Goal: Task Accomplishment & Management: Manage account settings

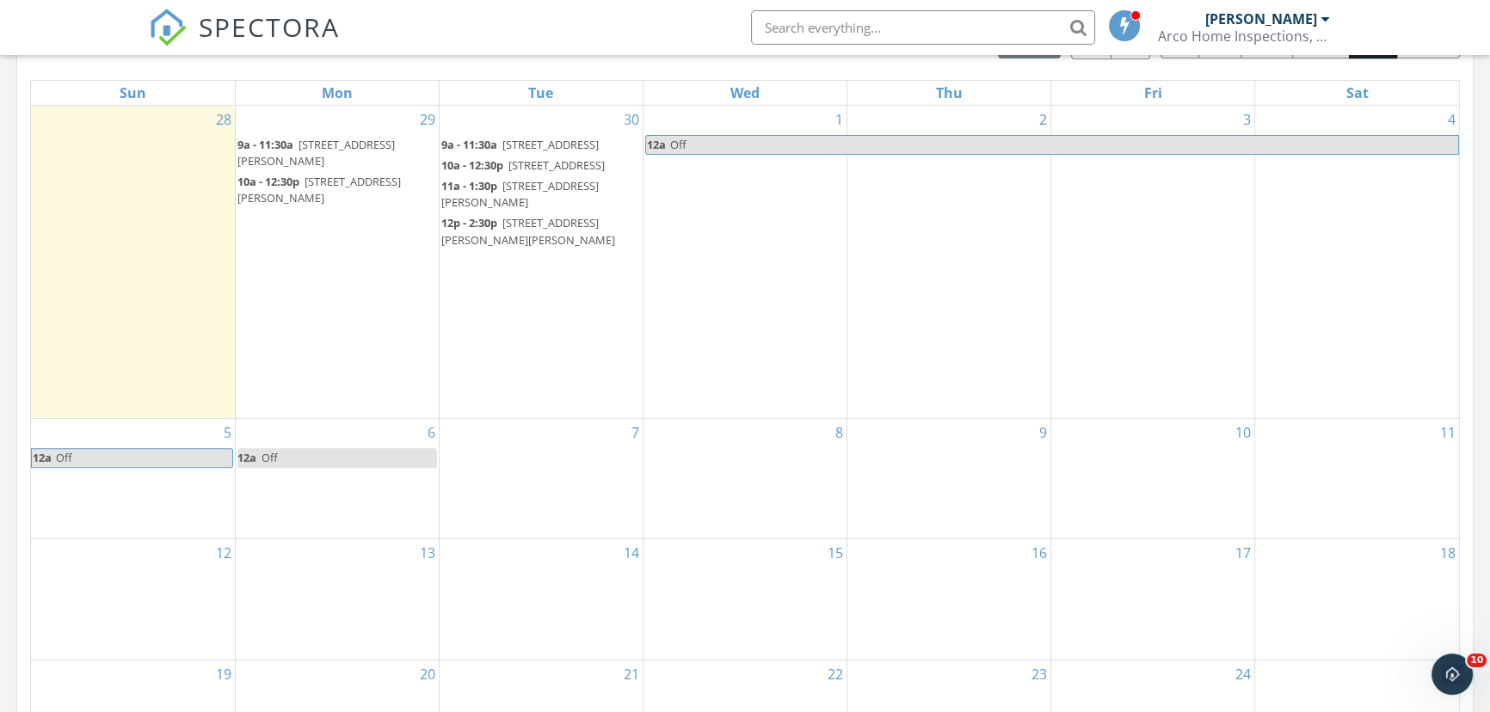
scroll to position [860, 0]
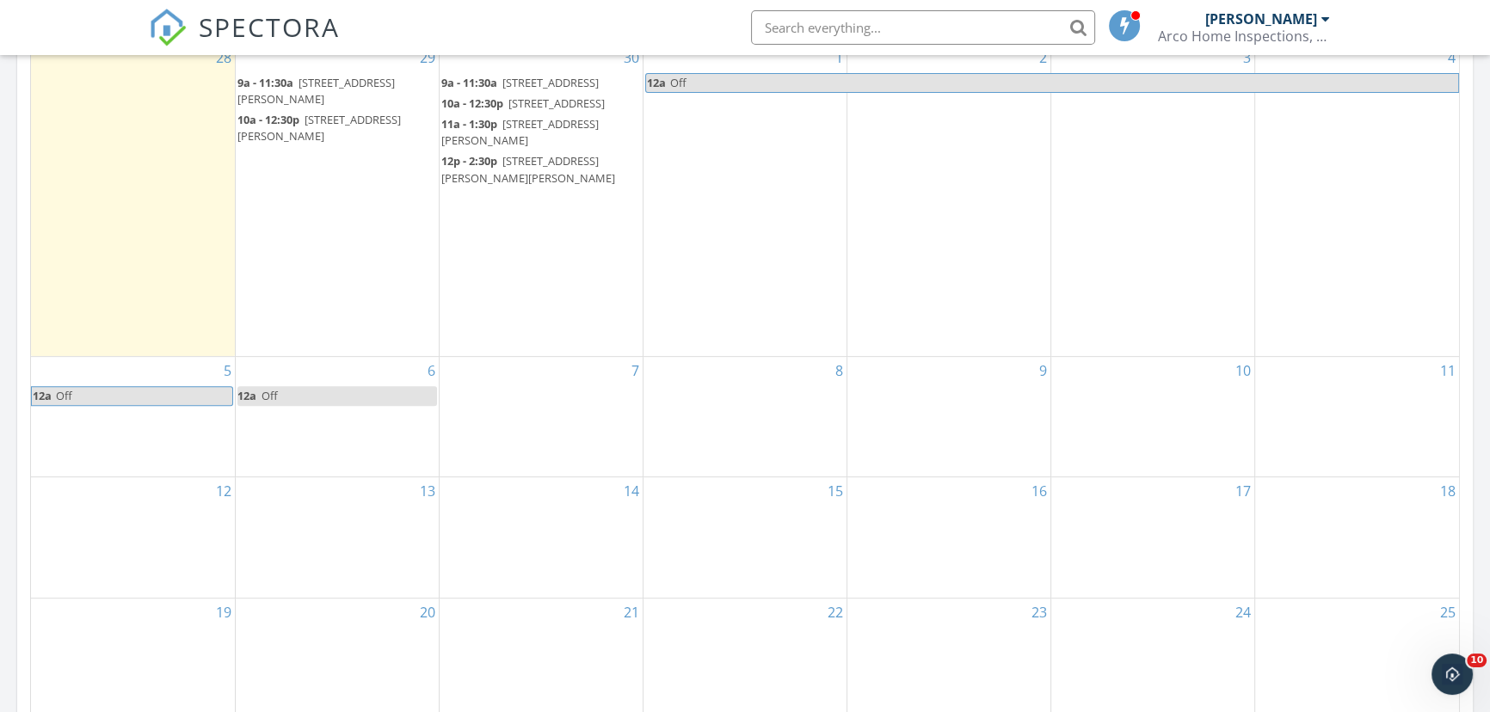
click at [523, 432] on div "7" at bounding box center [541, 417] width 203 height 120
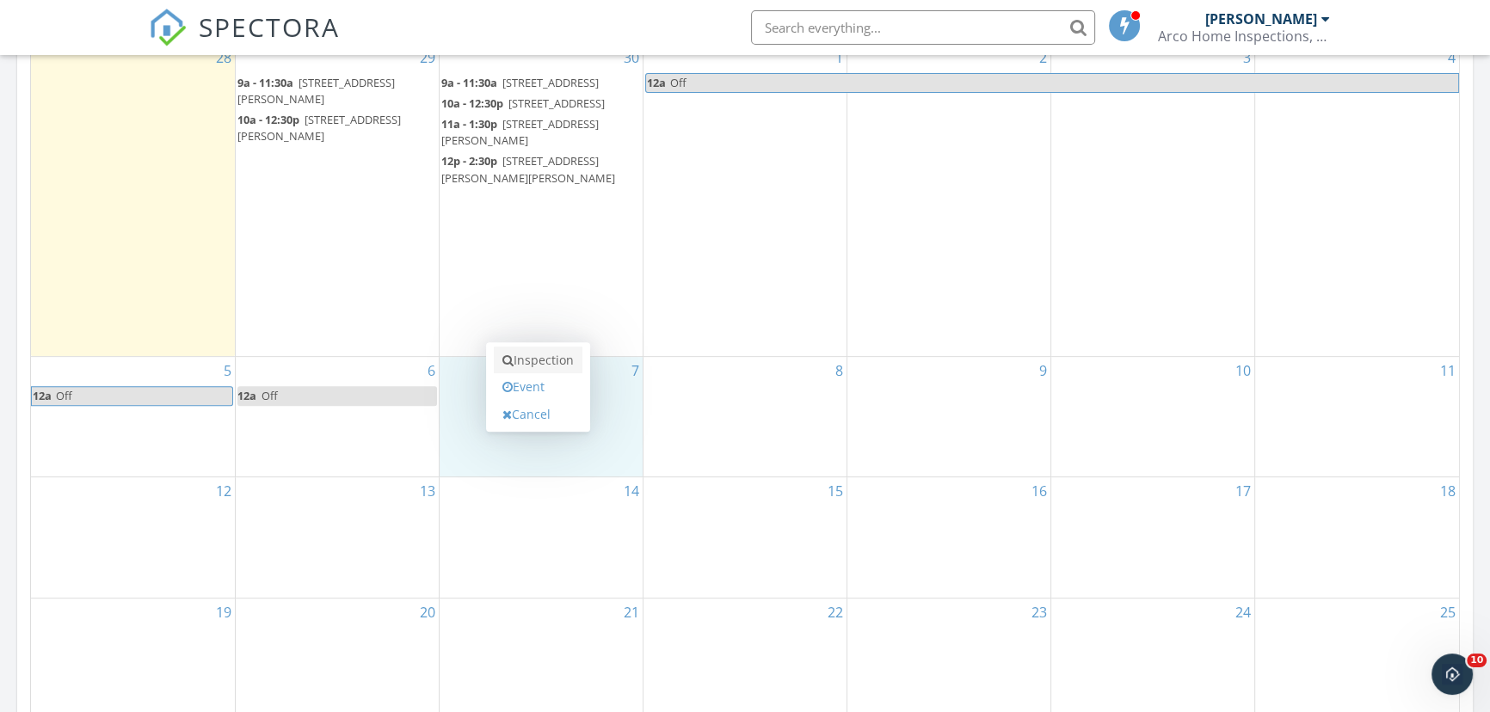
click at [538, 360] on link "Inspection" at bounding box center [538, 361] width 89 height 28
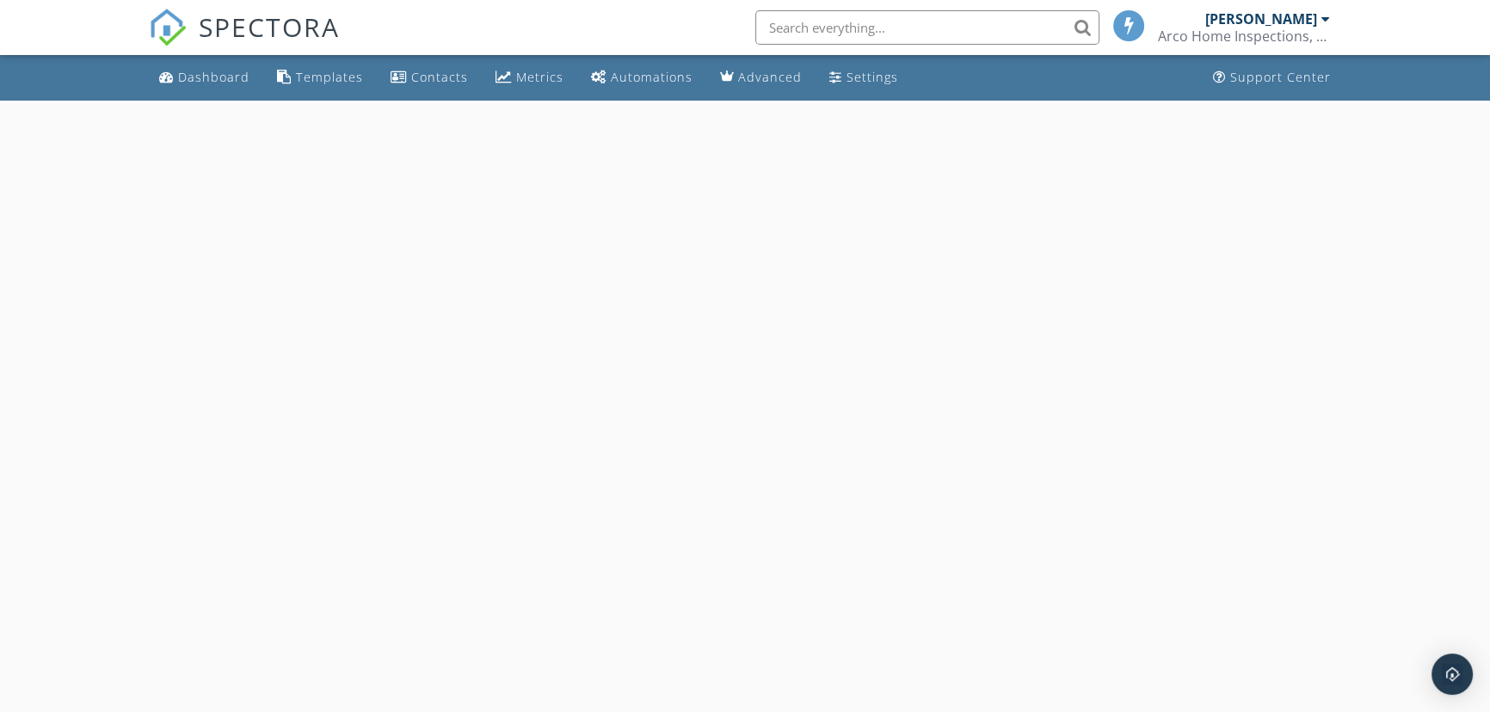
select select "9"
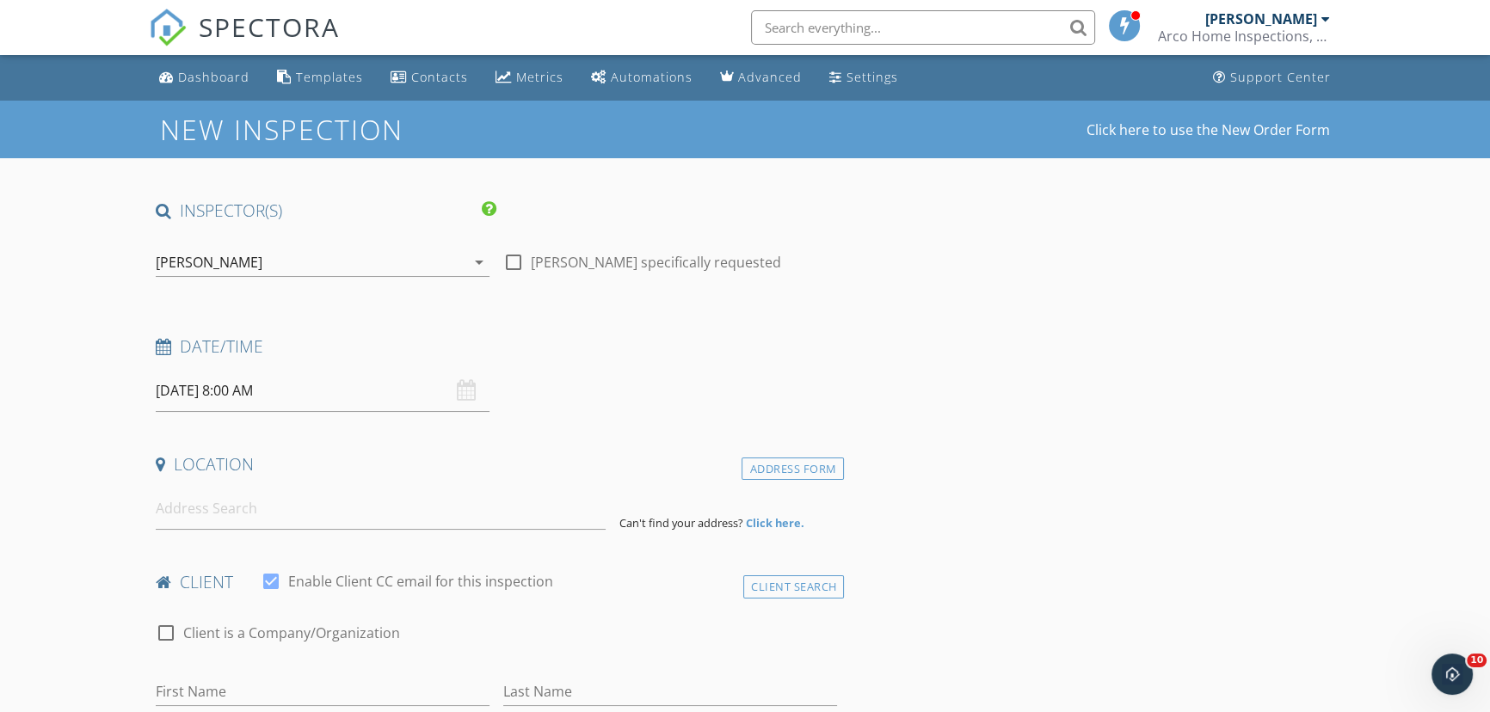
click at [313, 395] on input "10/07/2025 8:00 AM" at bounding box center [323, 391] width 334 height 42
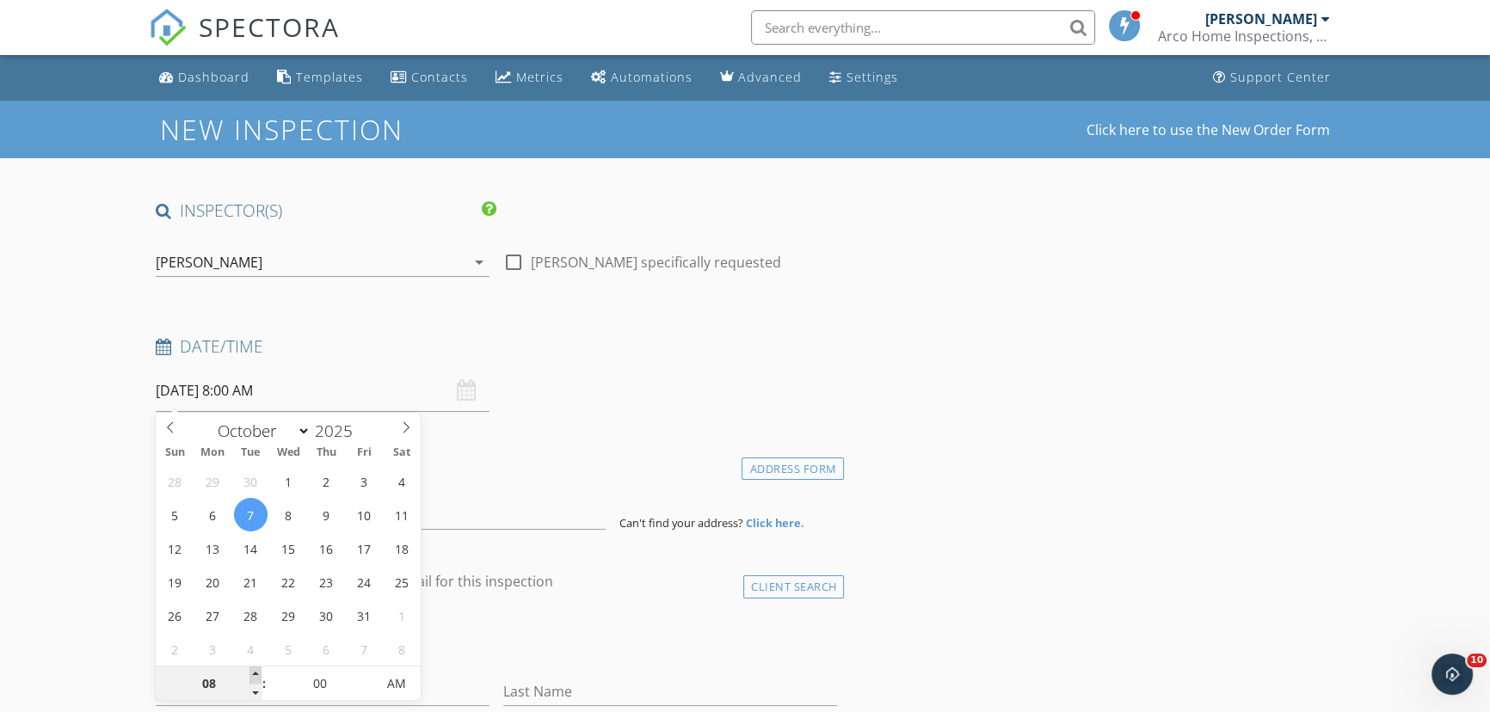
type input "09"
type input "10/07/2025 9:00 AM"
click at [250, 667] on span at bounding box center [255, 675] width 12 height 17
click at [438, 522] on input at bounding box center [381, 509] width 450 height 42
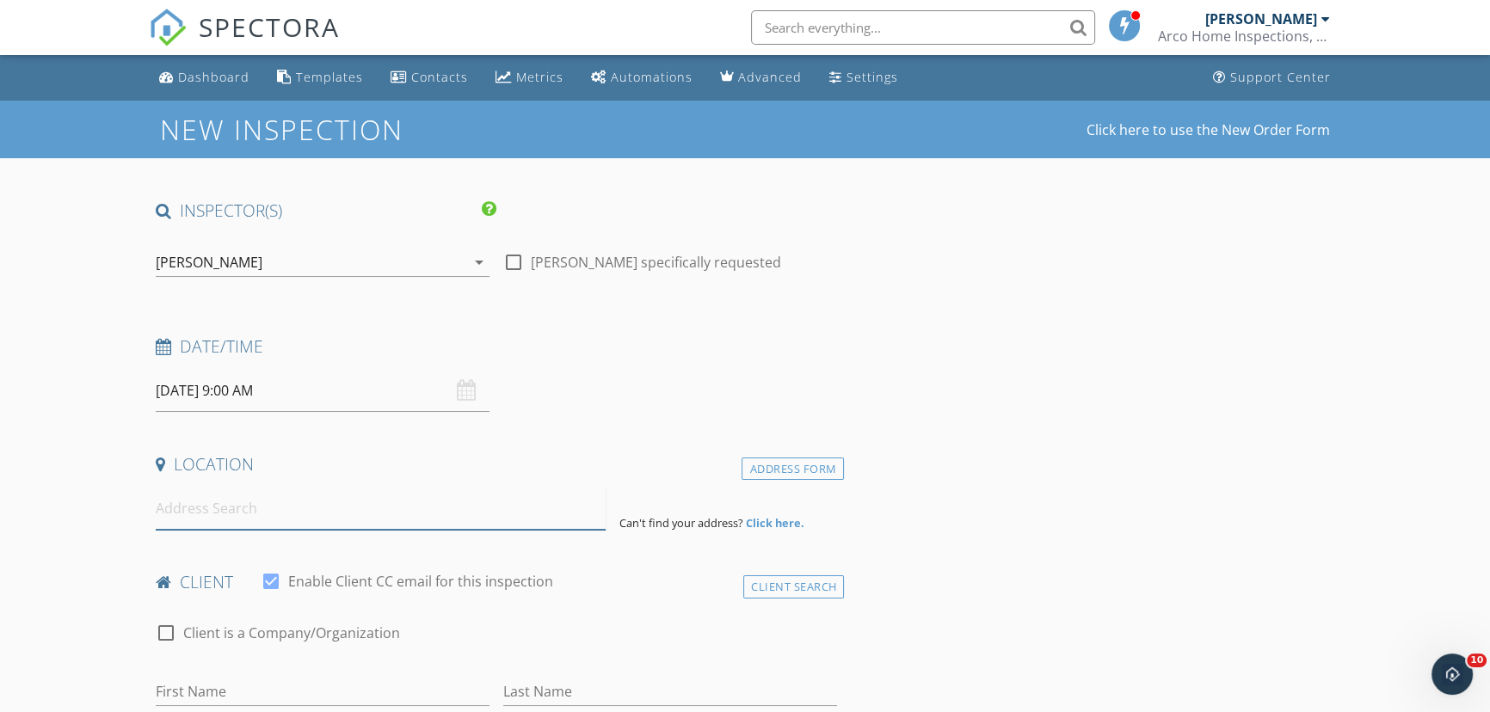
paste input "6349 5th Street Cir E , Bradenton"
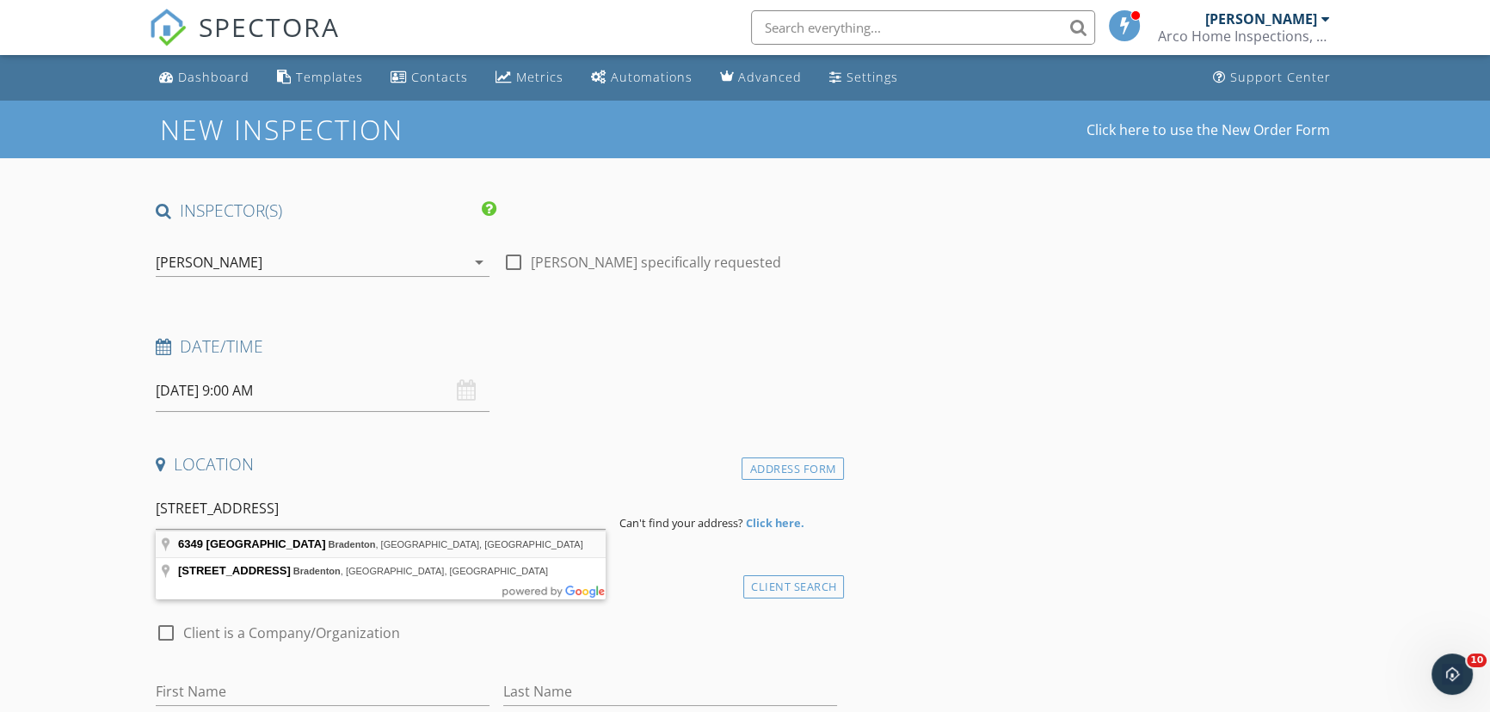
type input "6349 5th Street Circle East, Bradenton, FL, USA"
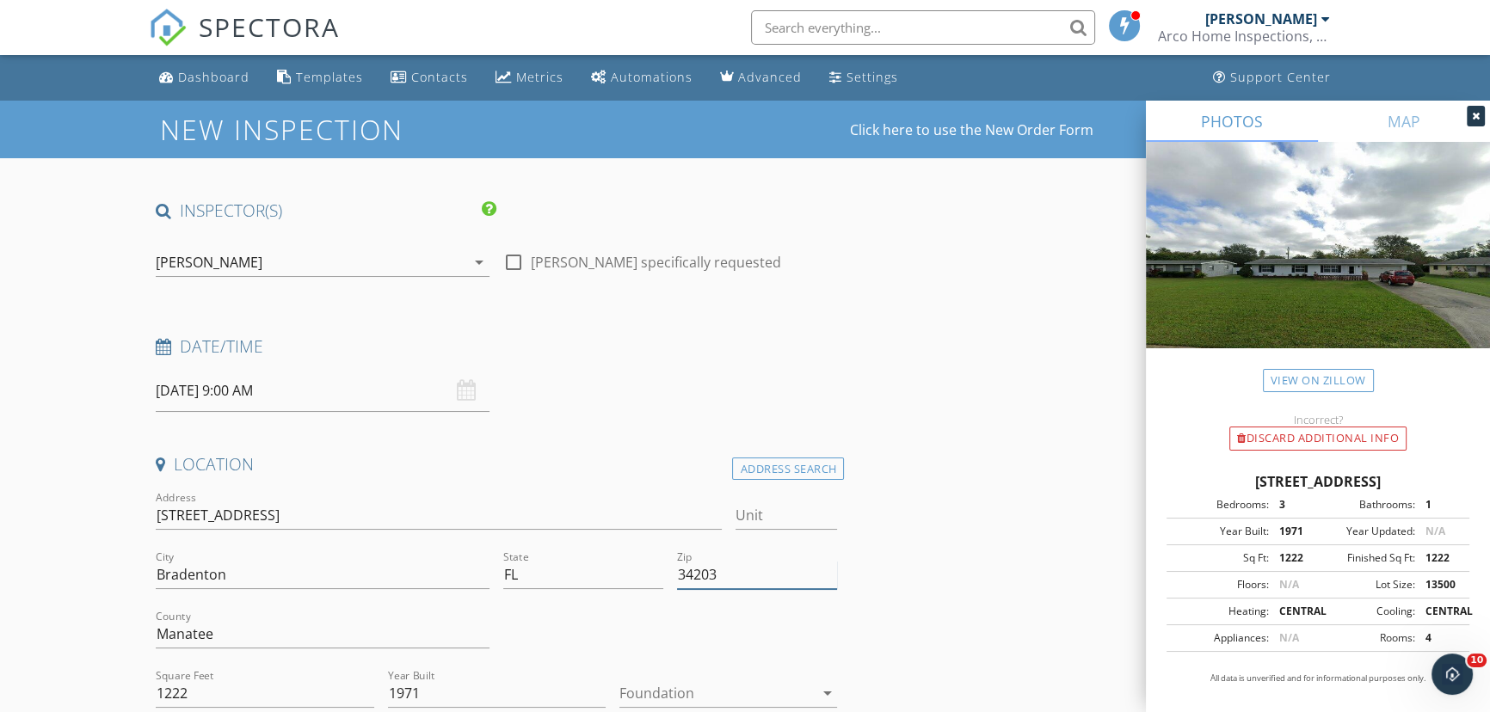
click at [720, 576] on input "34203" at bounding box center [757, 575] width 160 height 28
type input "34203 (PTI)"
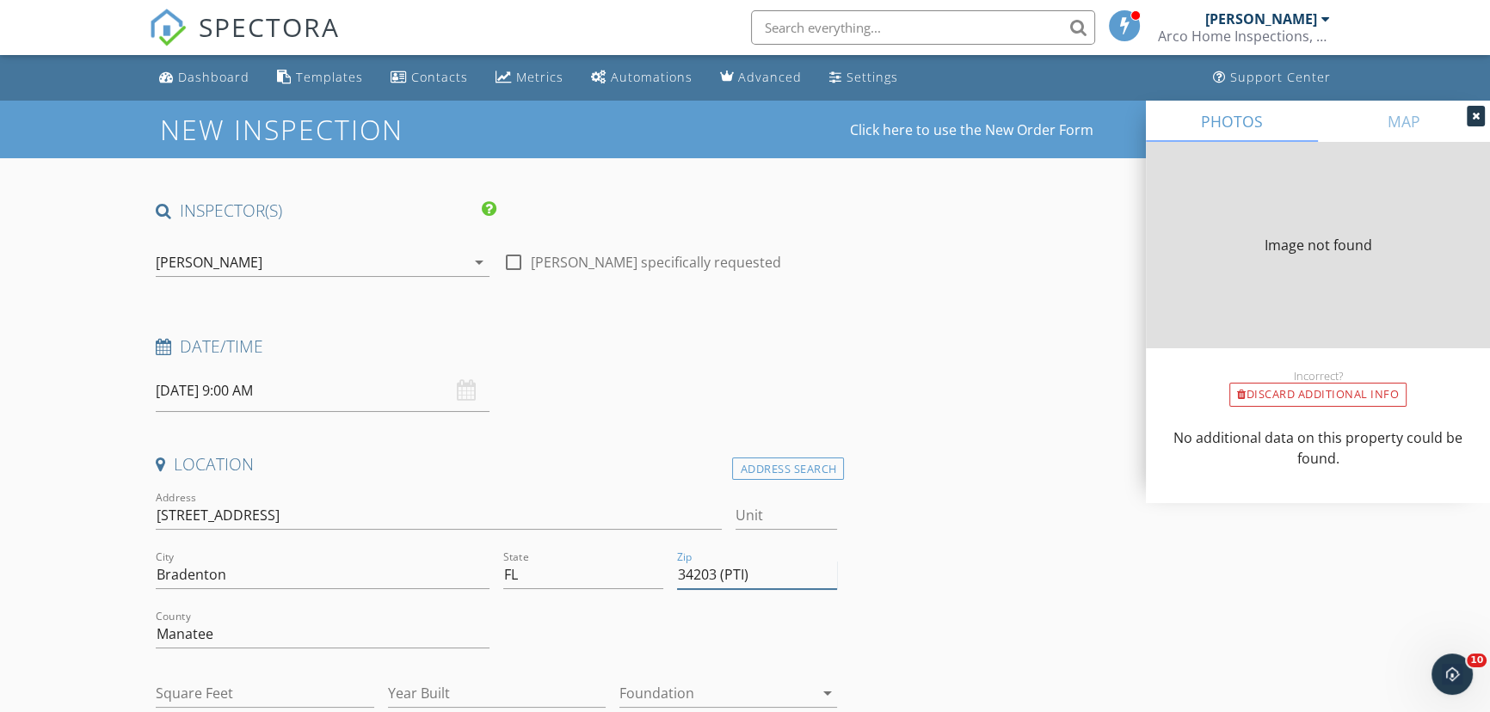
type input "1222"
type input "1971"
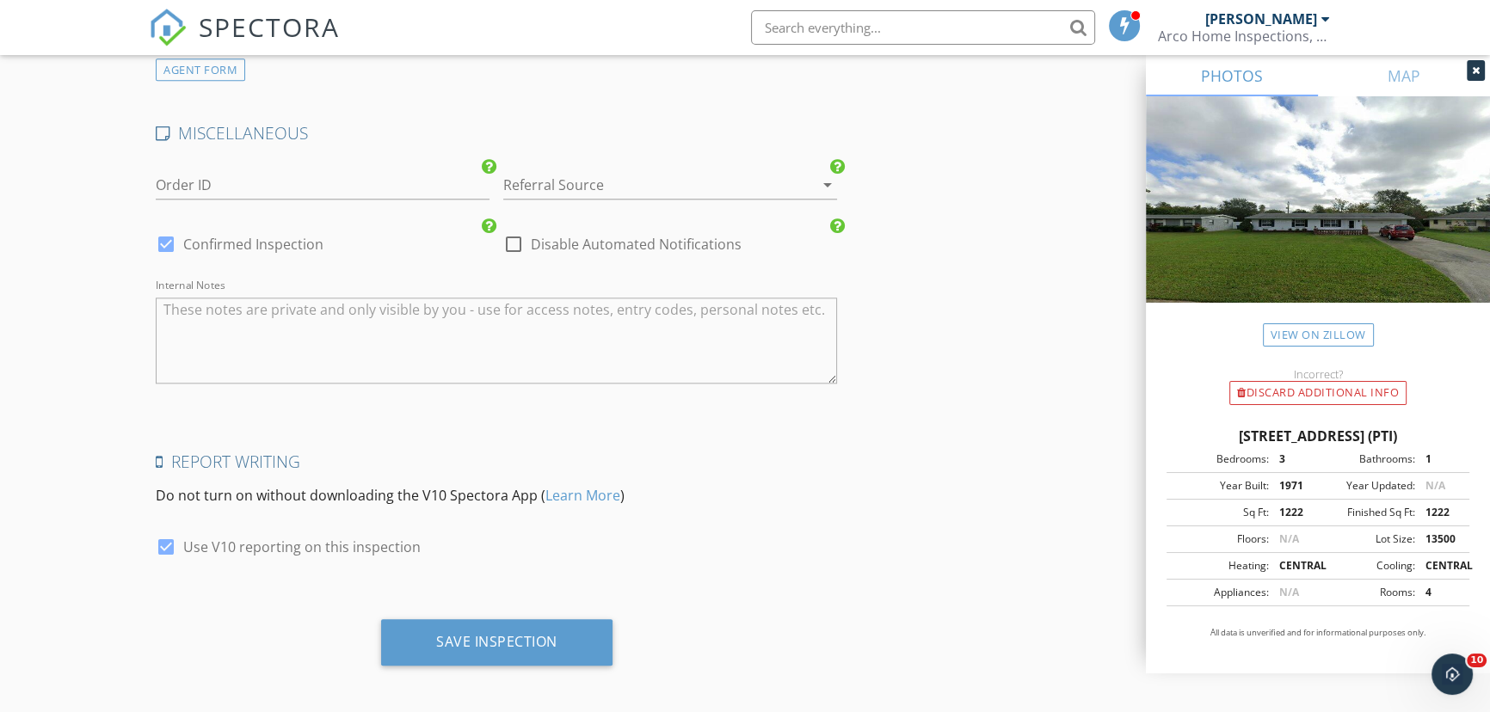
scroll to position [2347, 0]
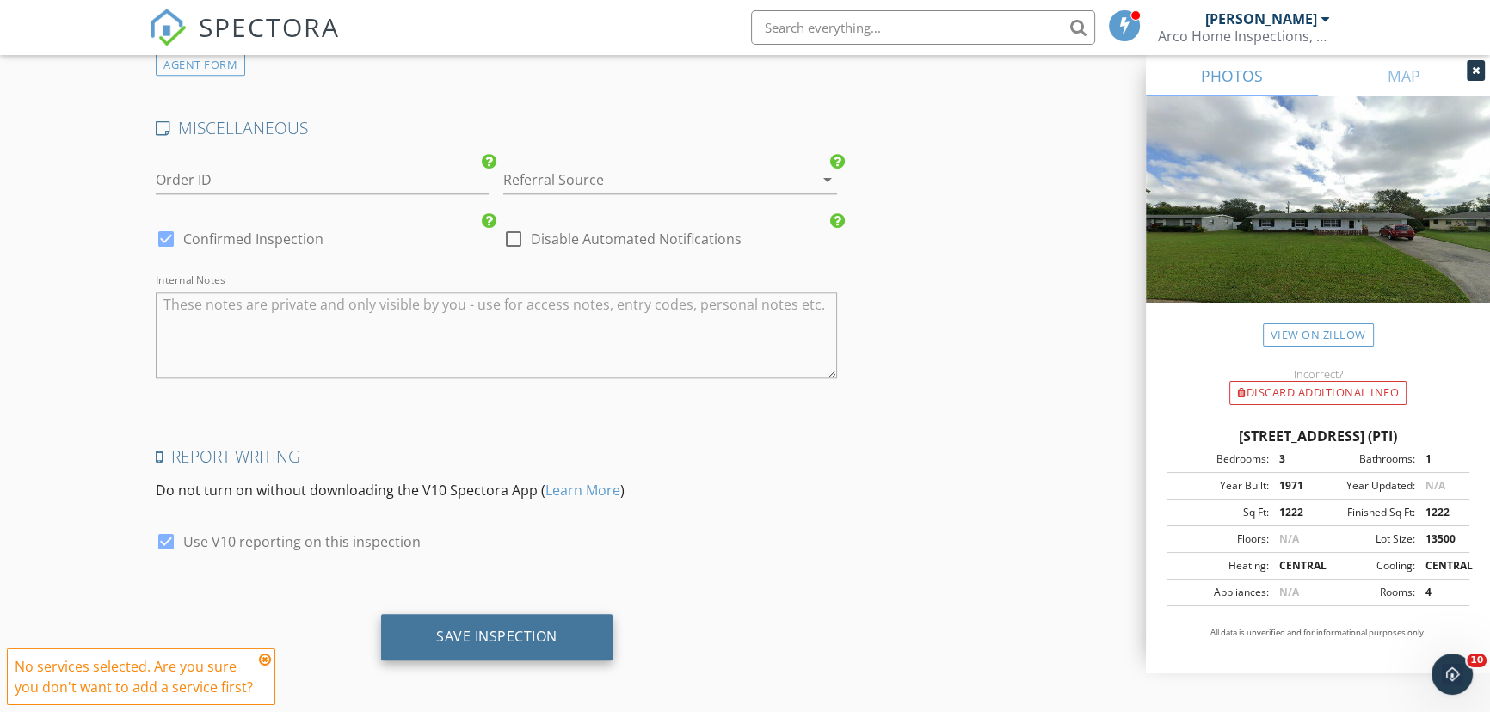
click at [471, 634] on div "Save Inspection" at bounding box center [496, 636] width 121 height 17
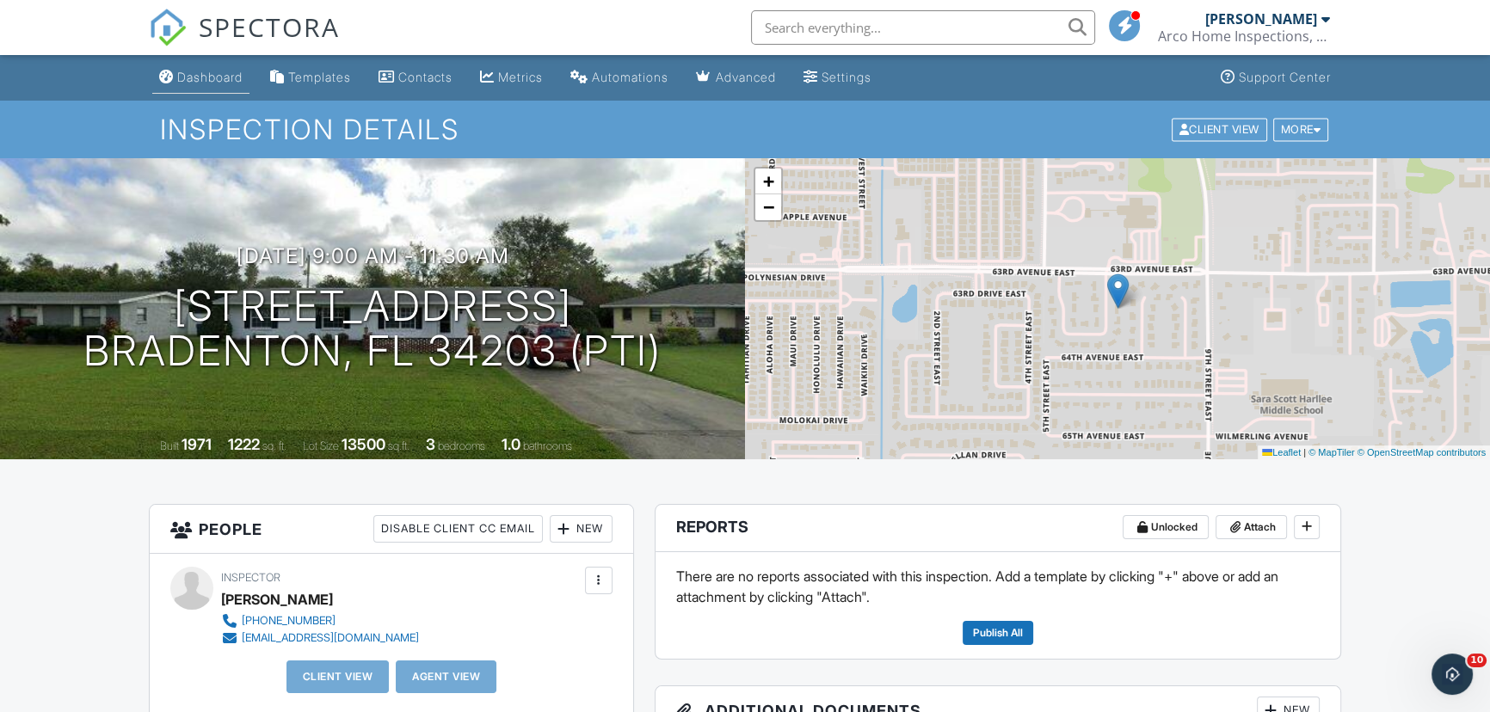
click at [198, 78] on div "Dashboard" at bounding box center [209, 77] width 65 height 15
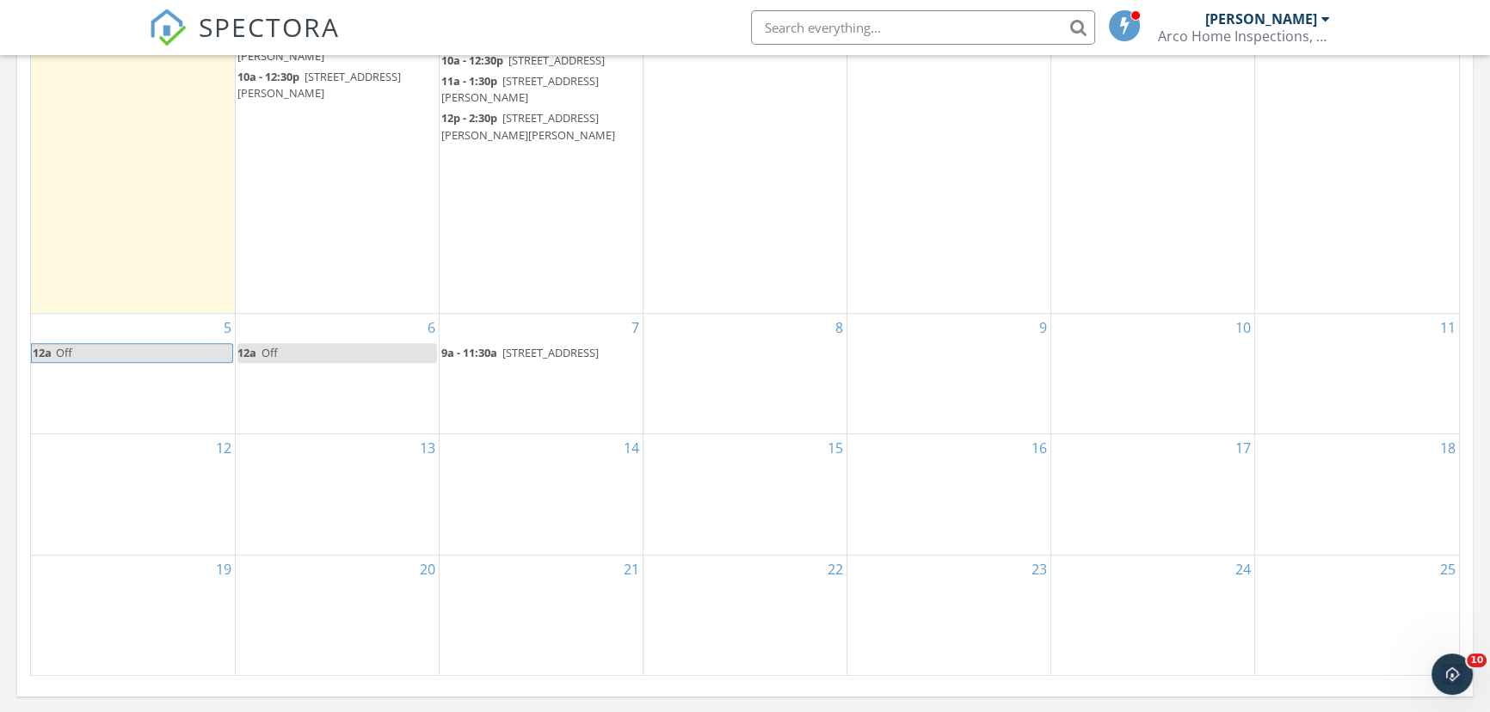
scroll to position [938, 0]
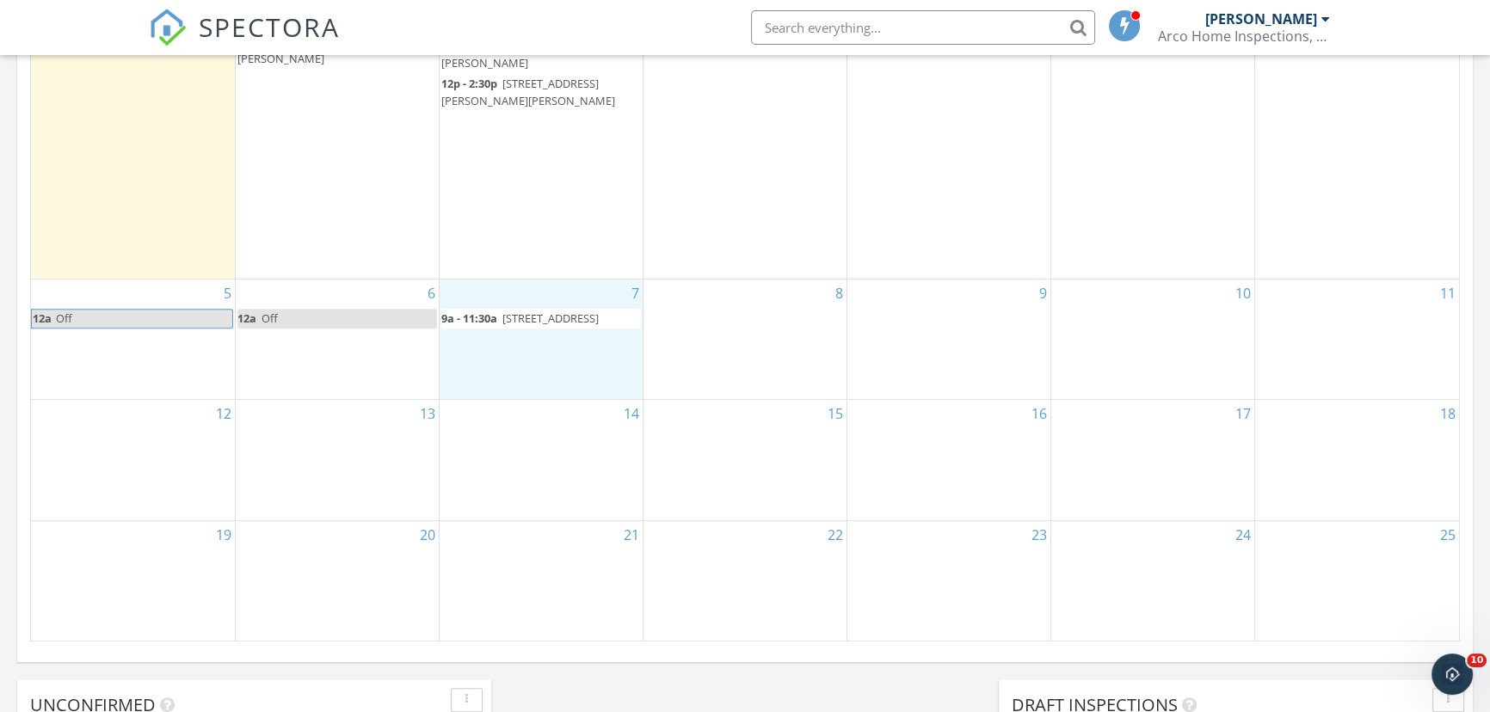
click at [496, 400] on div "7 9a - 11:30a 6349 5th St Cir E, Bradenton 34203 (PTI)" at bounding box center [541, 340] width 203 height 120
click at [538, 335] on link "Inspection" at bounding box center [538, 334] width 89 height 28
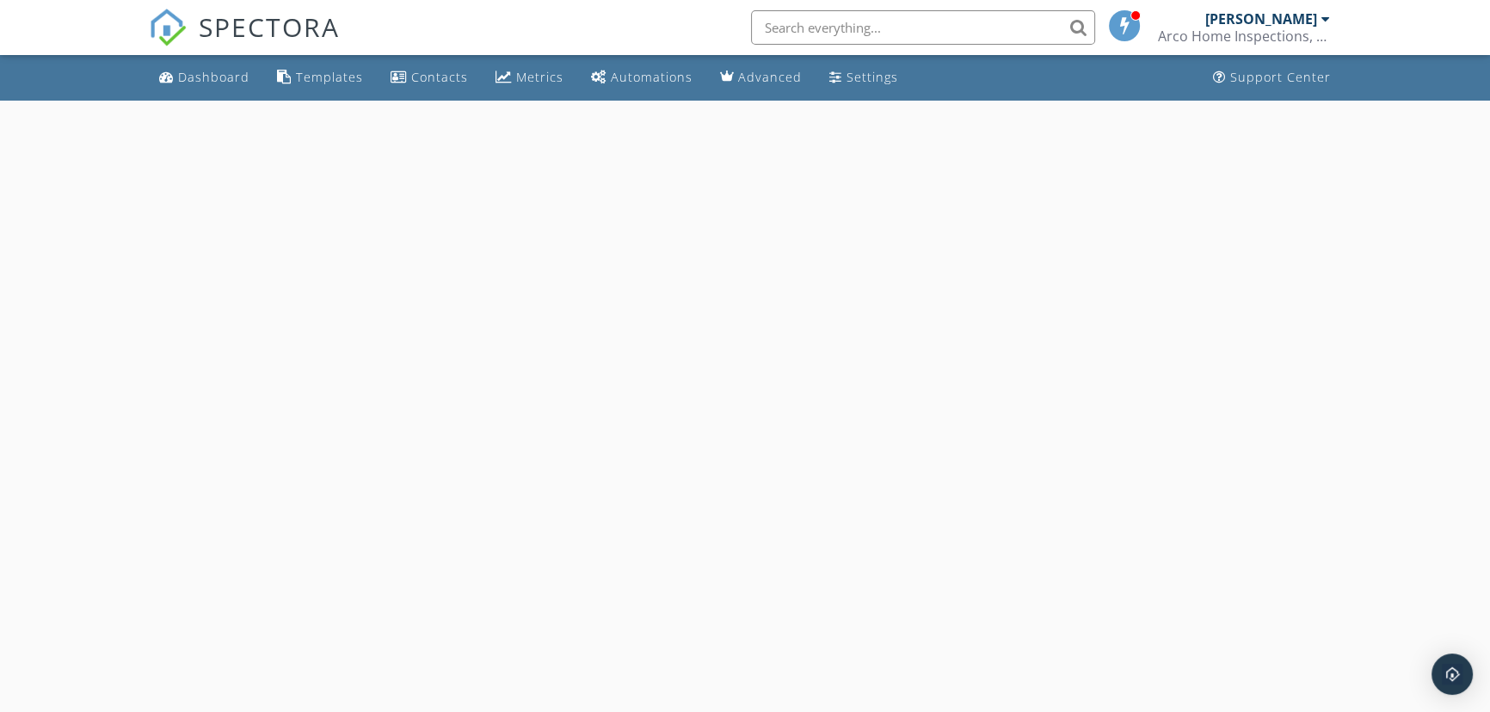
select select "9"
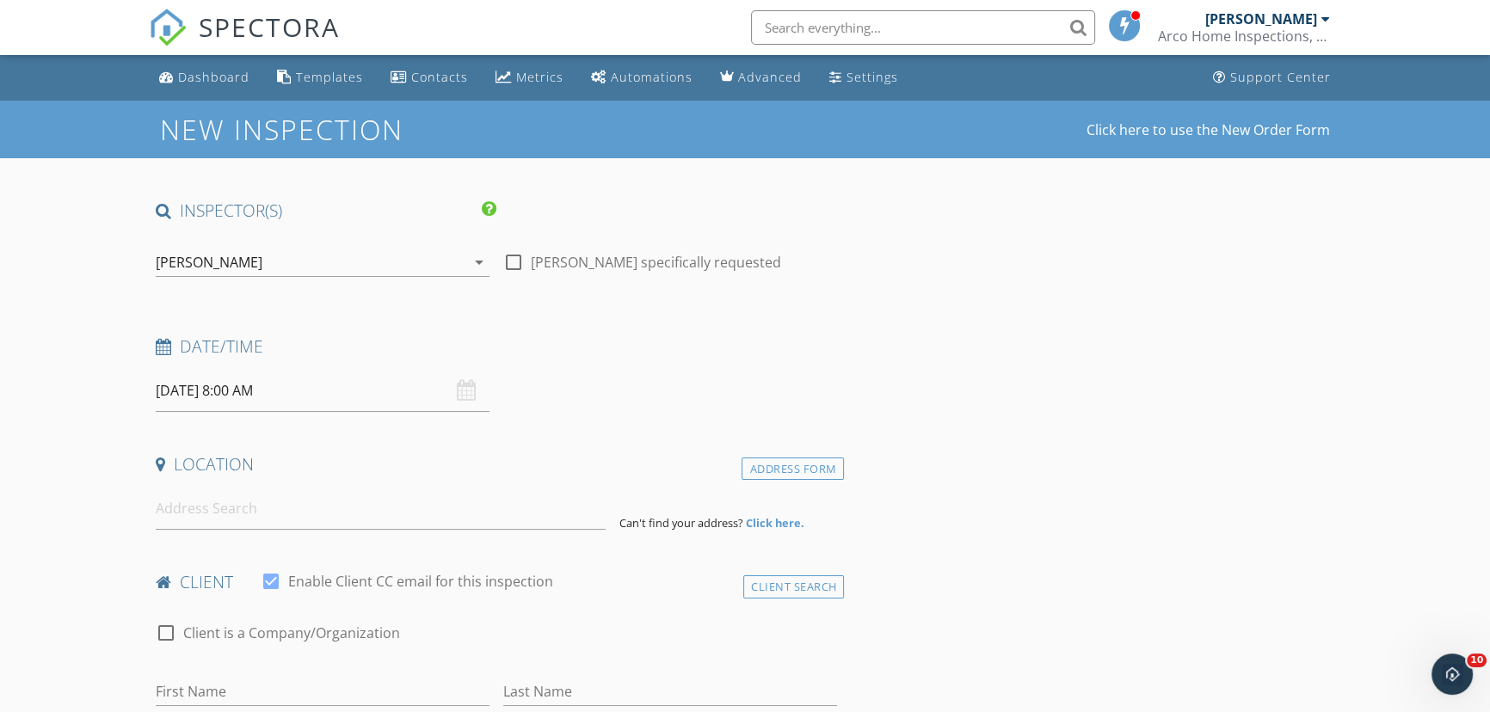
click at [374, 384] on input "[DATE] 8:00 AM" at bounding box center [323, 391] width 334 height 42
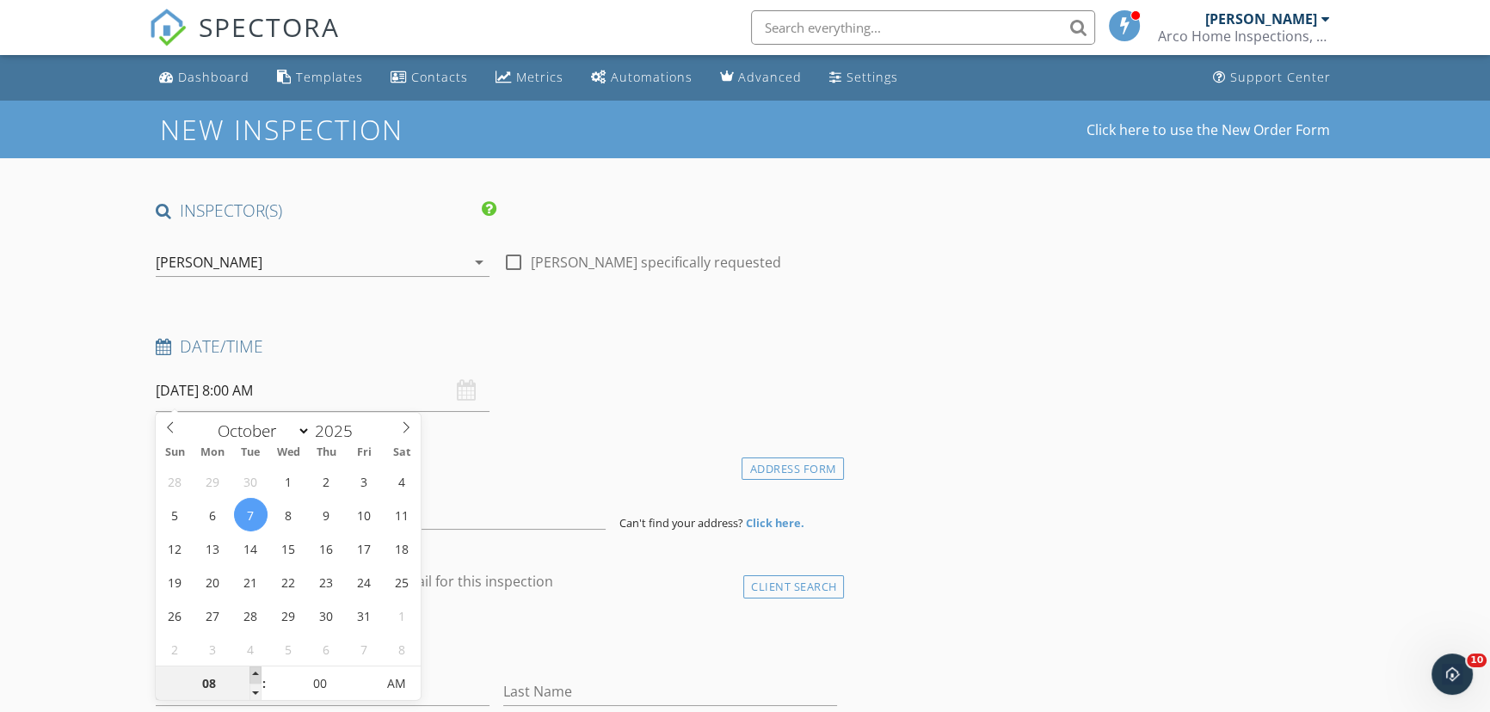
type input "09"
type input "[DATE] 9:00 AM"
click at [257, 671] on span at bounding box center [255, 675] width 12 height 17
type input "10"
type input "[DATE] 10:00 AM"
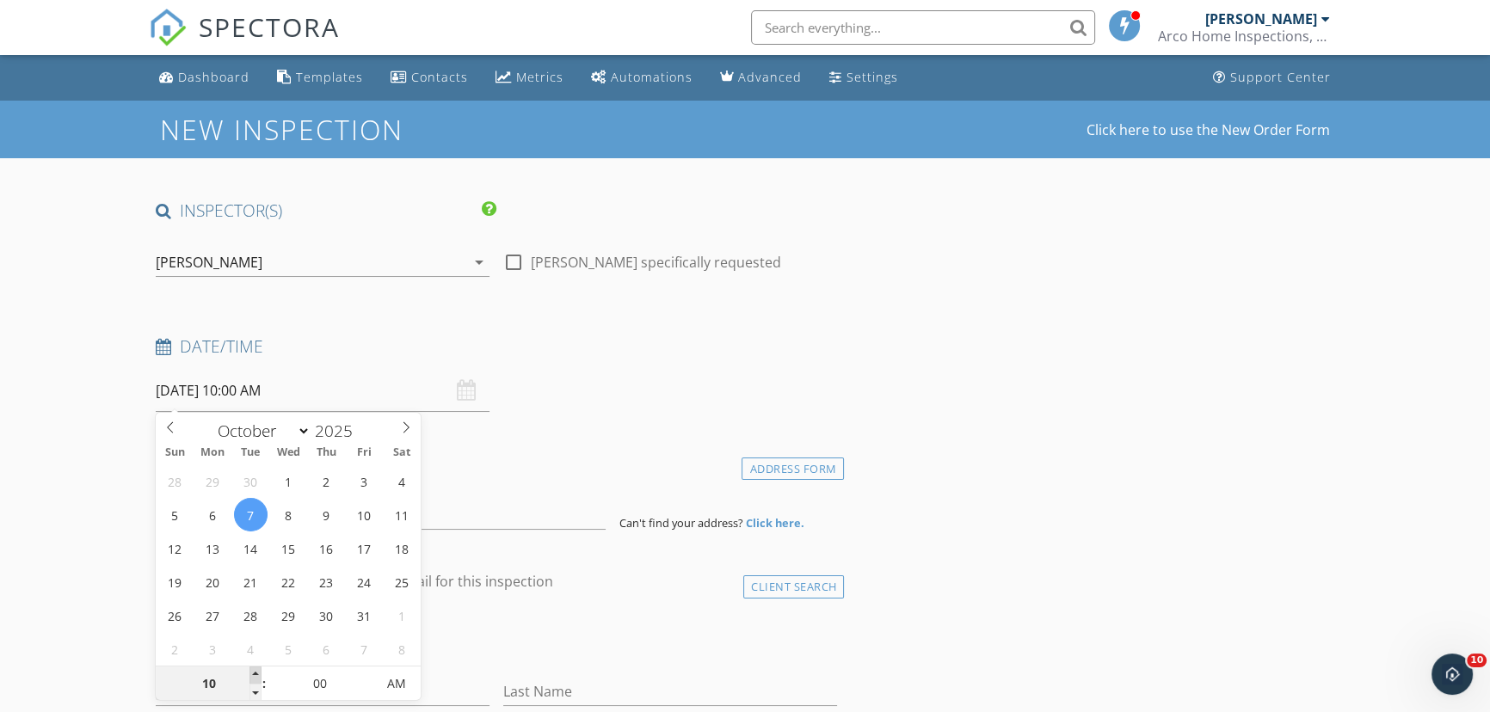
click at [257, 671] on span at bounding box center [255, 675] width 12 height 17
click at [469, 511] on input at bounding box center [381, 509] width 450 height 42
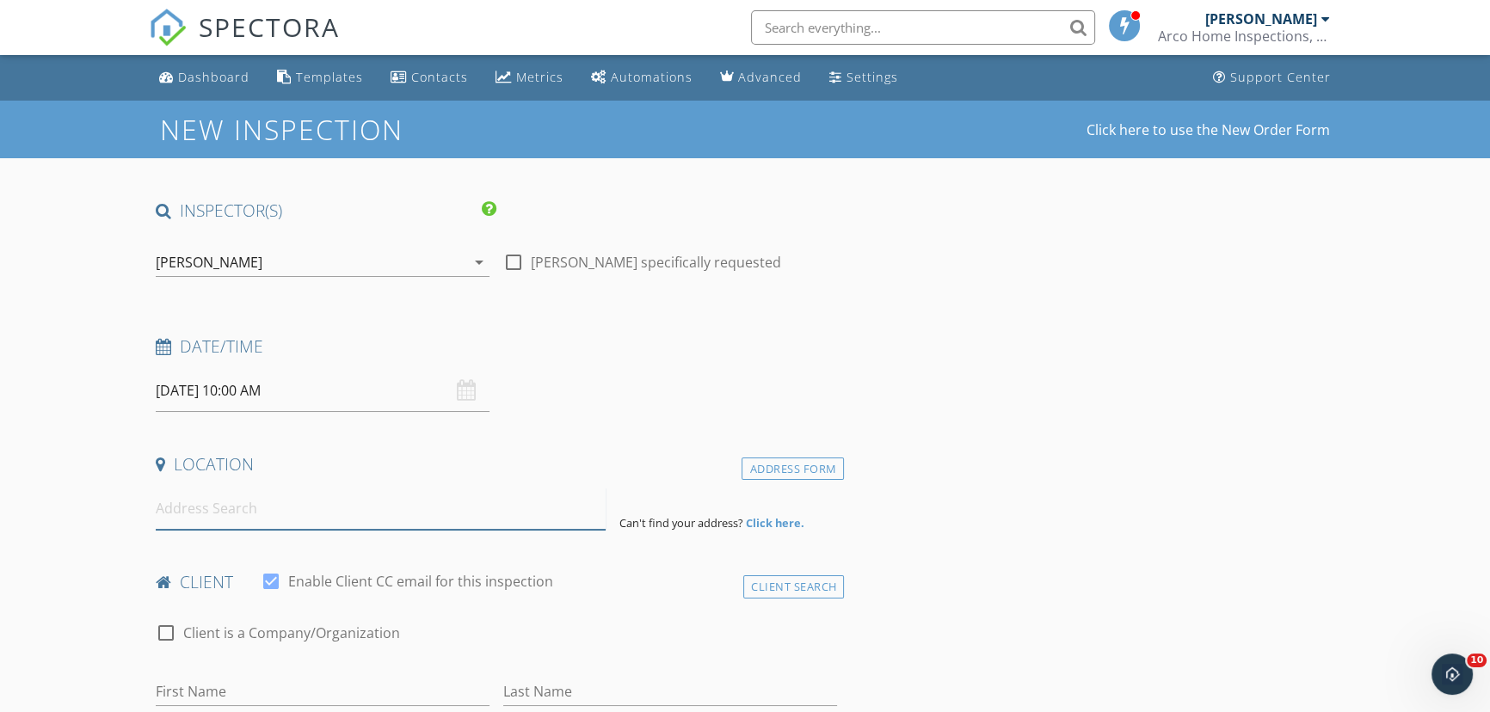
paste input "[STREET_ADDRESS]"
type input "[STREET_ADDRESS][PERSON_NAME]"
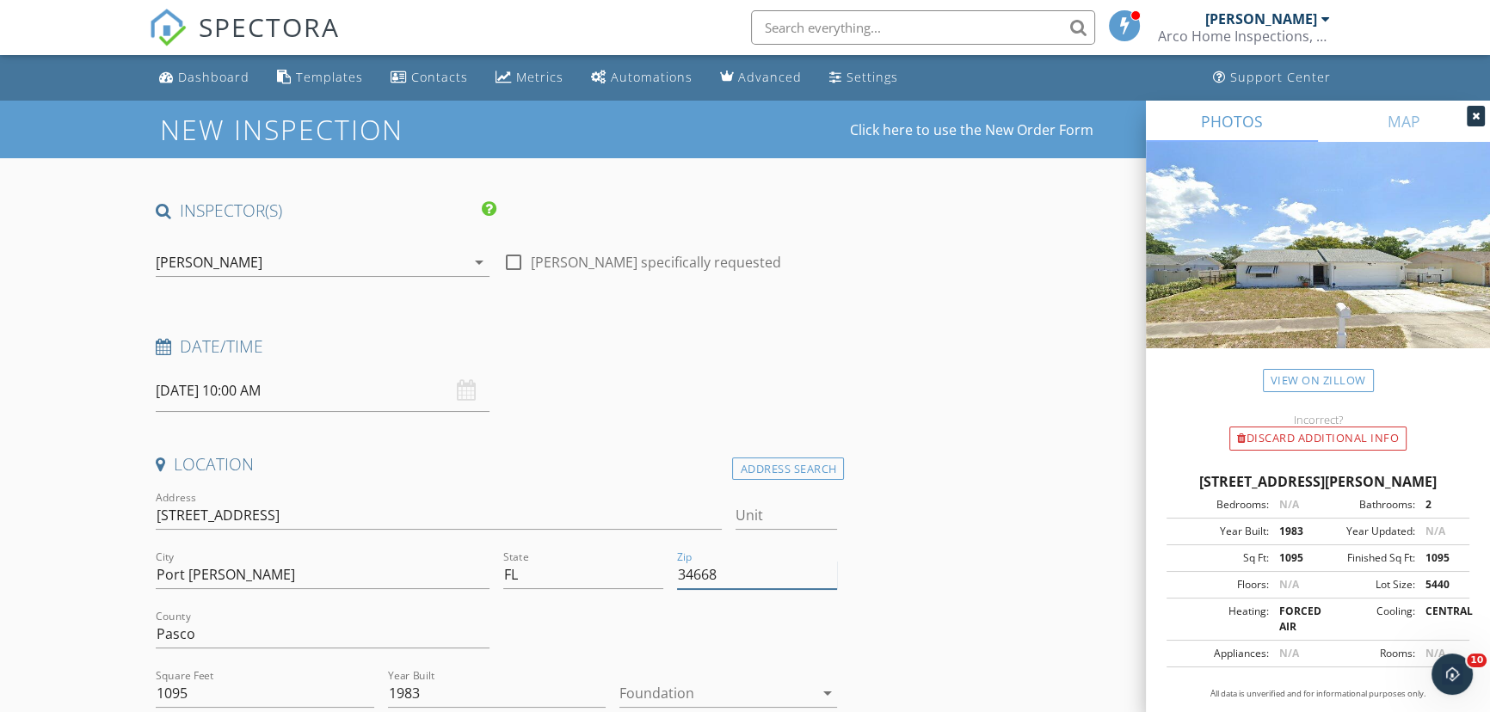
click at [739, 573] on input "34668" at bounding box center [757, 575] width 160 height 28
type input "34668 (PTI)"
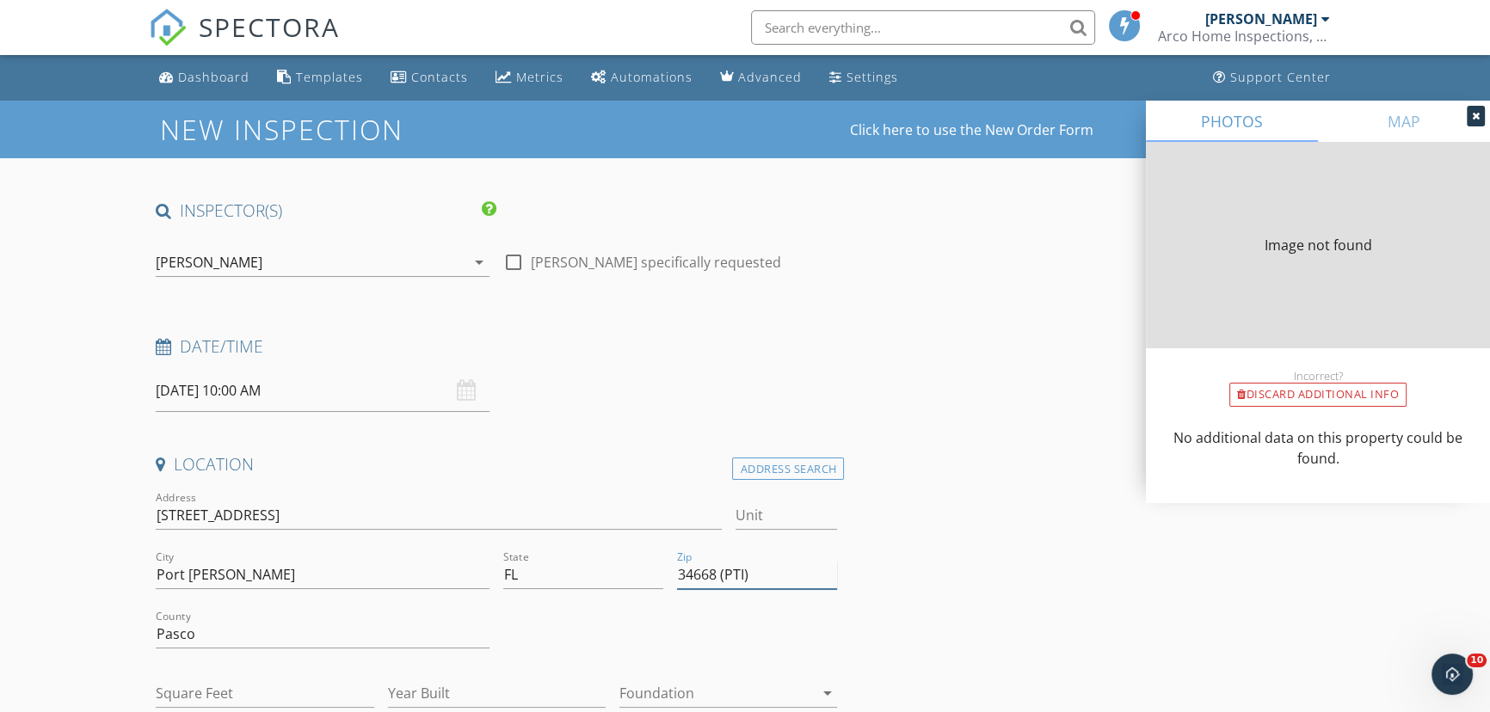
type input "1095"
type input "1983"
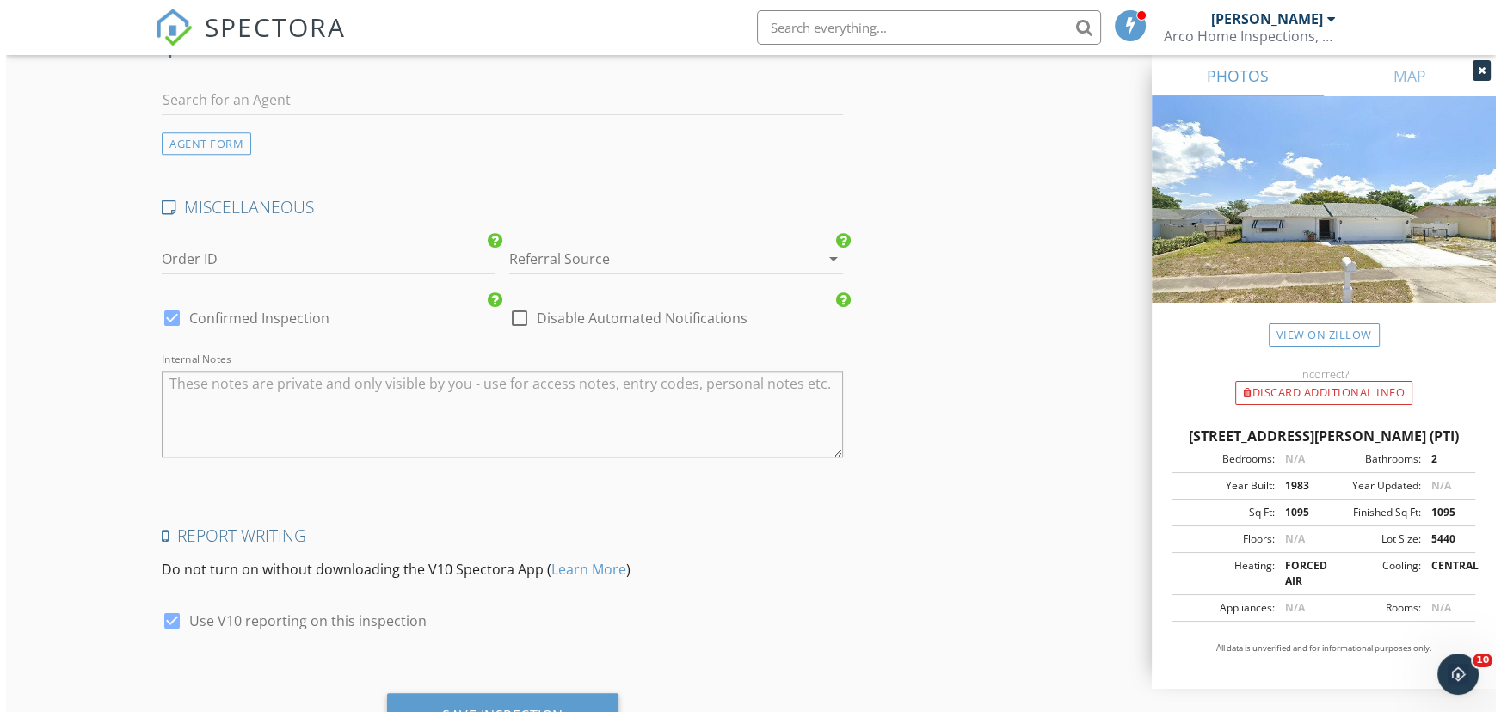
scroll to position [2347, 0]
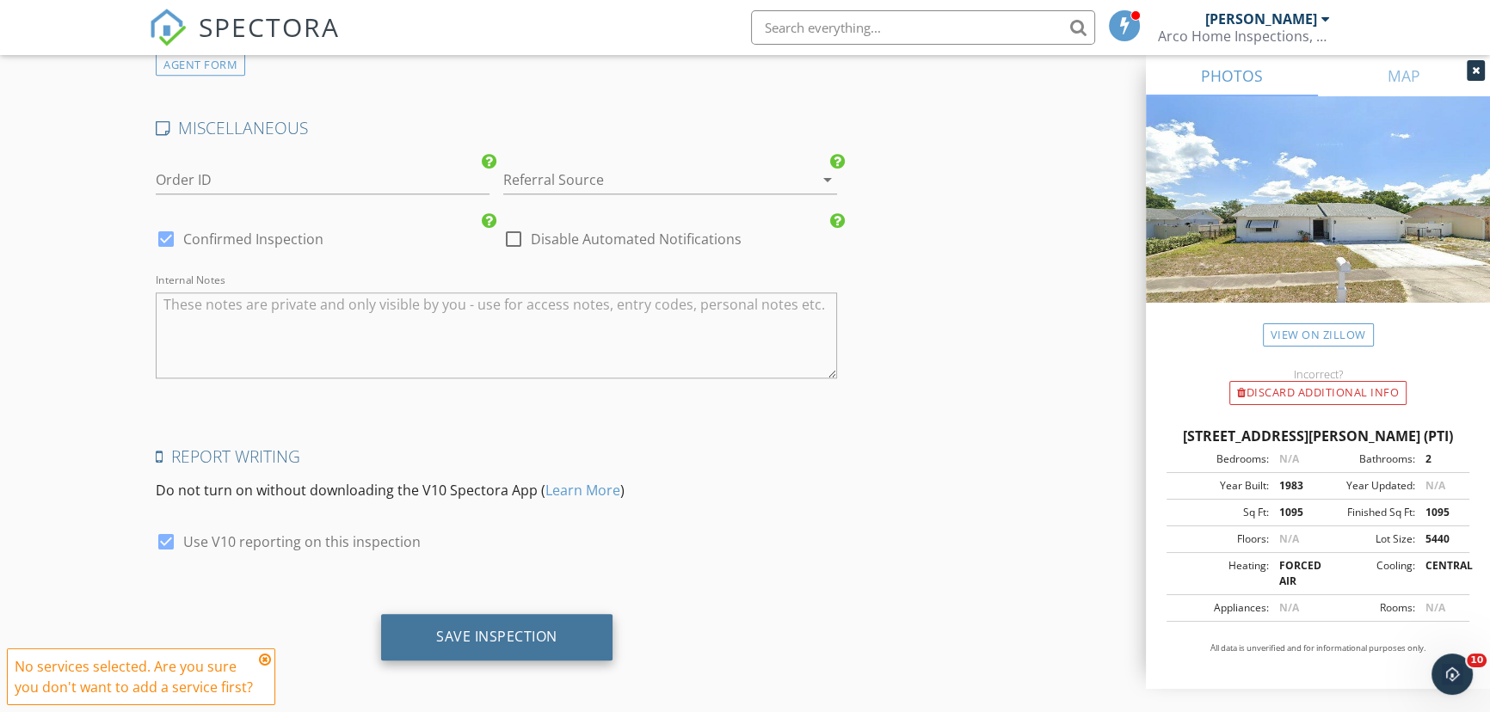
click at [457, 633] on div "Save Inspection" at bounding box center [496, 636] width 121 height 17
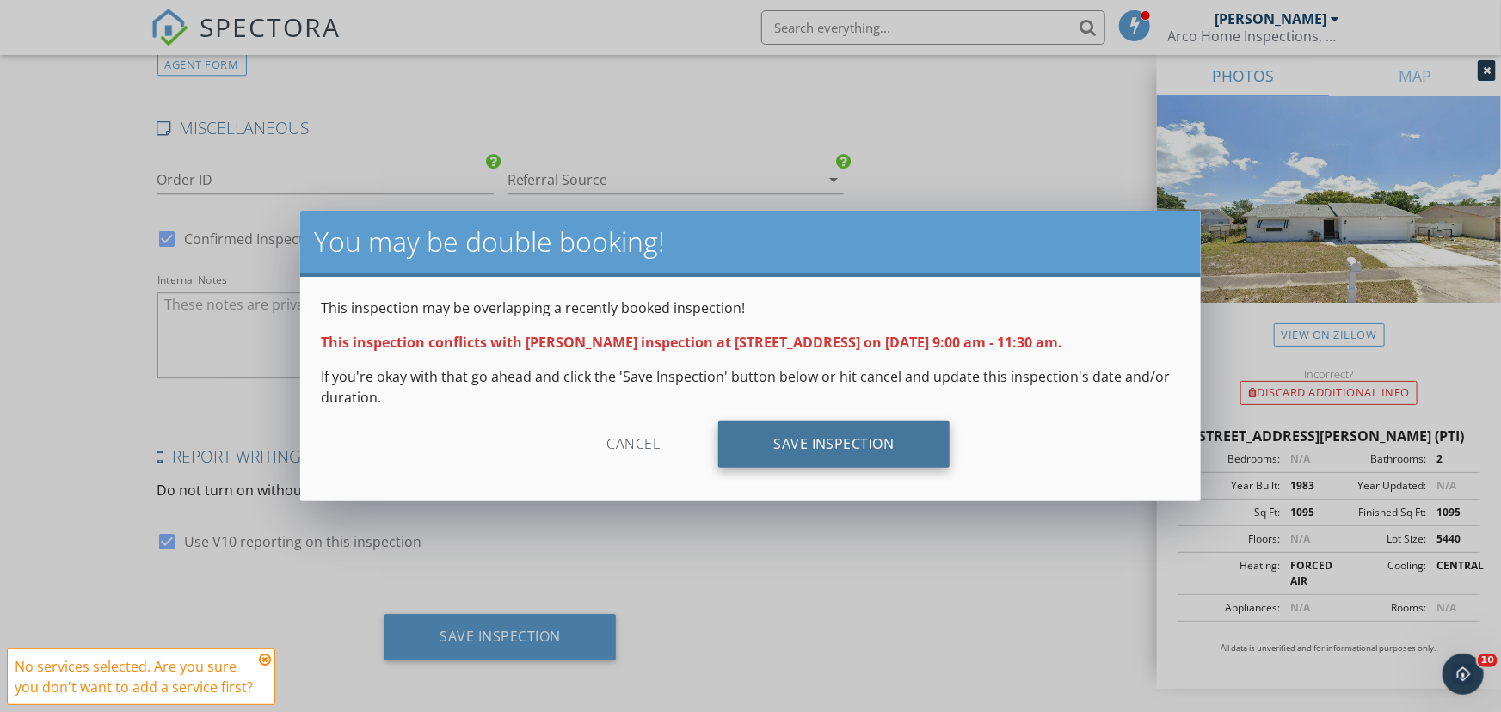
click at [816, 449] on div "Save Inspection" at bounding box center [833, 444] width 231 height 46
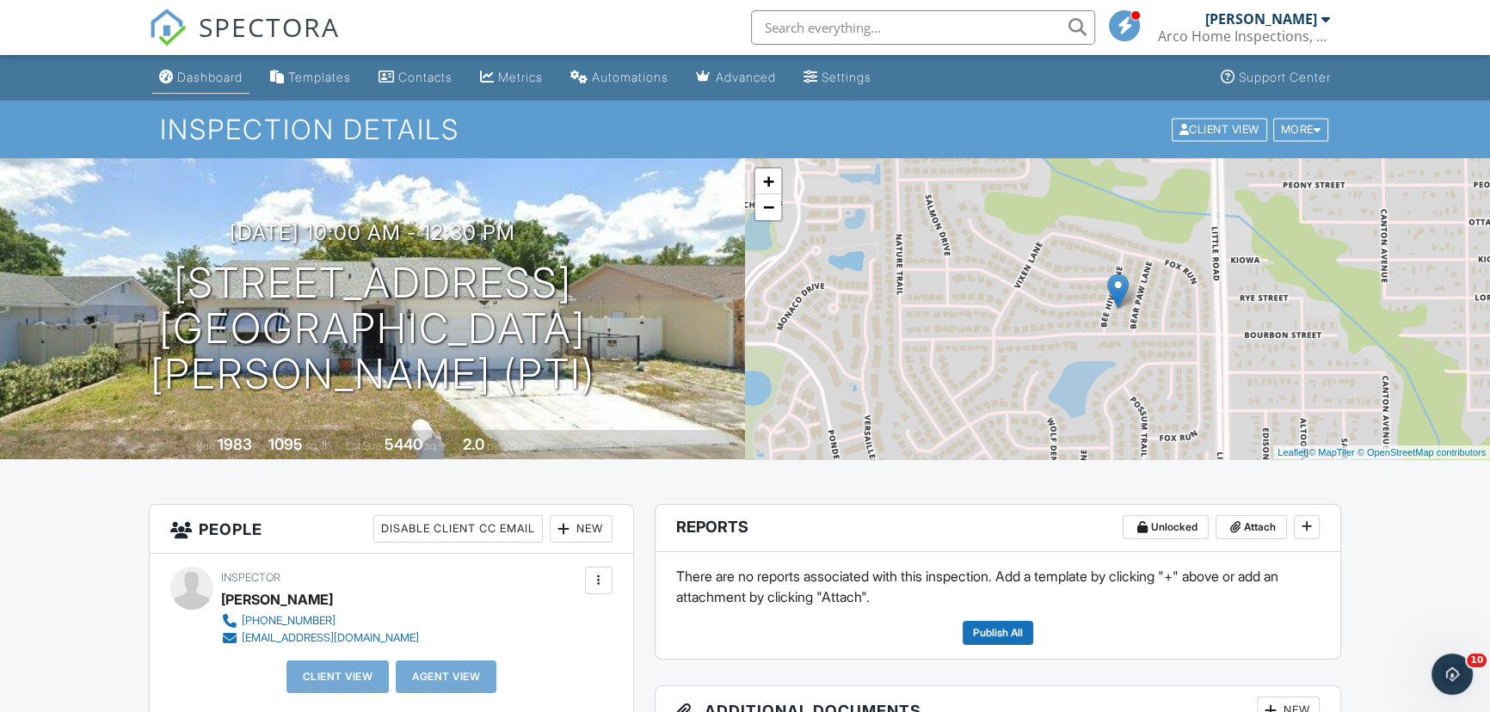
click at [200, 79] on div "Dashboard" at bounding box center [209, 77] width 65 height 15
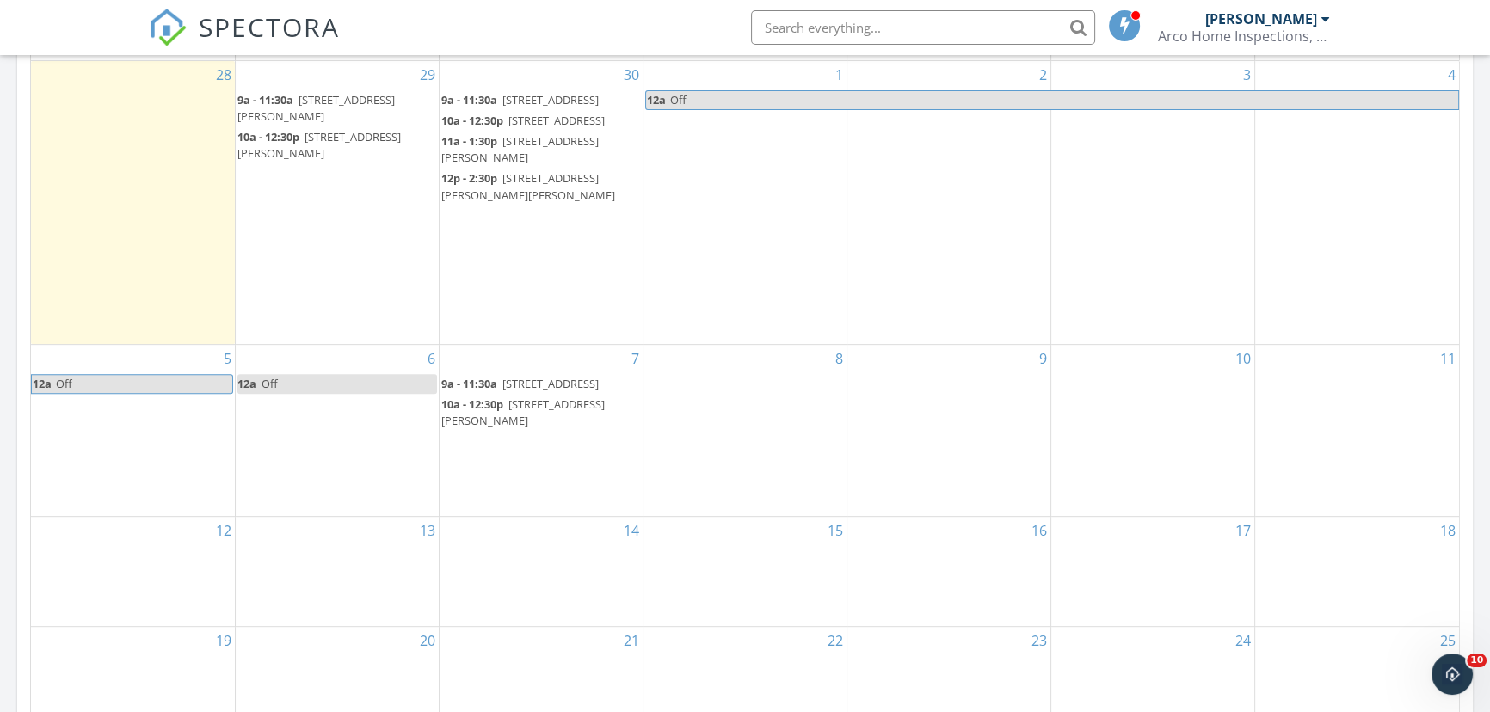
scroll to position [860, 0]
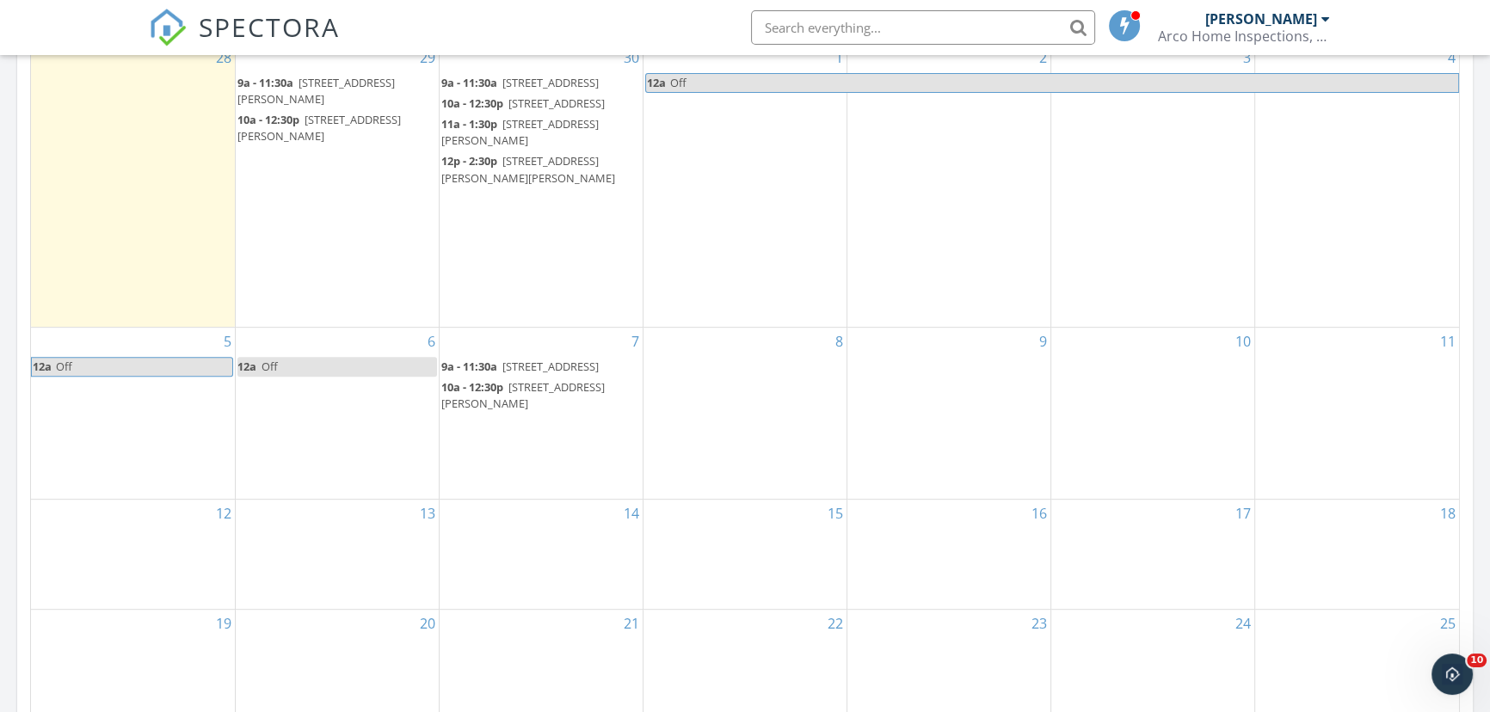
click at [539, 411] on span "11524 Bee Hive Ln, Port Richey 34668 (PTI)" at bounding box center [522, 395] width 163 height 32
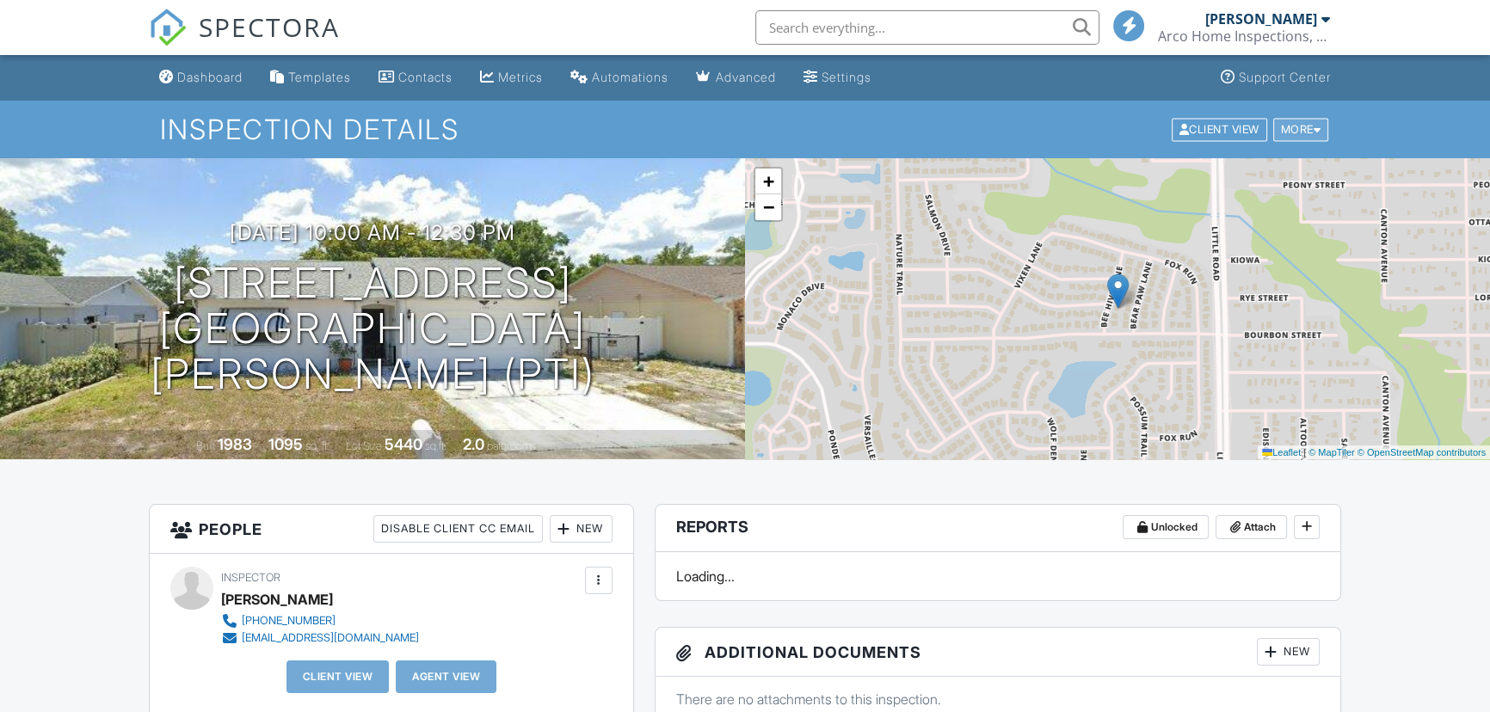
click at [1298, 131] on div "More" at bounding box center [1301, 129] width 56 height 23
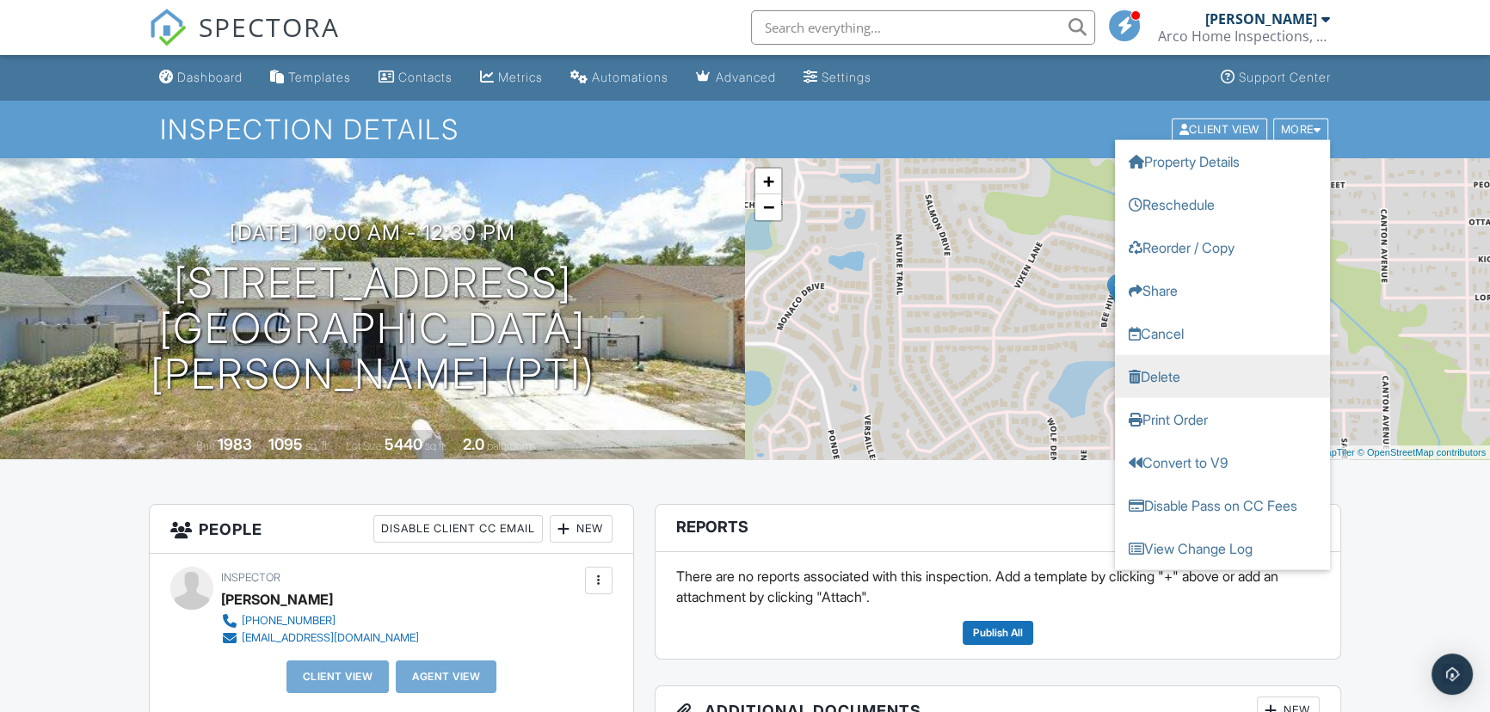
click at [1170, 371] on link "Delete" at bounding box center [1222, 375] width 215 height 43
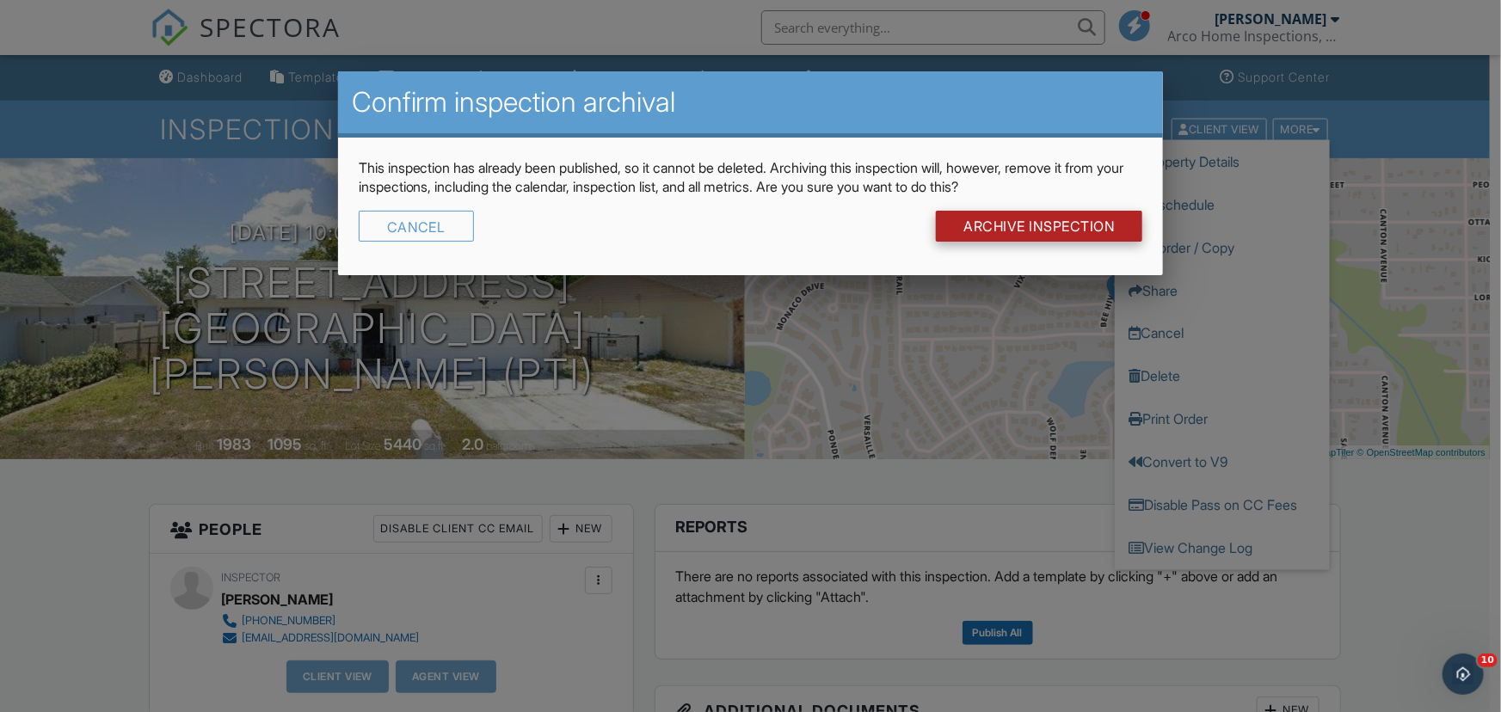
click at [1041, 224] on input "Archive Inspection" at bounding box center [1039, 226] width 206 height 31
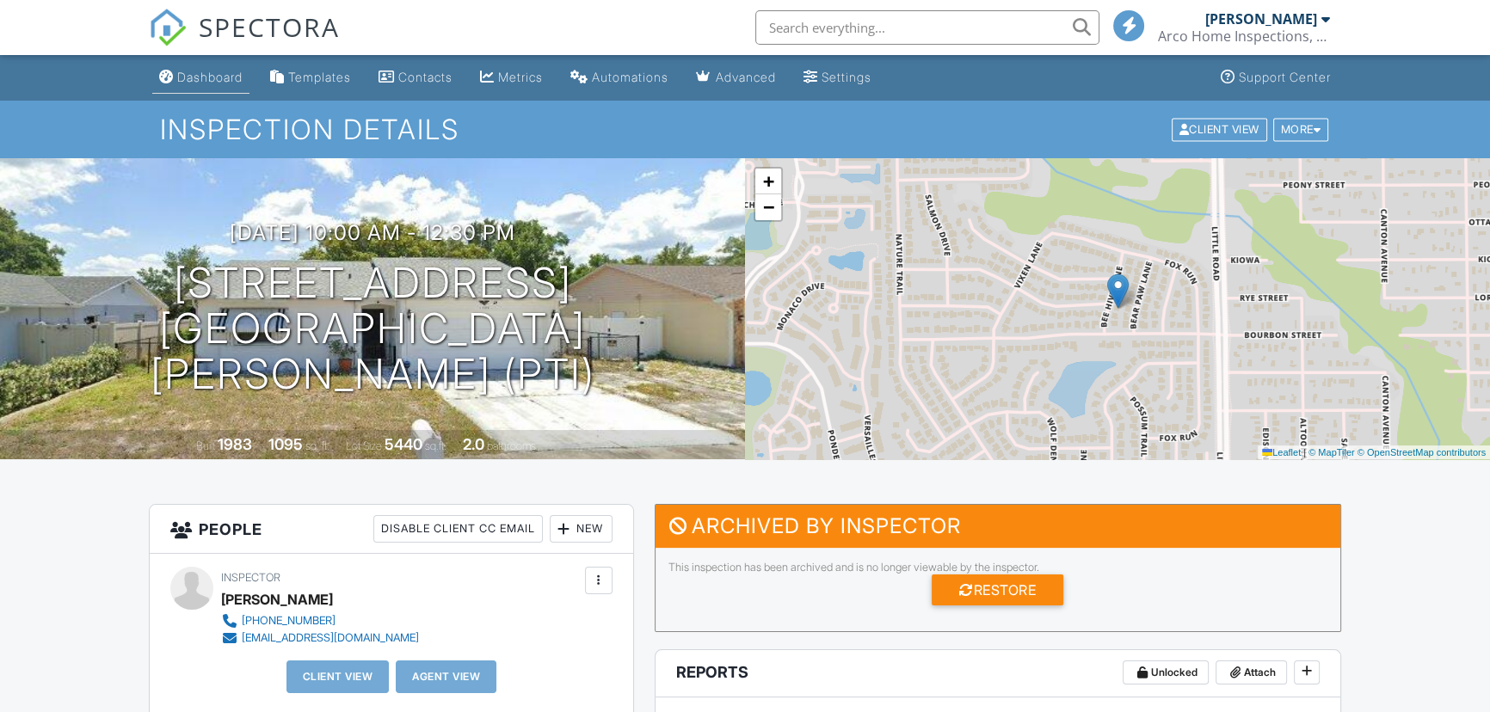
click at [214, 71] on div "Dashboard" at bounding box center [209, 77] width 65 height 15
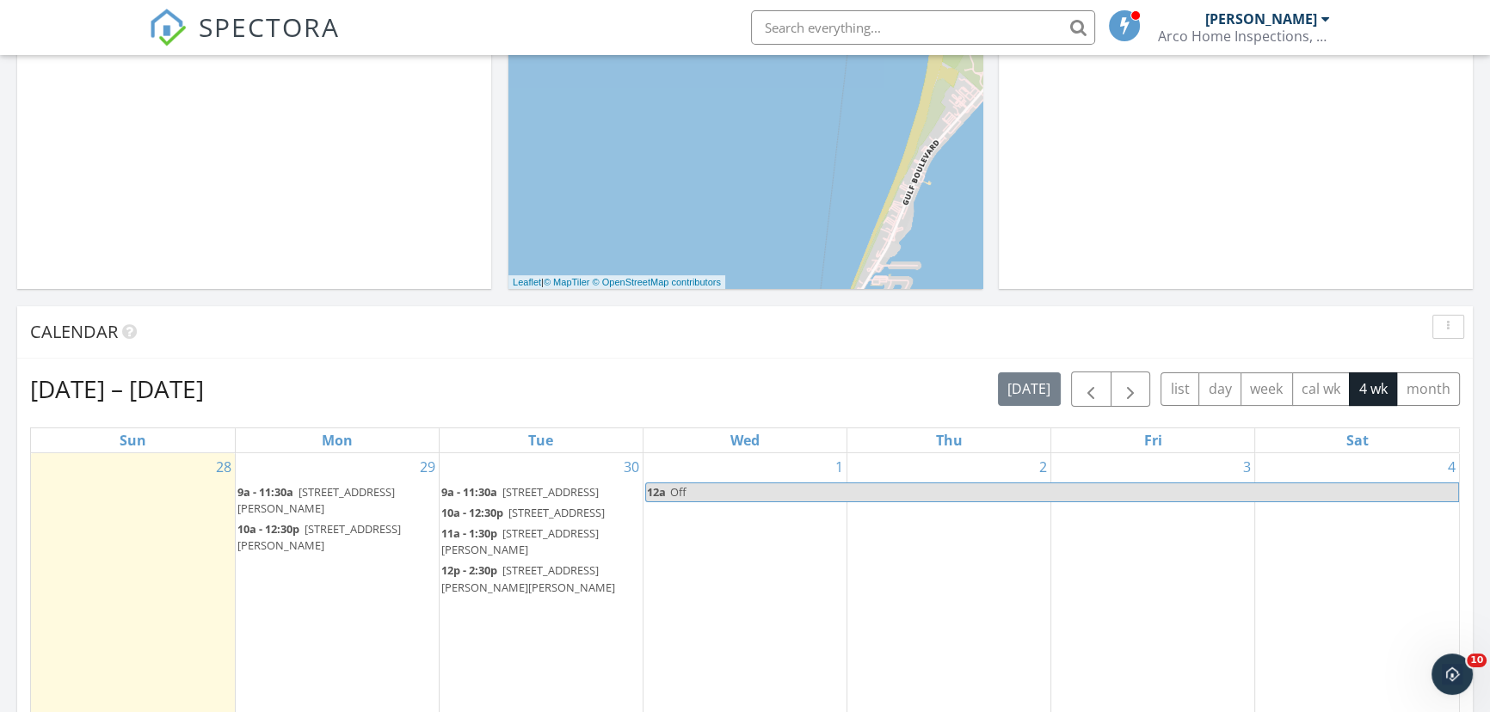
scroll to position [625, 0]
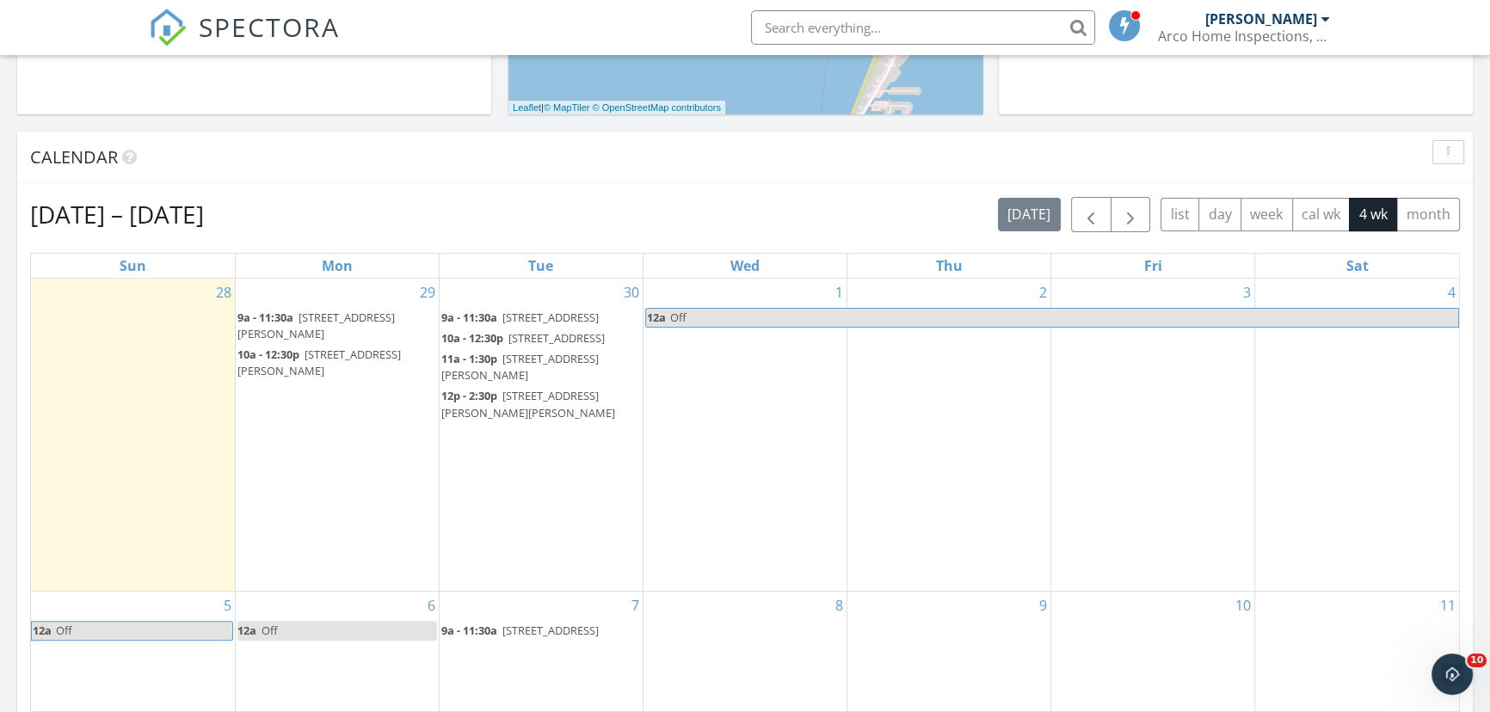
drag, startPoint x: 305, startPoint y: 368, endPoint x: 280, endPoint y: 371, distance: 25.1
click at [280, 371] on span "[STREET_ADDRESS][PERSON_NAME]" at bounding box center [318, 363] width 163 height 32
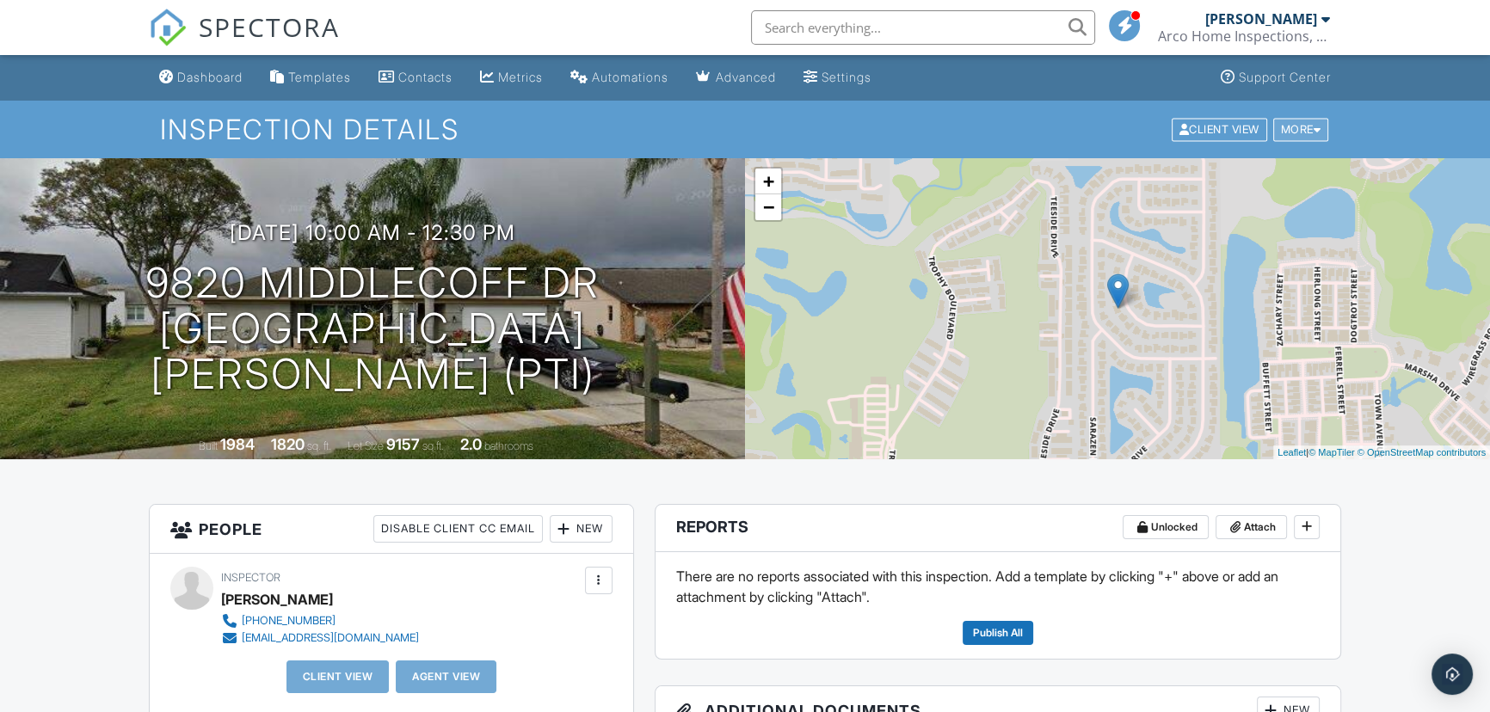
click at [1298, 124] on div "More" at bounding box center [1301, 129] width 56 height 23
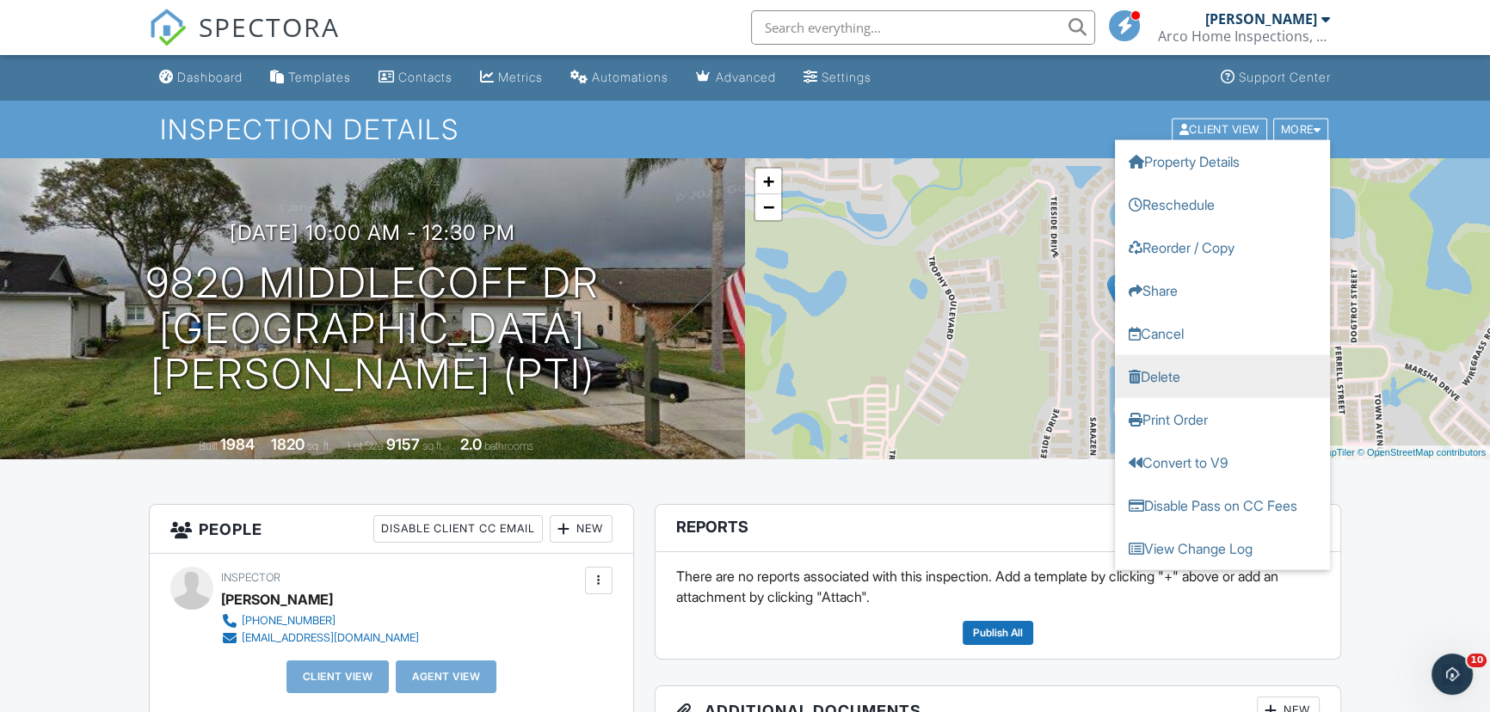
click at [1168, 378] on link "Delete" at bounding box center [1222, 375] width 215 height 43
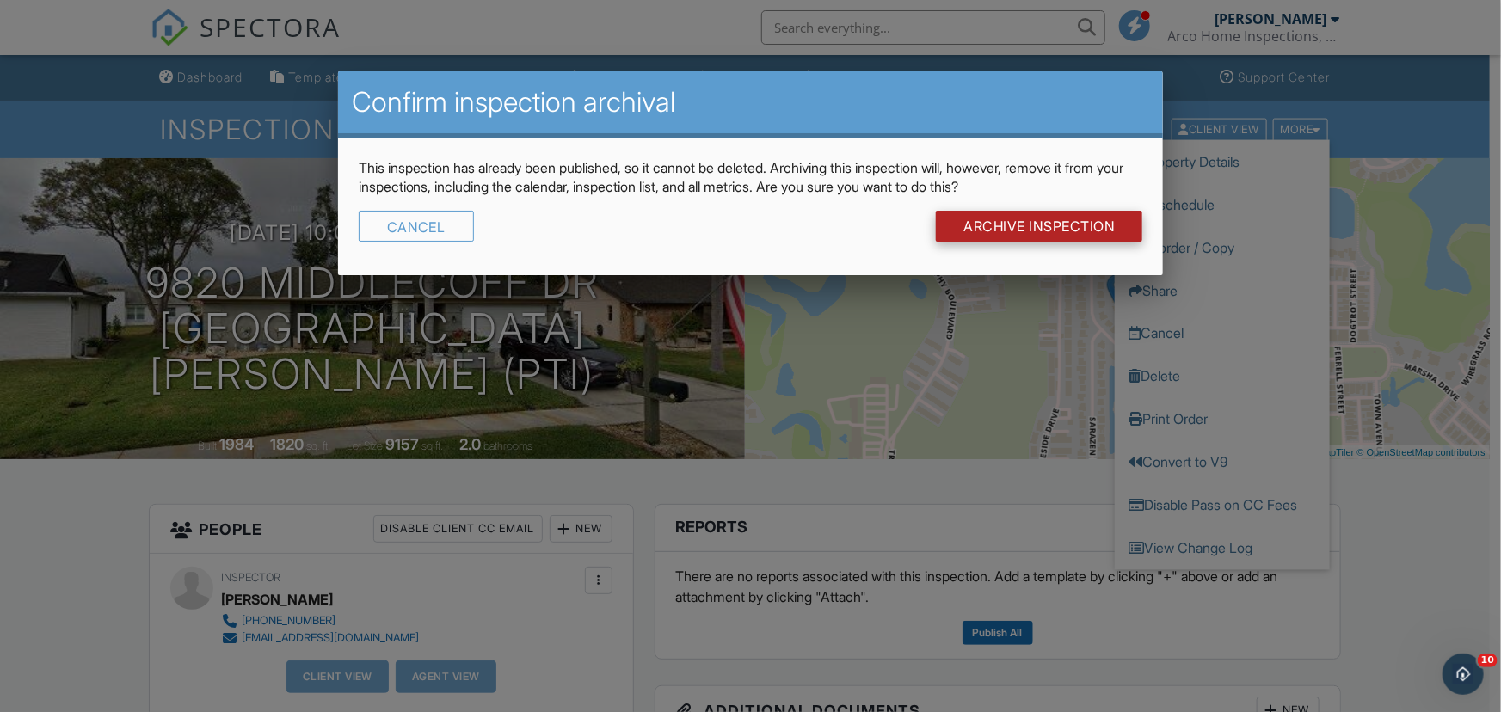
click at [1042, 230] on input "Archive Inspection" at bounding box center [1039, 226] width 206 height 31
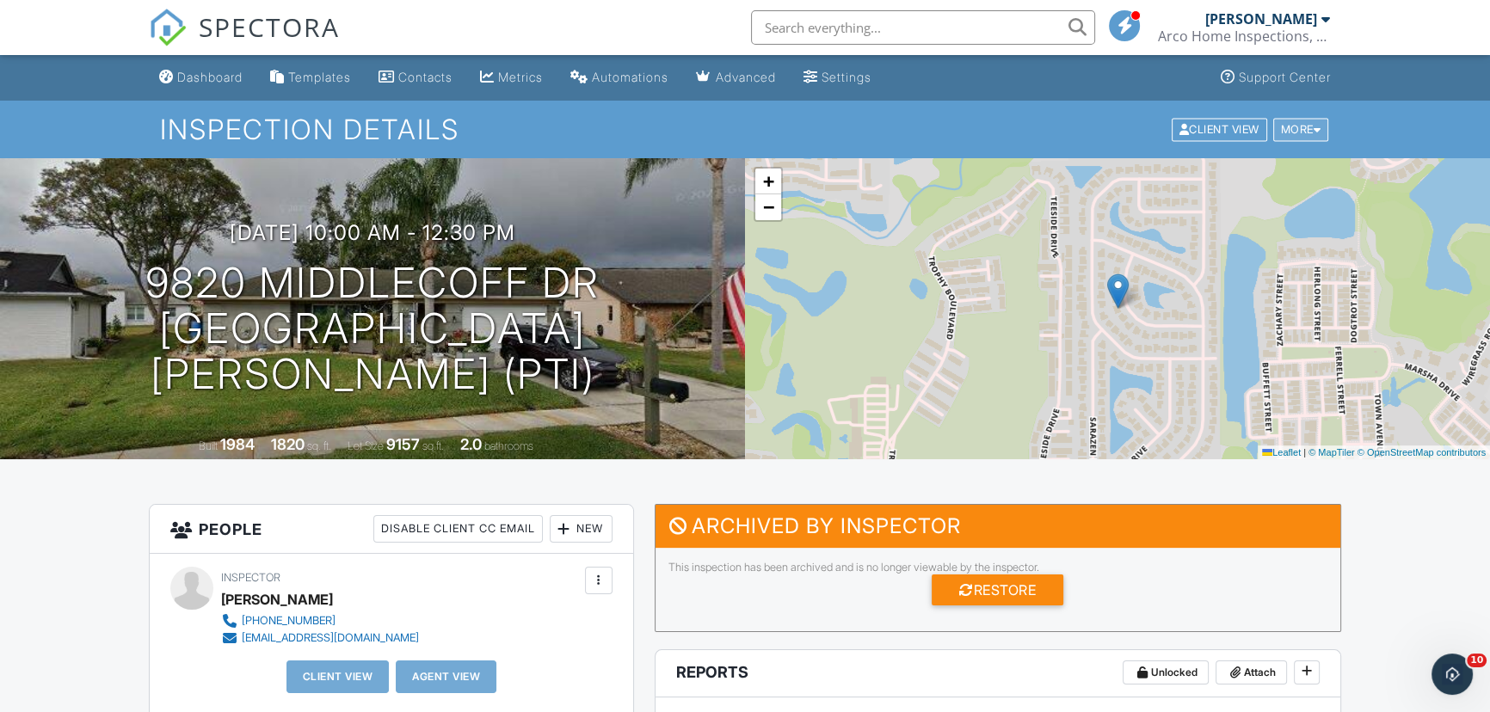
click at [1286, 136] on div "More" at bounding box center [1301, 129] width 56 height 23
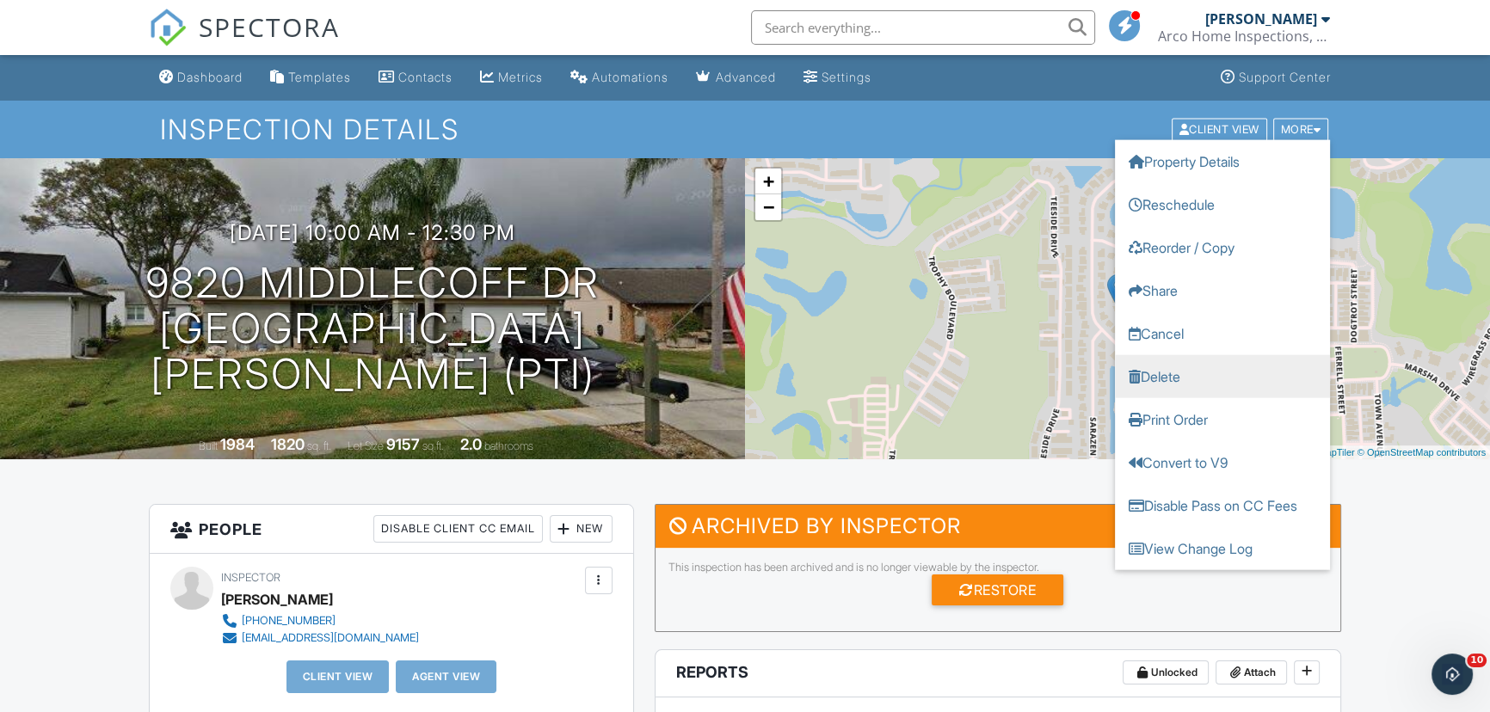
click at [1153, 373] on link "Delete" at bounding box center [1222, 375] width 215 height 43
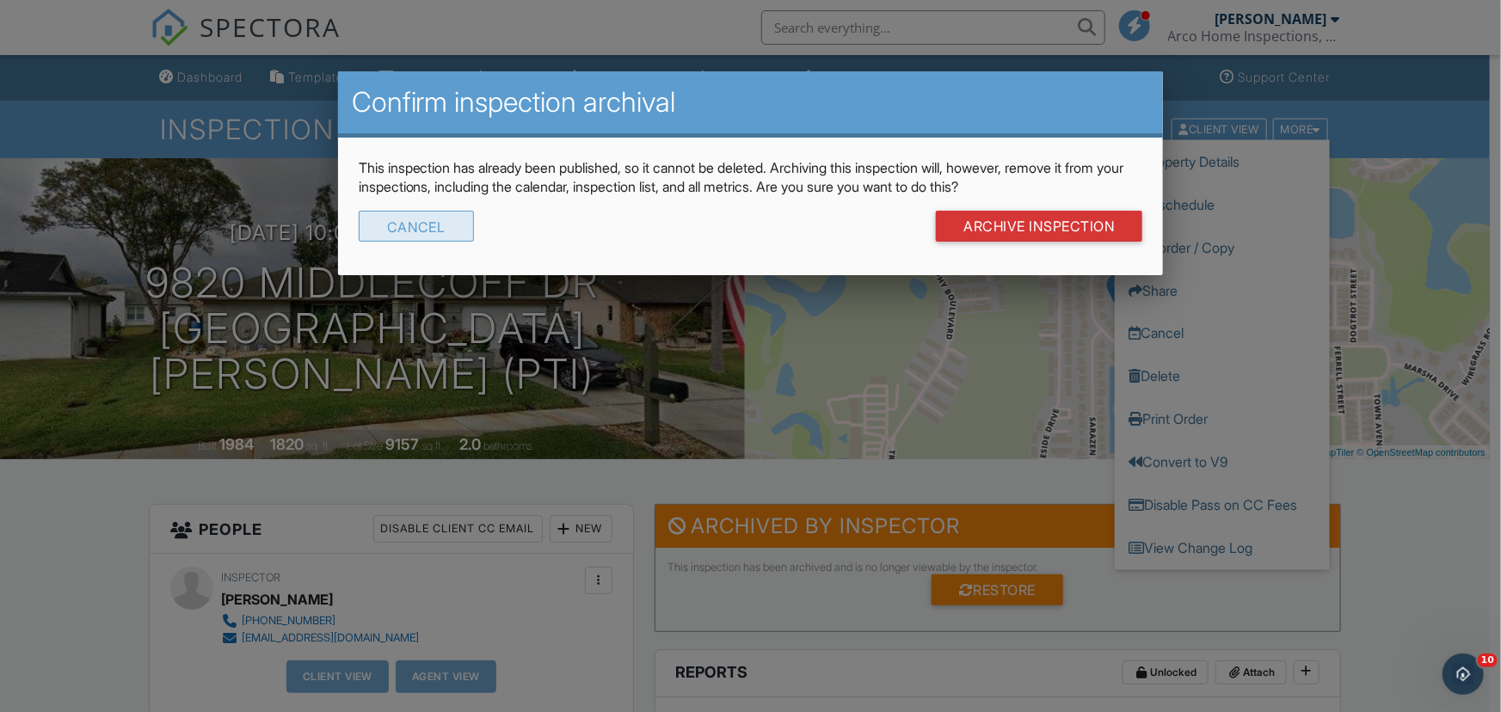
click at [378, 222] on div "Cancel" at bounding box center [416, 226] width 115 height 31
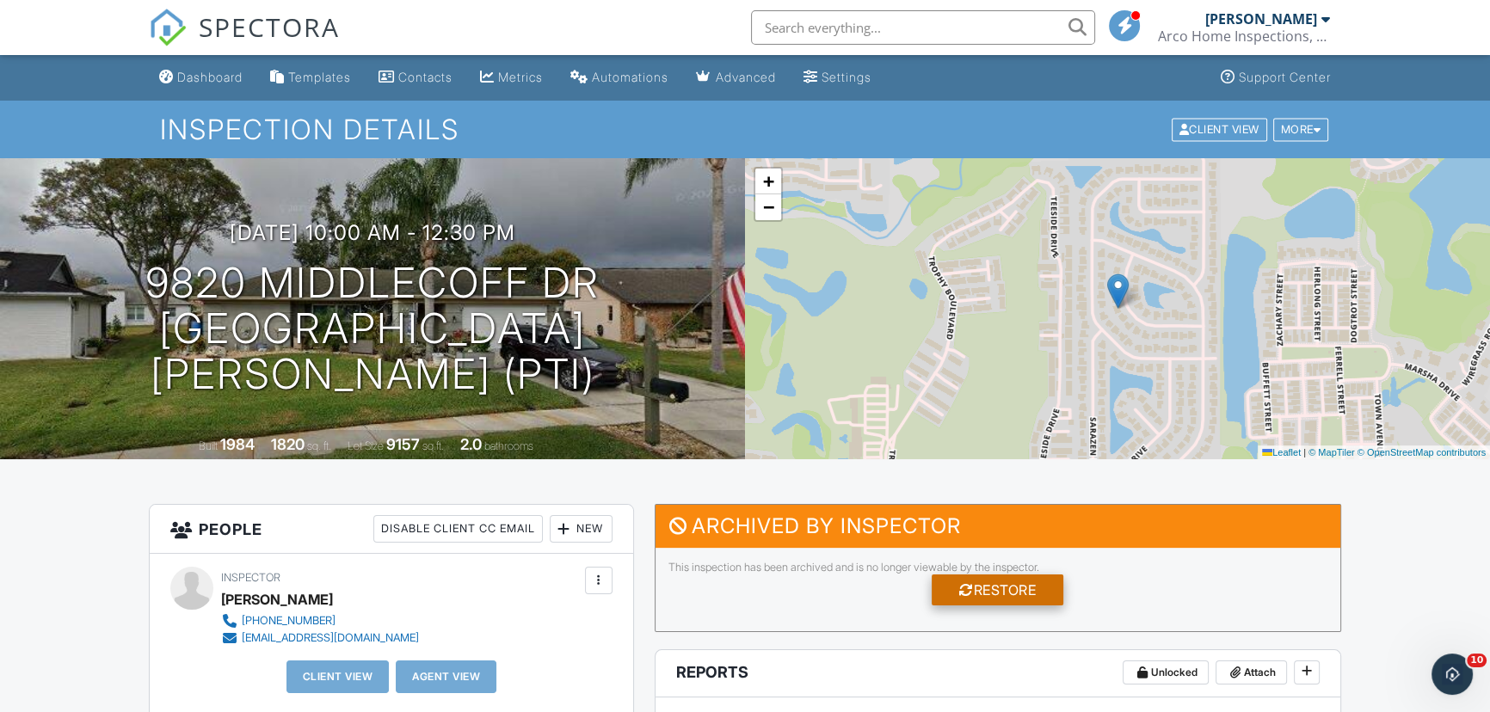
click at [989, 592] on div "Restore" at bounding box center [998, 590] width 132 height 31
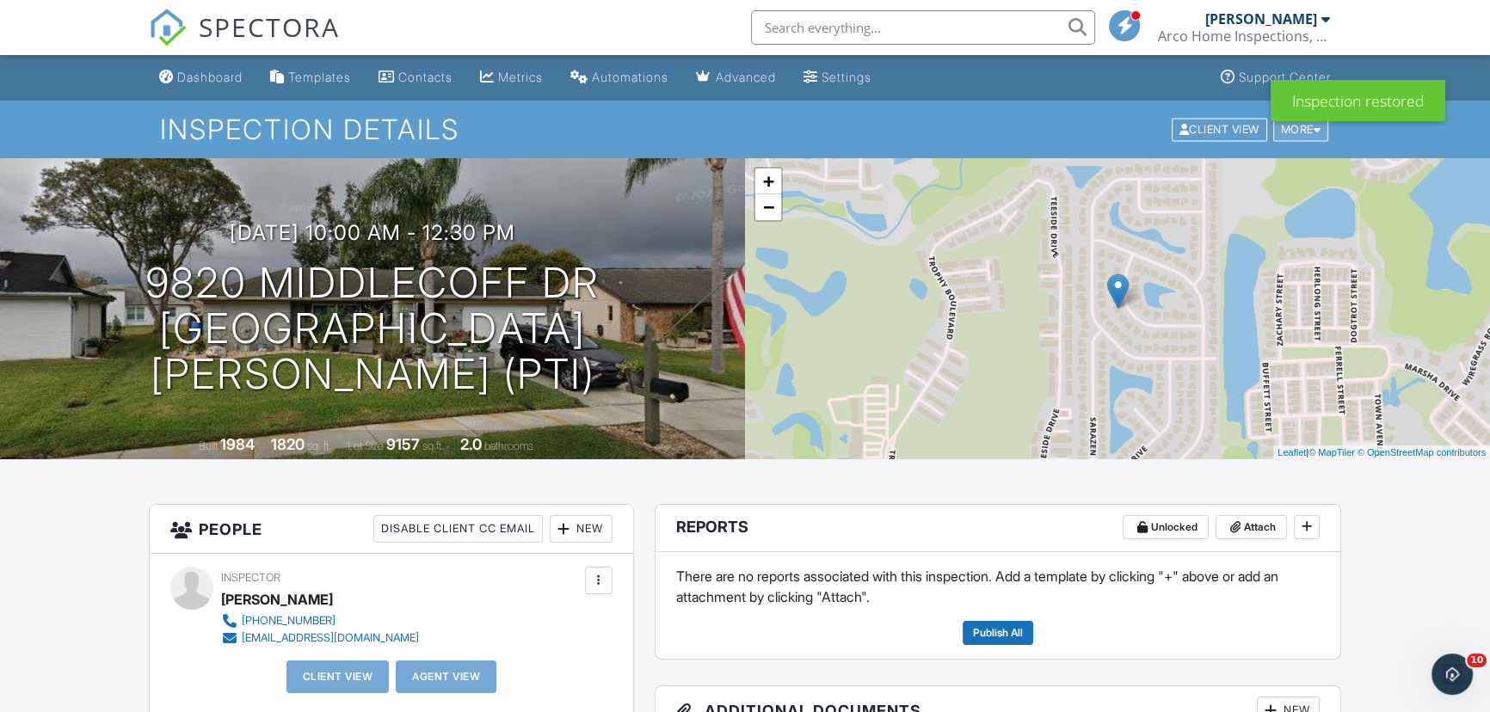
click at [1285, 129] on div "More" at bounding box center [1301, 129] width 56 height 23
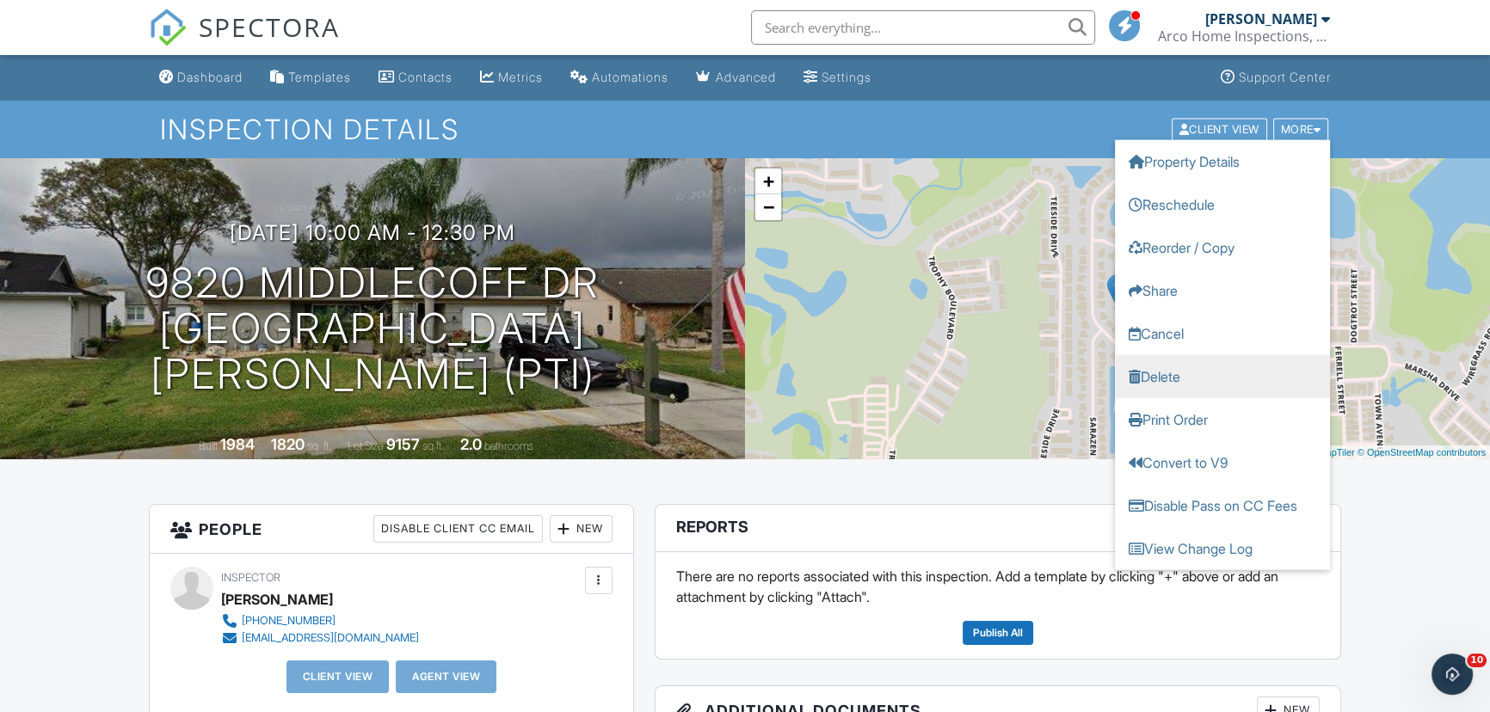
click at [1168, 378] on link "Delete" at bounding box center [1222, 375] width 215 height 43
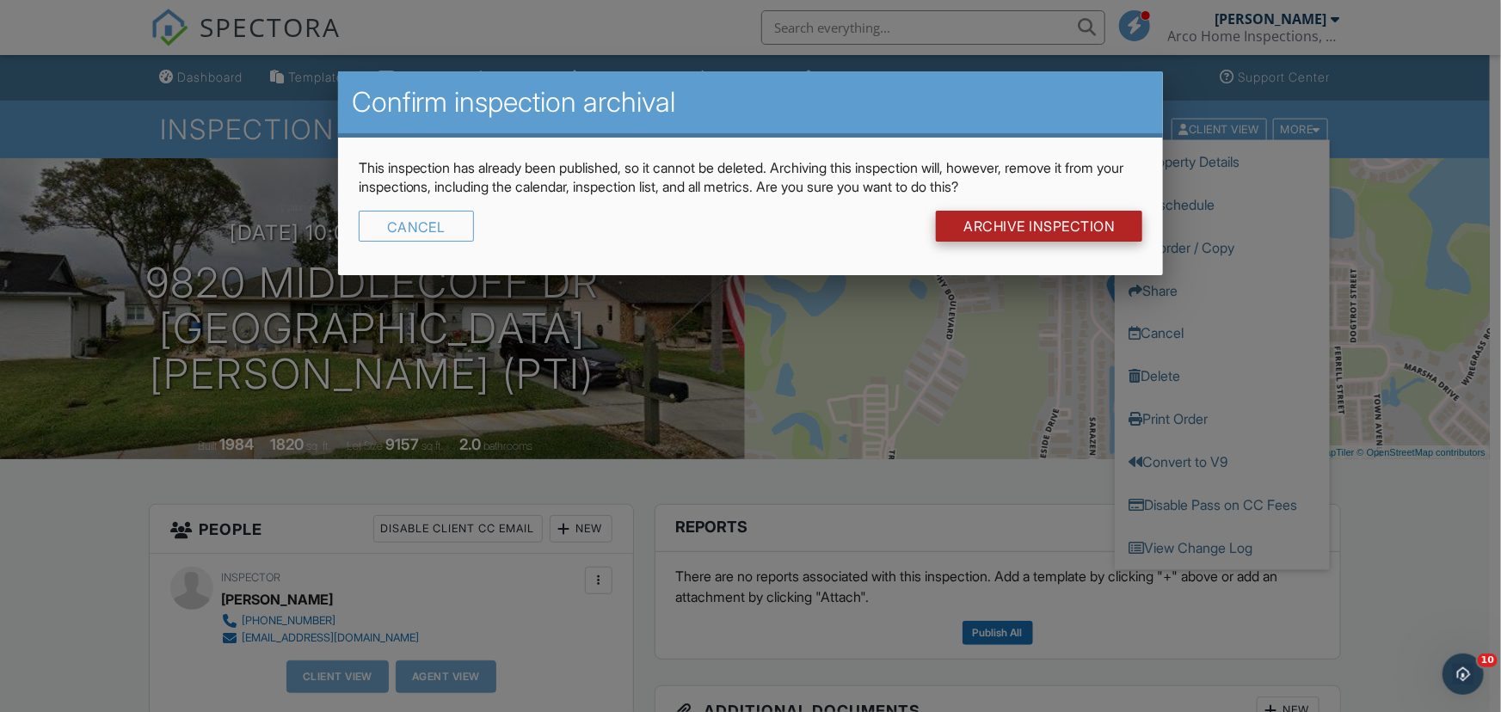
click at [1014, 228] on input "Archive Inspection" at bounding box center [1039, 226] width 206 height 31
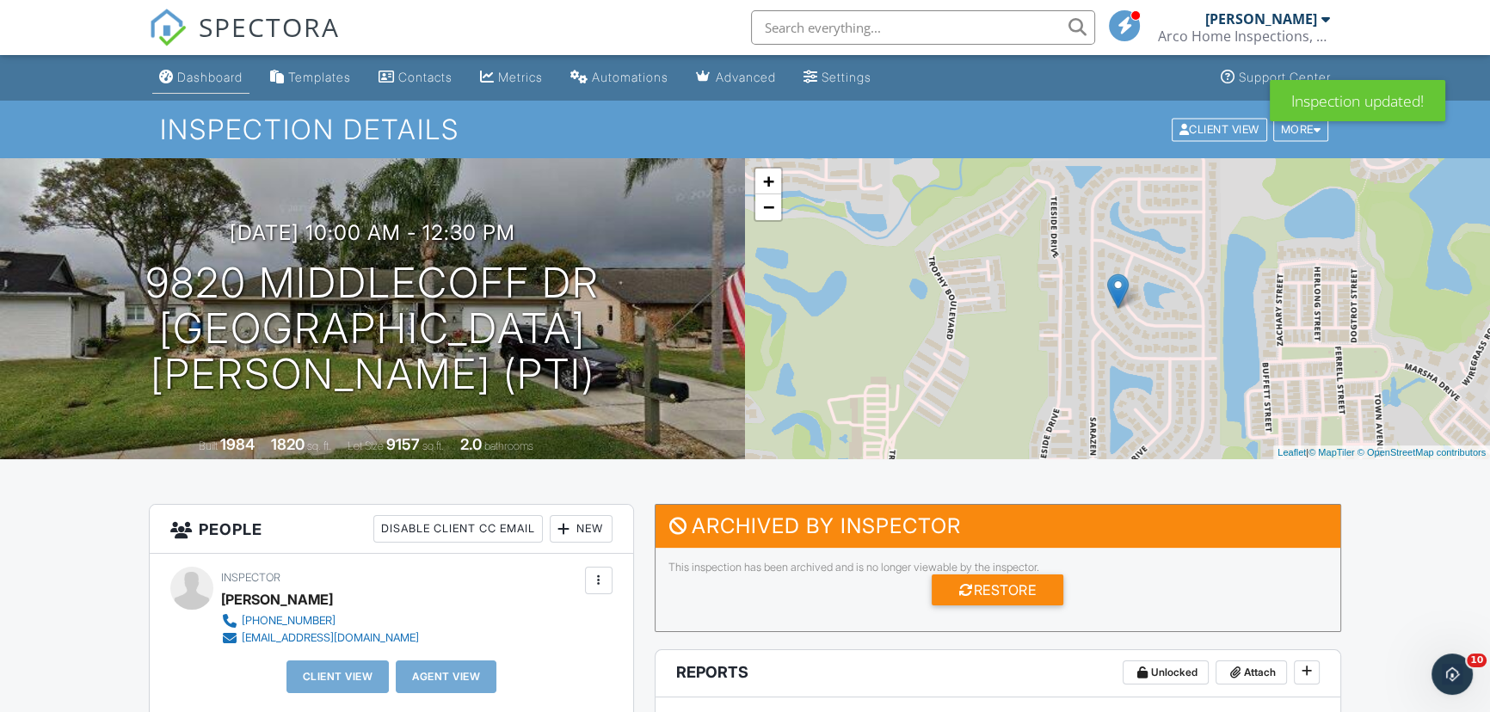
click at [206, 82] on div "Dashboard" at bounding box center [209, 77] width 65 height 15
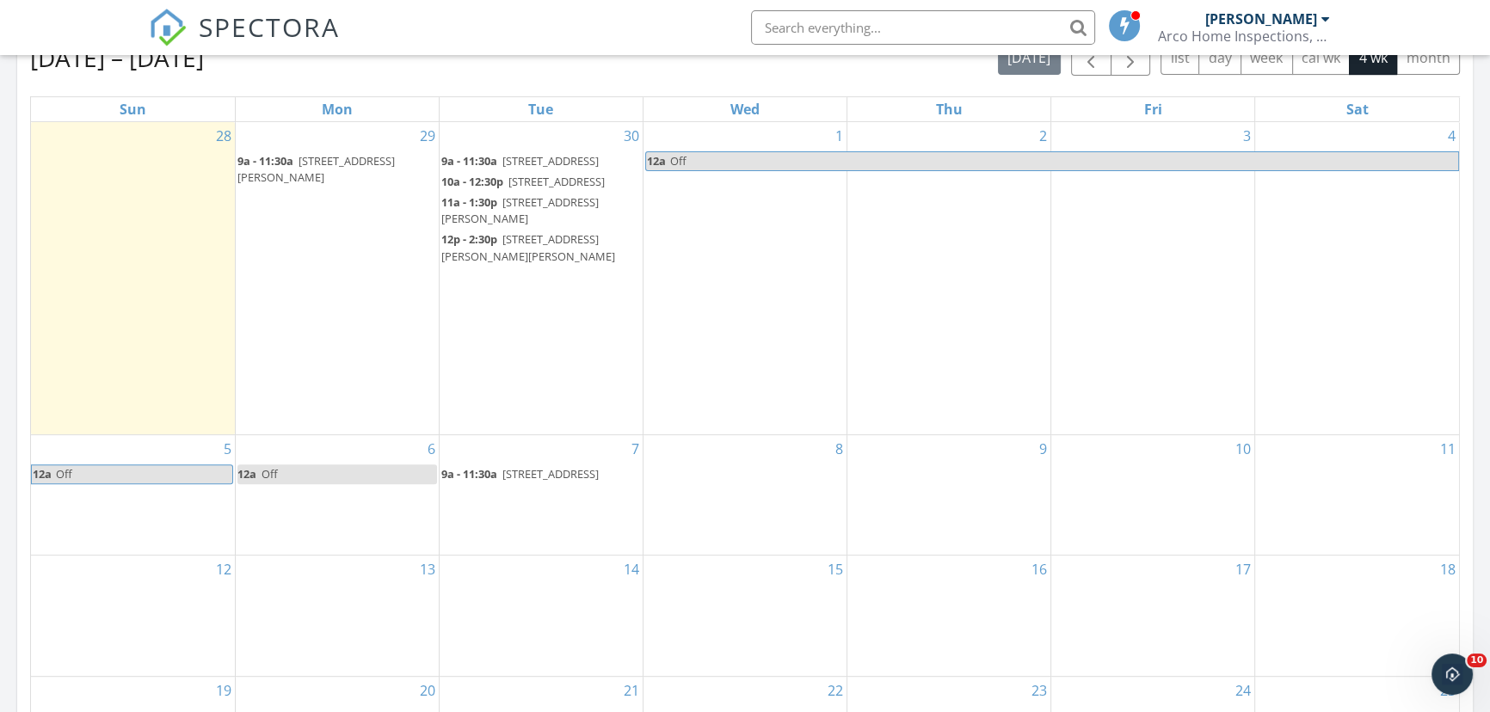
scroll to position [860, 0]
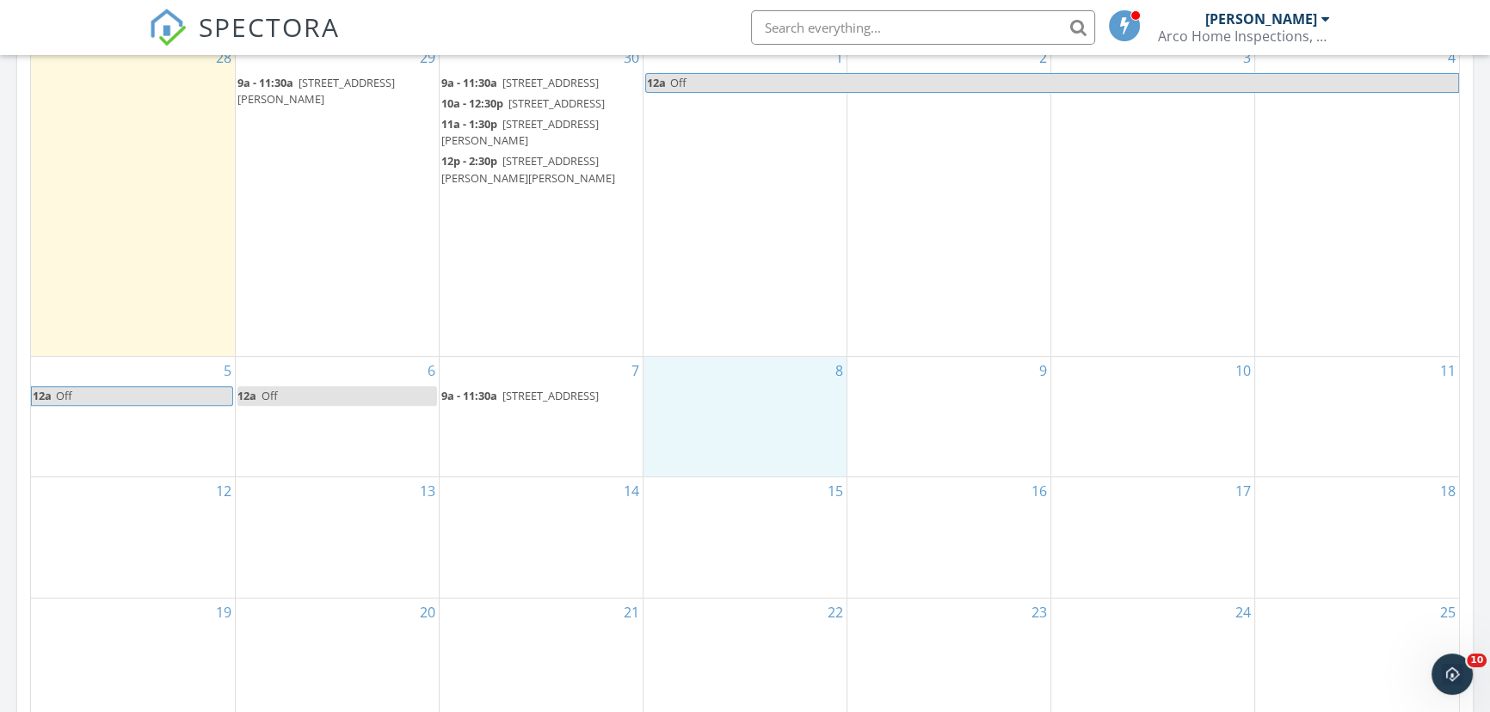
click at [715, 443] on div "8" at bounding box center [744, 417] width 203 height 120
click at [735, 374] on link "Inspection" at bounding box center [742, 372] width 89 height 28
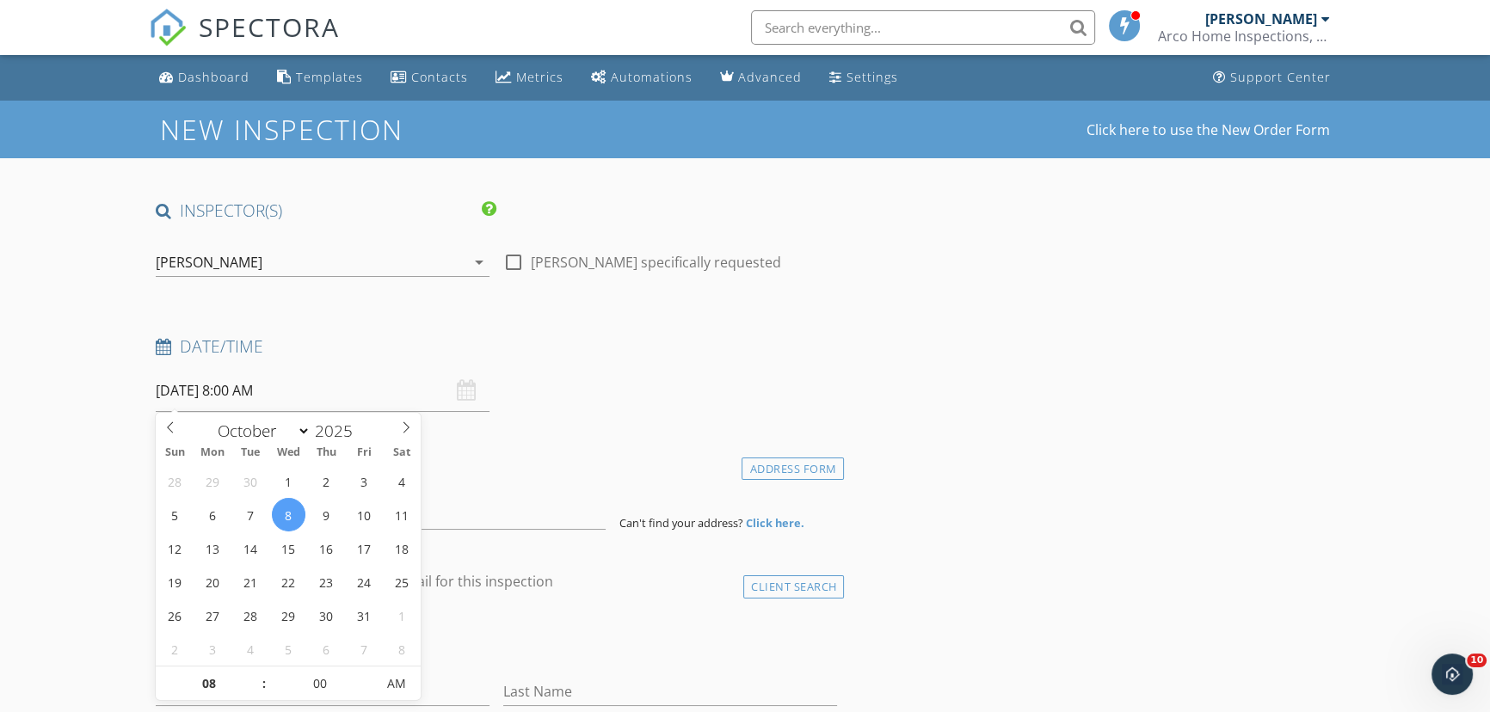
click at [305, 383] on input "[DATE] 8:00 AM" at bounding box center [323, 391] width 334 height 42
type input "09"
type input "10/08/2025 9:00 AM"
click at [255, 674] on span at bounding box center [255, 675] width 12 height 17
click at [473, 516] on input at bounding box center [381, 509] width 450 height 42
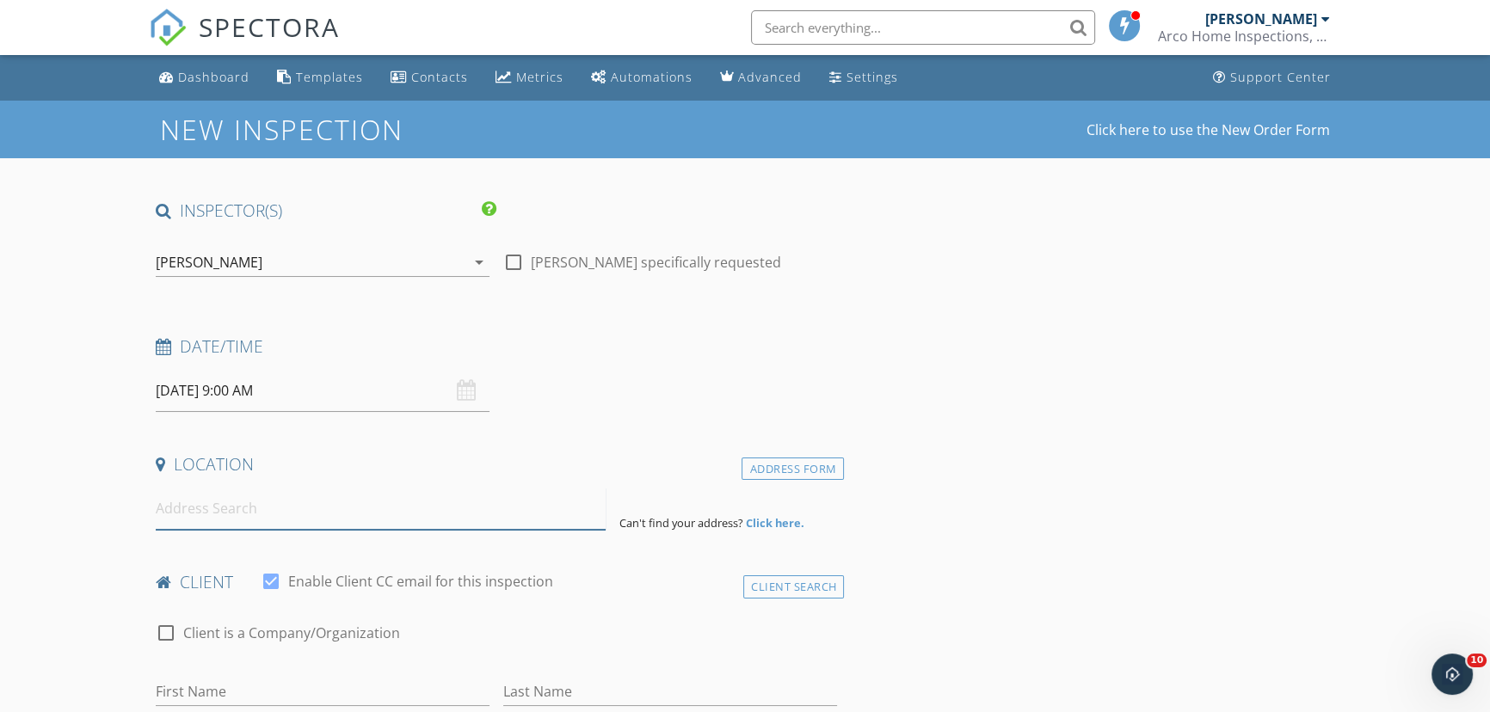
paste input "11524 Bee Hive Ln , Port Riche"
type input "11524 Bee Hive Ln, Port Richey, FL, USA"
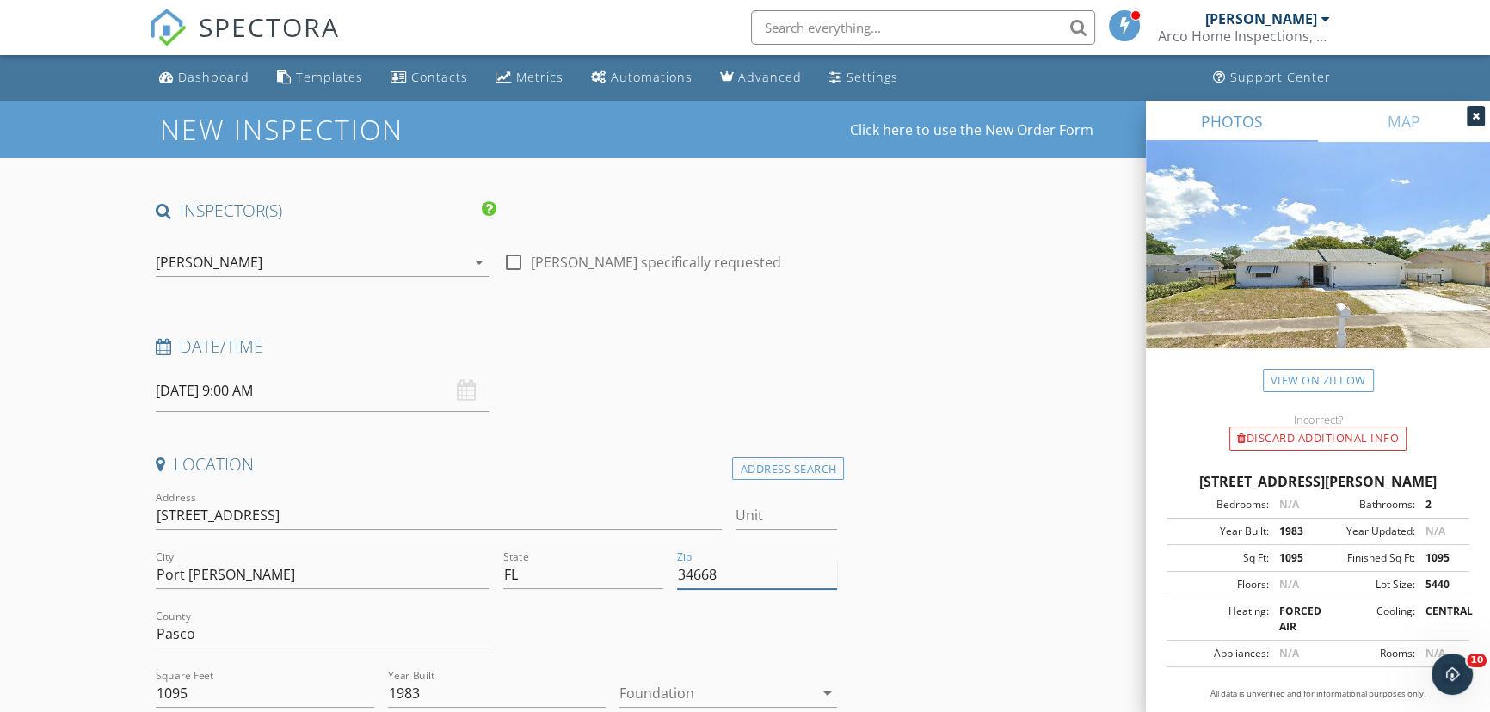
click at [778, 575] on input "34668" at bounding box center [757, 575] width 160 height 28
type input "34668 (PTI)"
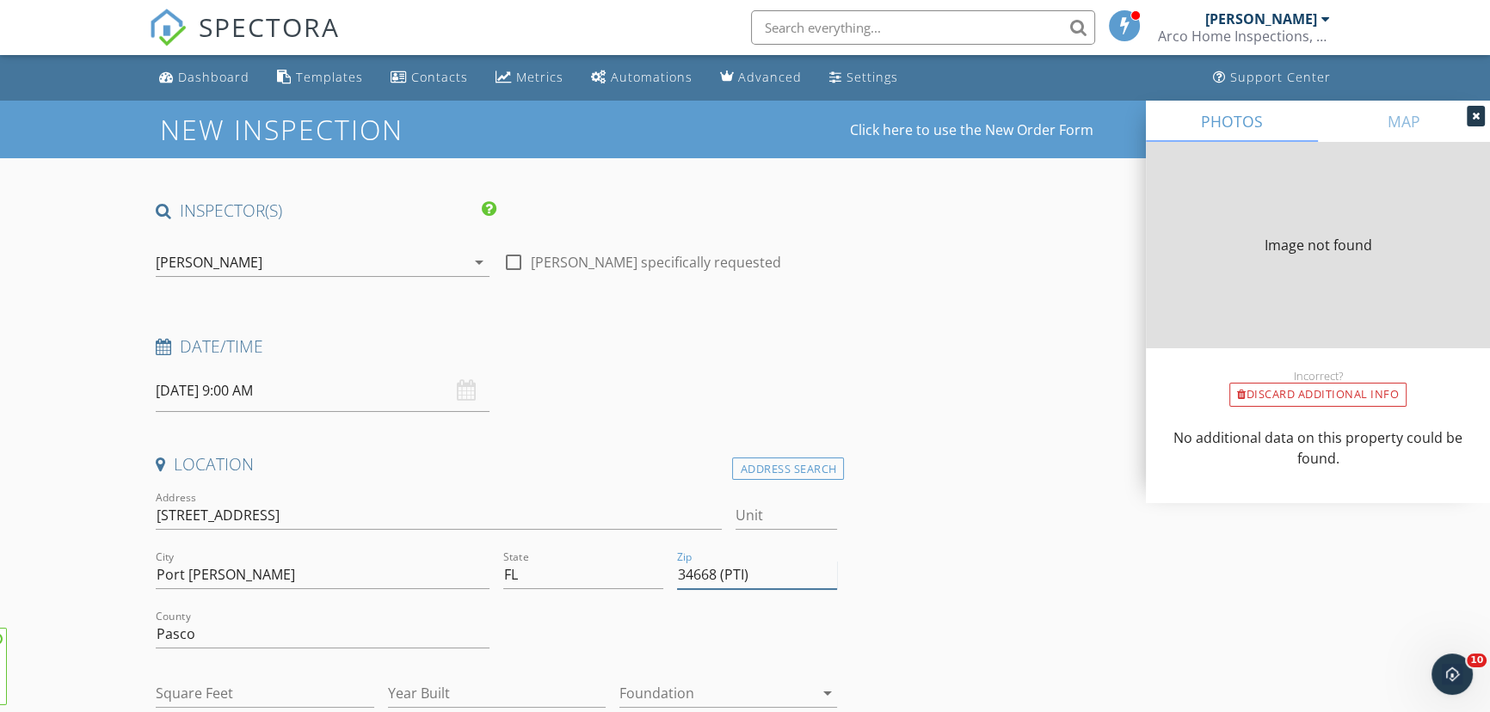
type input "1095"
type input "1983"
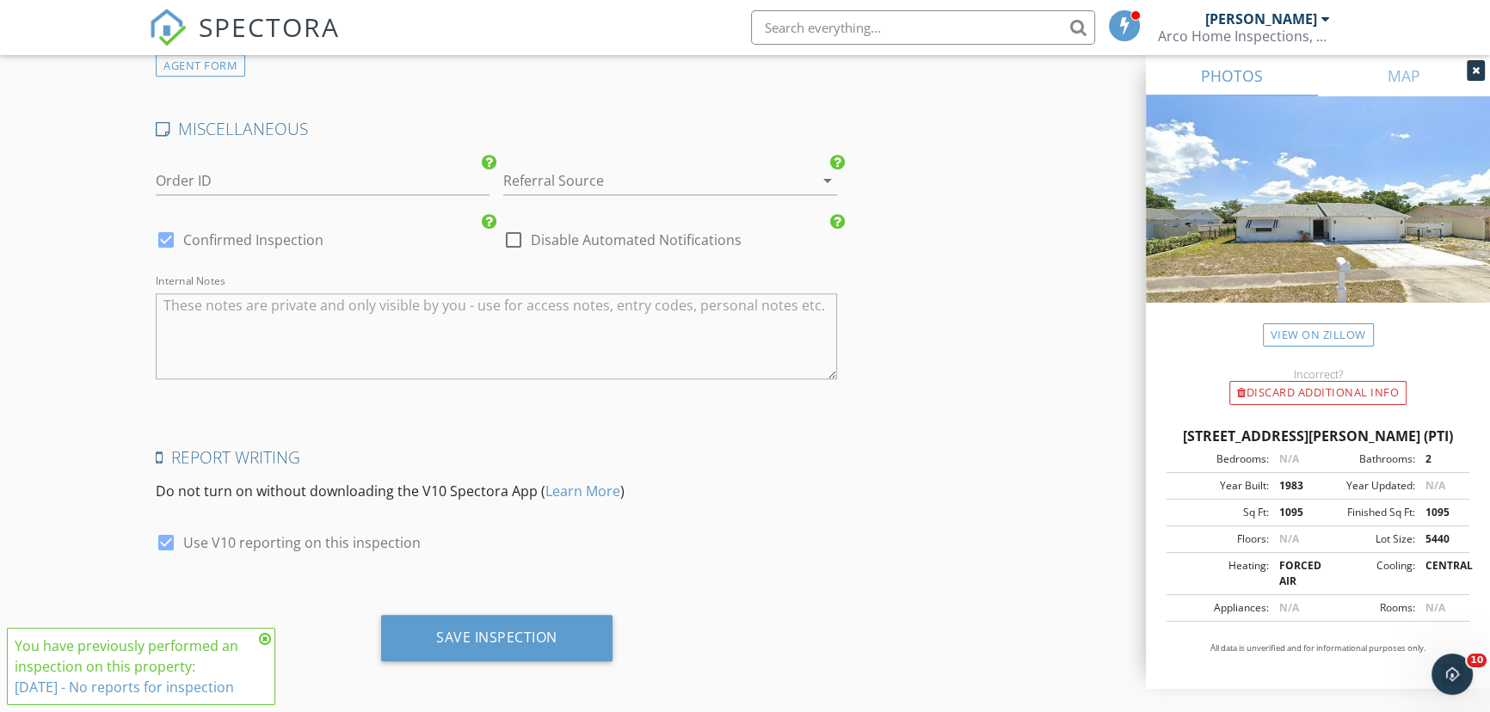
scroll to position [2347, 0]
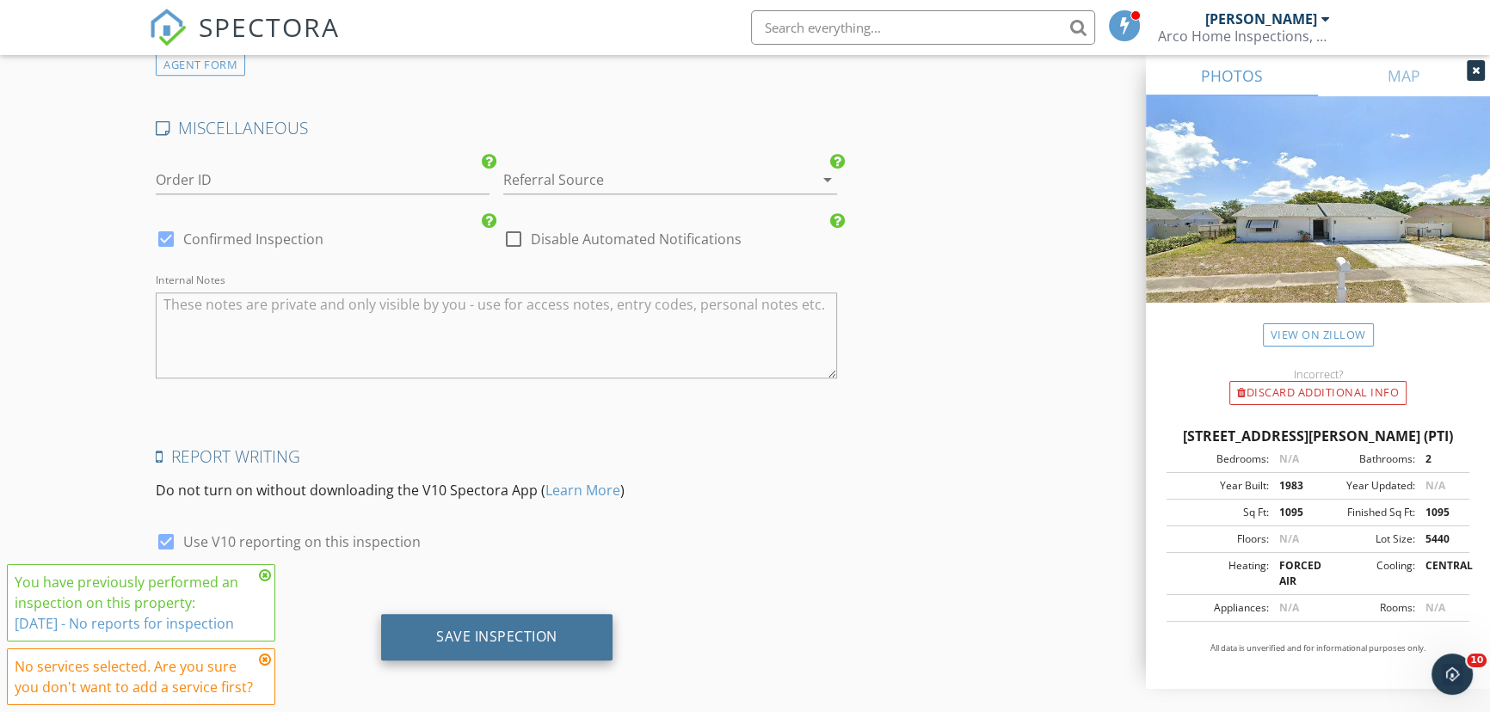
click at [456, 637] on div "Save Inspection" at bounding box center [496, 636] width 121 height 17
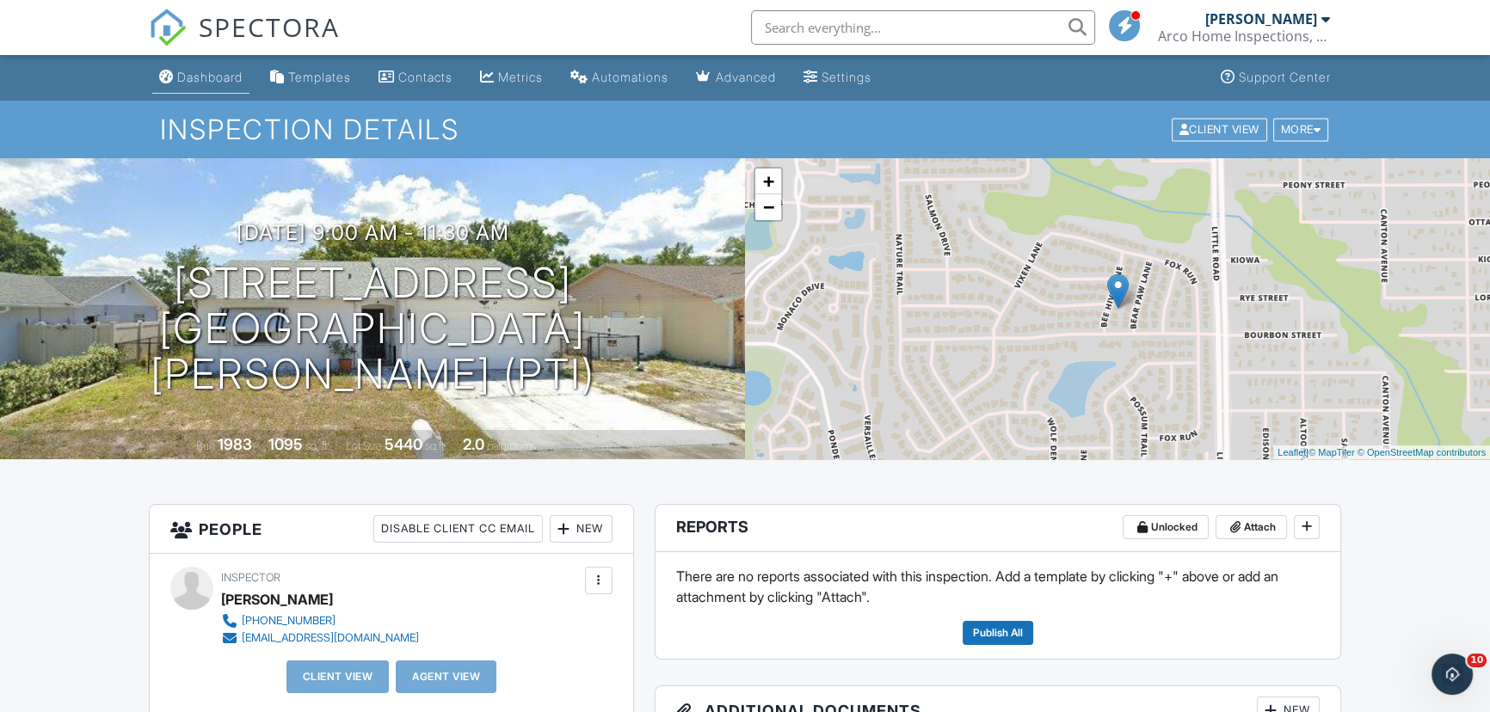
click at [196, 77] on div "Dashboard" at bounding box center [209, 77] width 65 height 15
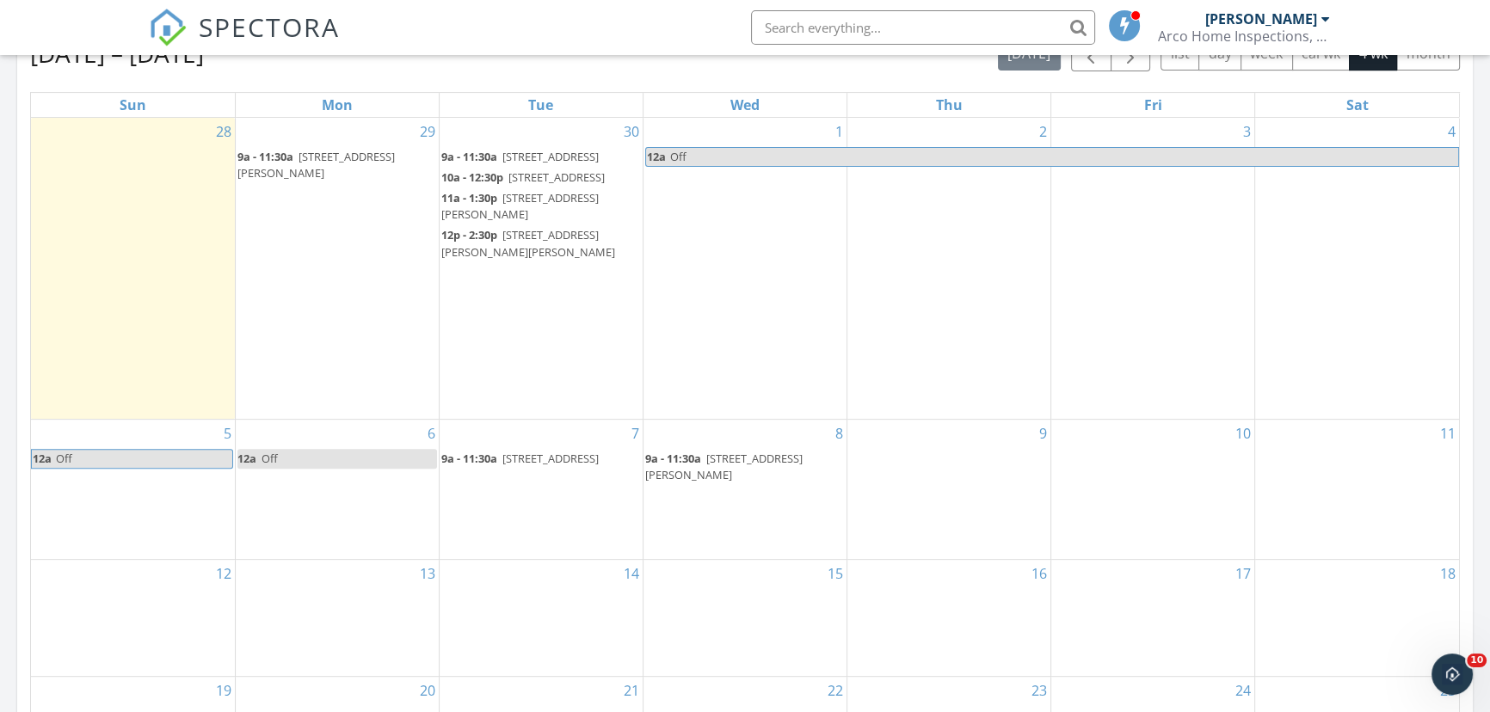
scroll to position [860, 0]
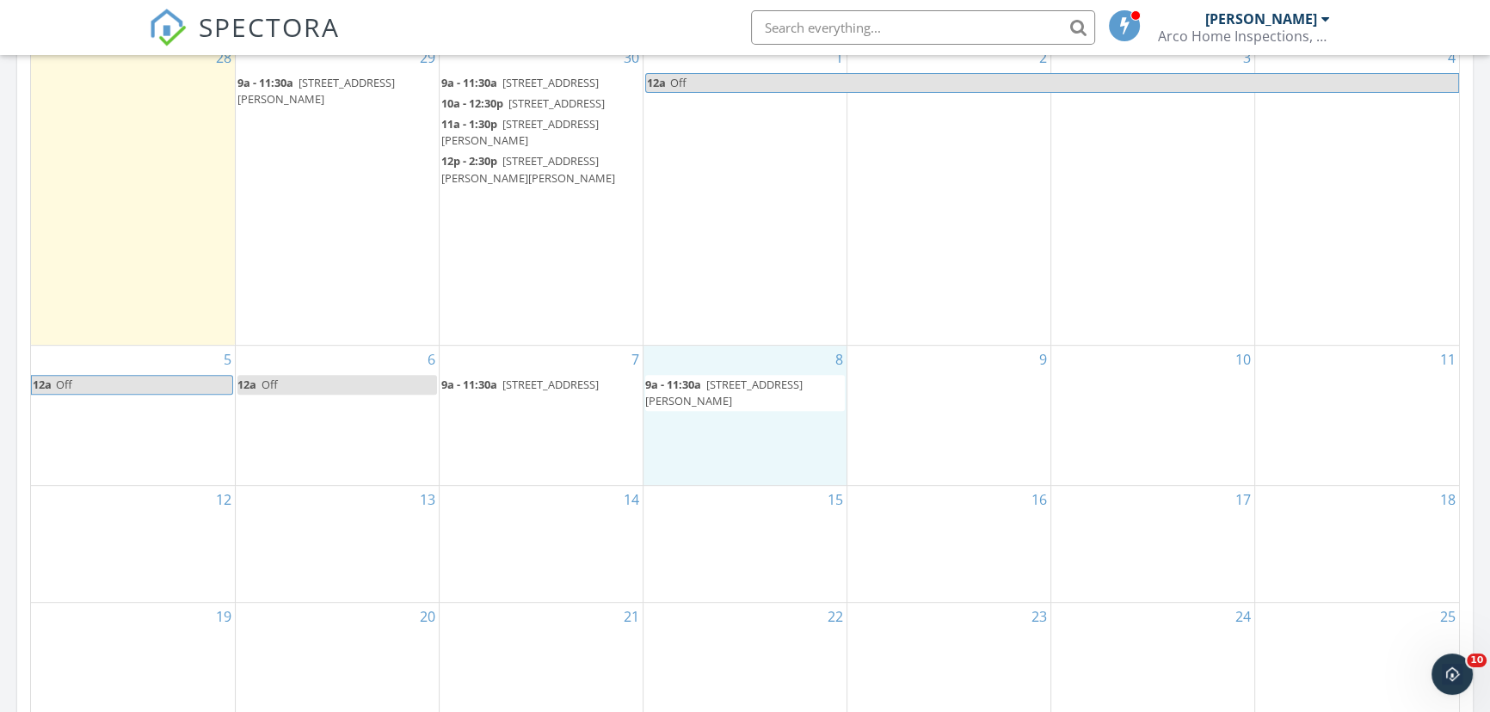
click at [728, 483] on div "8 9a - 11:30a 11524 Bee Hive Ln, Port Richey 34668 (PTI)" at bounding box center [744, 415] width 203 height 139
click at [735, 407] on link "Inspection" at bounding box center [742, 412] width 89 height 28
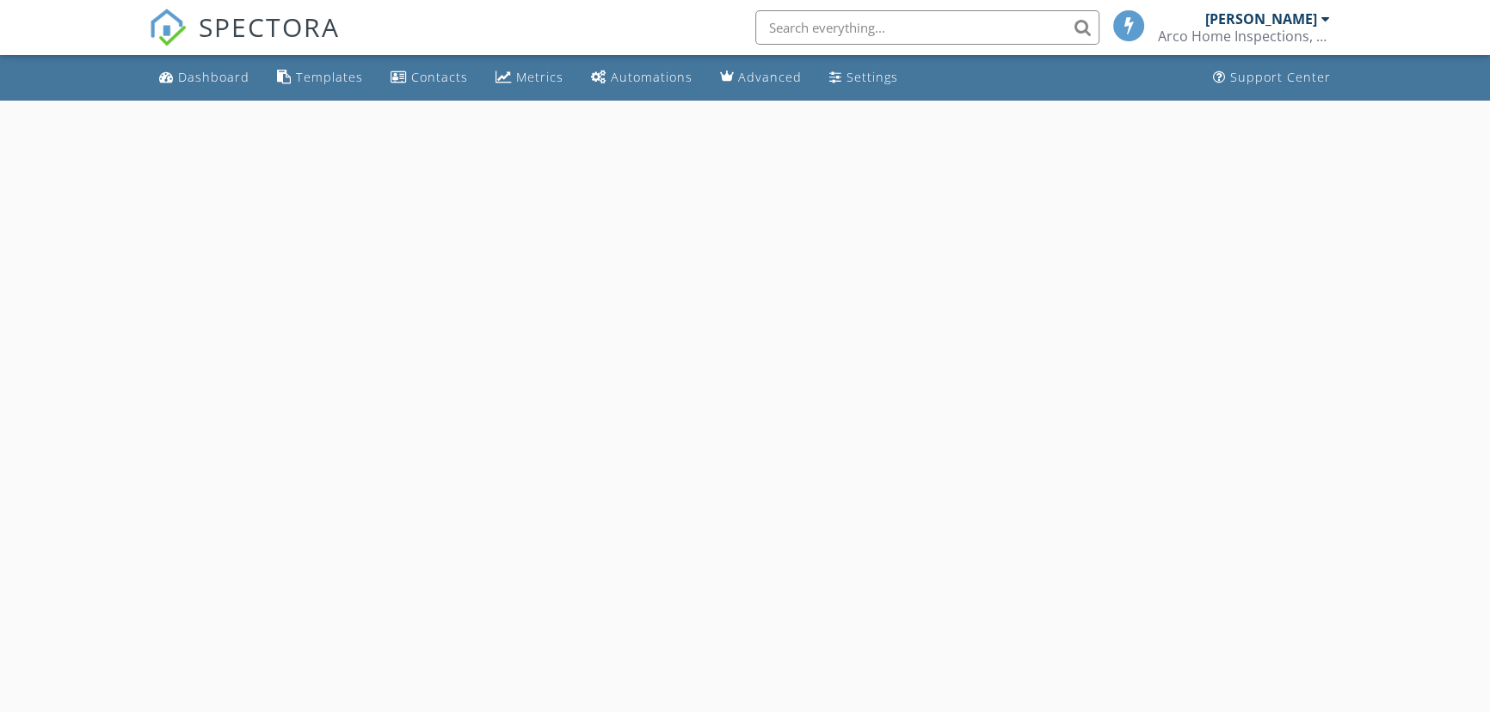
select select "9"
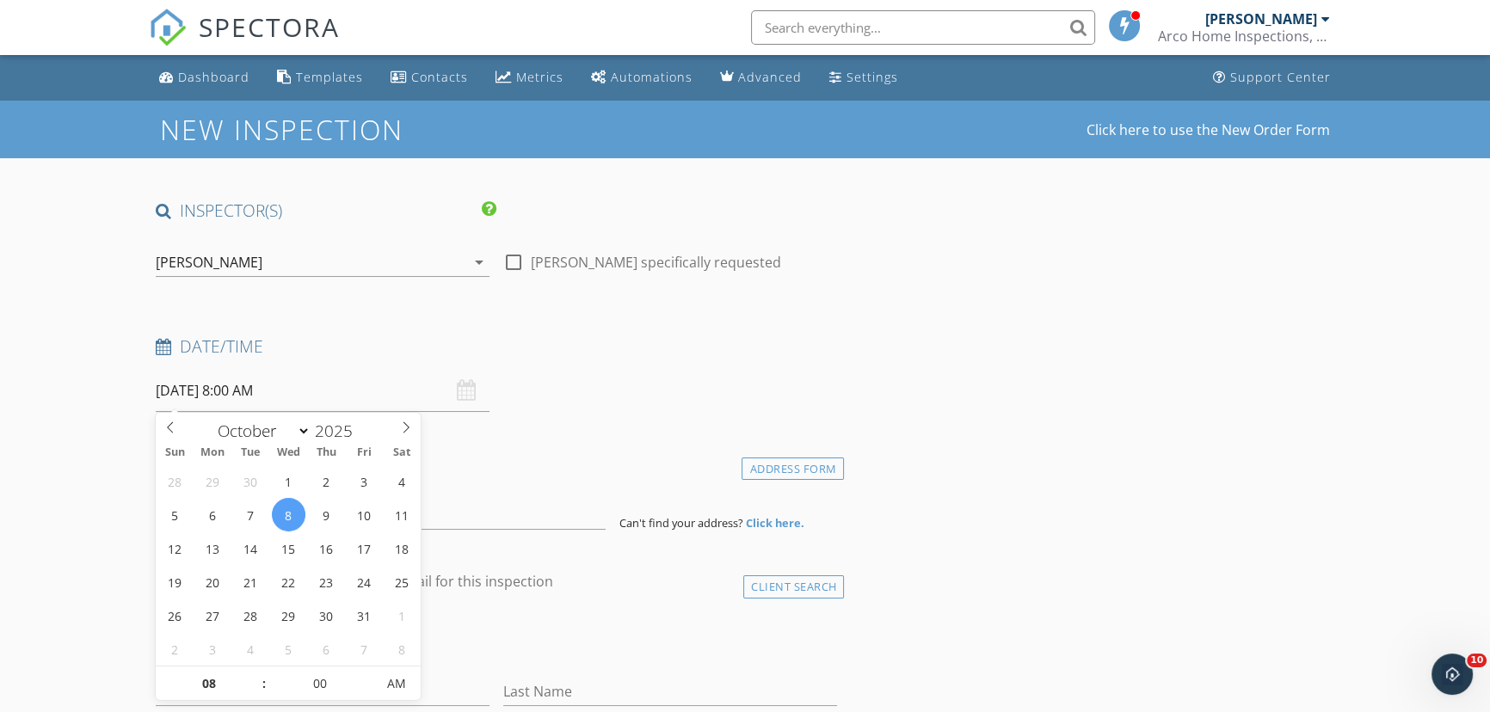
click at [335, 396] on input "[DATE] 8:00 AM" at bounding box center [323, 391] width 334 height 42
type input "09"
type input "[DATE] 9:00 AM"
click at [256, 674] on span at bounding box center [255, 675] width 12 height 17
type input "10"
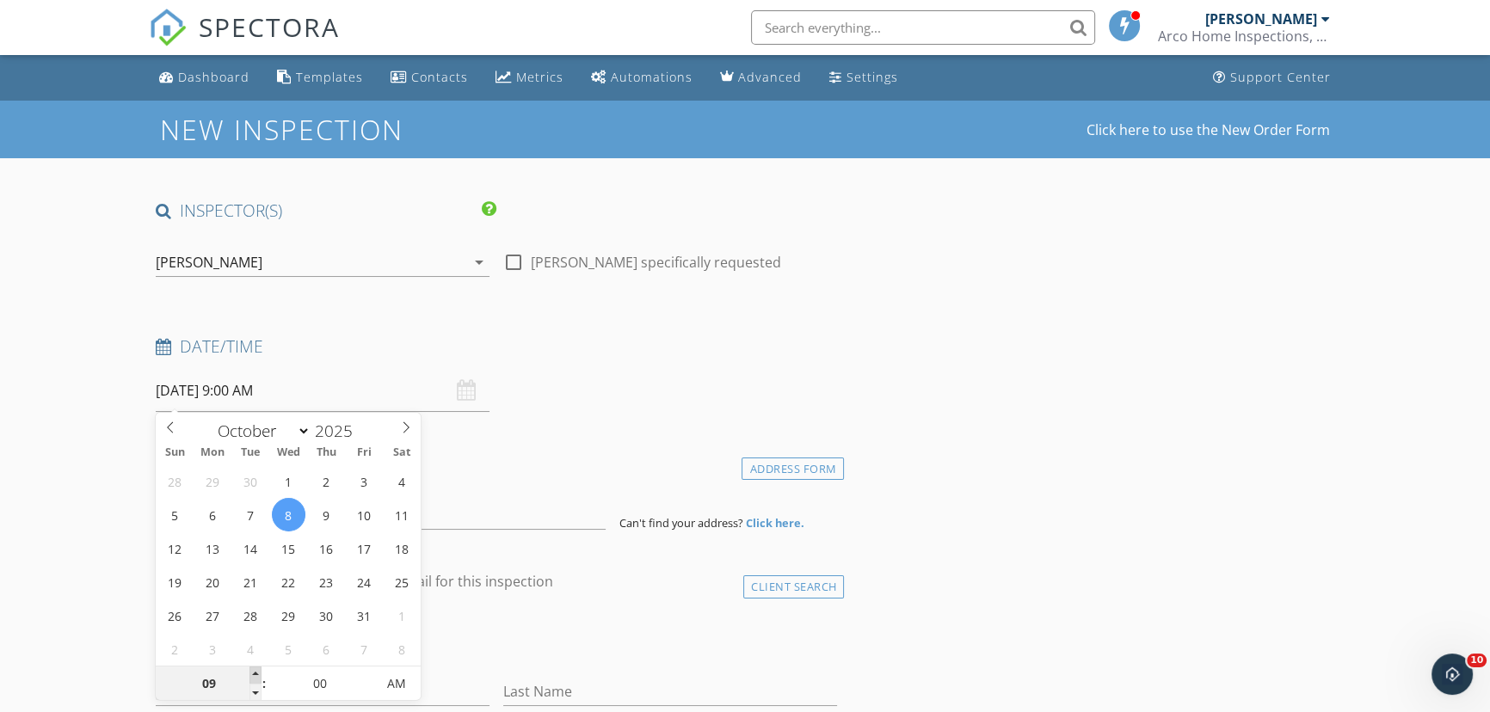
type input "[DATE] 10:00 AM"
click at [256, 674] on span at bounding box center [255, 675] width 12 height 17
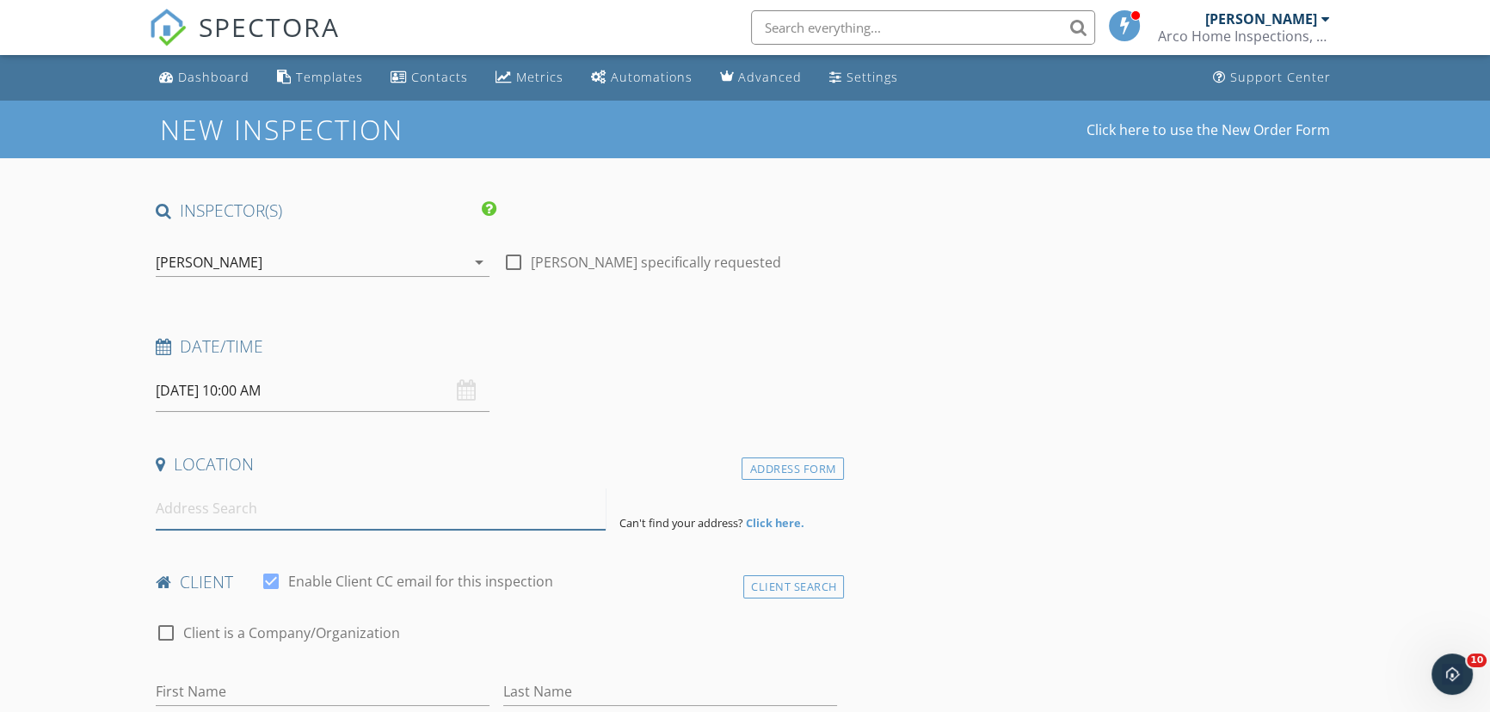
click at [527, 508] on input at bounding box center [381, 509] width 450 height 42
paste input "[STREET_ADDRESS][PERSON_NAME],"
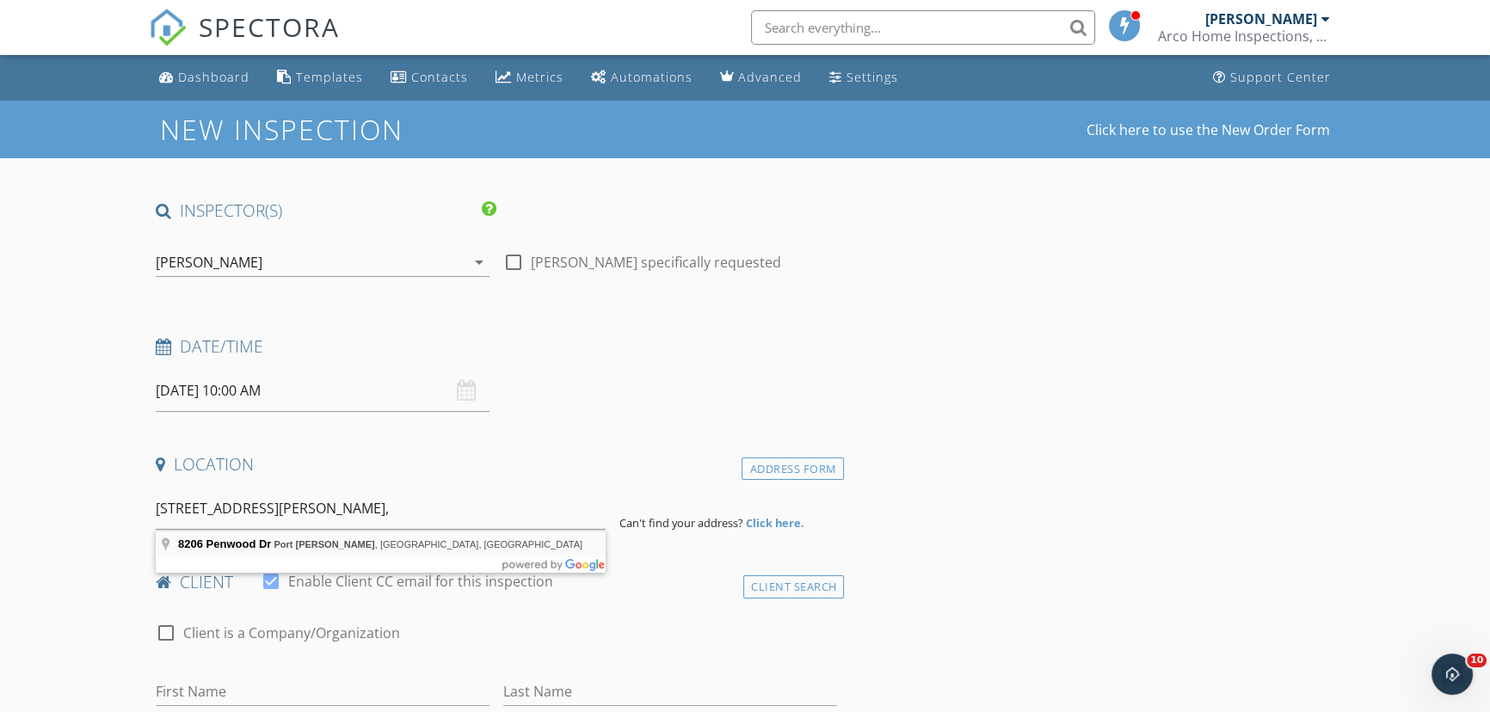
type input "[STREET_ADDRESS][PERSON_NAME]"
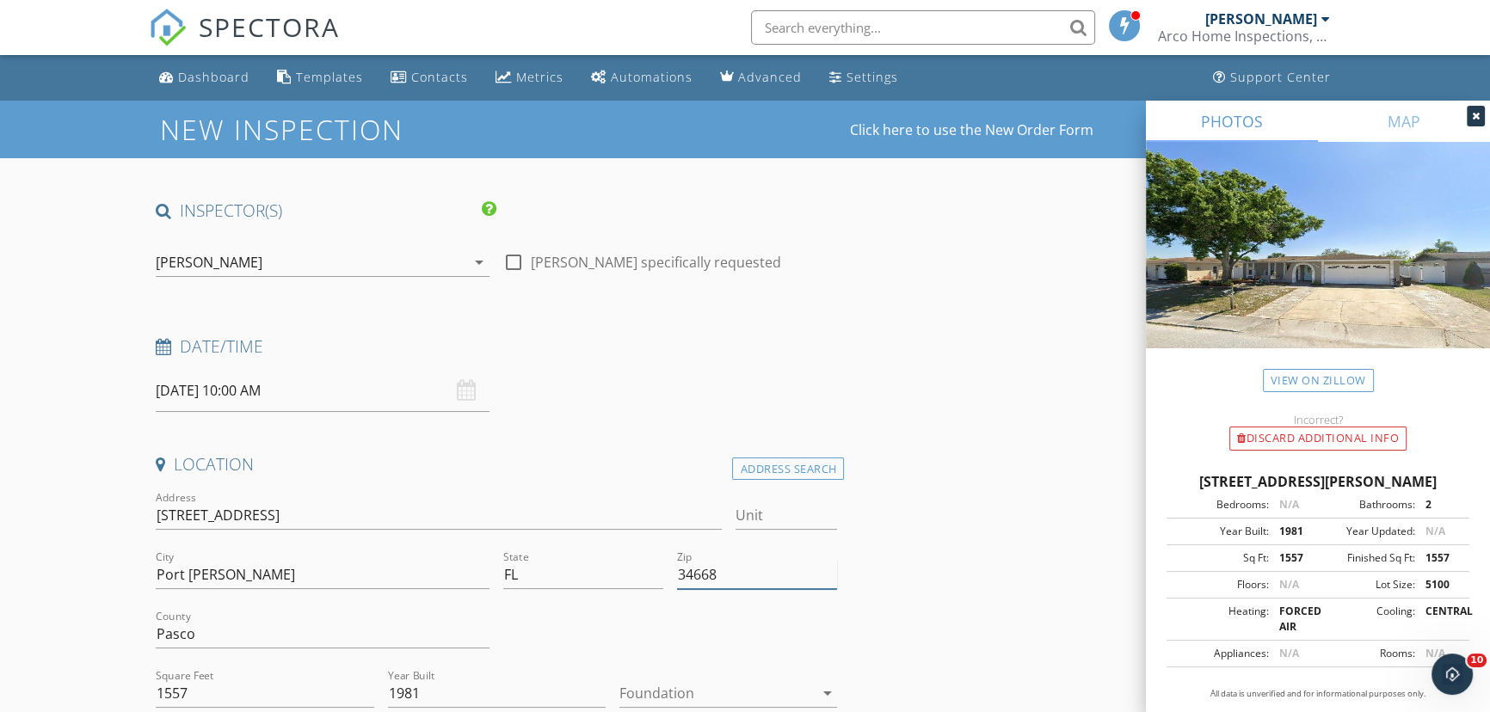
click at [731, 572] on input "34668" at bounding box center [757, 575] width 160 height 28
type input "34668 (PTI)"
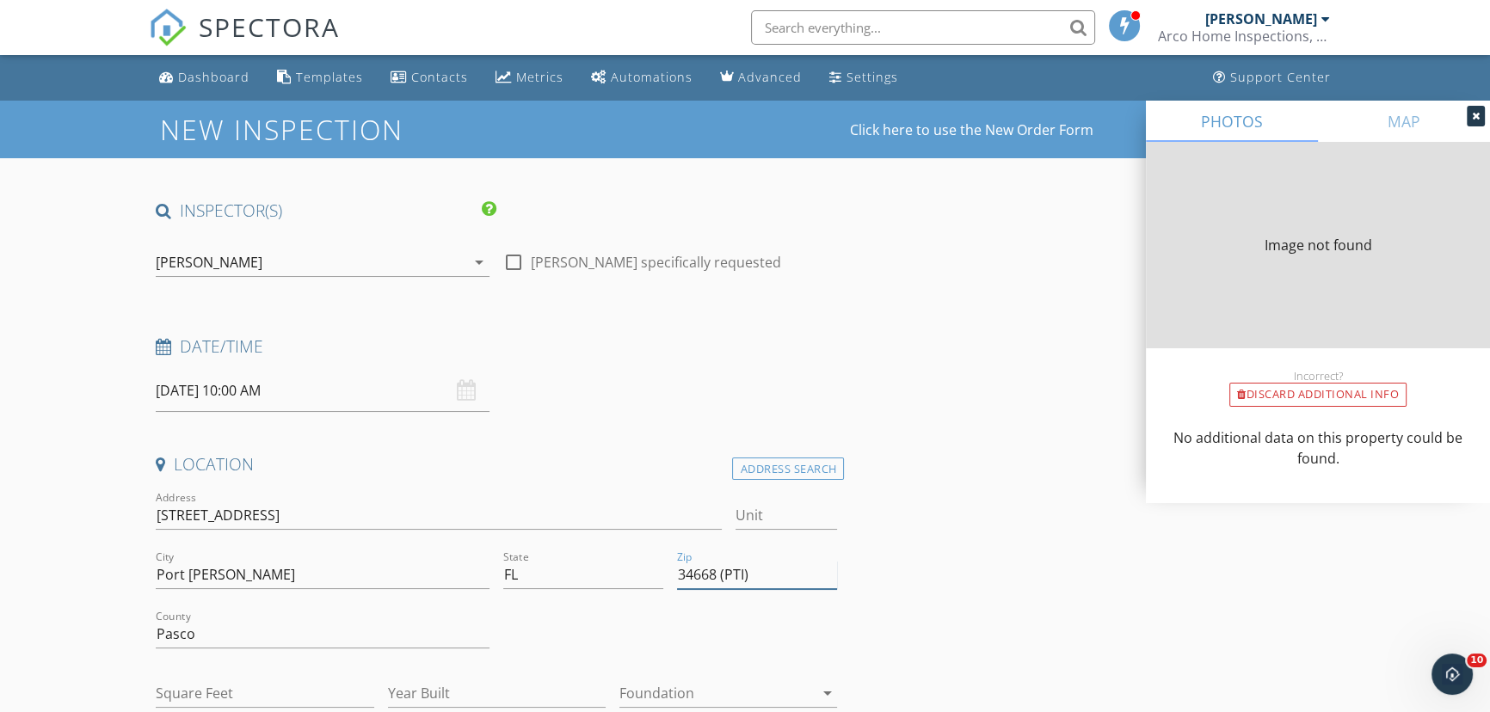
type input "1557"
type input "1981"
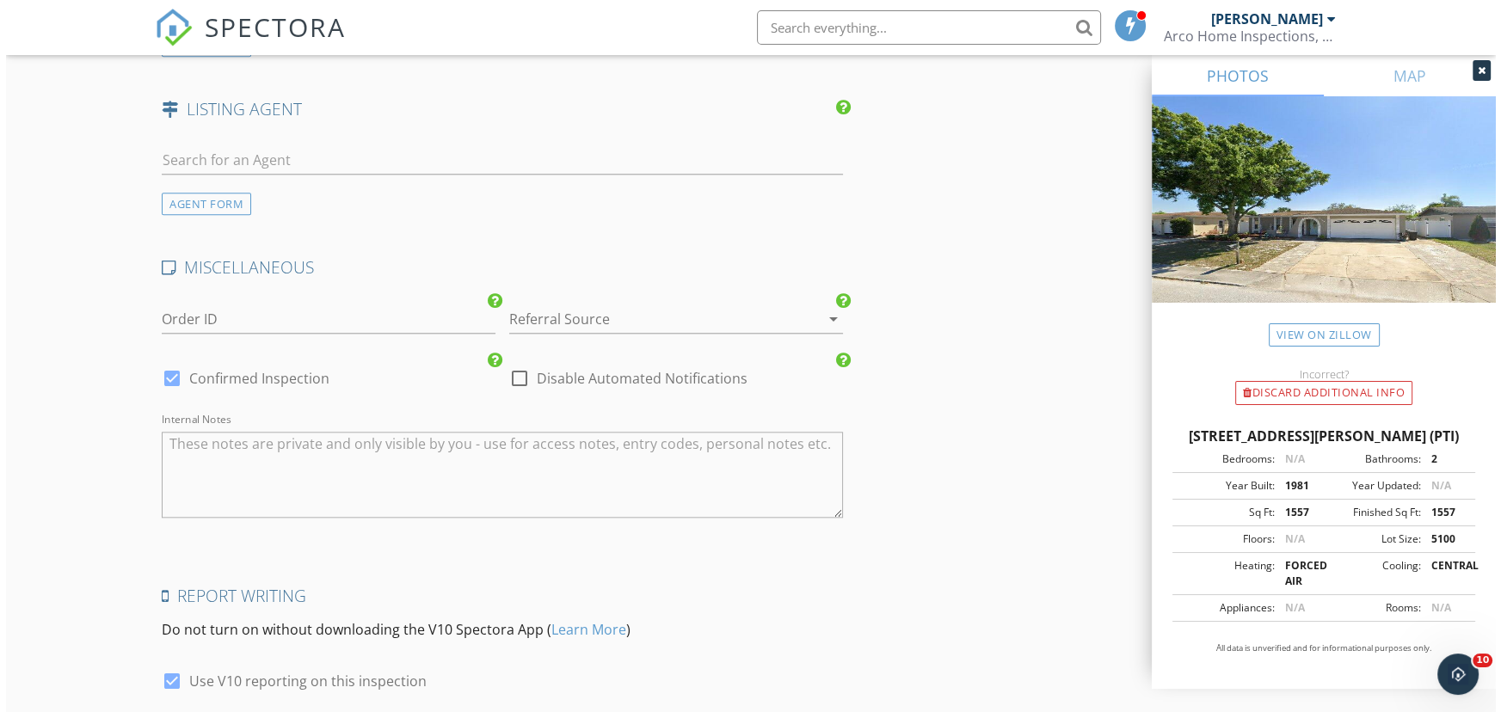
scroll to position [2347, 0]
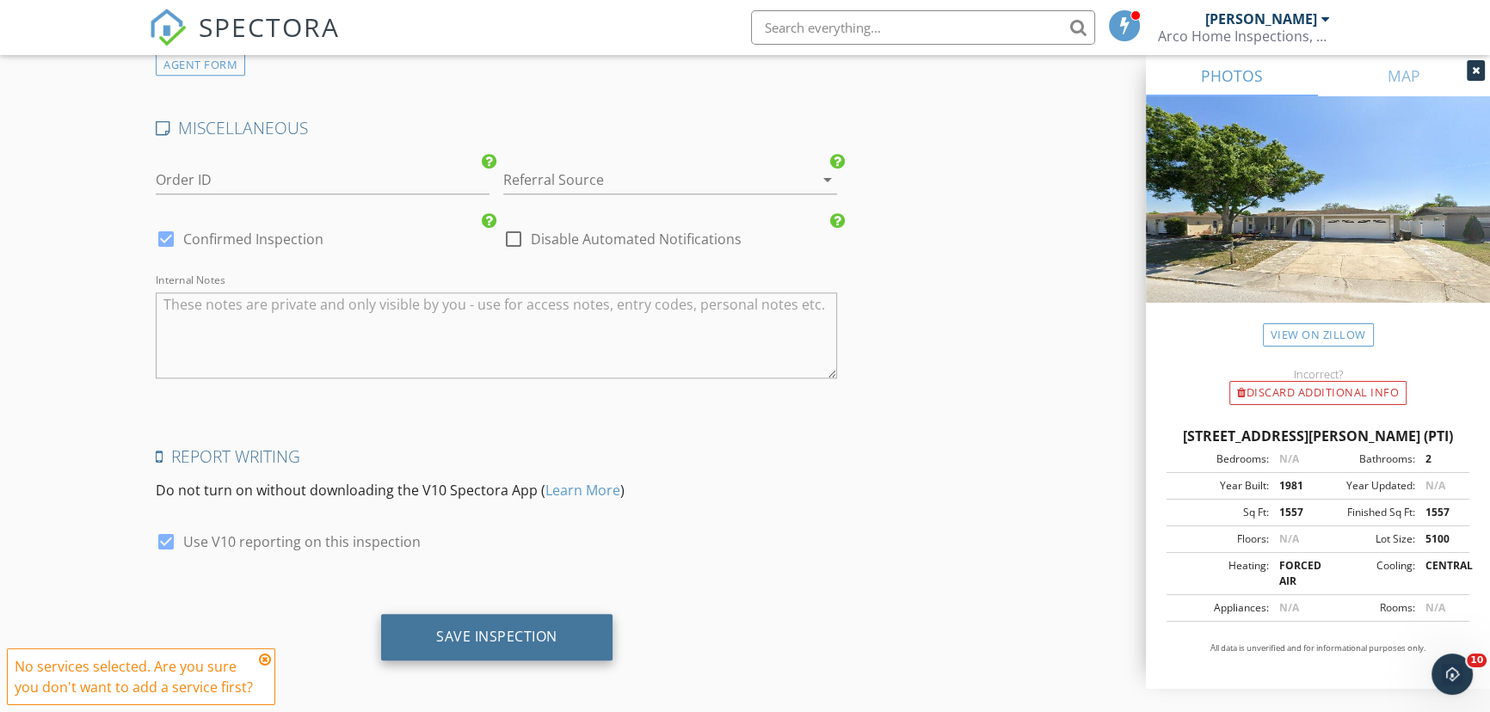
click at [483, 637] on div "Save Inspection" at bounding box center [496, 636] width 121 height 17
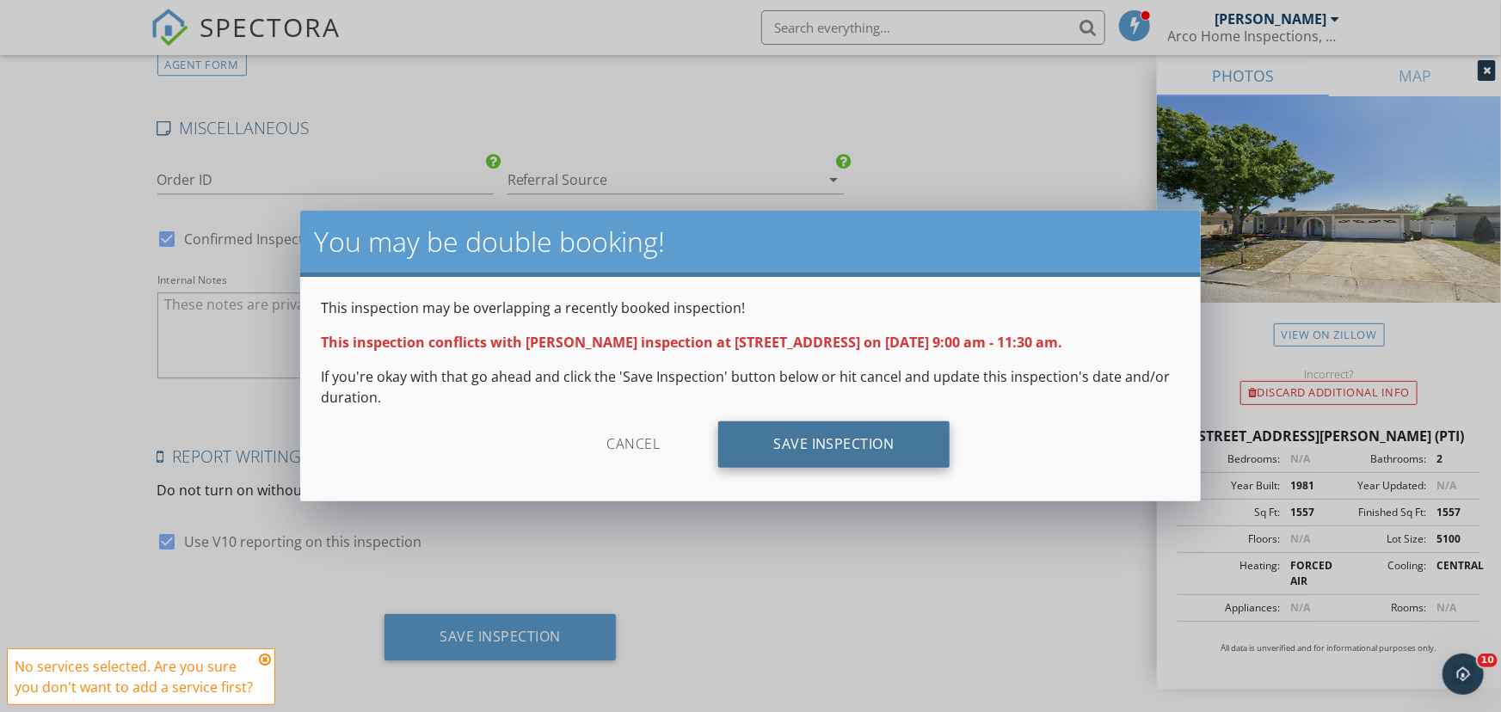
click at [844, 452] on div "Save Inspection" at bounding box center [833, 444] width 231 height 46
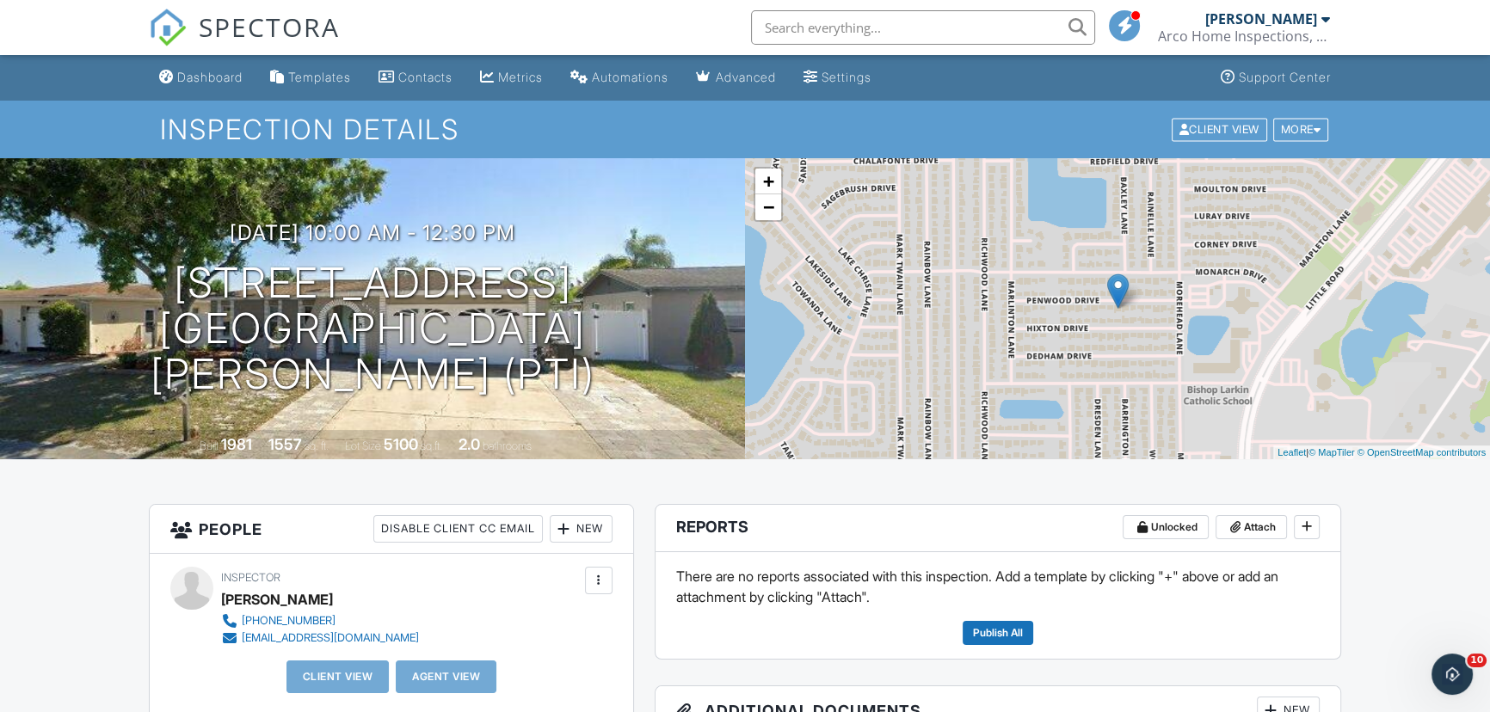
click at [214, 73] on div "Dashboard" at bounding box center [209, 77] width 65 height 15
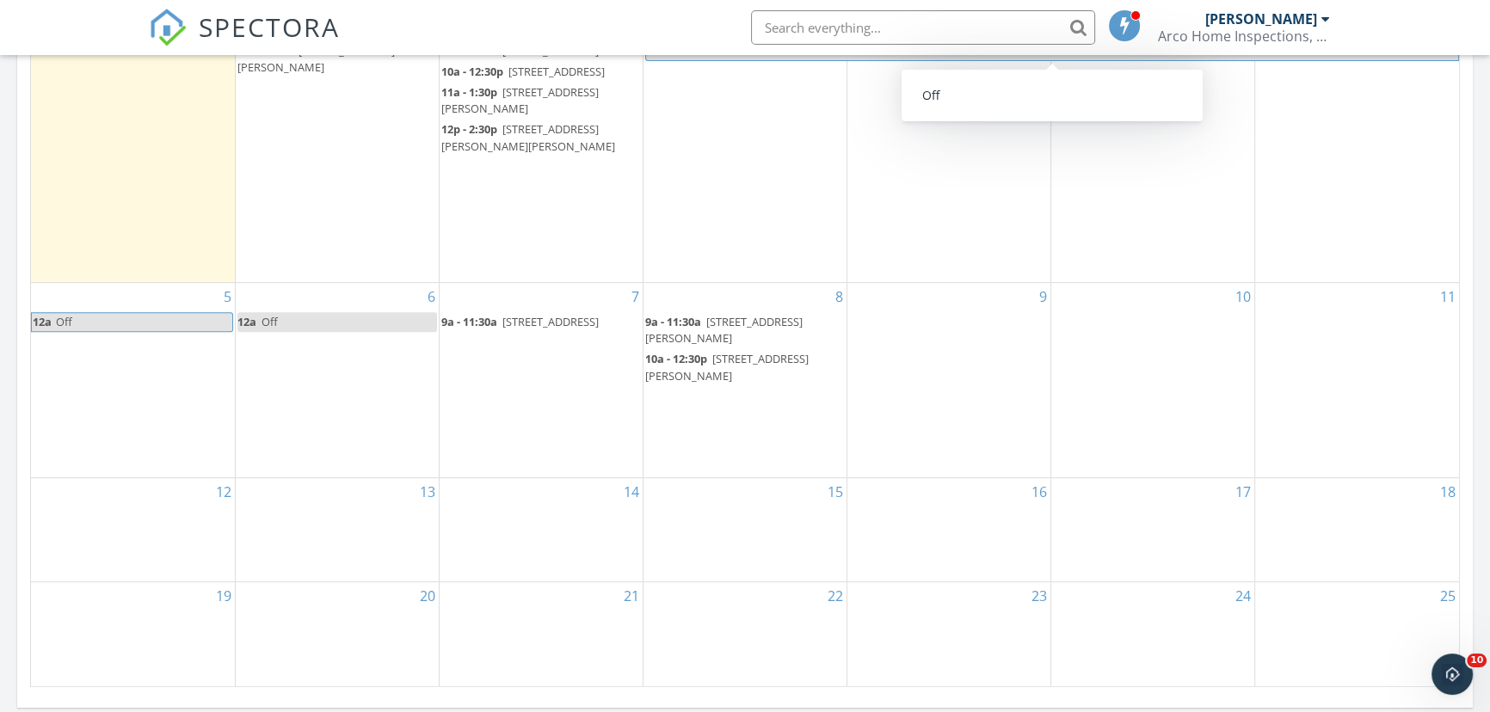
scroll to position [938, 0]
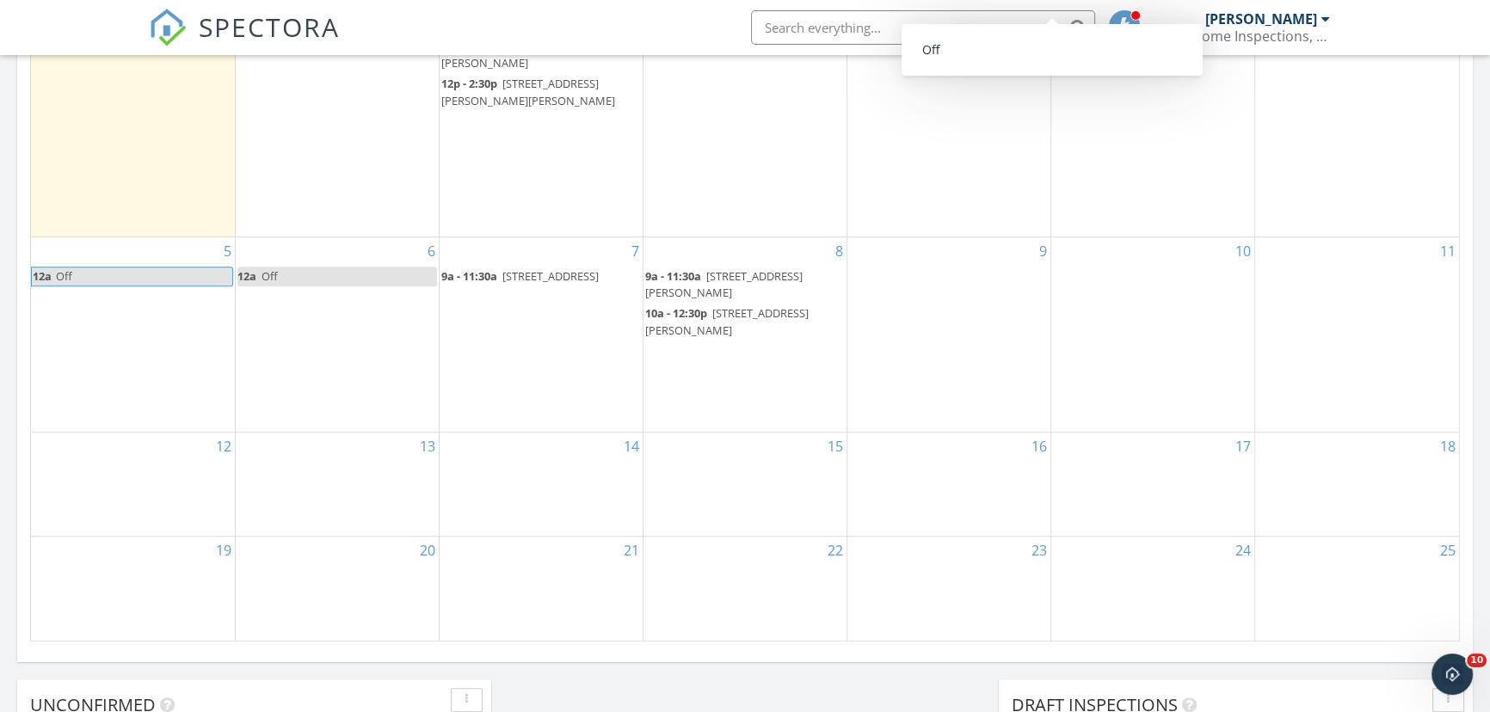
click at [674, 416] on div "8 9a - 11:30a 11524 Bee Hive Ln, Port Richey 34668 (PTI) 10a - 12:30p 8206 Penw…" at bounding box center [744, 334] width 203 height 194
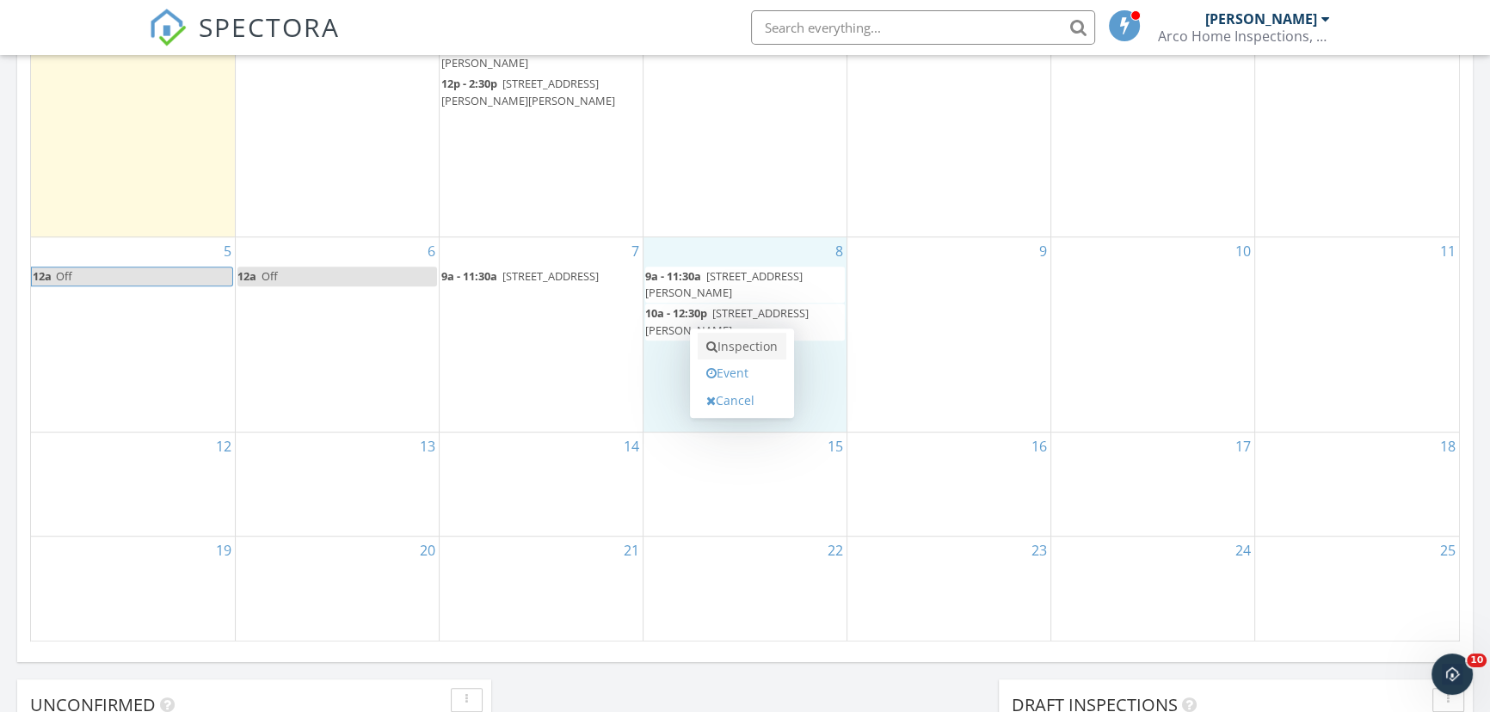
click at [738, 345] on link "Inspection" at bounding box center [742, 347] width 89 height 28
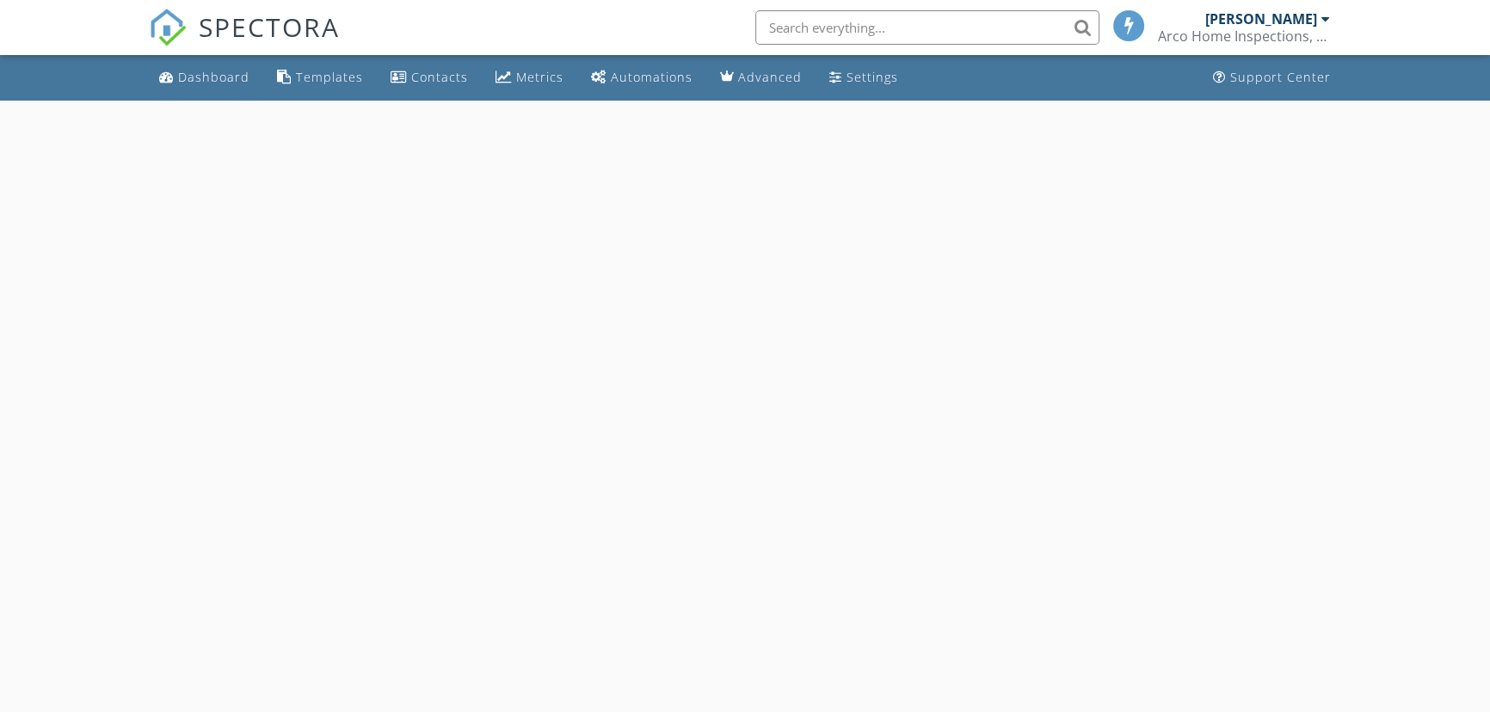
select select "9"
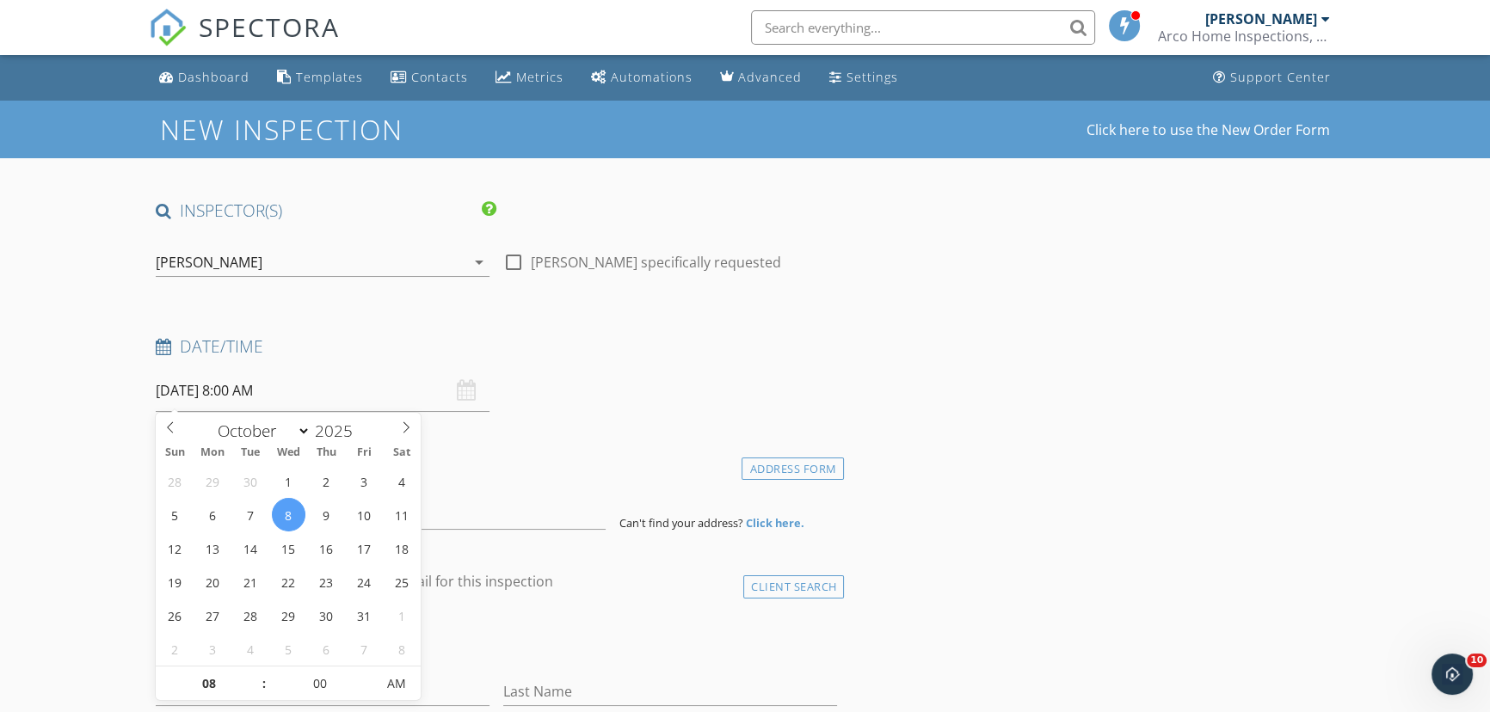
click at [302, 391] on input "[DATE] 8:00 AM" at bounding box center [323, 391] width 334 height 42
type input "09"
type input "[DATE] 9:00 AM"
click at [255, 677] on span at bounding box center [255, 675] width 12 height 17
type input "10"
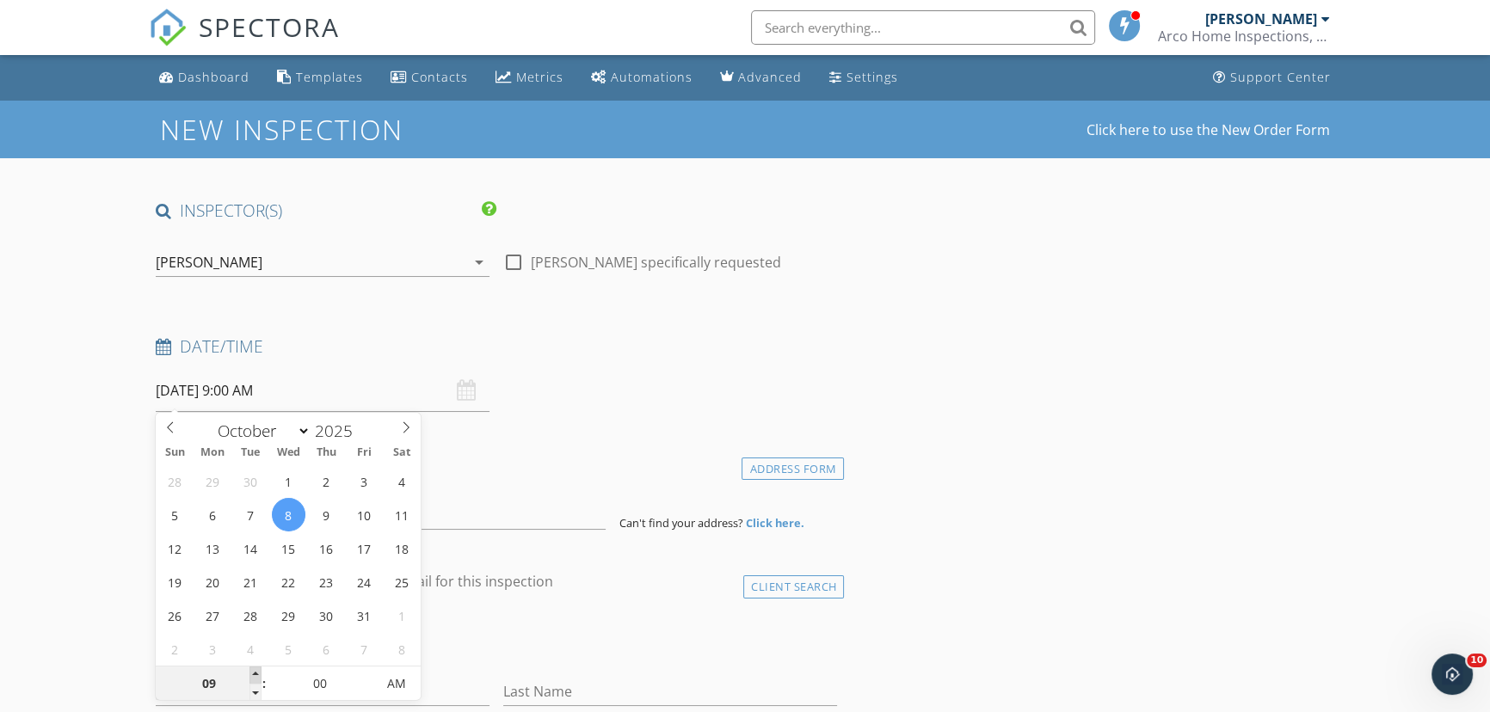
type input "[DATE] 10:00 AM"
click at [255, 676] on span at bounding box center [255, 675] width 12 height 17
type input "11"
type input "[DATE] 11:00 AM"
click at [255, 676] on span at bounding box center [255, 675] width 12 height 17
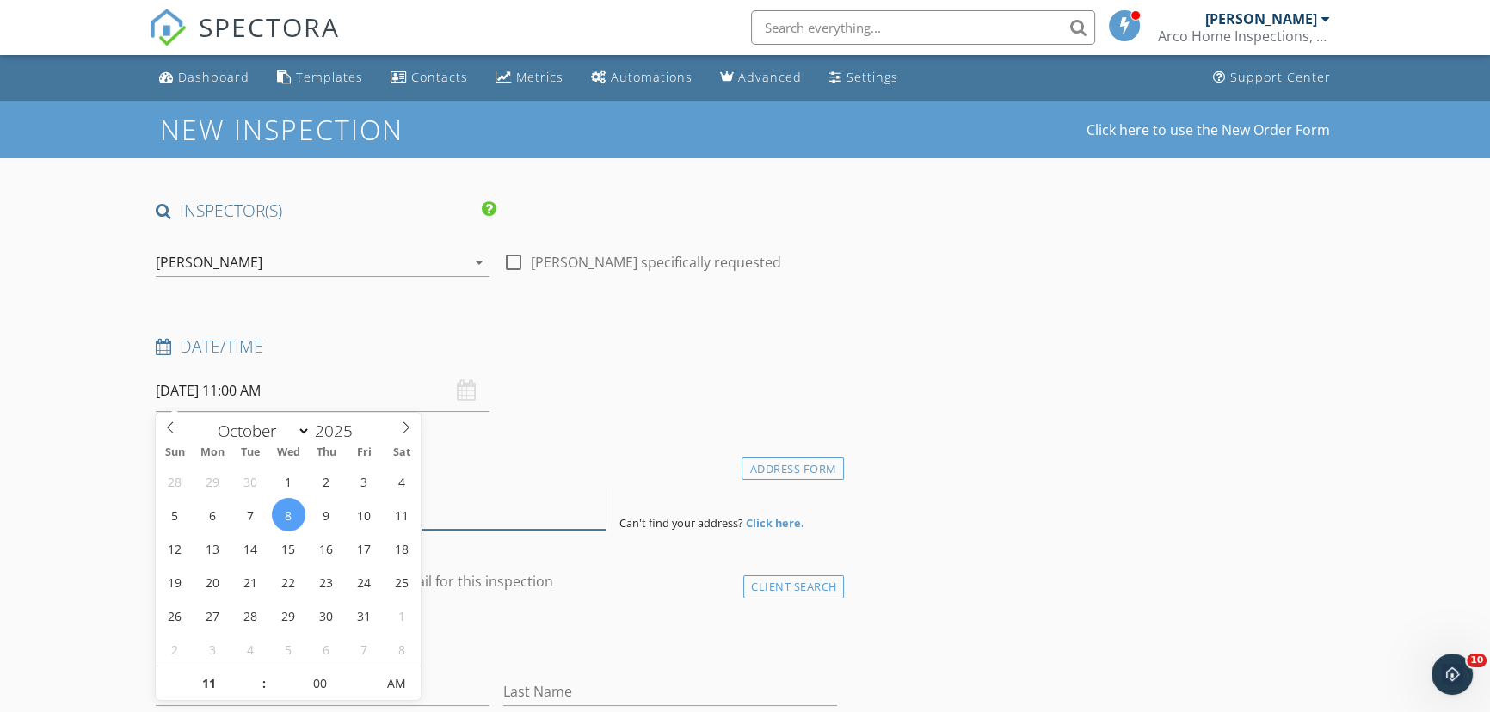
click at [490, 509] on input at bounding box center [381, 509] width 450 height 42
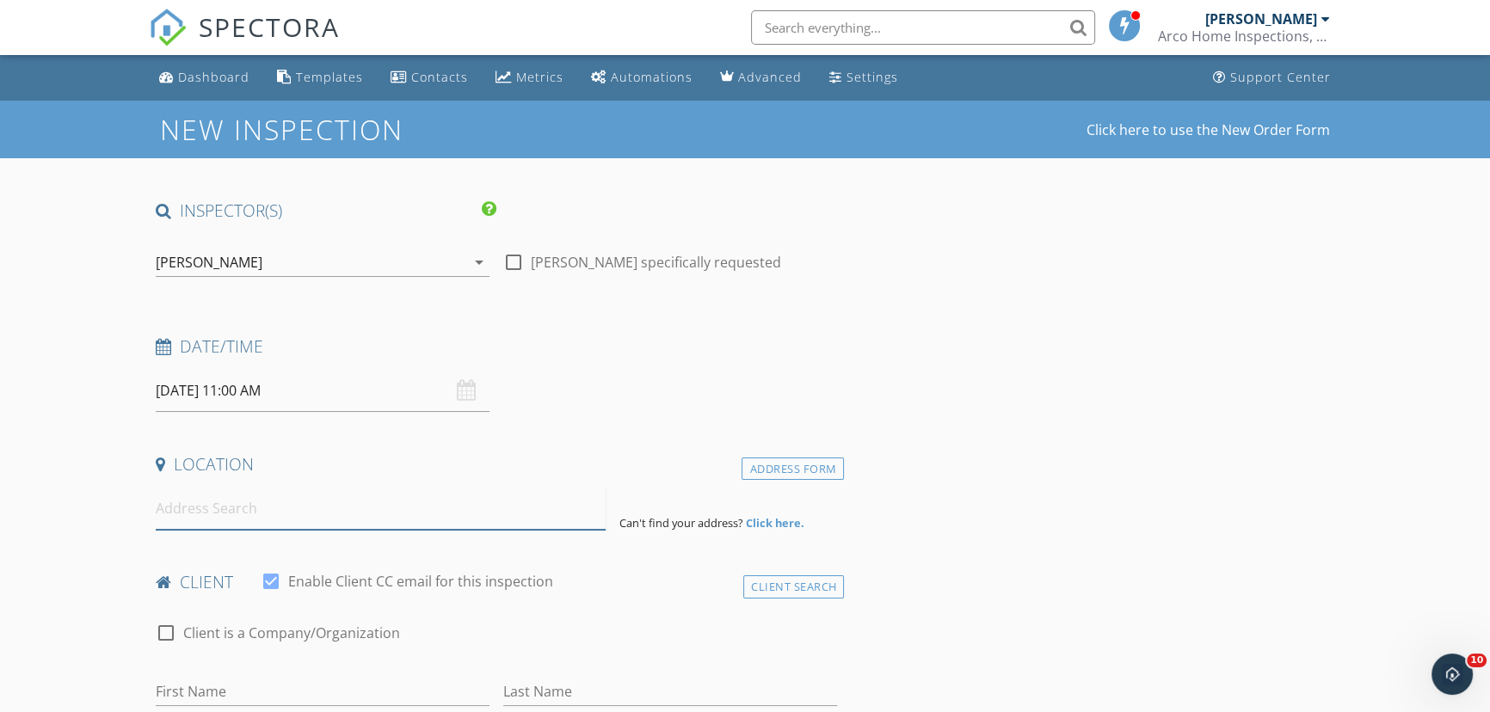
paste input "[STREET_ADDRESS][PERSON_NAME],"
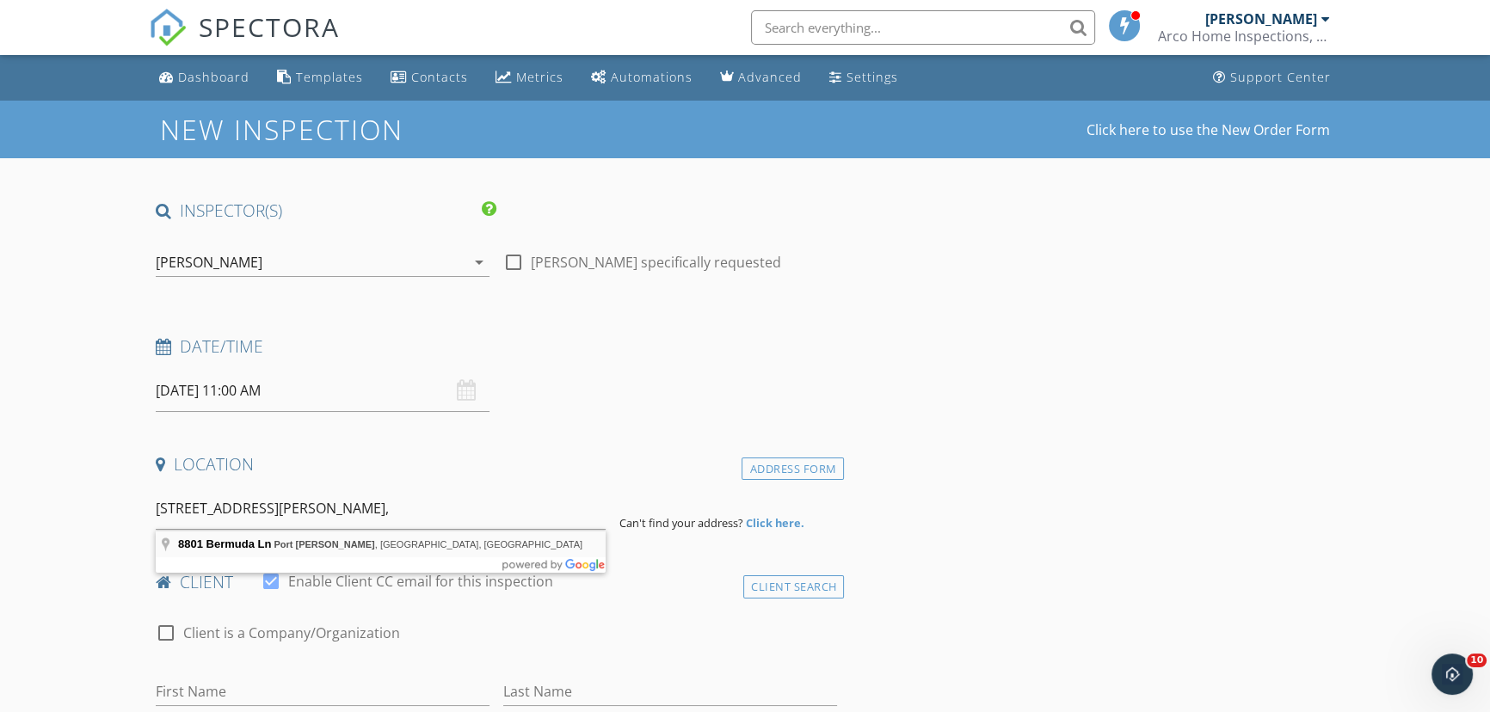
type input "[STREET_ADDRESS][PERSON_NAME]"
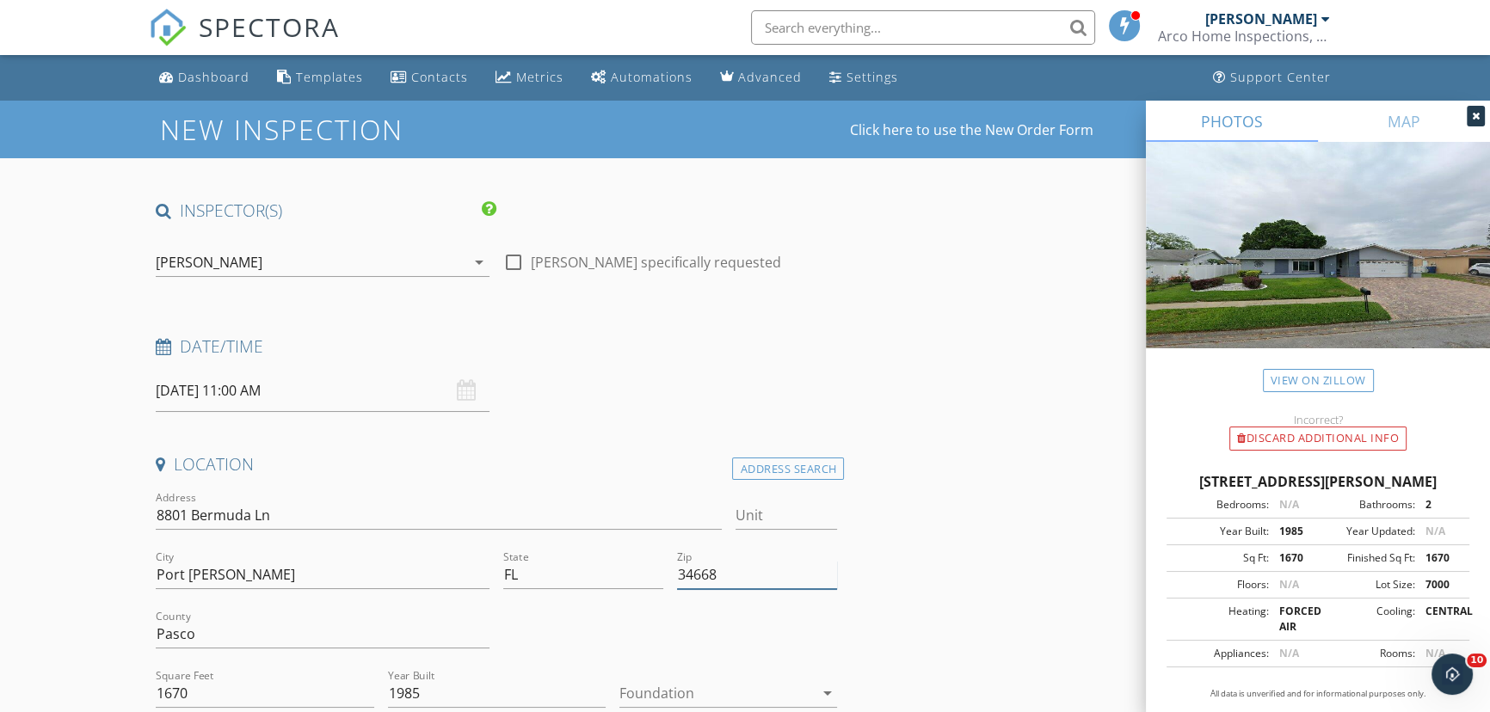
click at [736, 577] on input "34668" at bounding box center [757, 575] width 160 height 28
type input "34668 (PTI)"
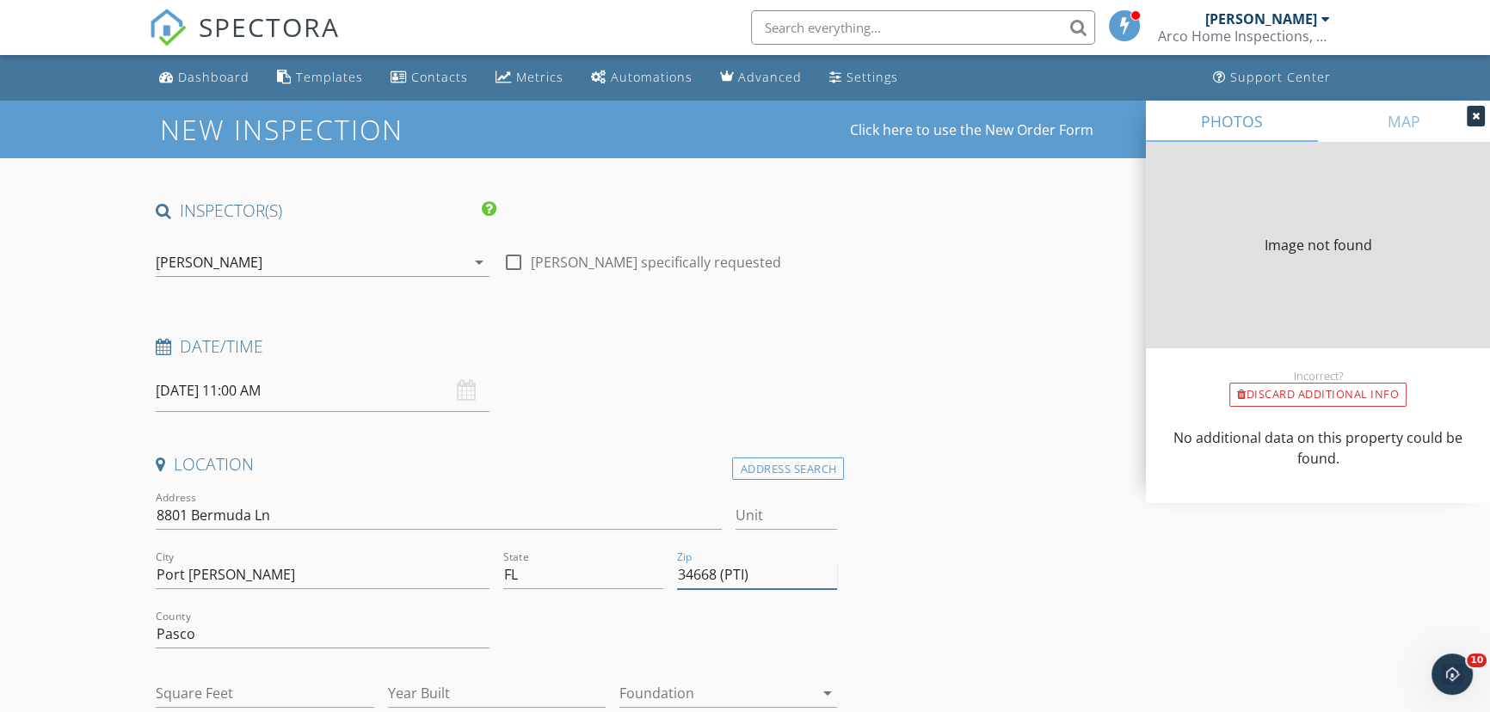
type input "1670"
type input "1985"
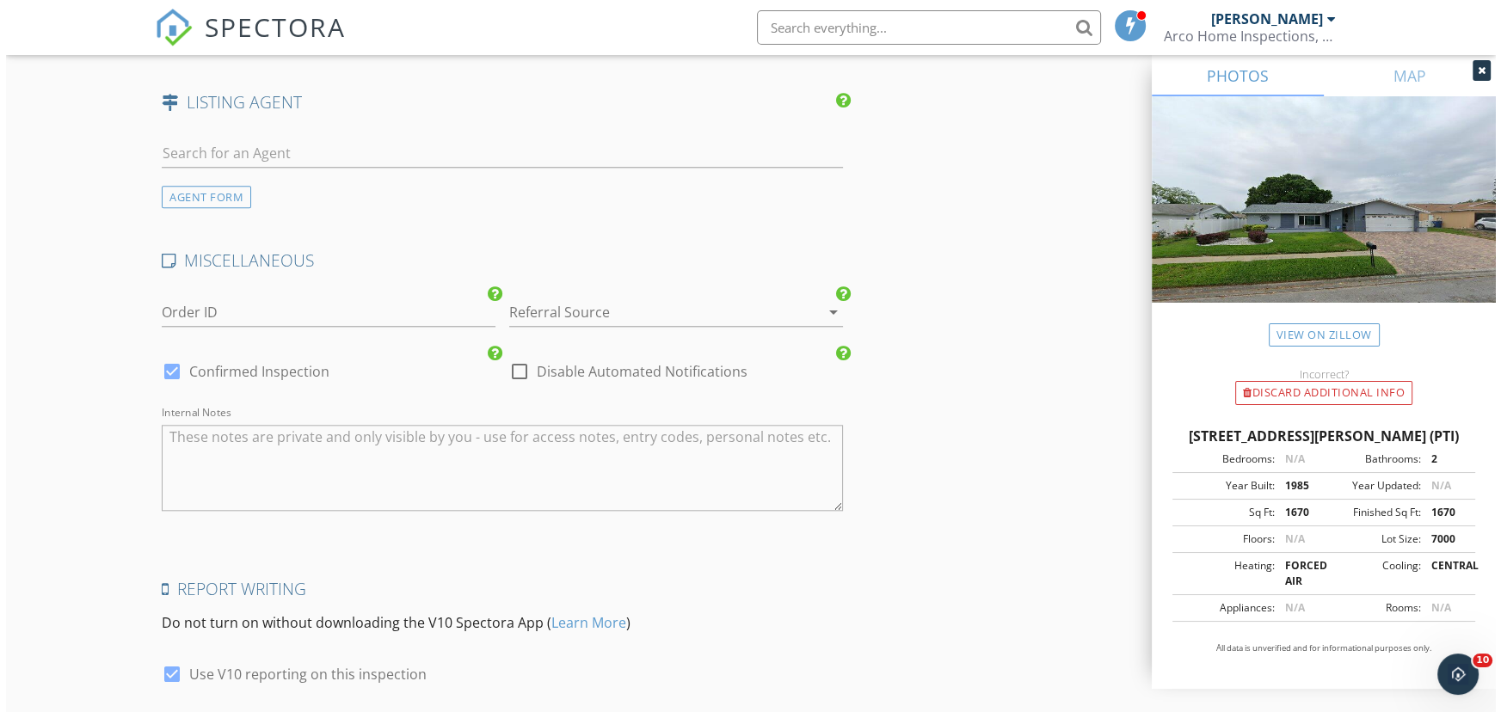
scroll to position [2347, 0]
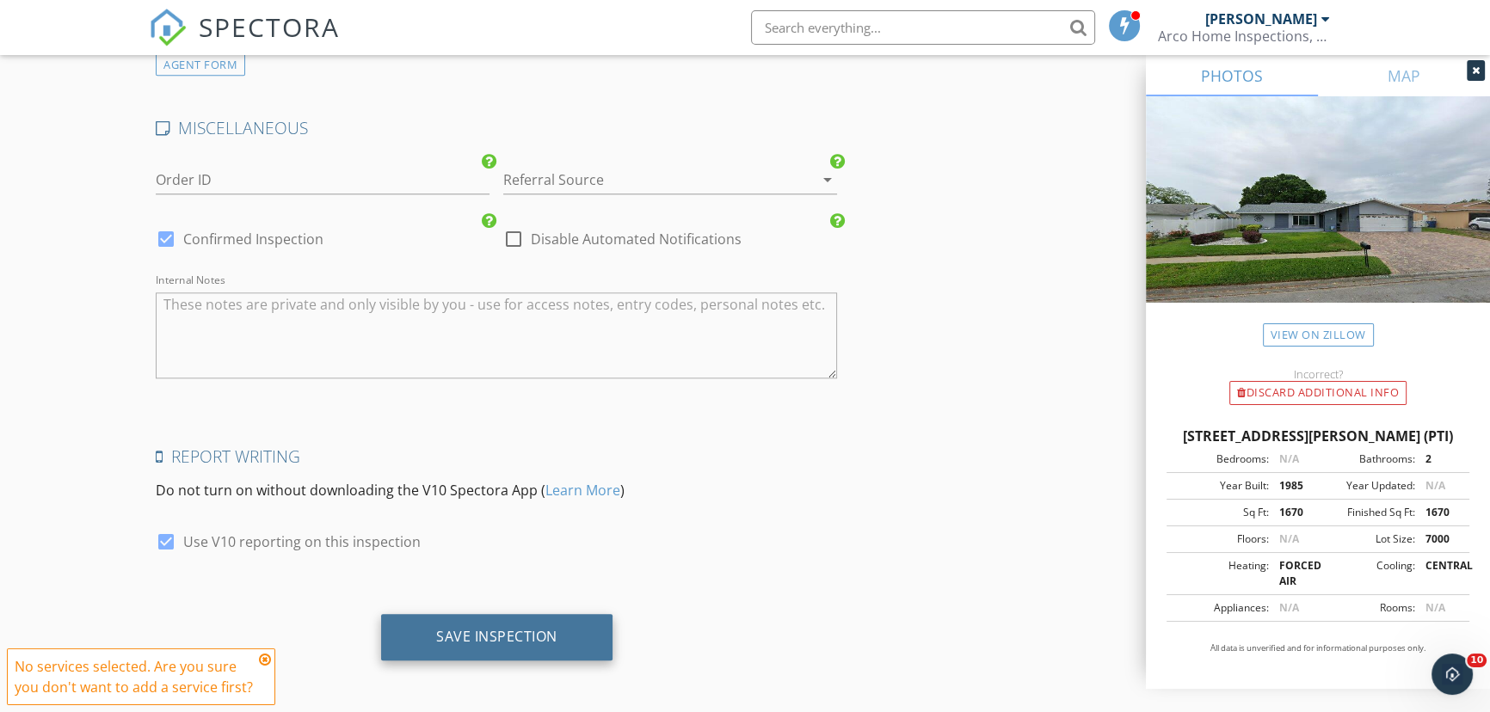
click at [483, 635] on div "Save Inspection" at bounding box center [496, 636] width 121 height 17
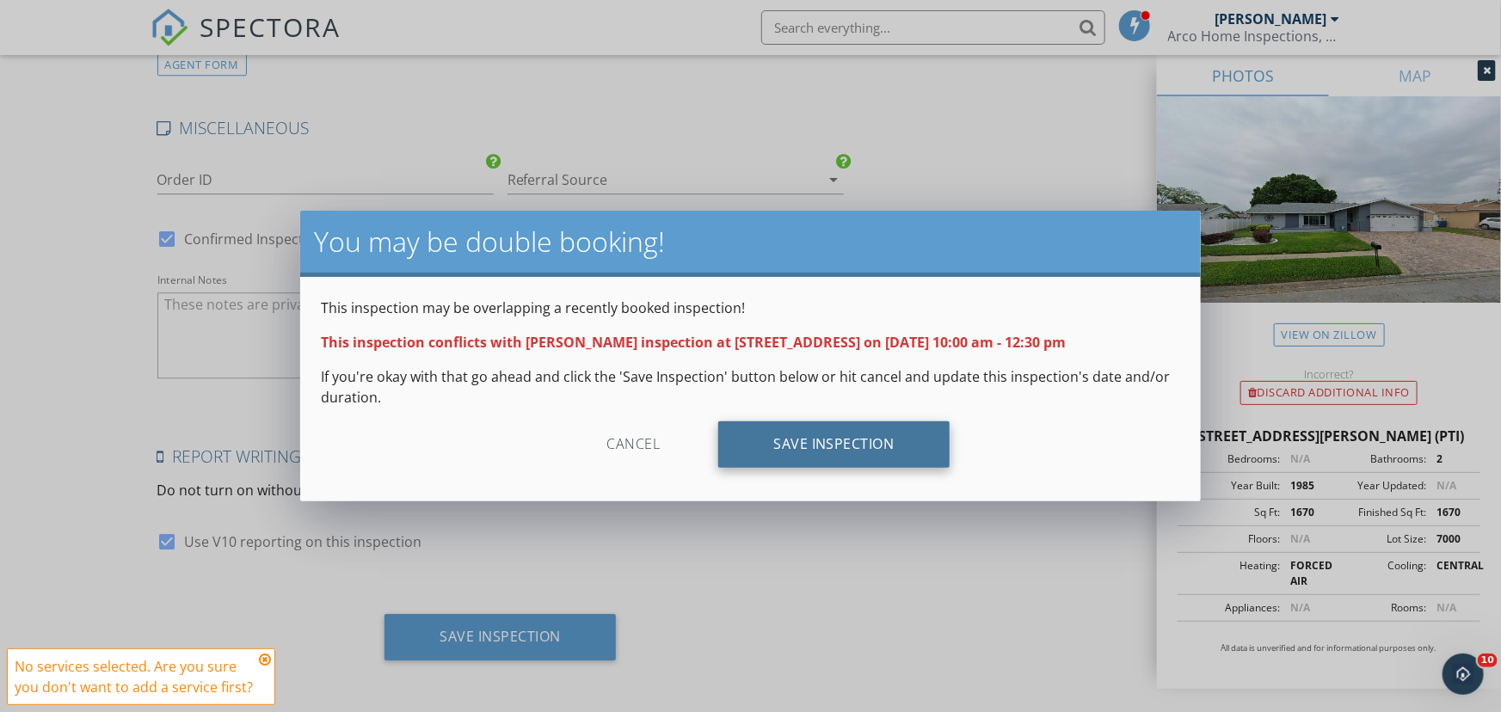
click at [813, 452] on div "Save Inspection" at bounding box center [833, 444] width 231 height 46
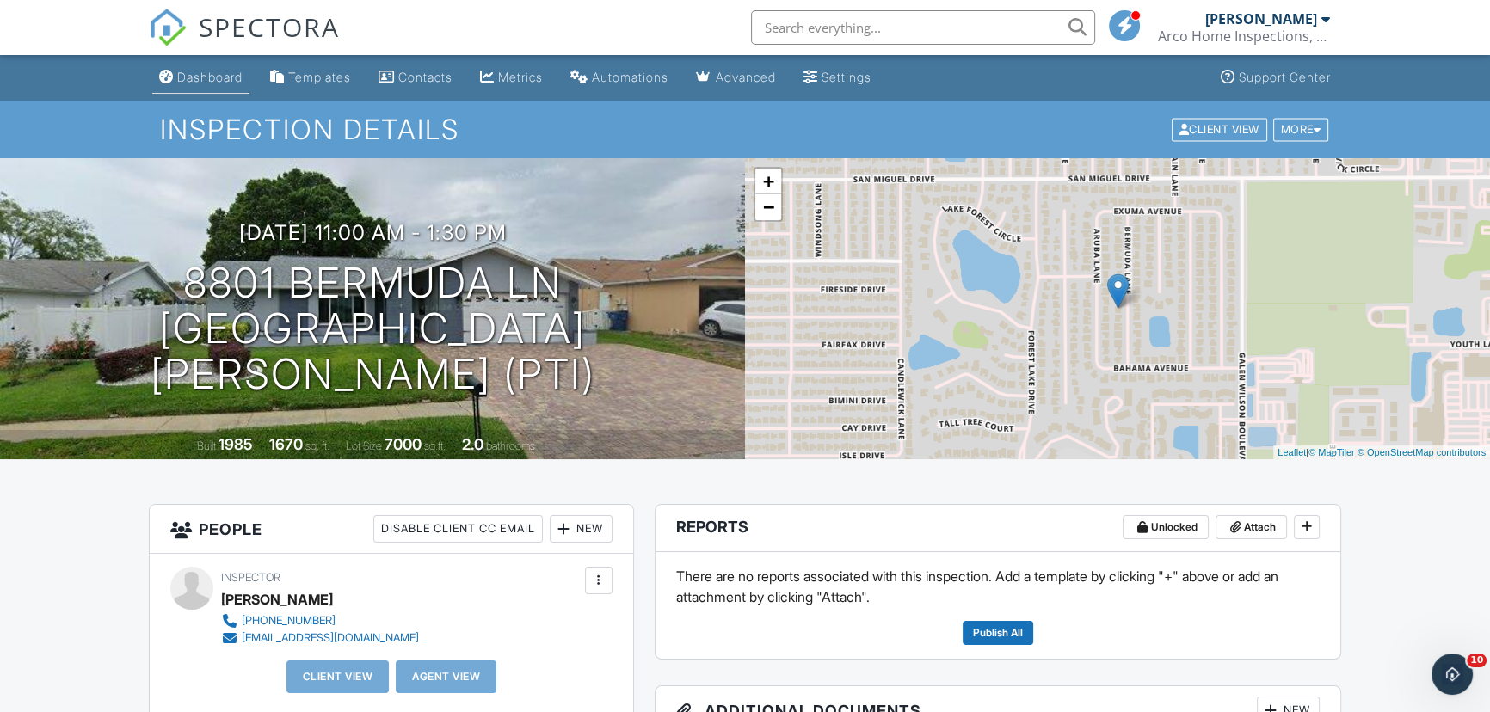
click at [232, 73] on div "Dashboard" at bounding box center [209, 77] width 65 height 15
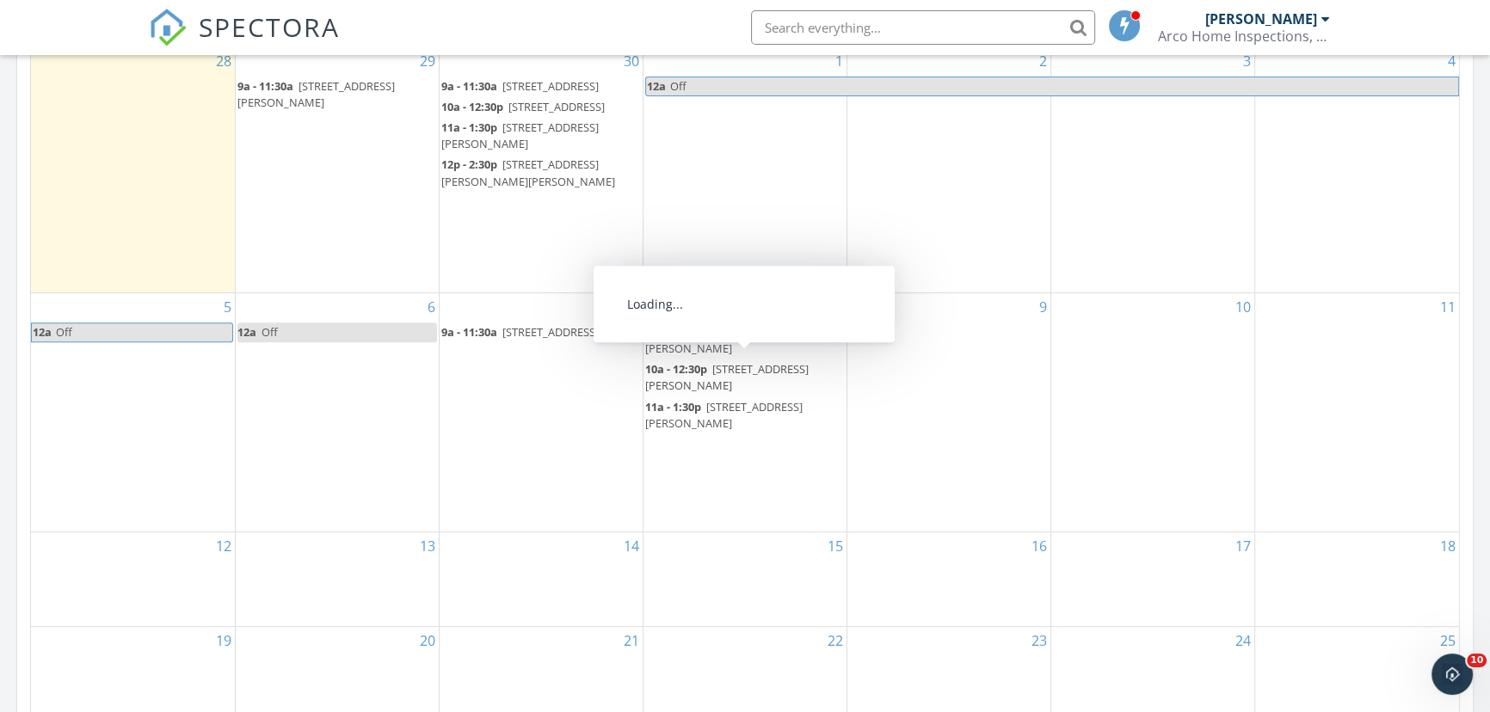
scroll to position [938, 0]
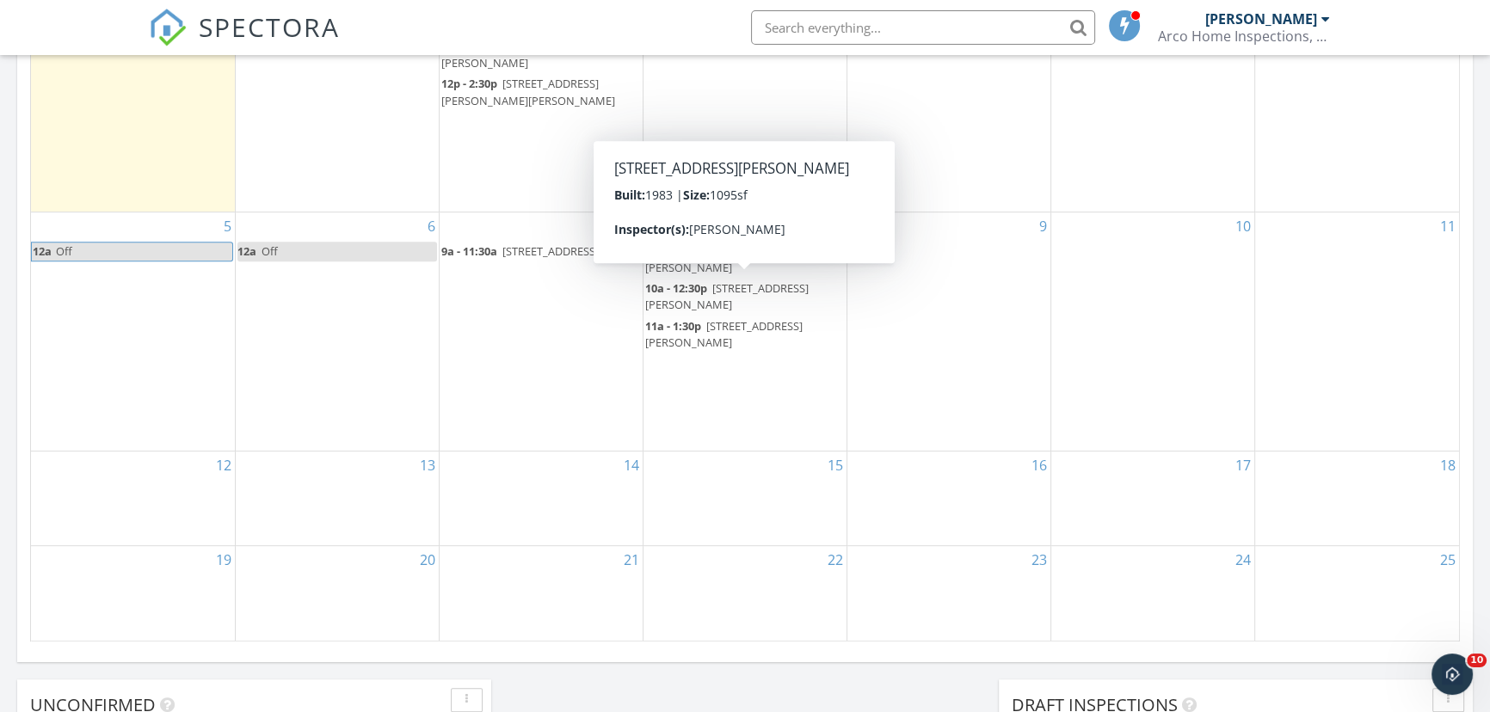
click at [750, 429] on div "8 9a - 11:30a [STREET_ADDRESS][PERSON_NAME] 10a - 12:30p [STREET_ADDRESS][PERSO…" at bounding box center [744, 331] width 203 height 238
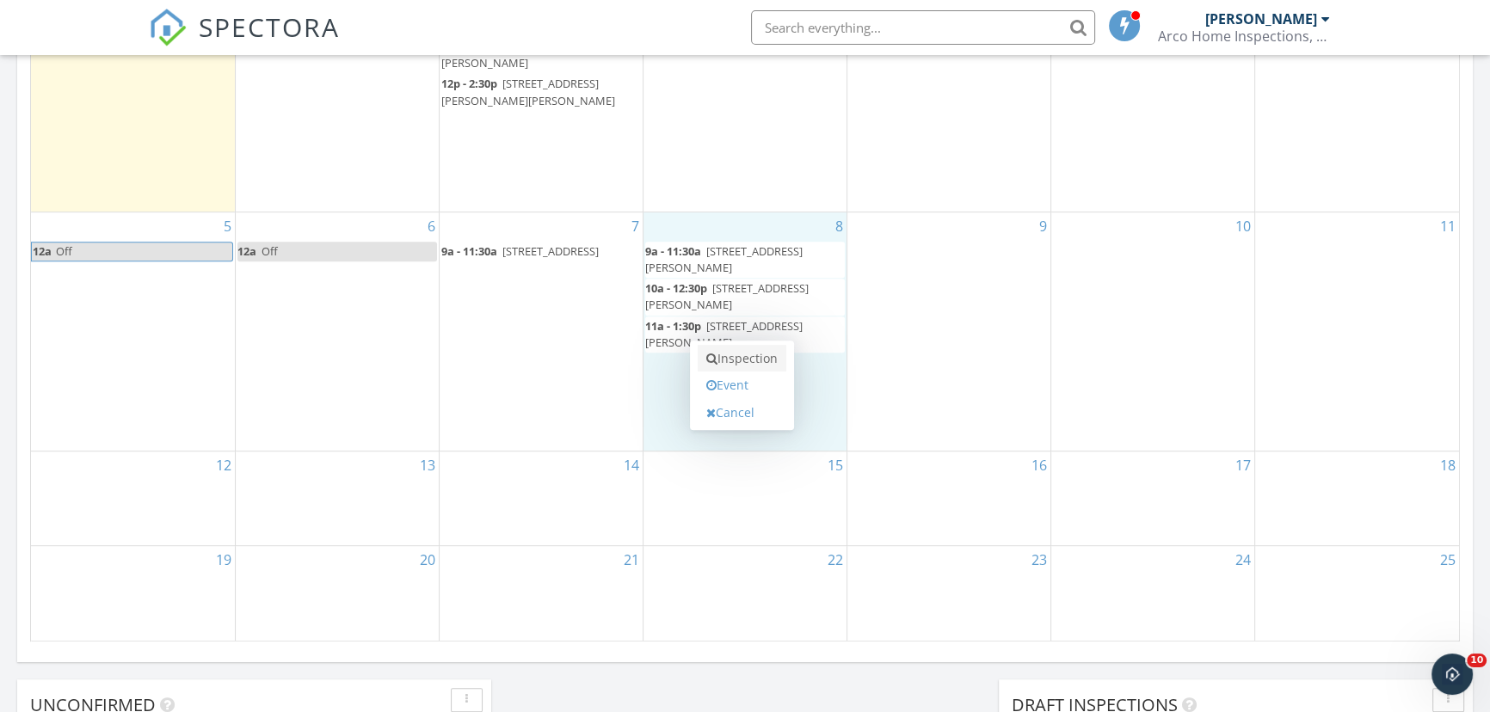
click at [748, 356] on link "Inspection" at bounding box center [742, 359] width 89 height 28
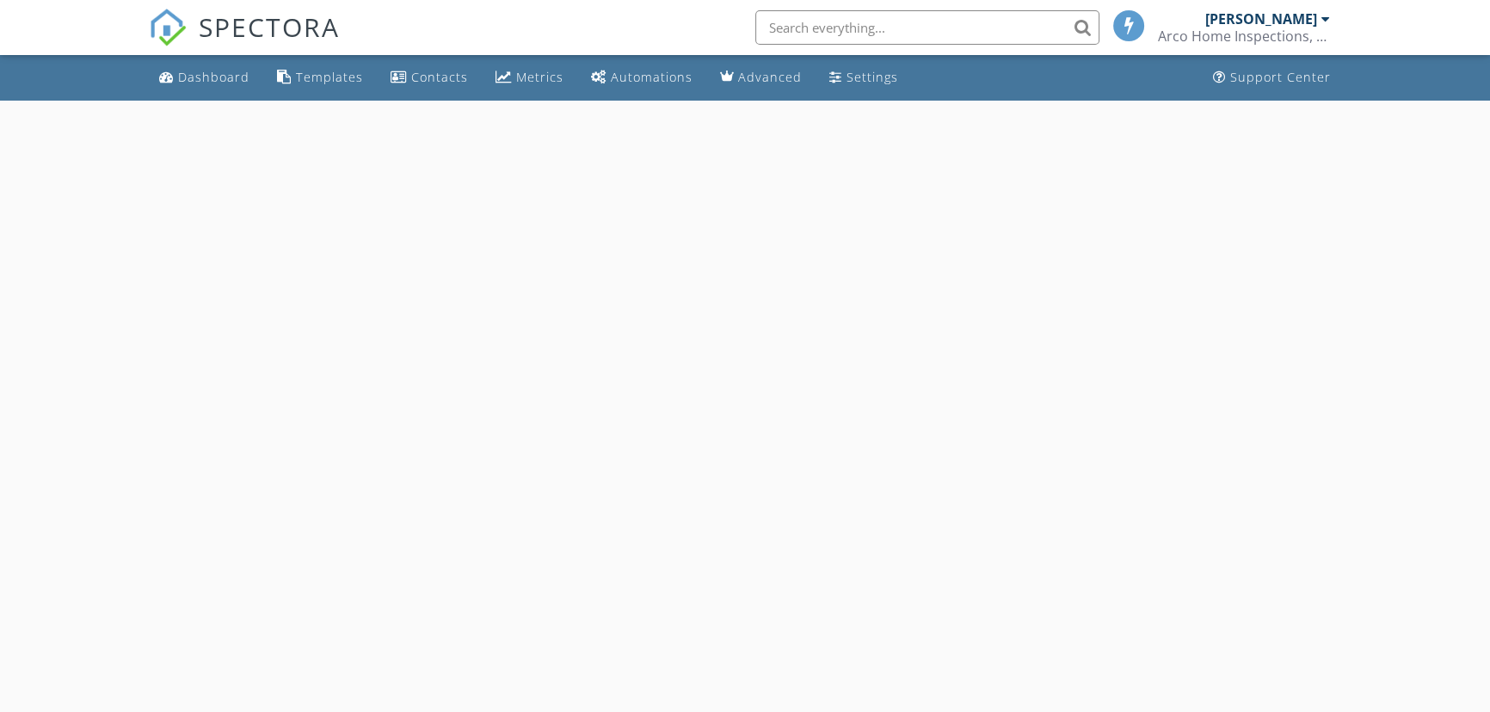
select select "9"
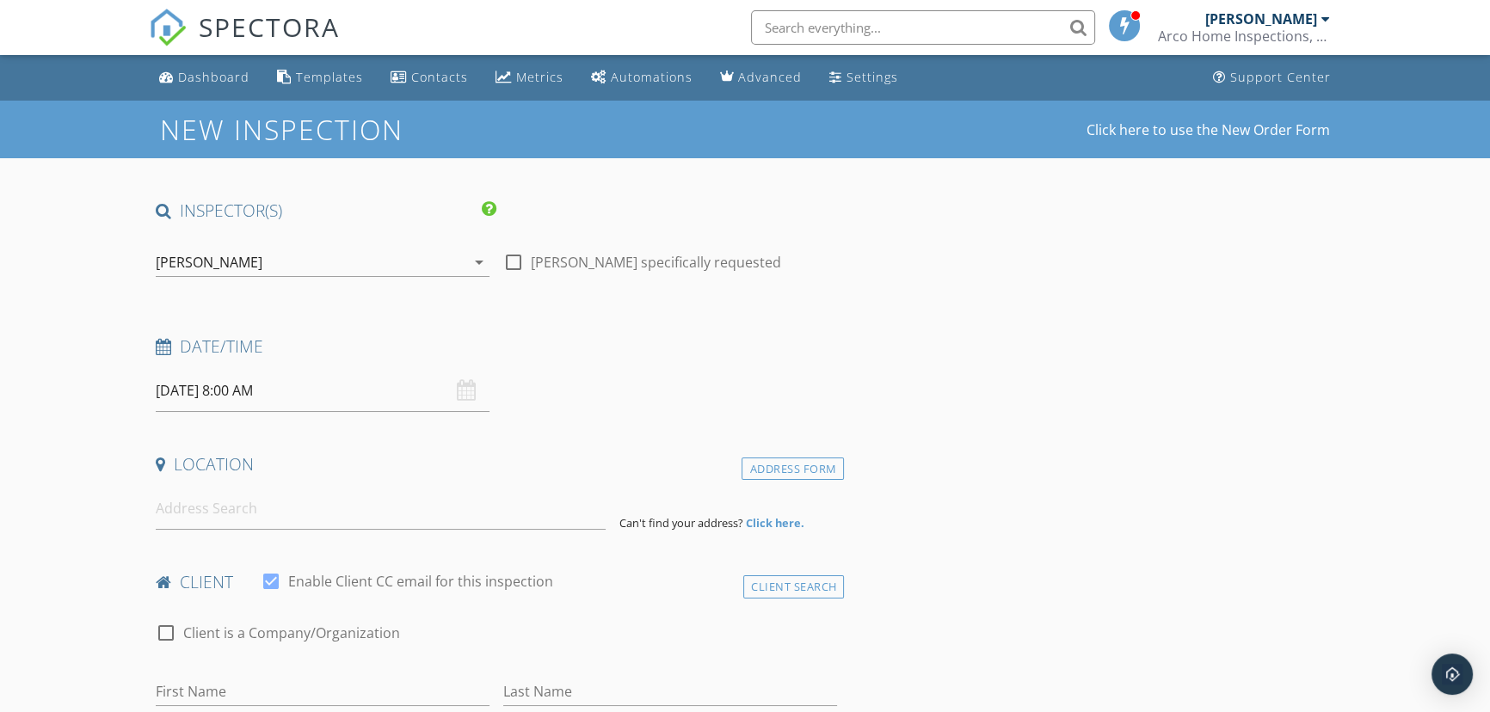
click at [322, 390] on input "[DATE] 8:00 AM" at bounding box center [323, 391] width 334 height 42
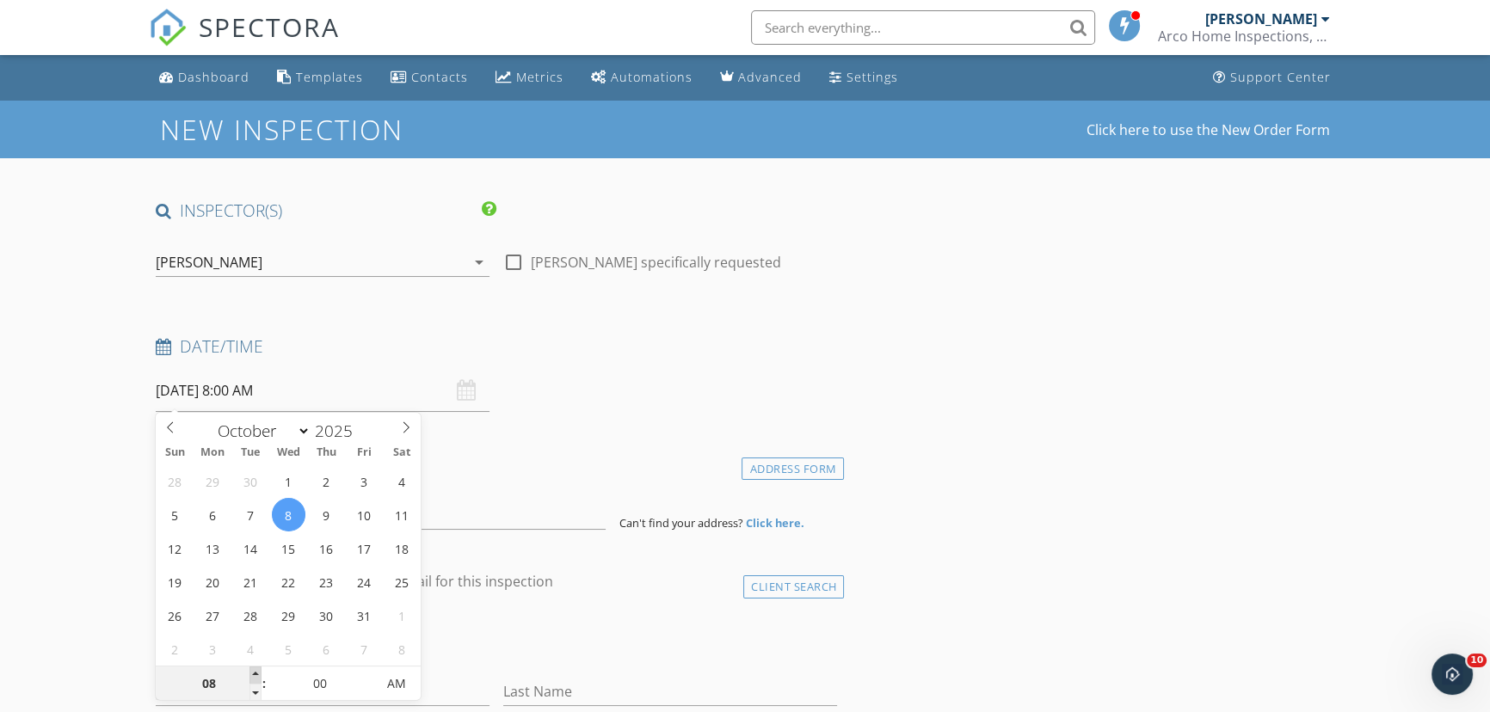
type input "09"
type input "[DATE] 9:00 AM"
click at [255, 672] on span at bounding box center [255, 675] width 12 height 17
type input "10"
type input "[DATE] 10:00 AM"
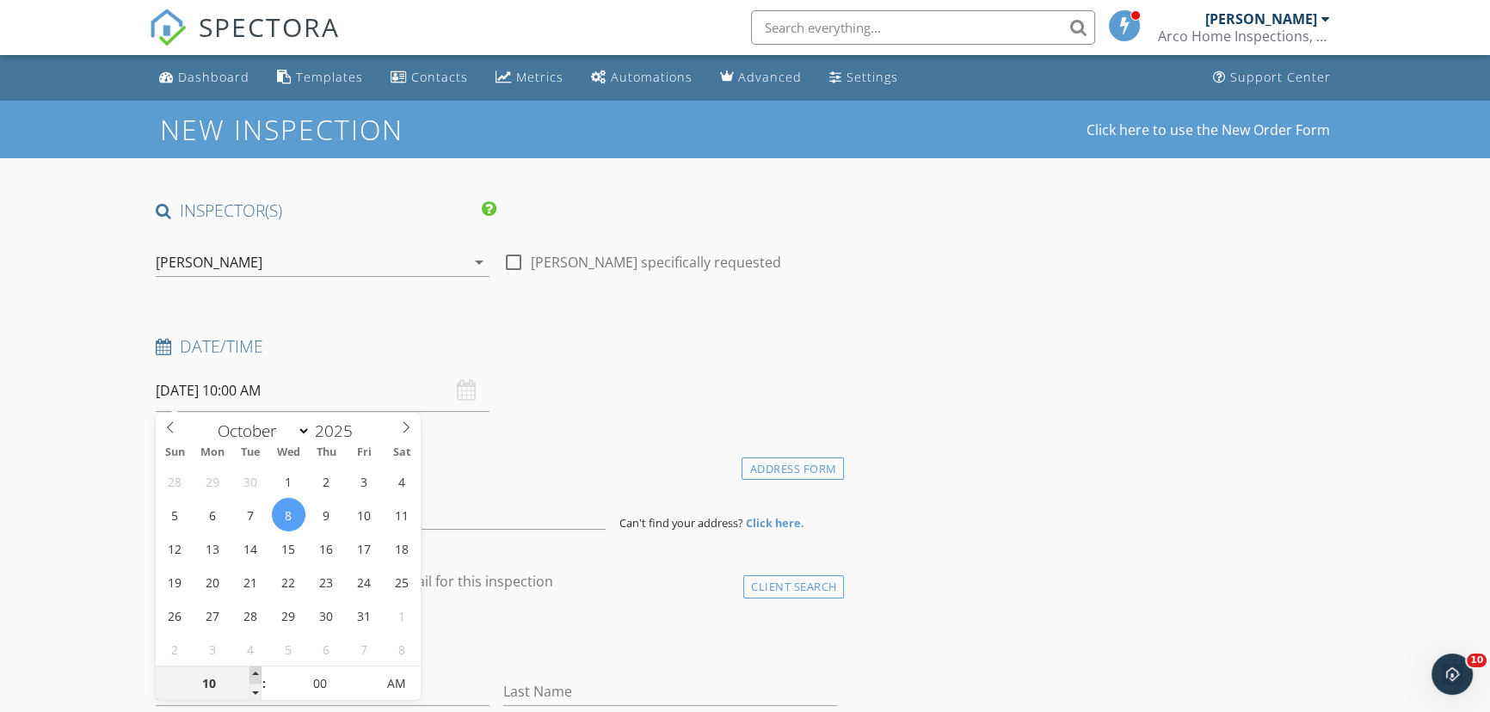
click at [255, 672] on span at bounding box center [255, 675] width 12 height 17
type input "11"
type input "[DATE] 11:00 AM"
click at [255, 672] on span at bounding box center [255, 675] width 12 height 17
type input "12"
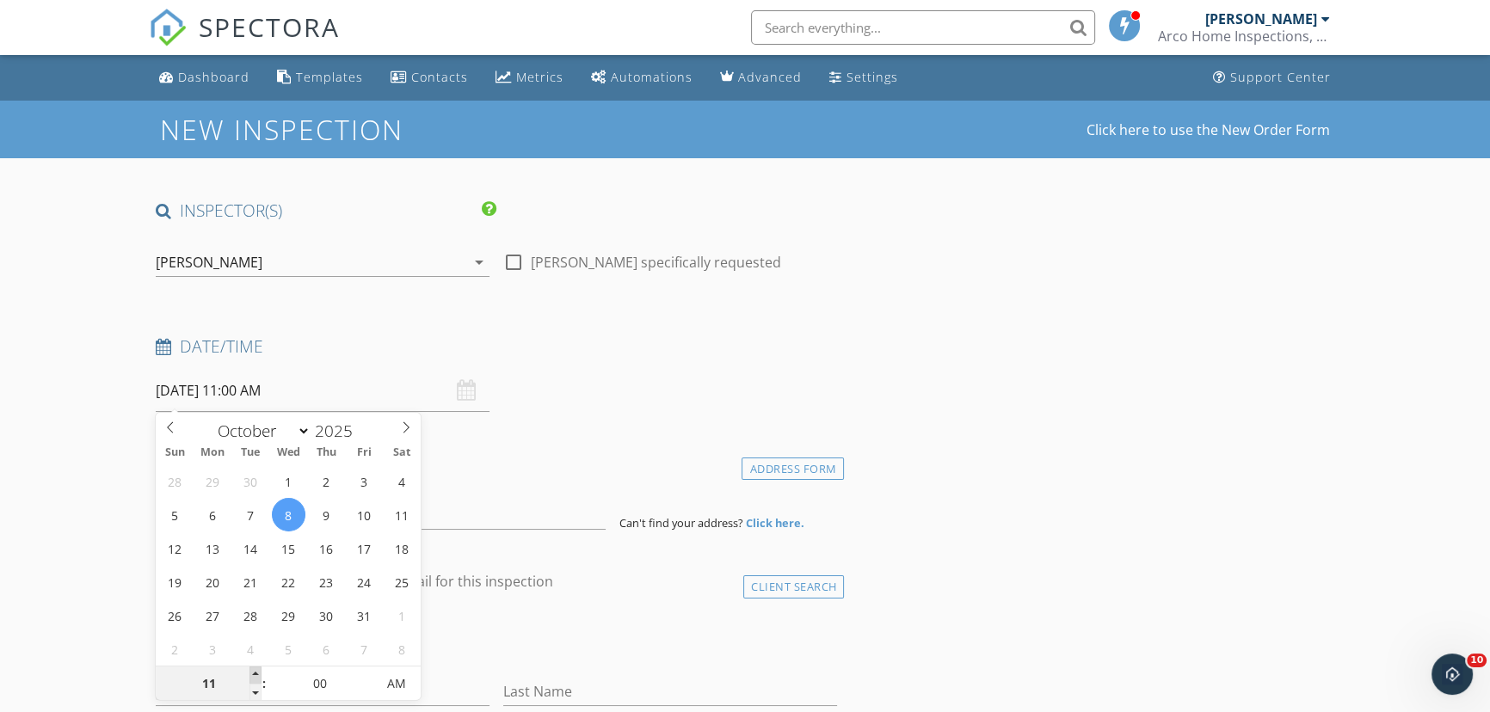
type input "[DATE] 12:00 PM"
click at [255, 672] on span at bounding box center [255, 675] width 12 height 17
type input "01"
type input "[DATE] 1:00 PM"
click at [255, 672] on span at bounding box center [255, 675] width 12 height 17
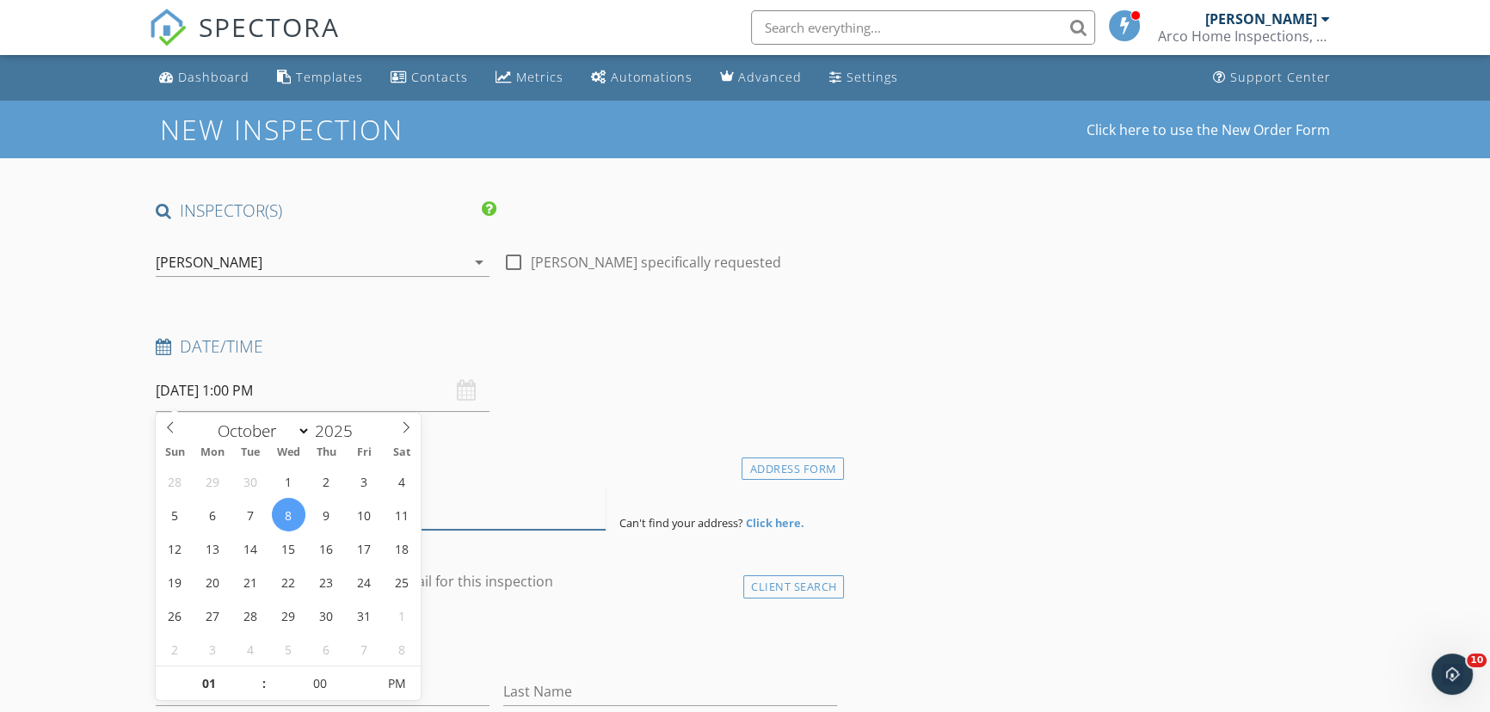
click at [452, 518] on input at bounding box center [381, 509] width 450 height 42
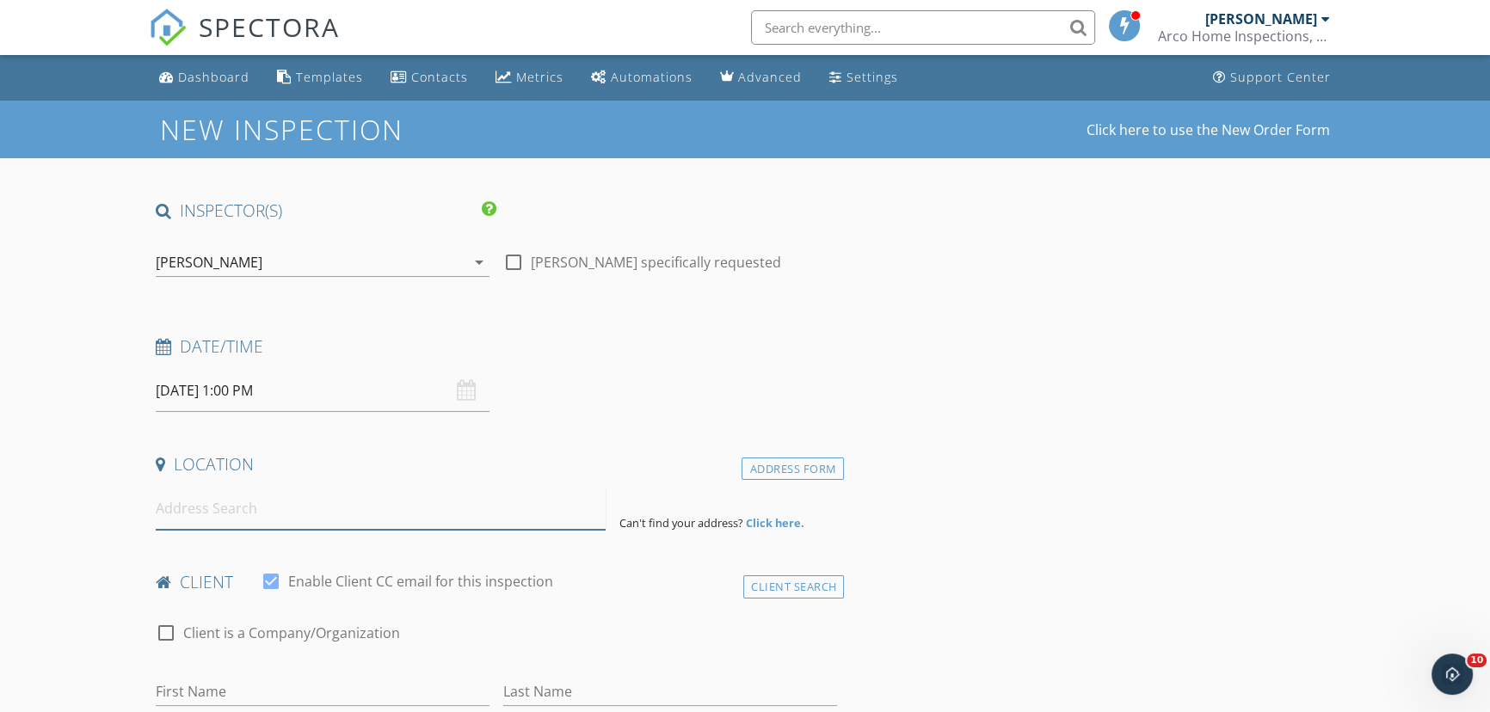
paste input "[STREET_ADDRESS]"
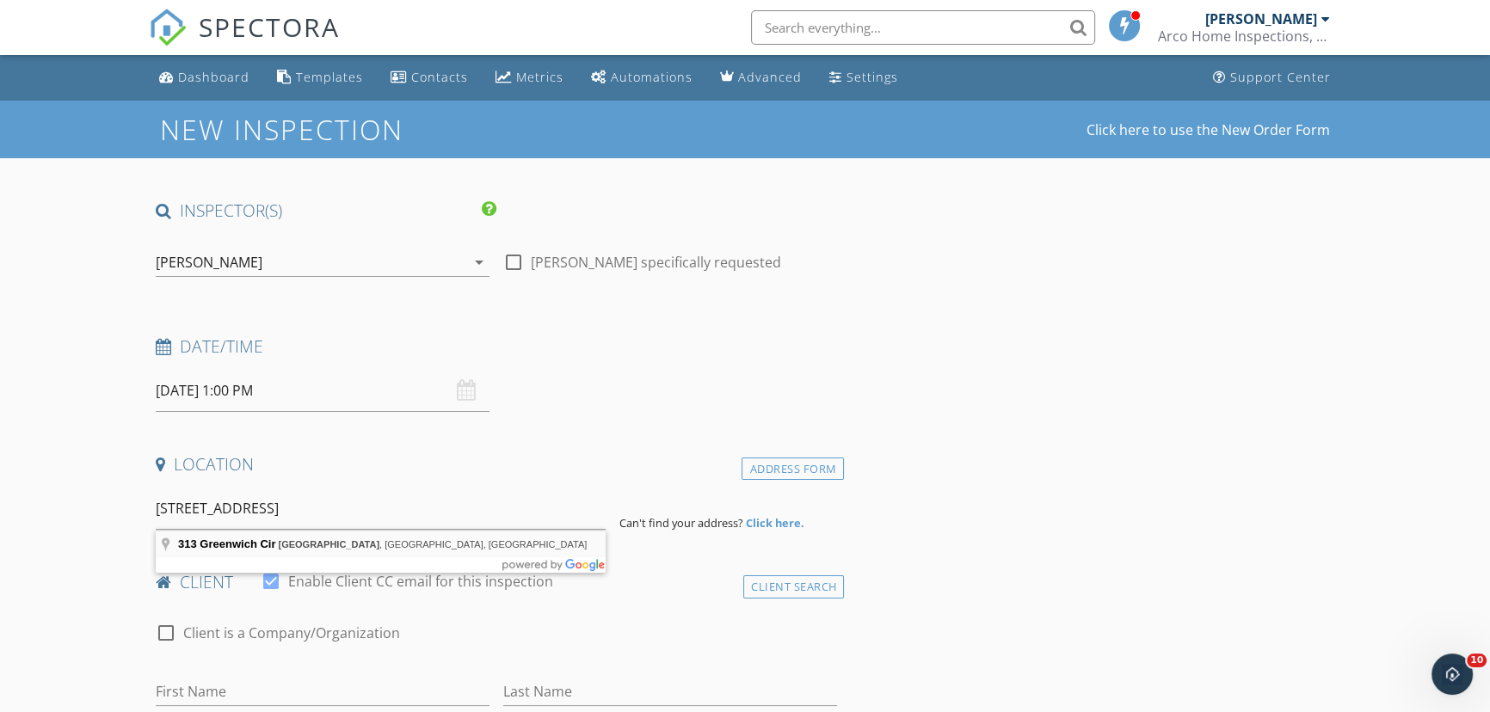
type input "[STREET_ADDRESS]"
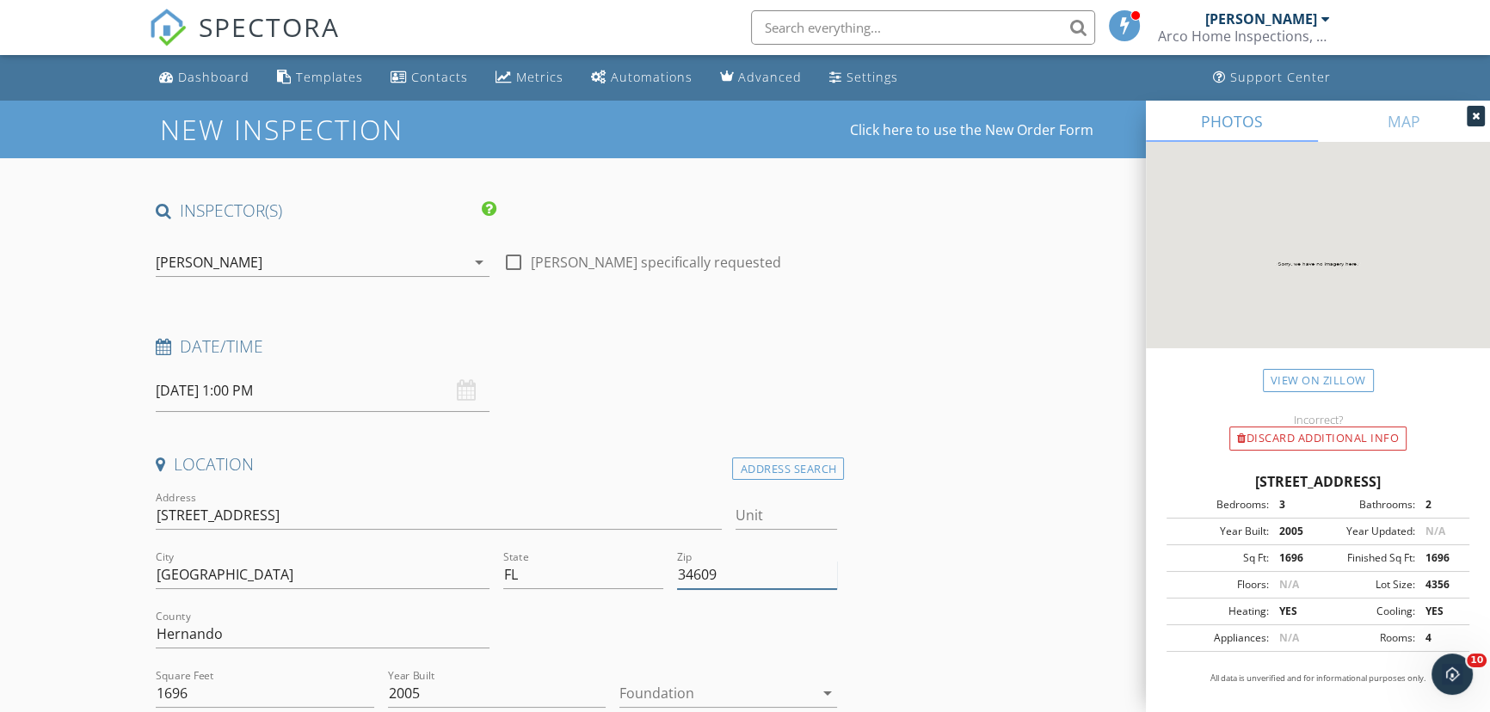
click at [773, 577] on input "34609" at bounding box center [757, 575] width 160 height 28
type input "34609 (PTI)"
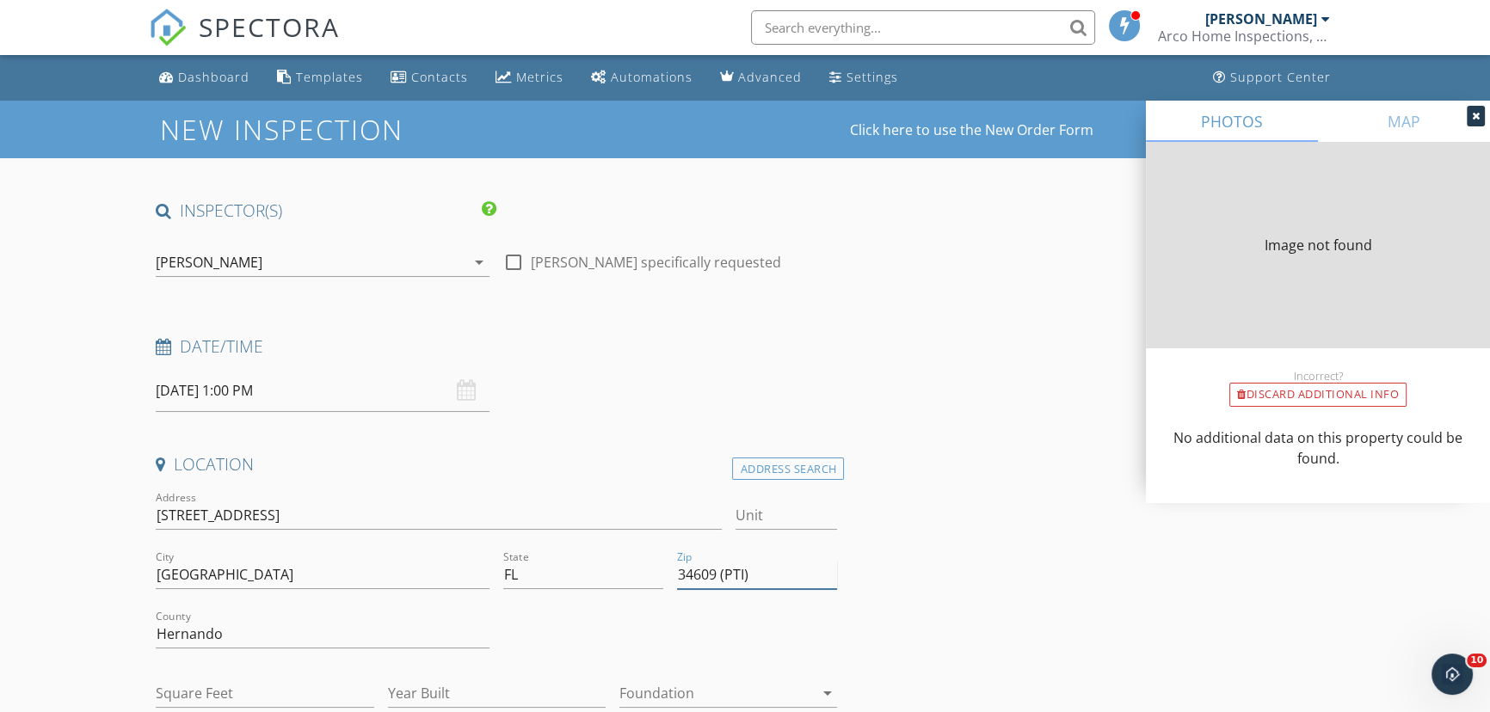
type input "1696"
type input "2005"
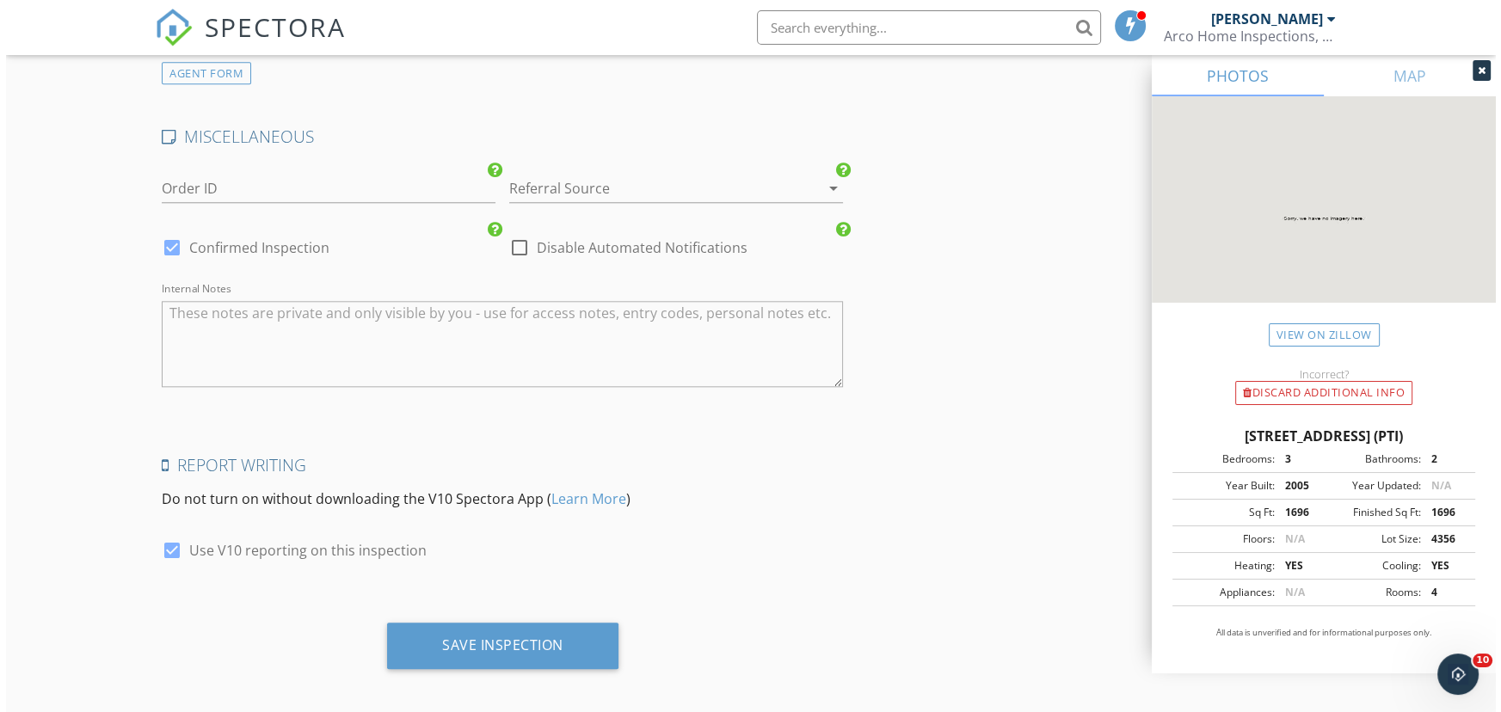
scroll to position [2347, 0]
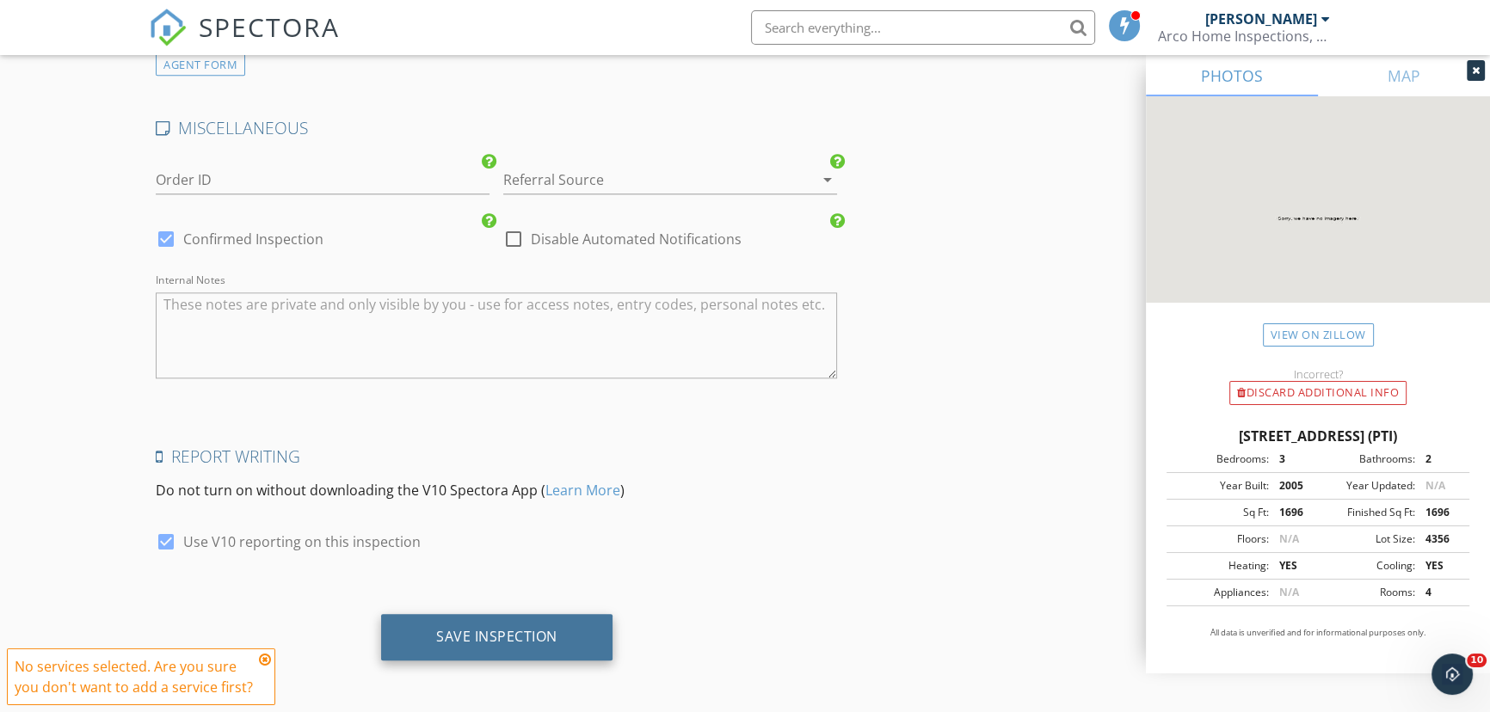
click at [478, 643] on div "Save Inspection" at bounding box center [496, 637] width 231 height 46
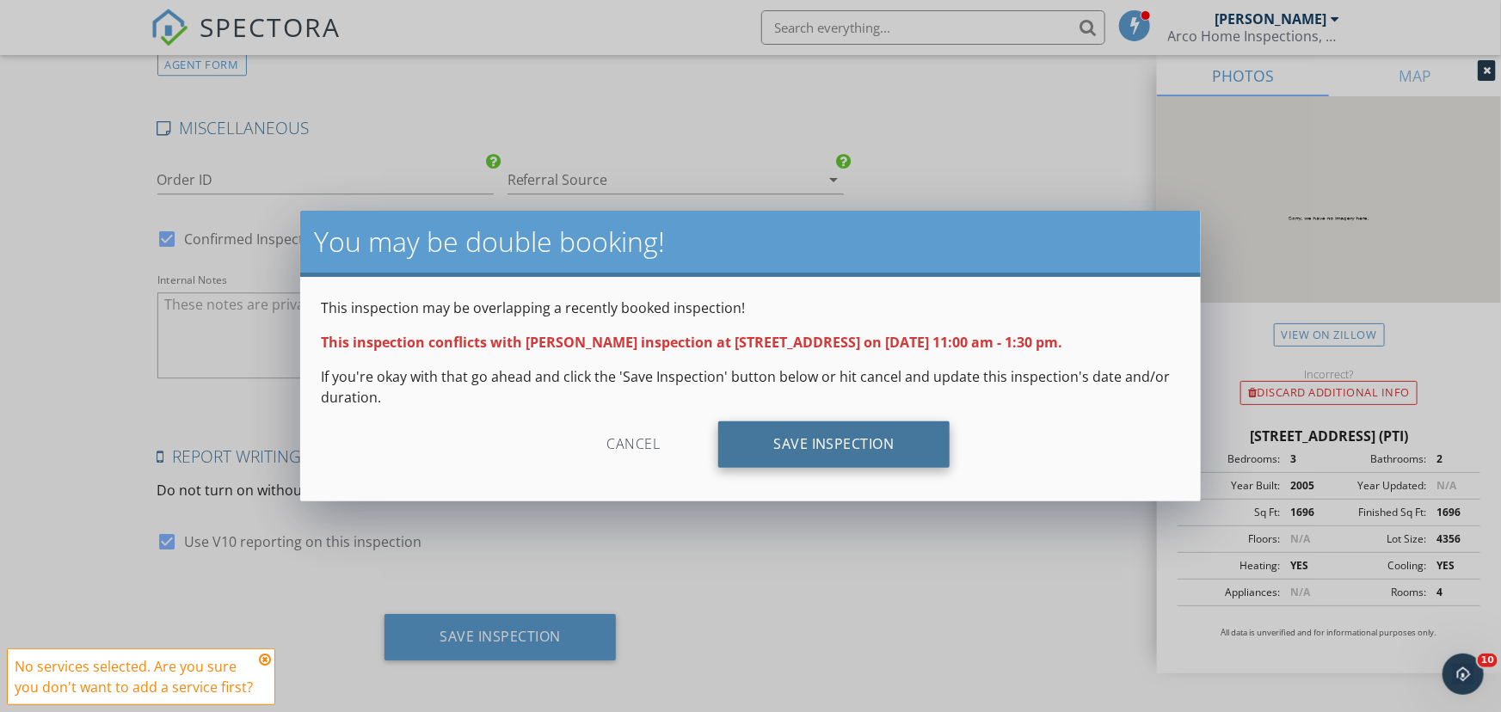
click at [802, 445] on div "Save Inspection" at bounding box center [833, 444] width 231 height 46
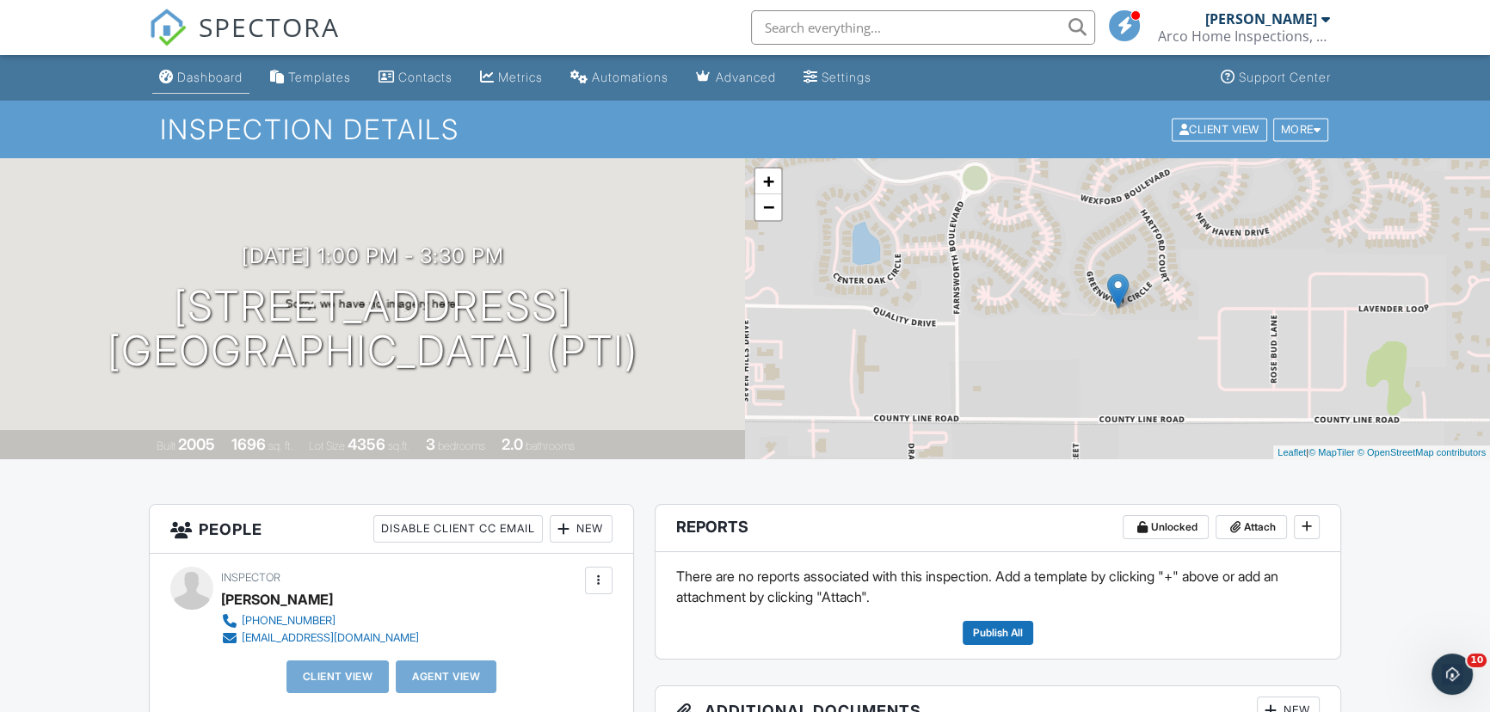
click at [197, 76] on div "Dashboard" at bounding box center [209, 77] width 65 height 15
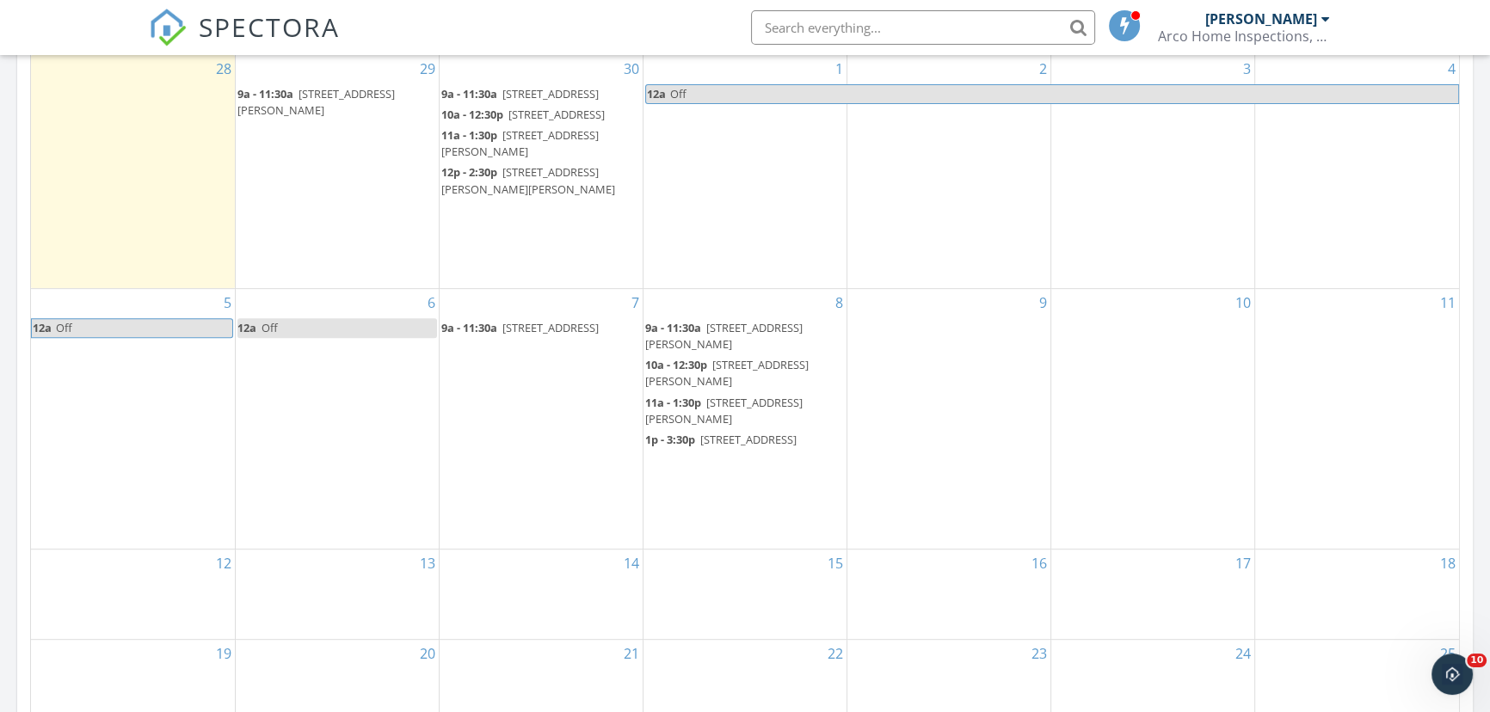
scroll to position [860, 0]
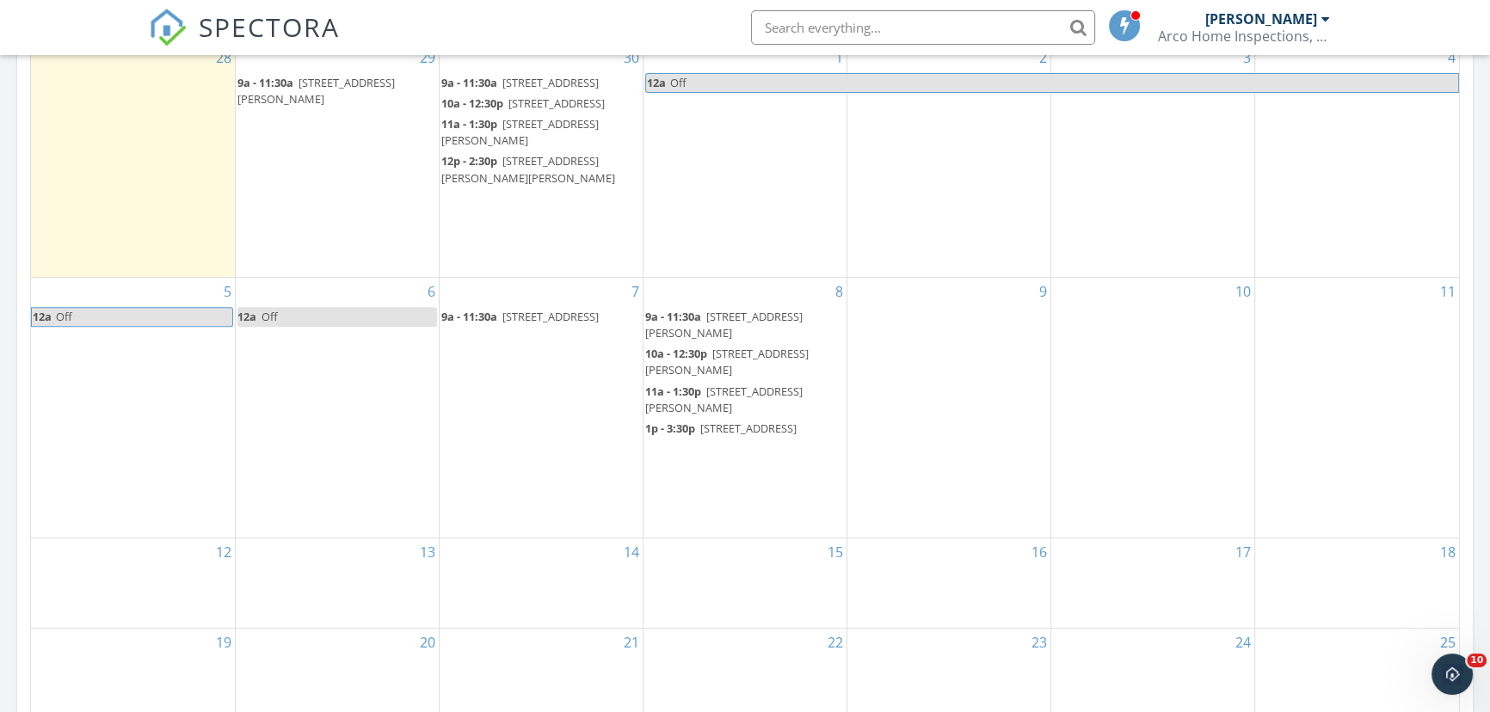
click at [729, 516] on div "8 9a - 11:30a 11524 Bee Hive Ln, Port Richey 34668 (PTI) 10a - 12:30p 8206 Penw…" at bounding box center [744, 408] width 203 height 260
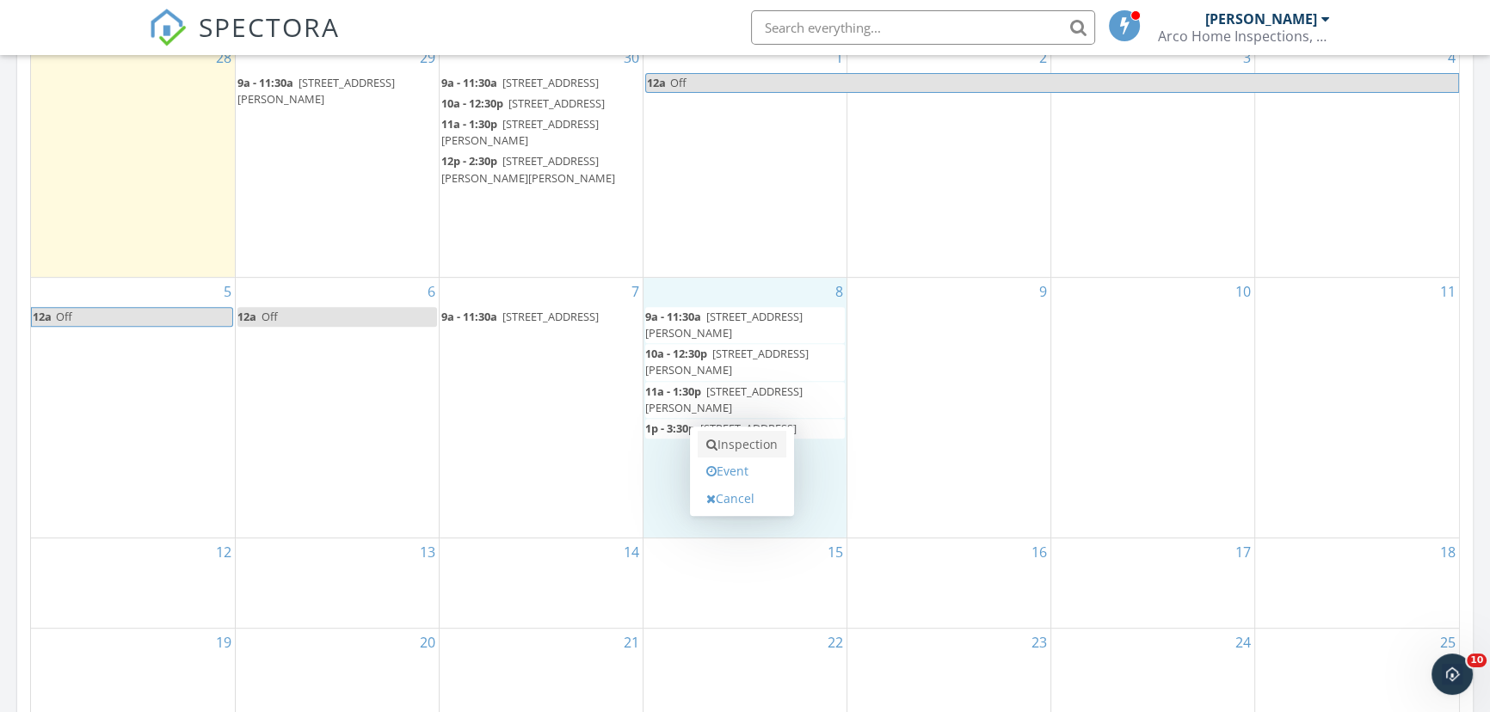
click at [729, 442] on link "Inspection" at bounding box center [742, 445] width 89 height 28
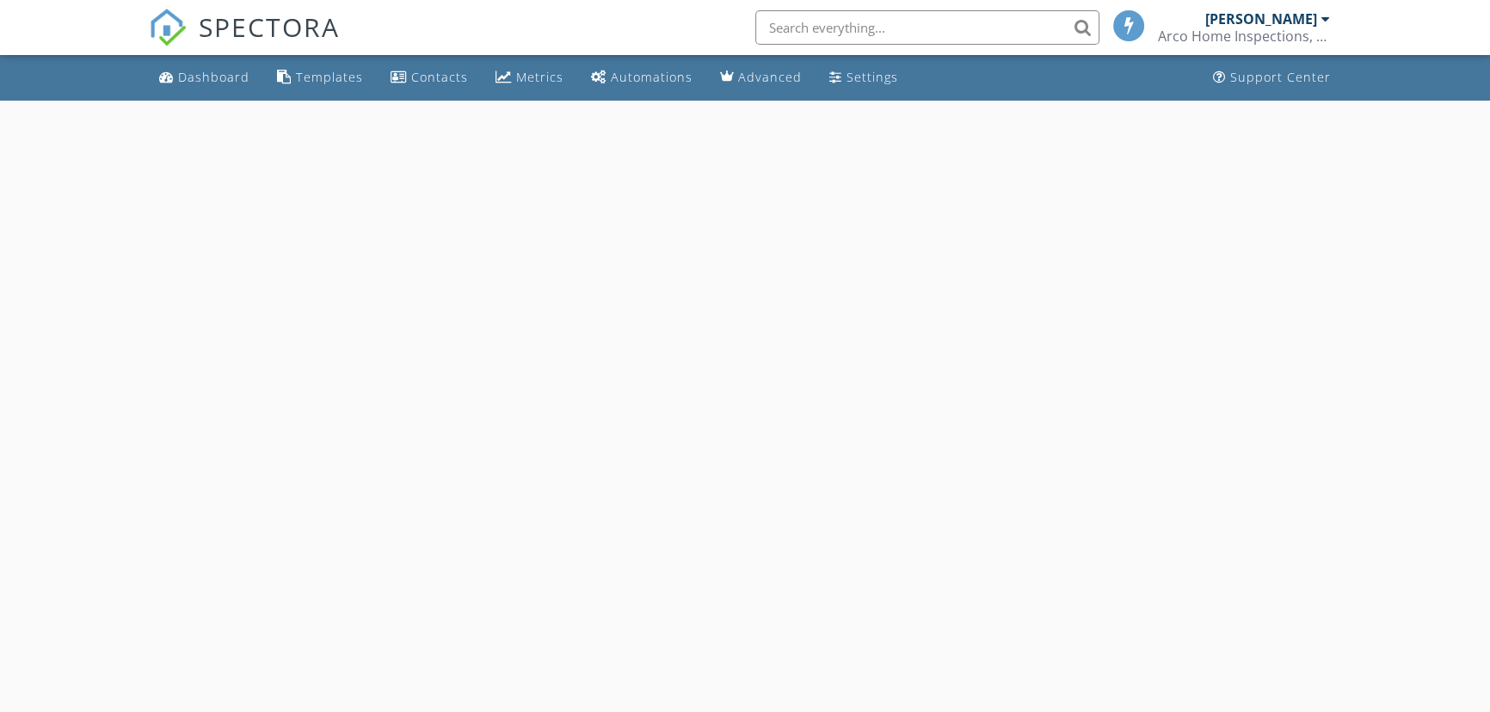
select select "9"
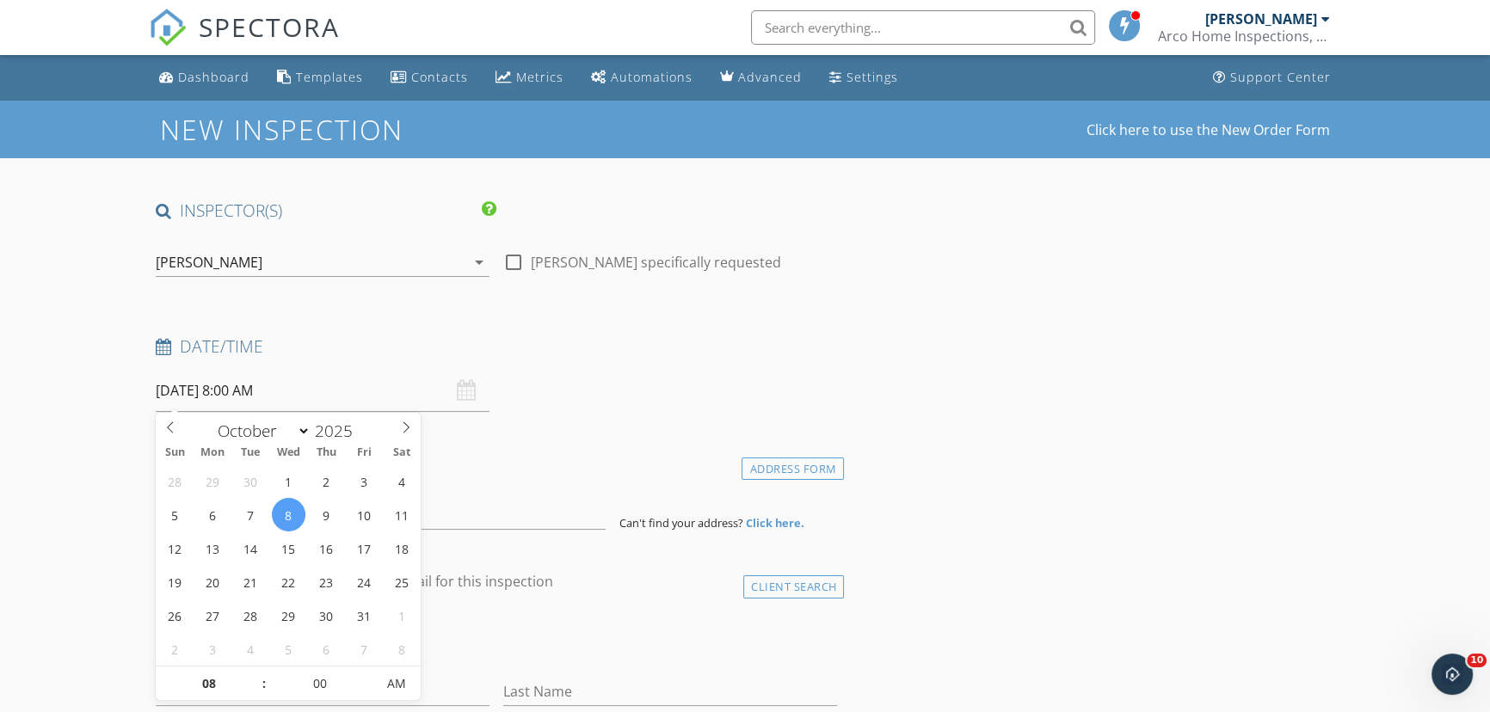
click at [323, 404] on input "[DATE] 8:00 AM" at bounding box center [323, 391] width 334 height 42
type input "09"
type input "10/08/2025 9:00 AM"
click at [257, 671] on span at bounding box center [255, 675] width 12 height 17
type input "10"
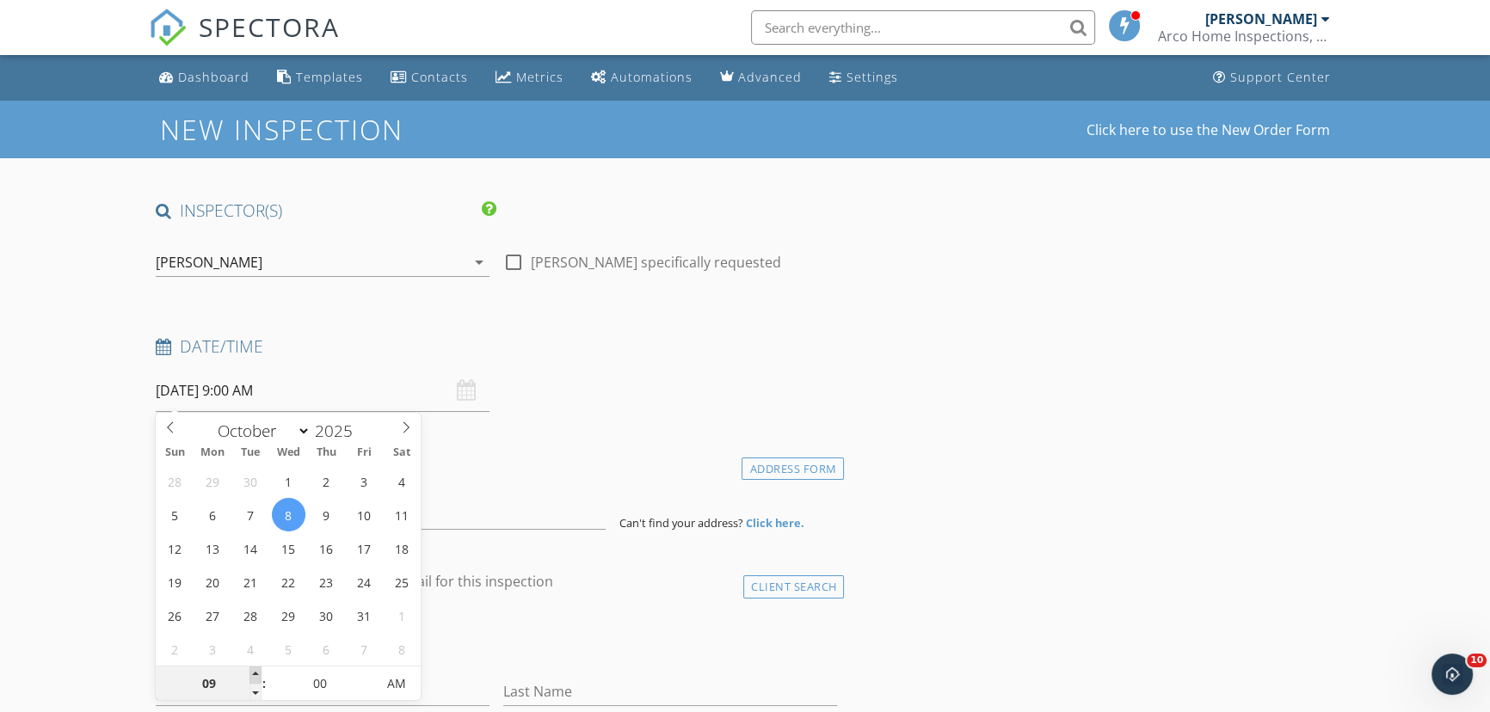
type input "10/08/2025 10:00 AM"
click at [257, 671] on span at bounding box center [255, 675] width 12 height 17
type input "11"
type input "10/08/2025 11:00 AM"
click at [257, 671] on span at bounding box center [255, 675] width 12 height 17
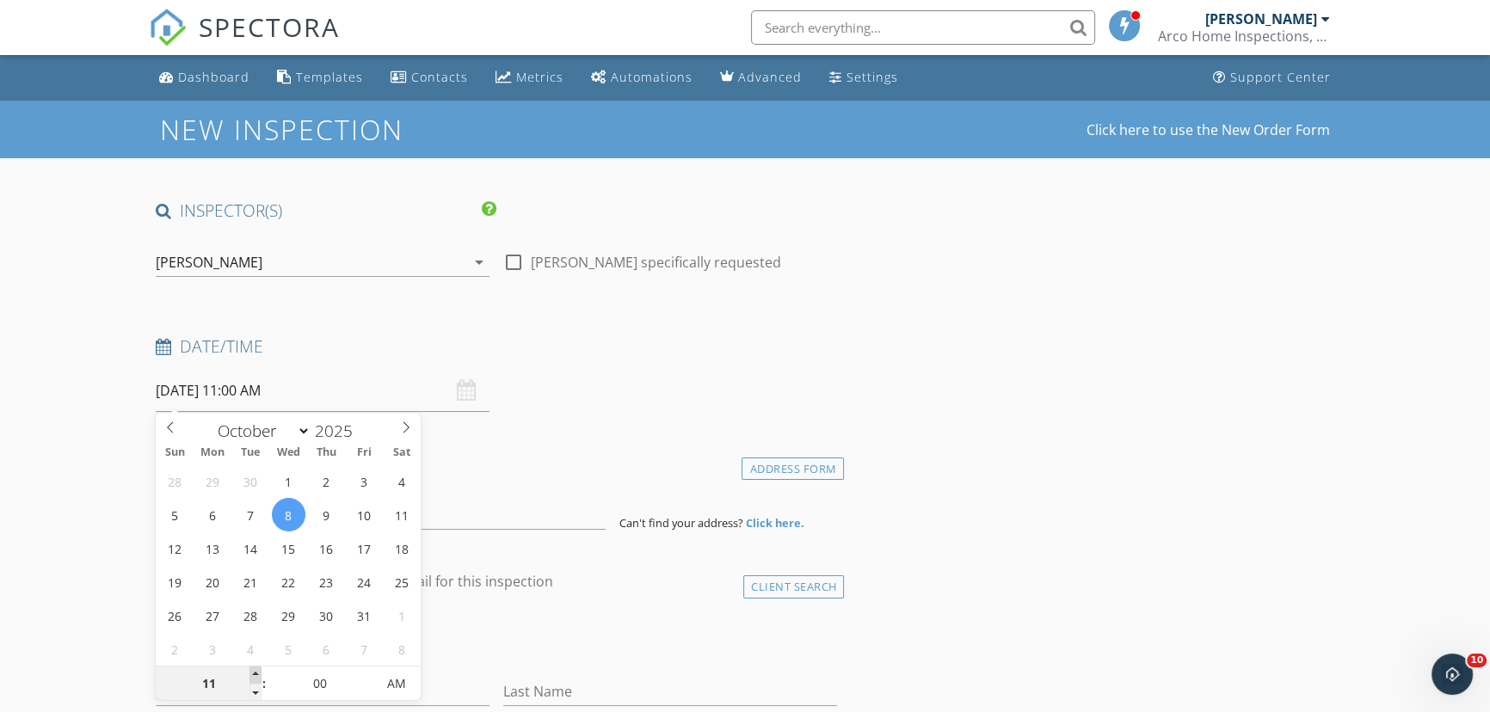
type input "12"
type input "10/08/2025 12:00 PM"
click at [257, 671] on span at bounding box center [255, 675] width 12 height 17
type input "01"
type input "10/08/2025 1:00 PM"
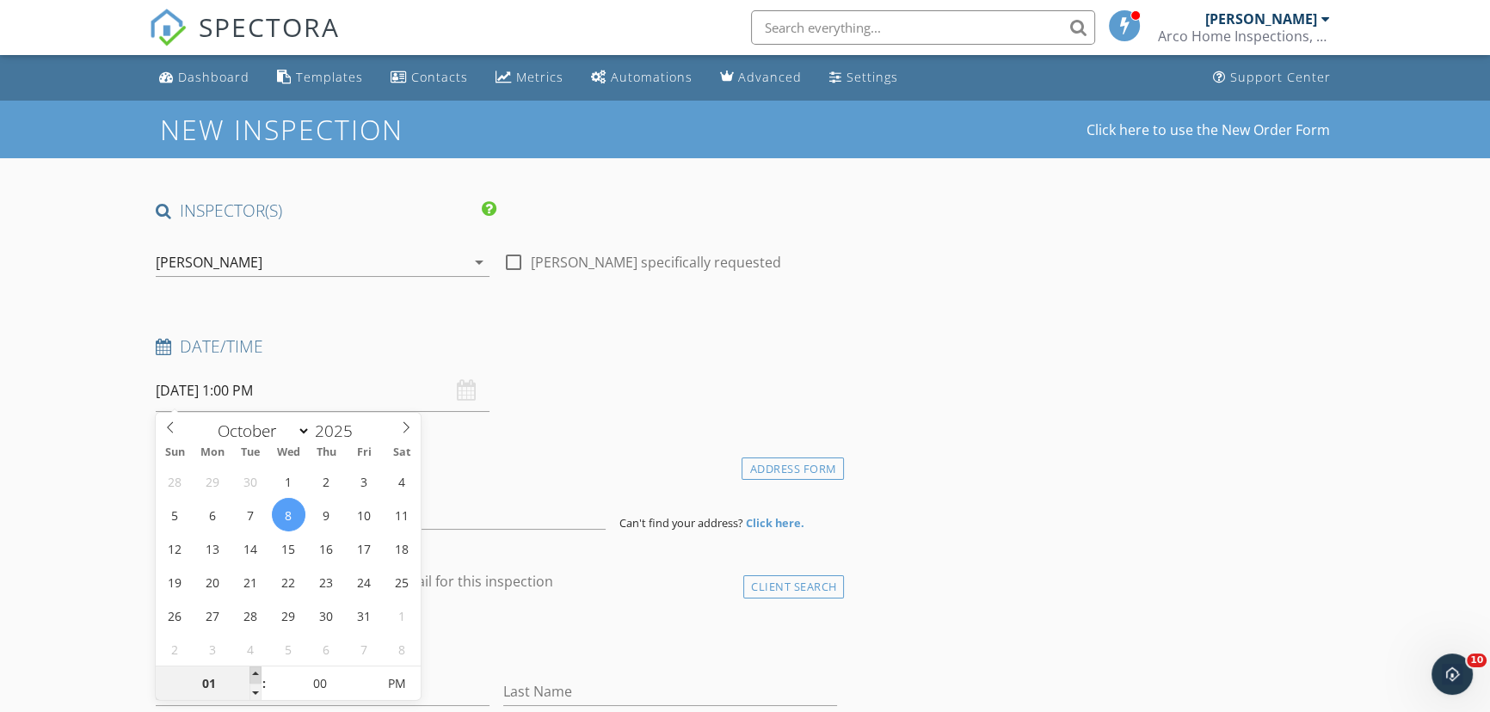
click at [257, 671] on span at bounding box center [255, 675] width 12 height 17
type input "02"
type input "10/08/2025 2:00 PM"
click at [257, 671] on span at bounding box center [255, 675] width 12 height 17
click at [446, 516] on input at bounding box center [381, 509] width 450 height 42
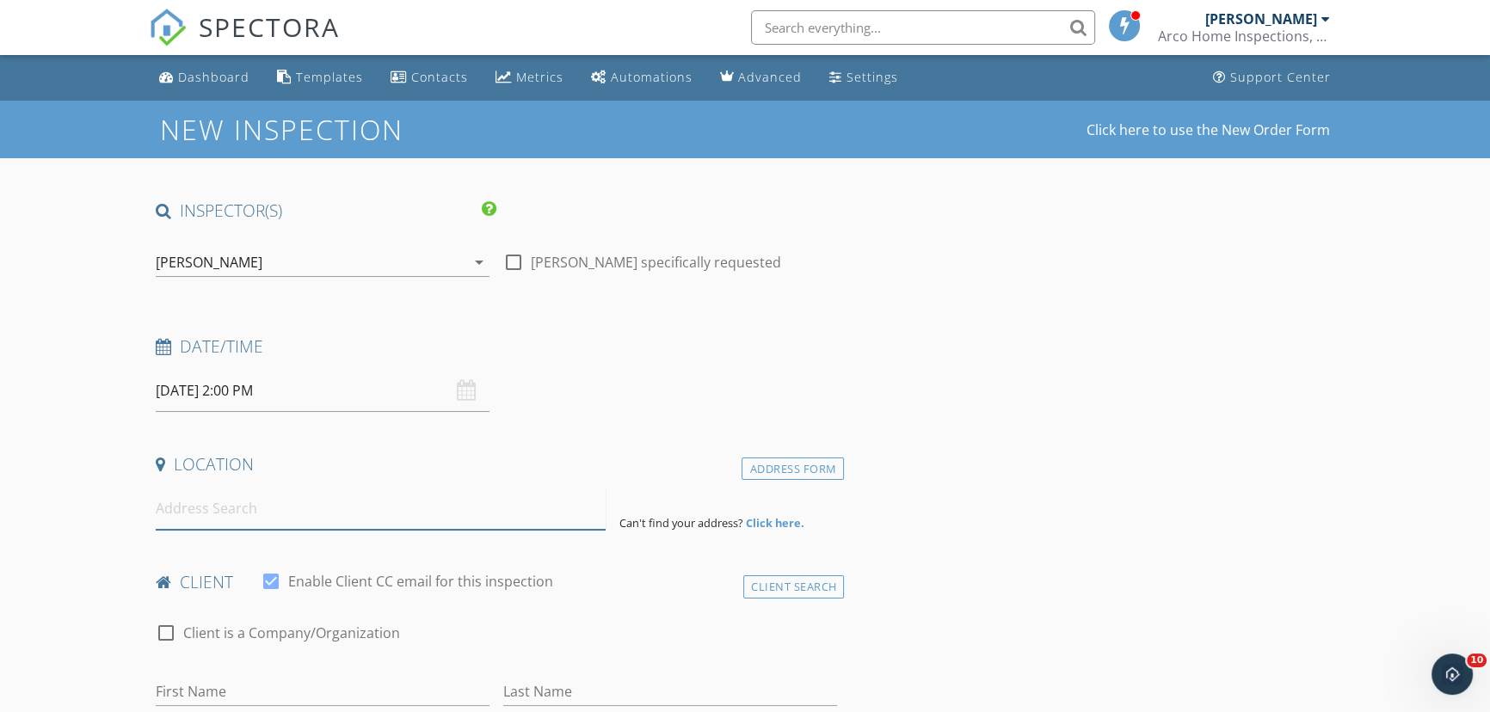
paste input "6412 Pine Meadows Dr , Spring Hill,"
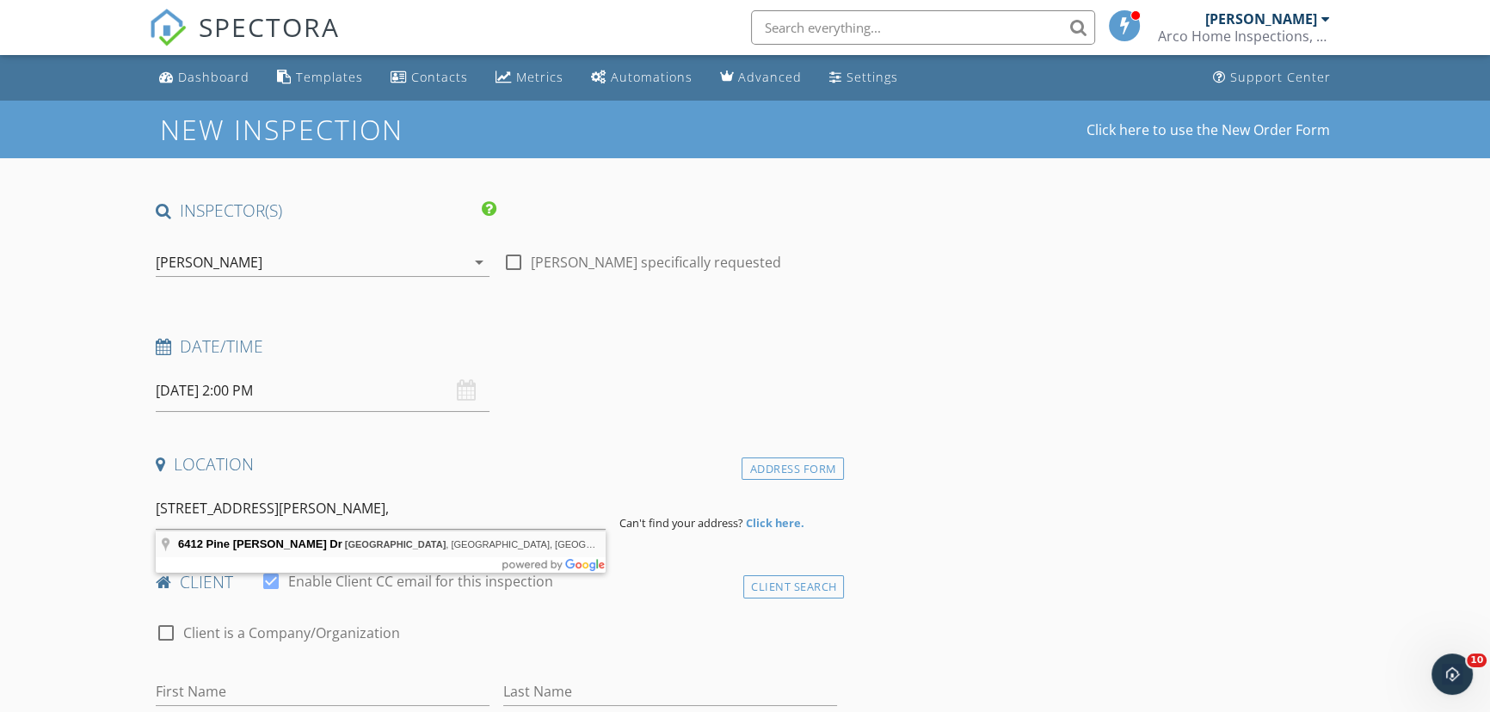
type input "6412 Pine Meadows Dr, Spring Hill, FL, USA"
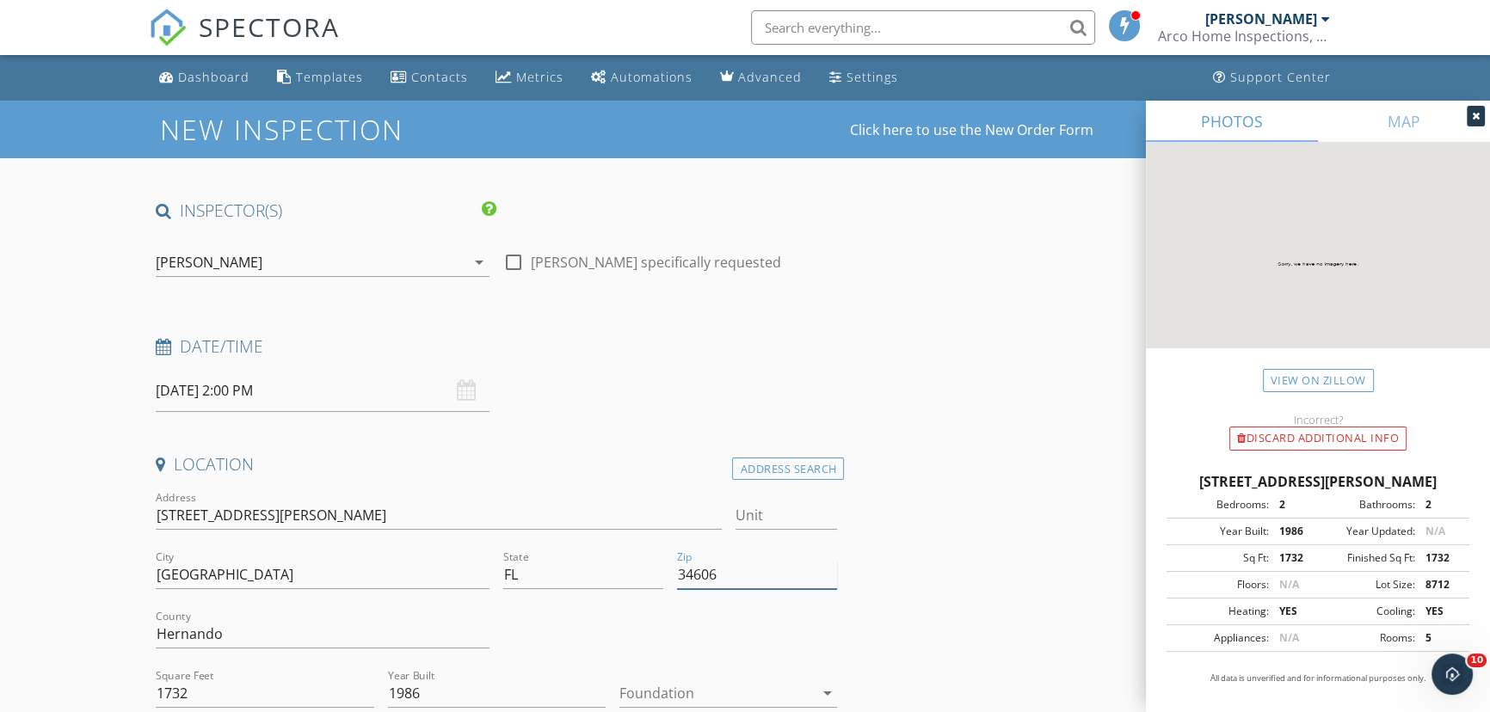
click at [772, 573] on input "34606" at bounding box center [757, 575] width 160 height 28
type input "34606 (PTI)"
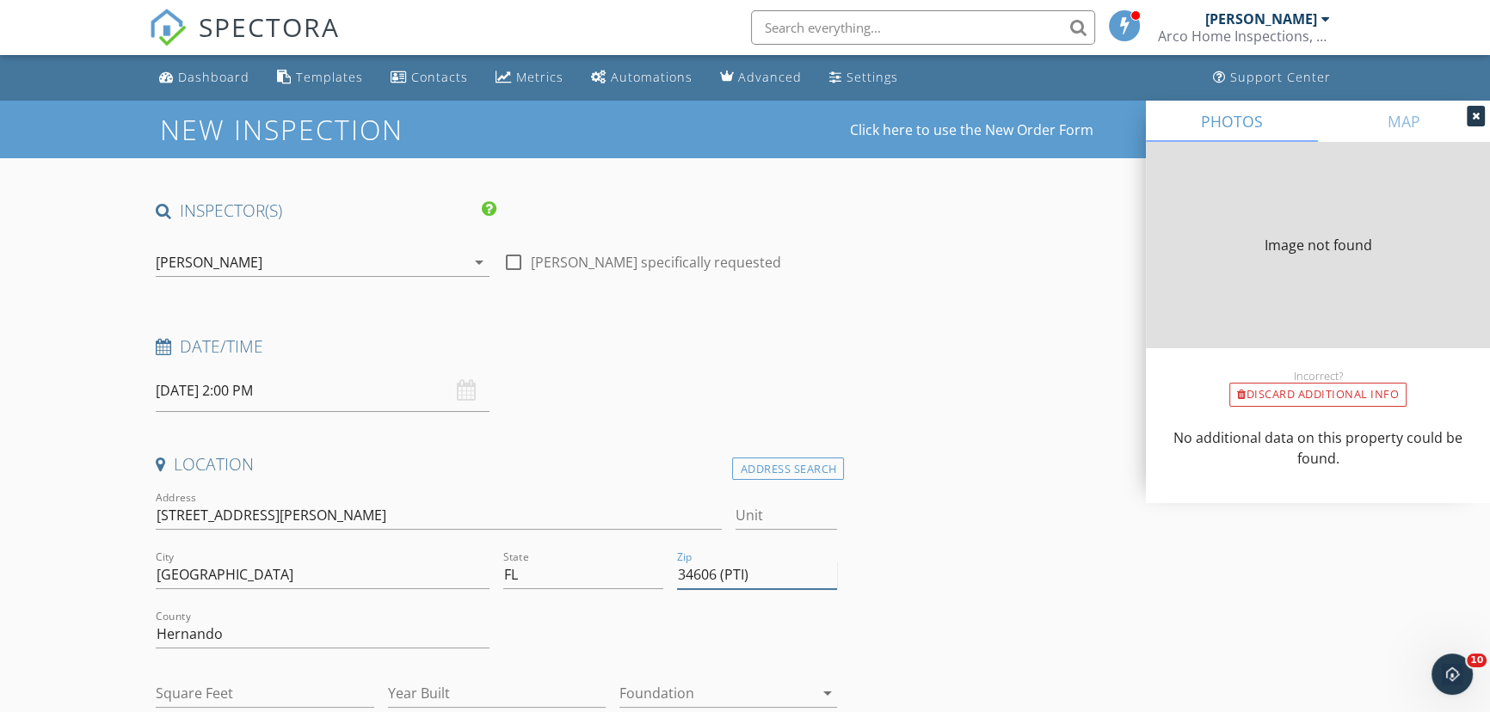
type input "1732"
type input "1986"
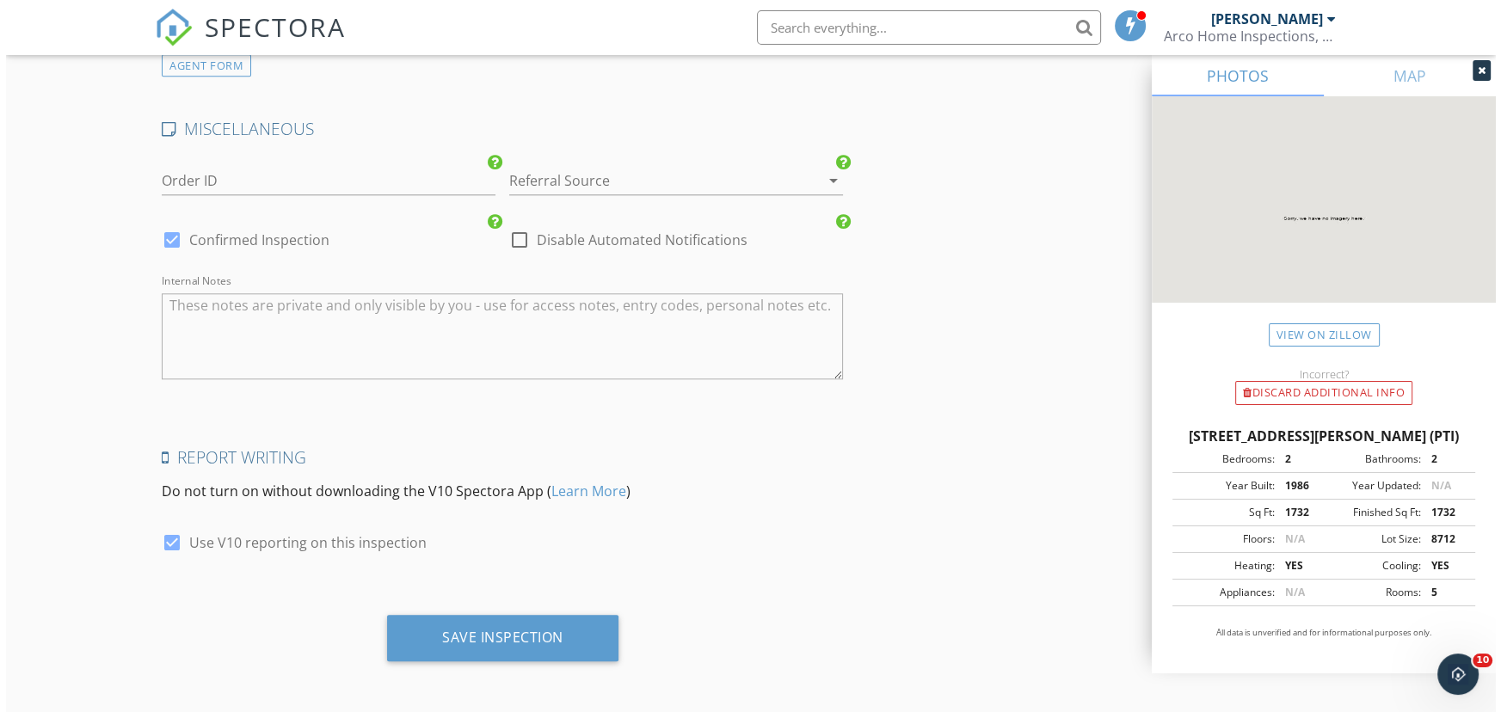
scroll to position [2347, 0]
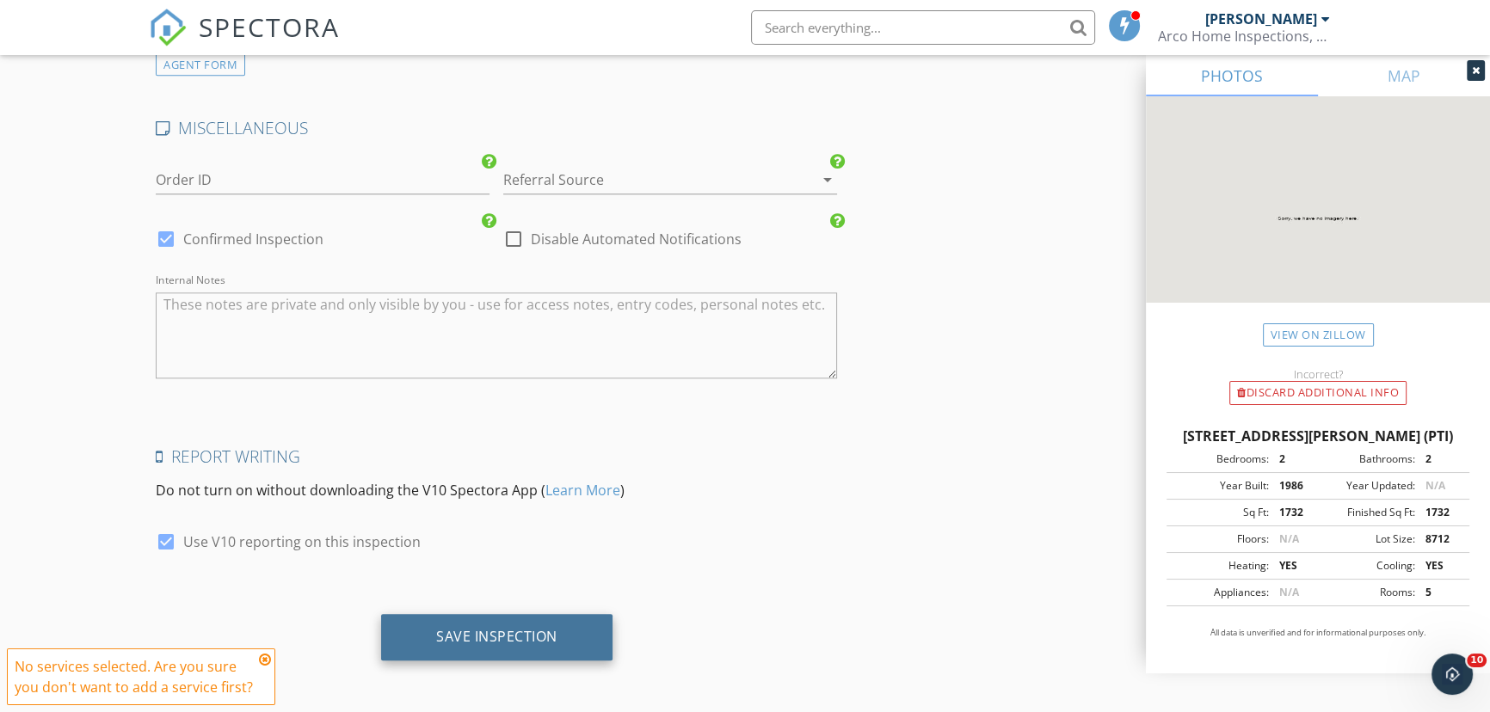
click at [479, 637] on div "Save Inspection" at bounding box center [496, 636] width 121 height 17
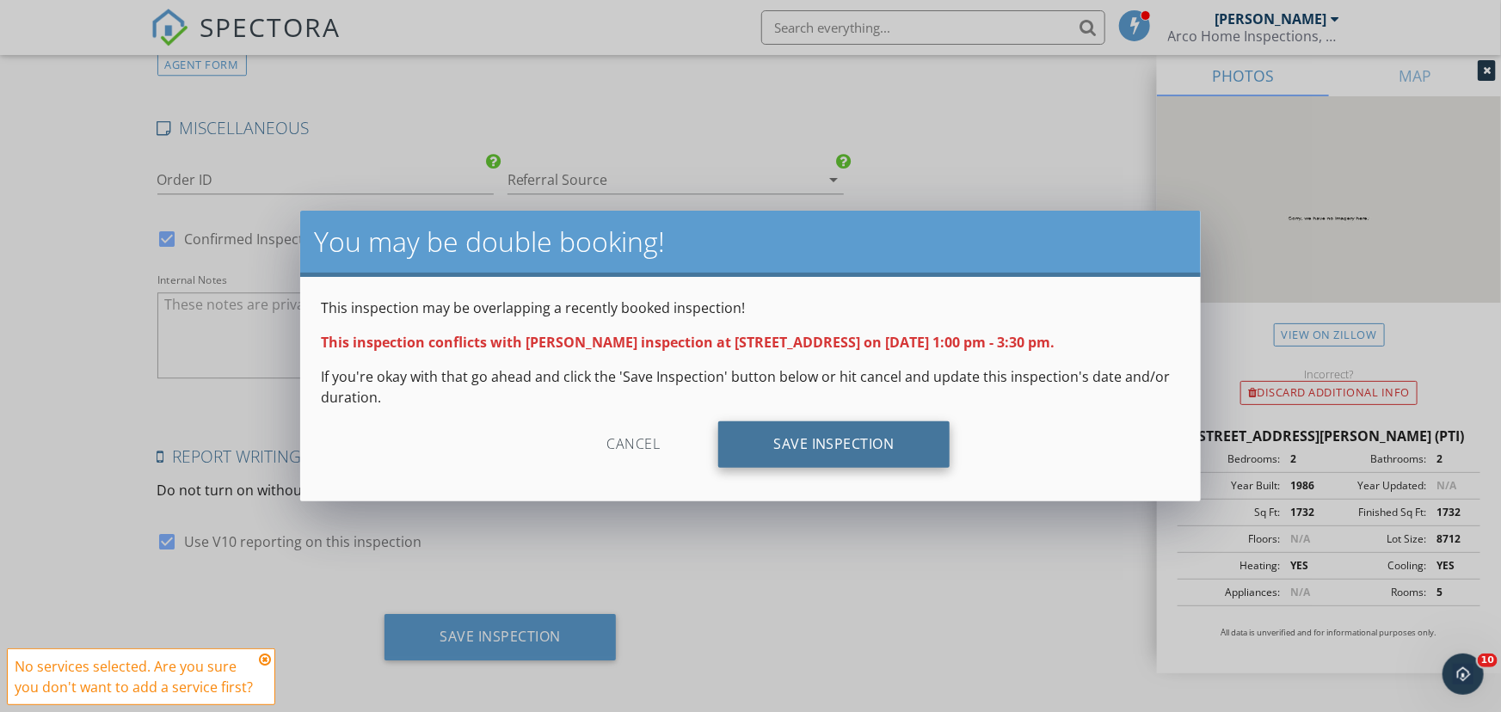
click at [812, 446] on div "Save Inspection" at bounding box center [833, 444] width 231 height 46
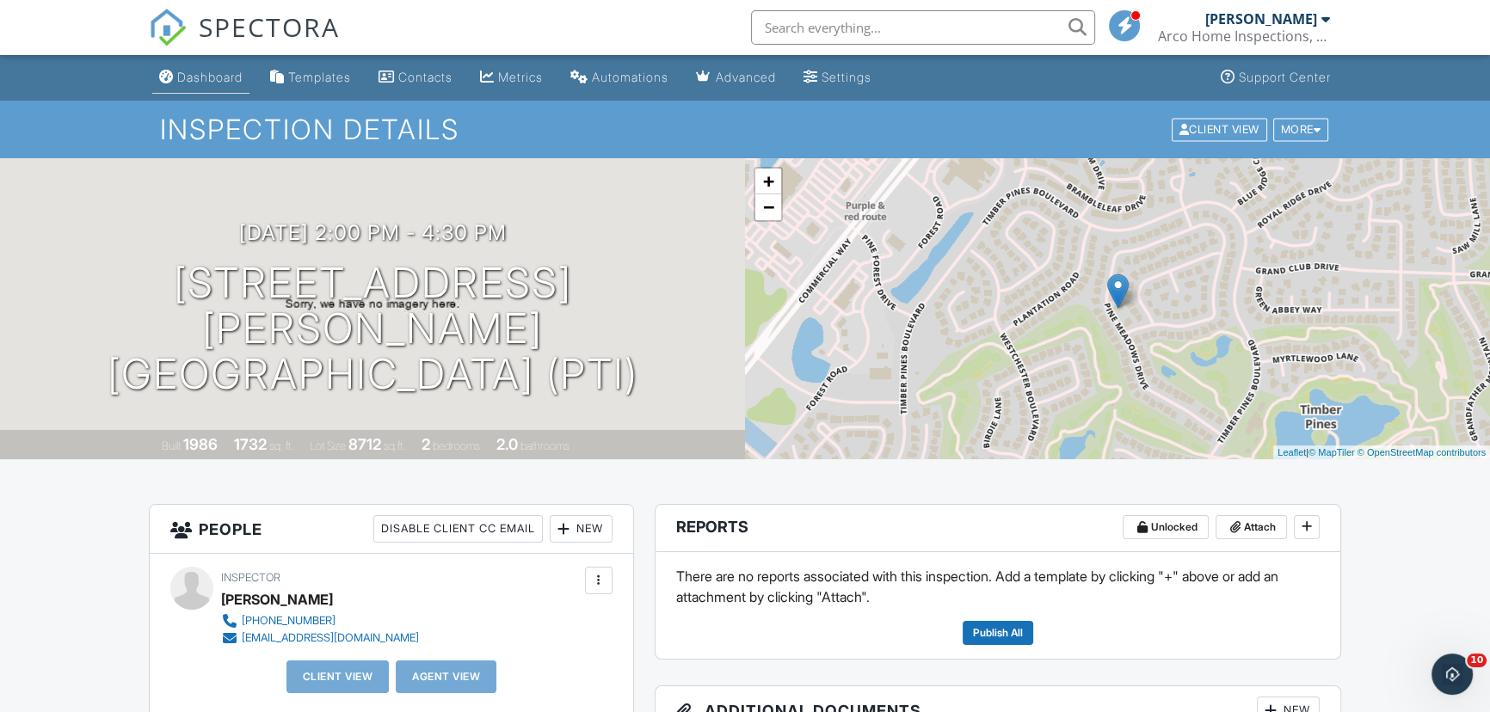
click at [218, 77] on div "Dashboard" at bounding box center [209, 77] width 65 height 15
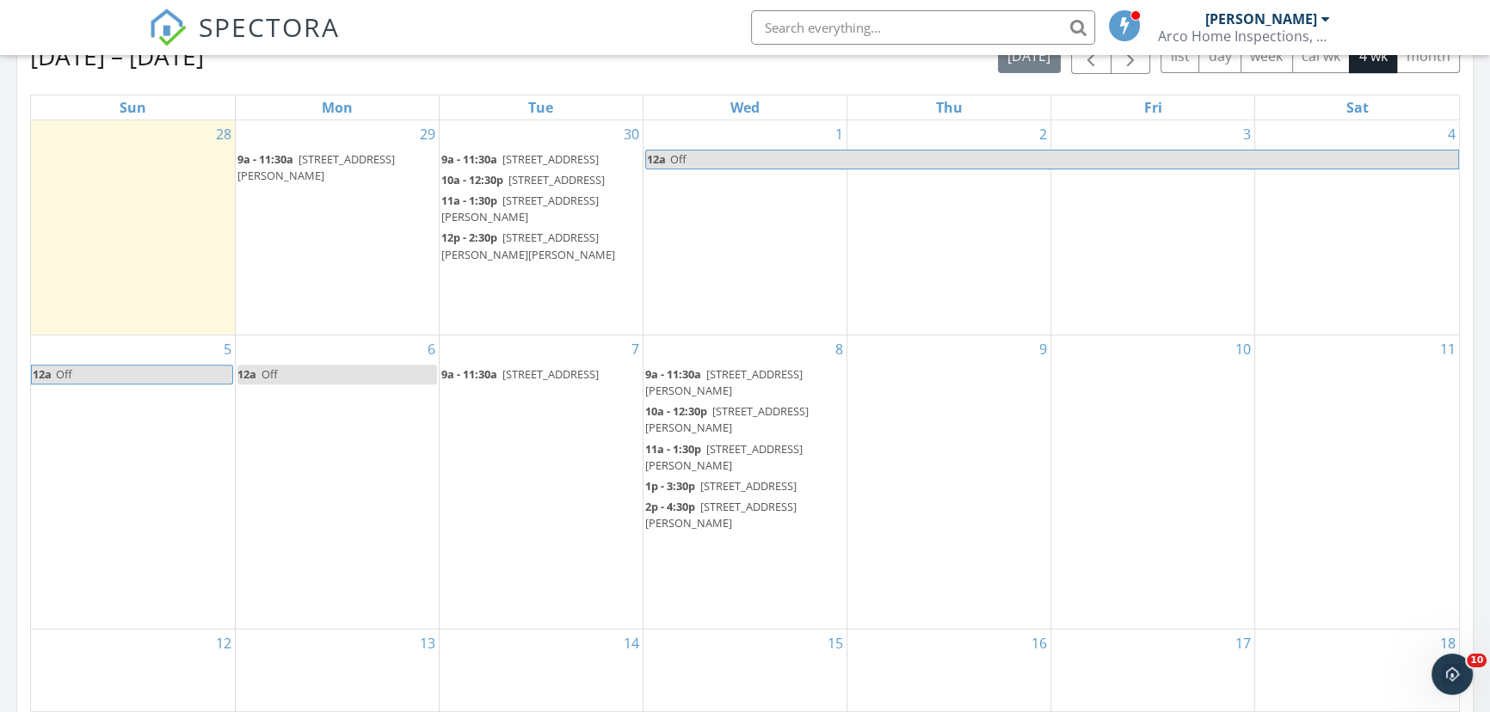
scroll to position [860, 0]
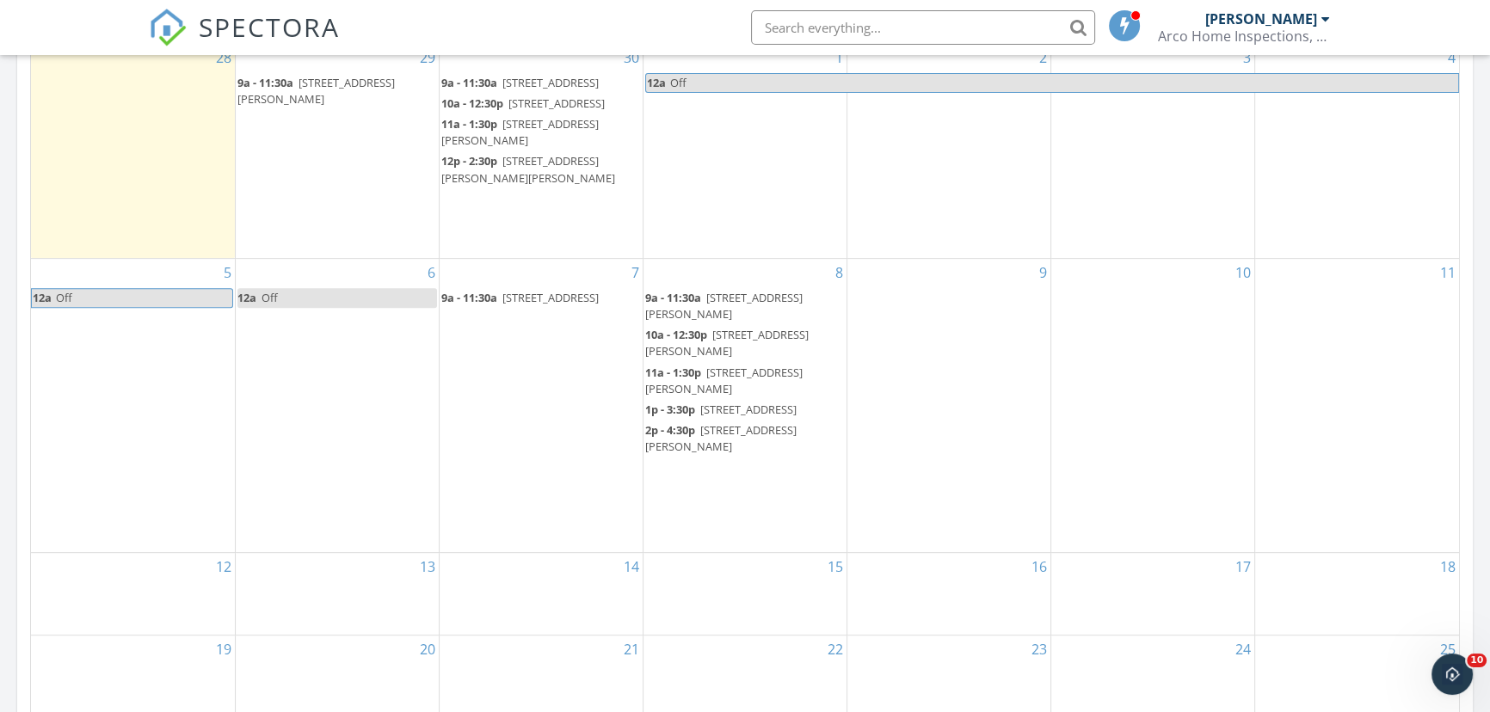
click at [943, 335] on div "9" at bounding box center [948, 405] width 203 height 293
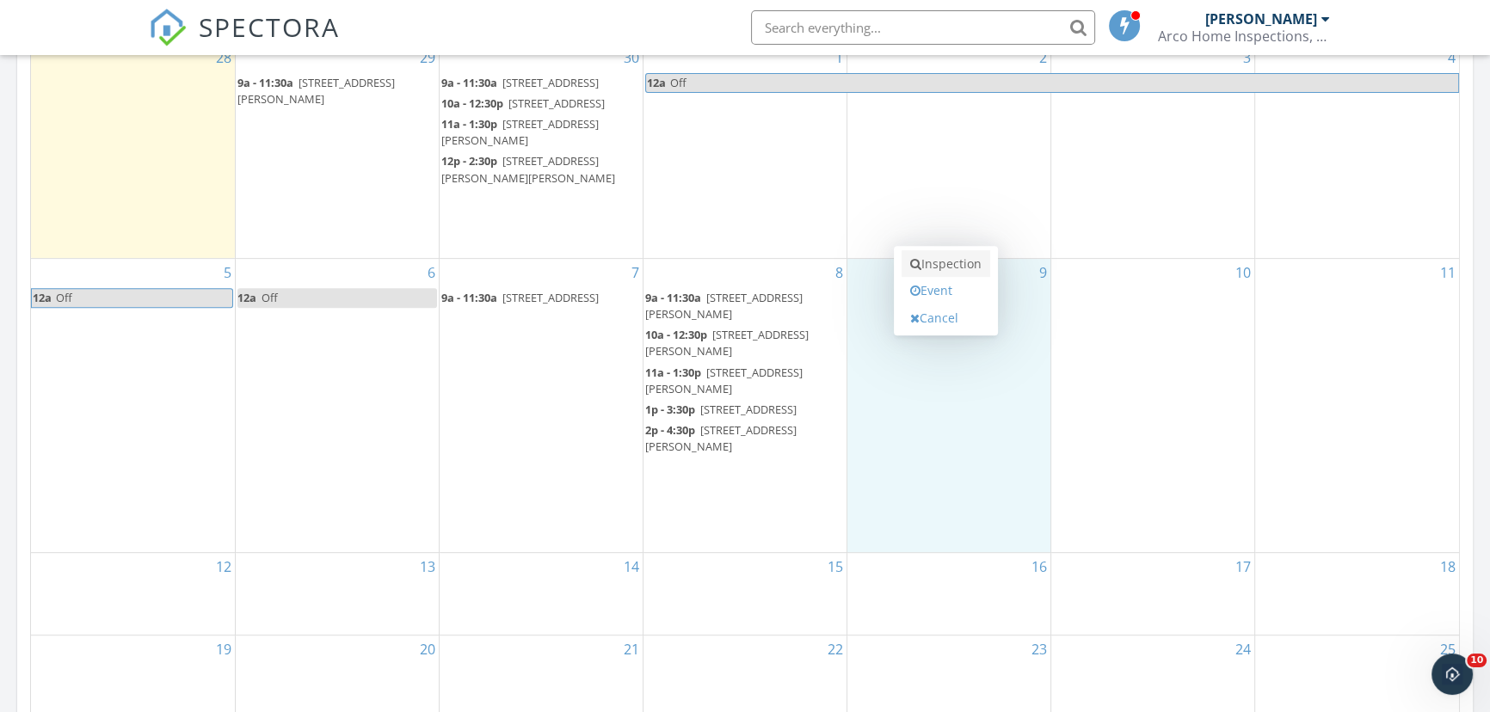
click at [942, 264] on link "Inspection" at bounding box center [945, 264] width 89 height 28
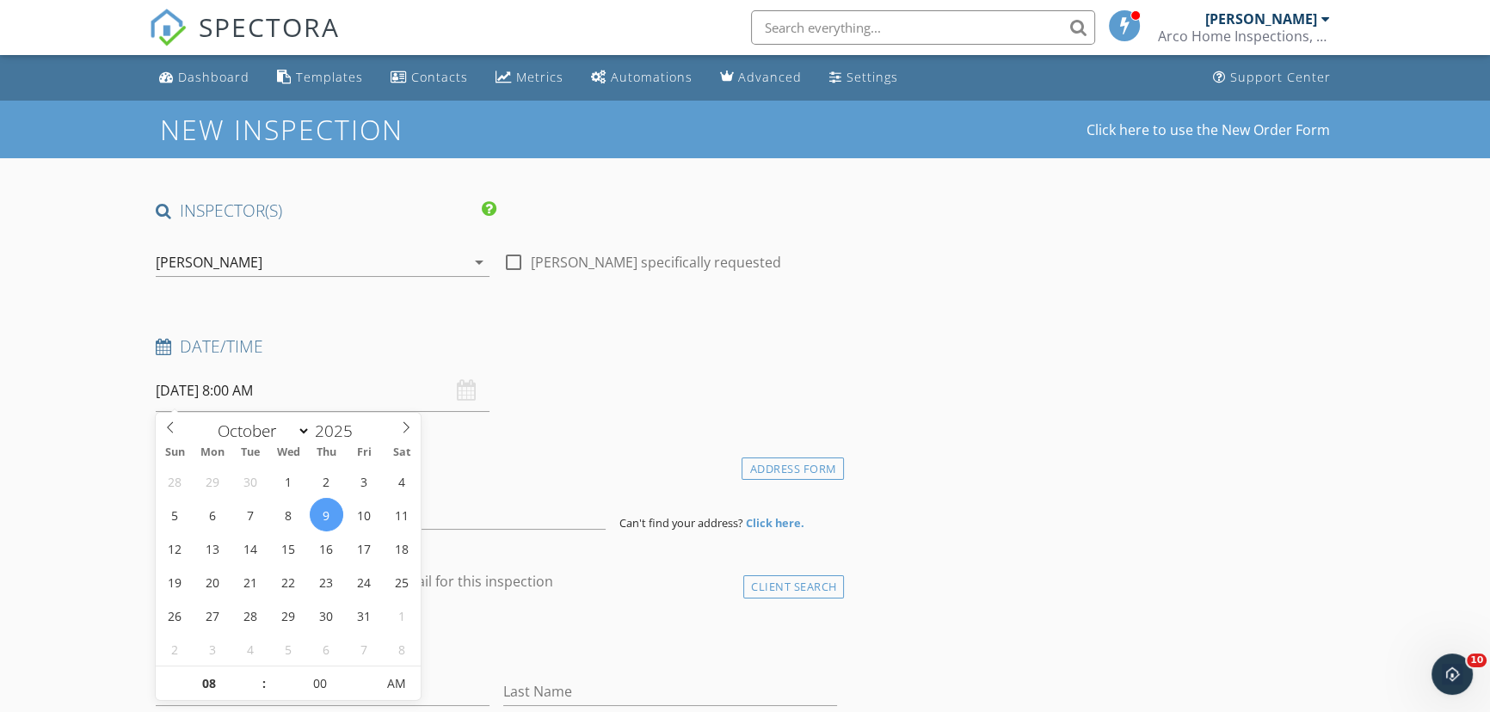
click at [328, 401] on input "10/09/2025 8:00 AM" at bounding box center [323, 391] width 334 height 42
type input "09"
type input "10/09/2025 9:00 AM"
click at [257, 674] on span at bounding box center [255, 675] width 12 height 17
type input "10"
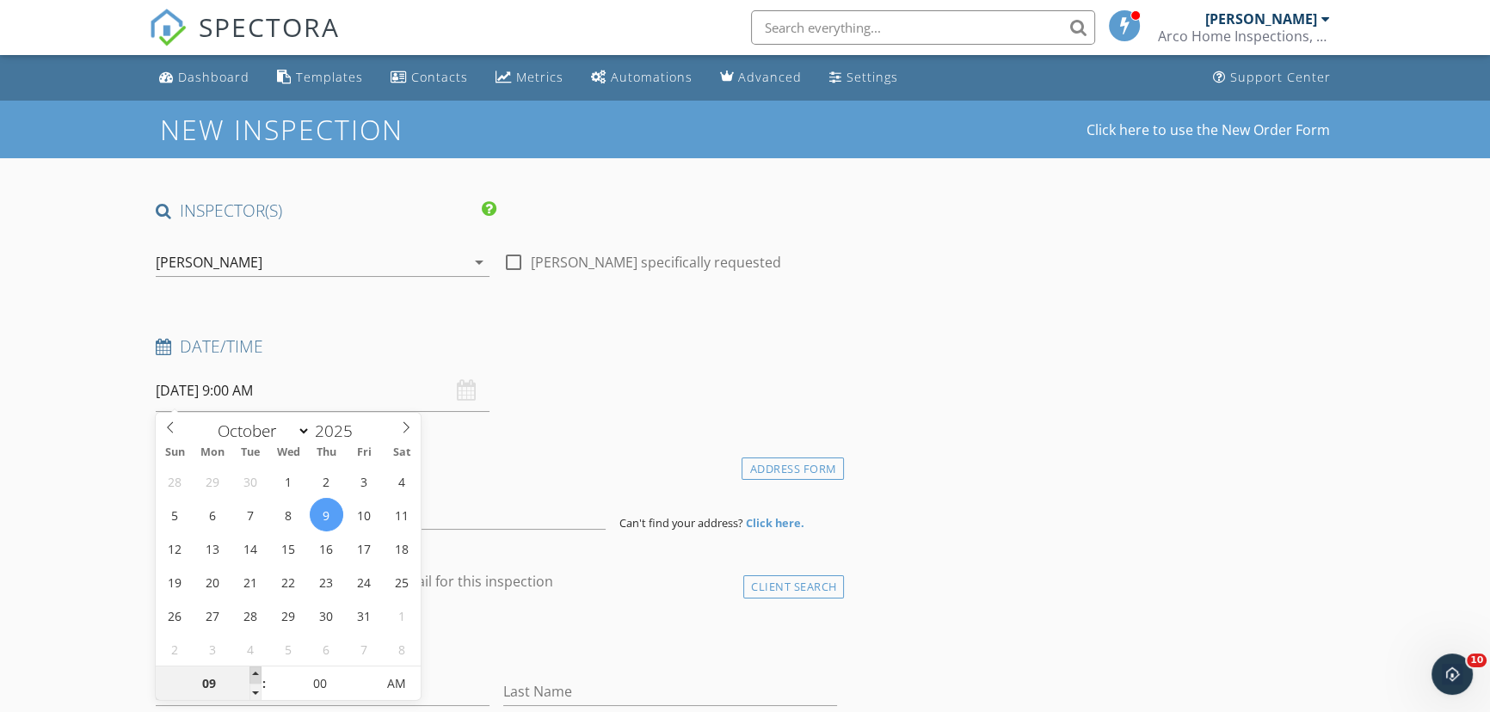
type input "10/09/2025 10:00 AM"
click at [256, 672] on span at bounding box center [255, 675] width 12 height 17
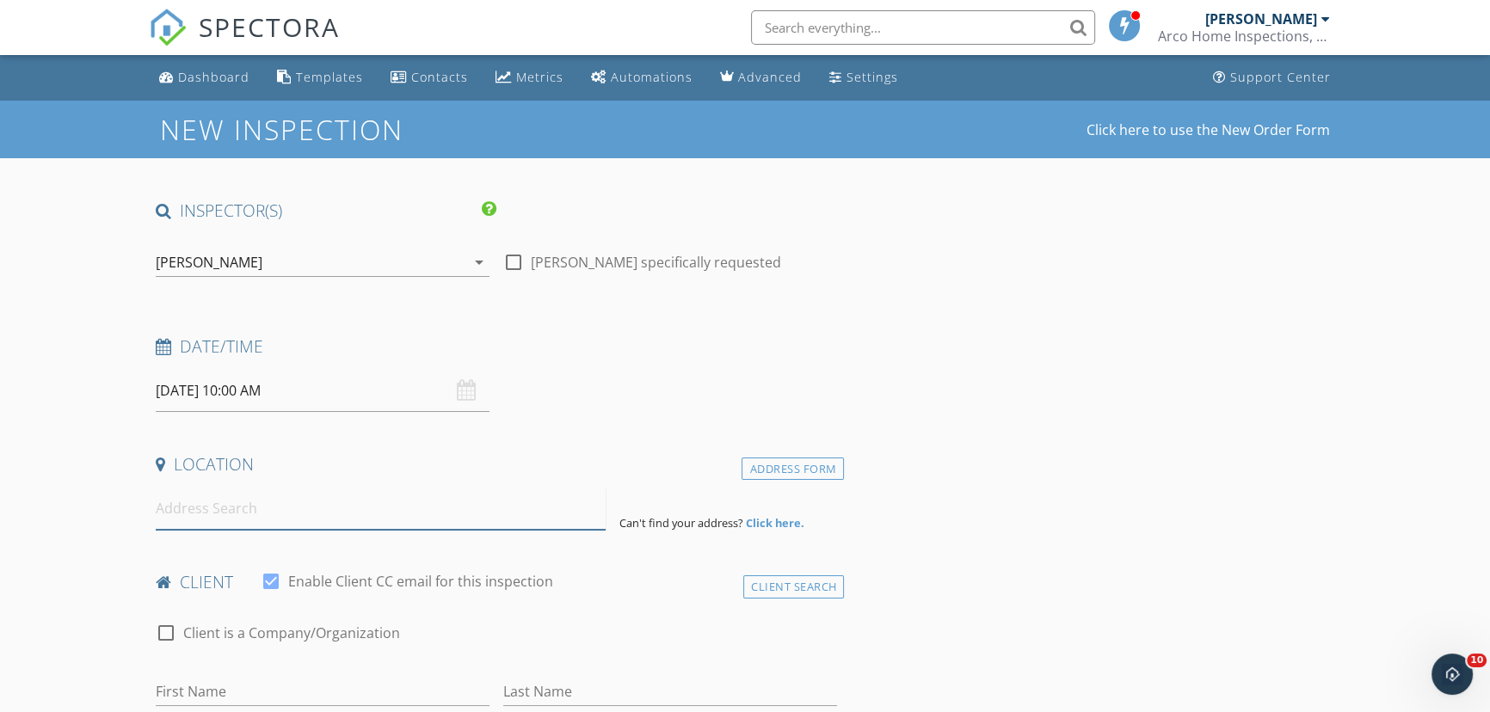
click at [464, 512] on input at bounding box center [381, 509] width 450 height 42
paste input "8802 Terra Bella Way , Odessa"
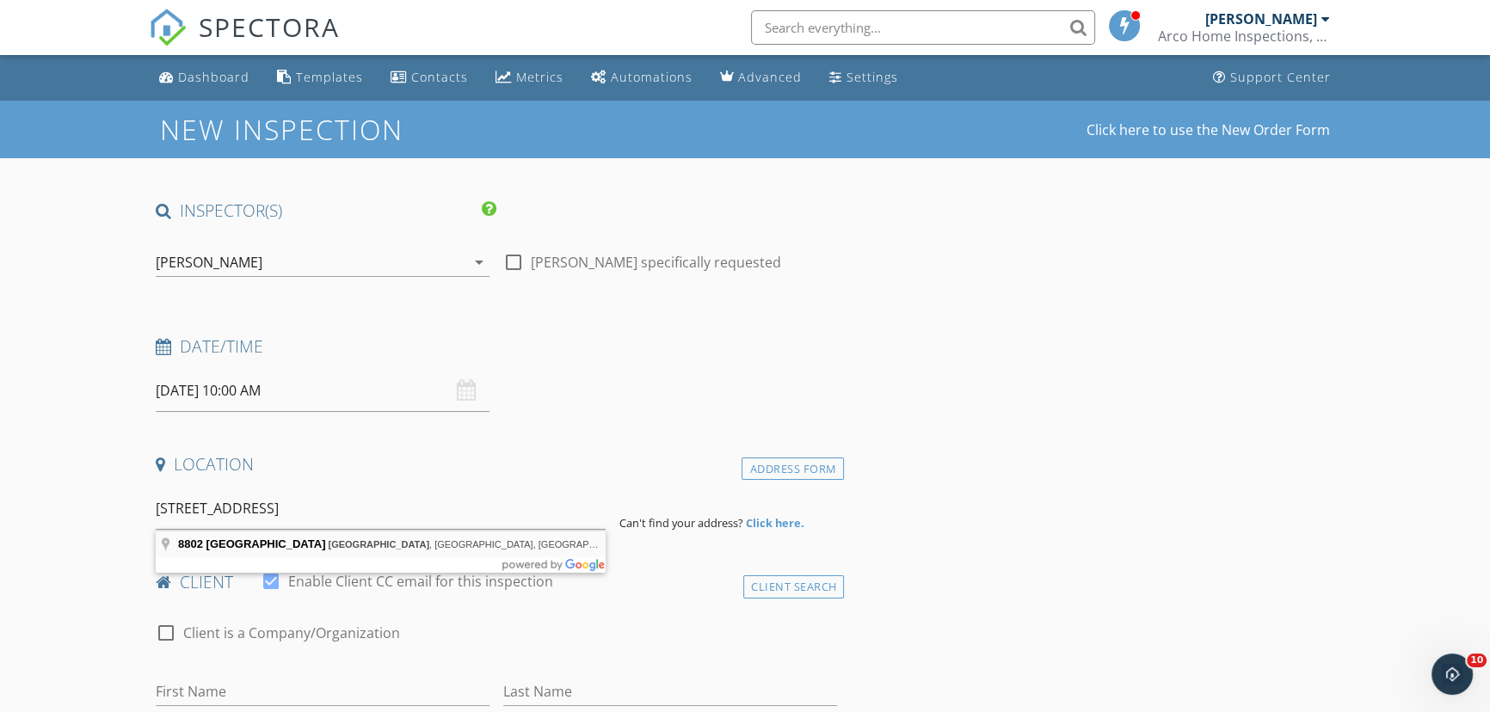
type input "8802 Terra Bella Way, Odessa, FL, USA"
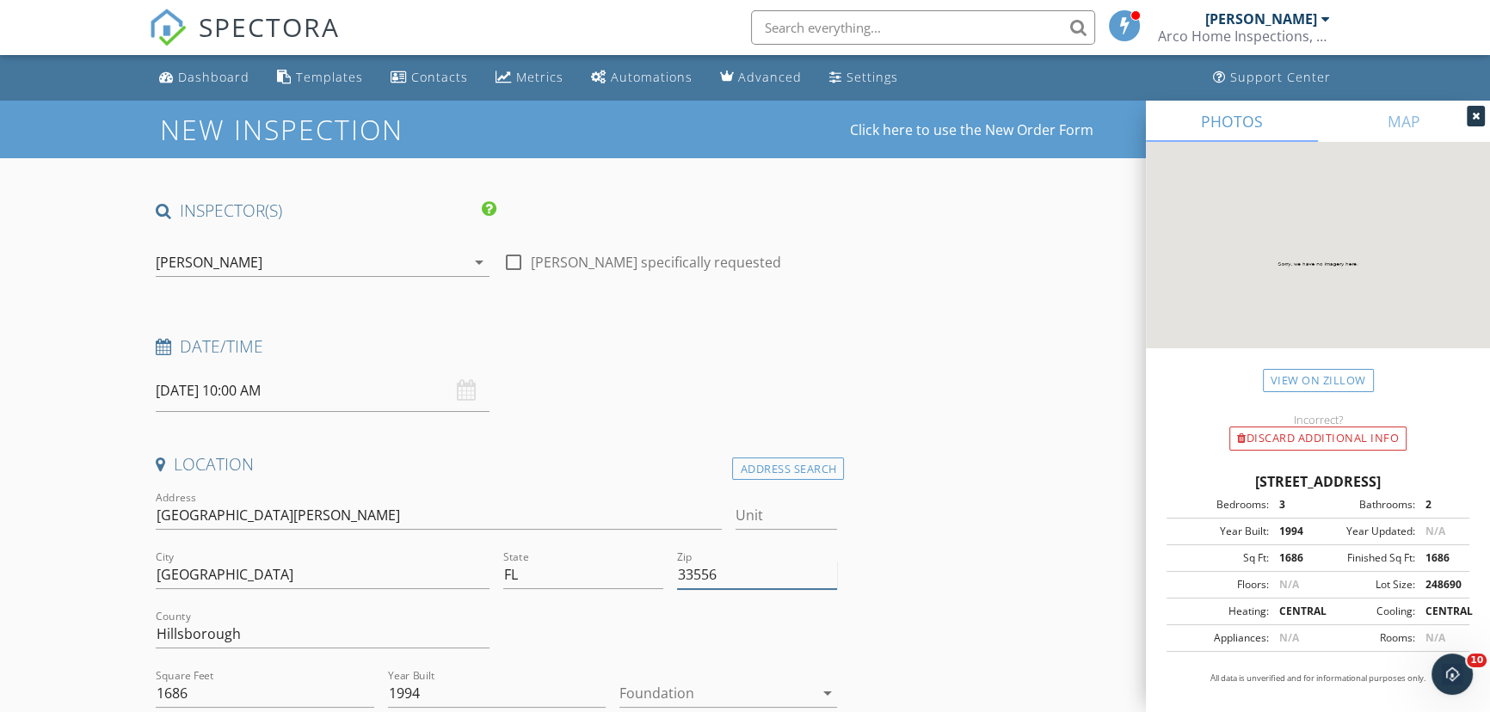
click at [791, 580] on input "33556" at bounding box center [757, 575] width 160 height 28
type input "33556 (PTI)"
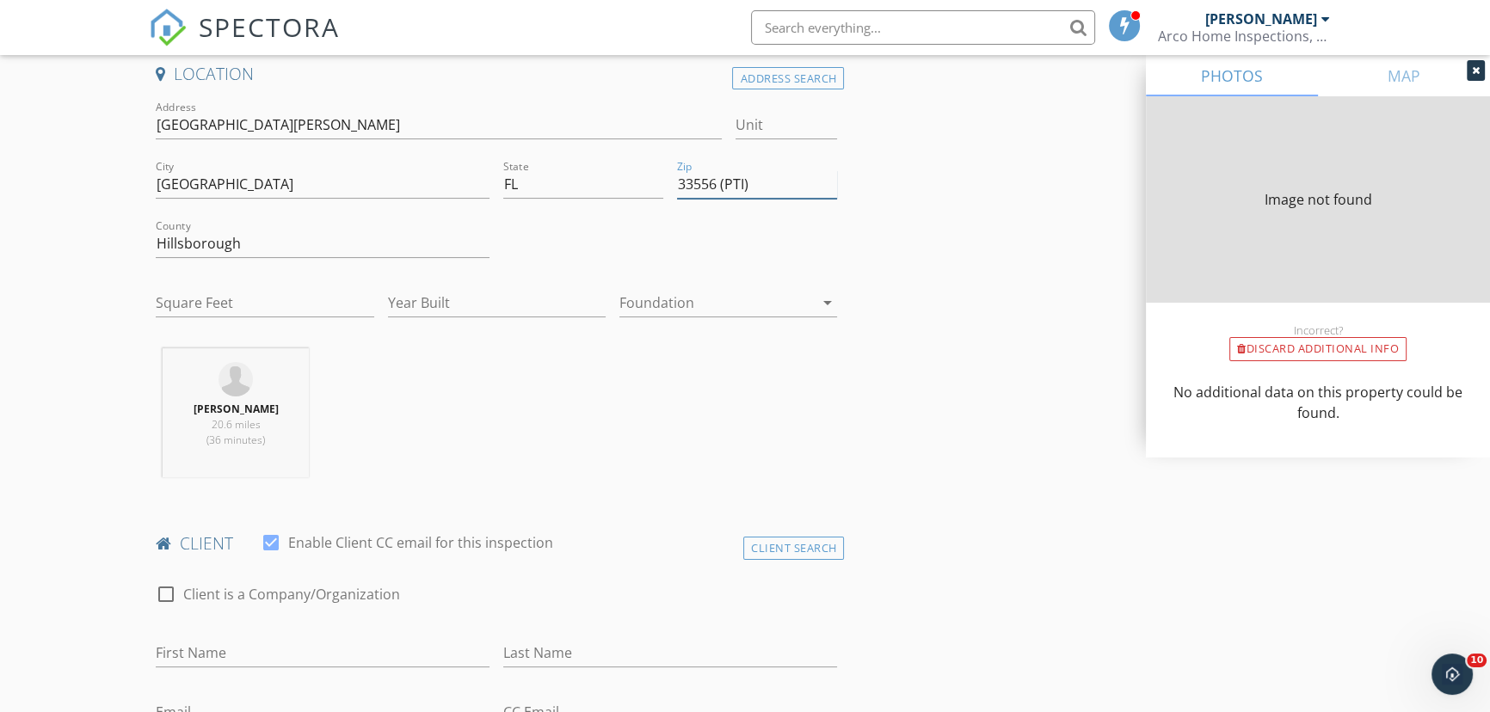
type input "1686"
type input "1994"
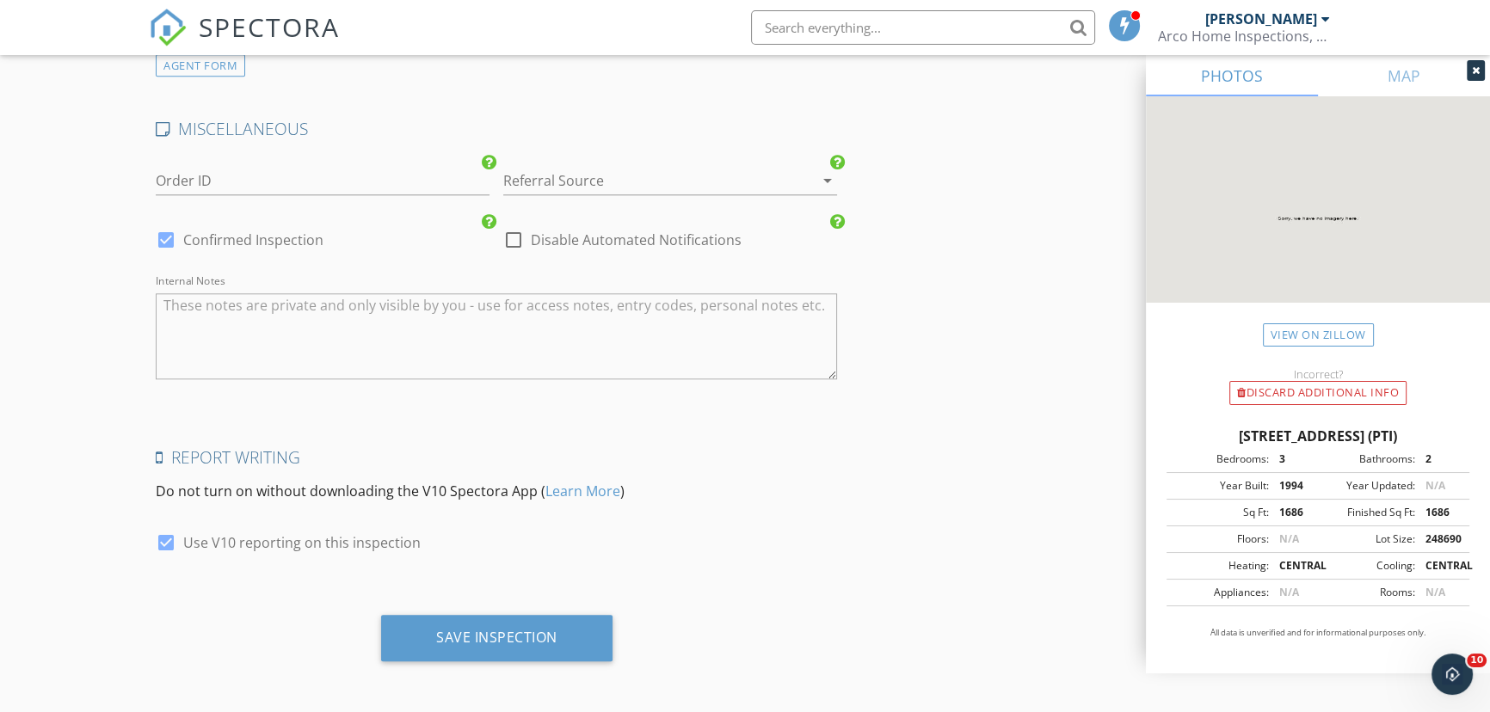
scroll to position [2347, 0]
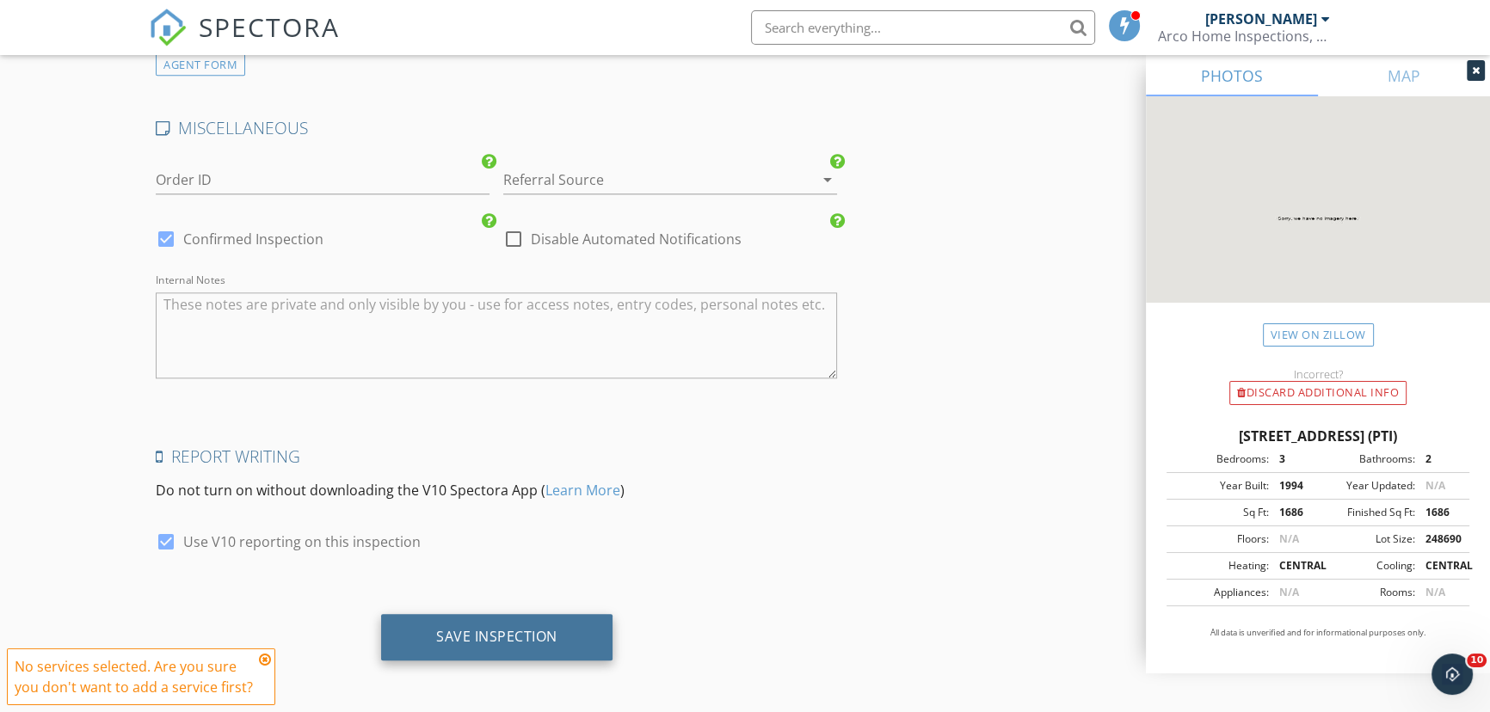
click at [488, 639] on div "Save Inspection" at bounding box center [496, 636] width 121 height 17
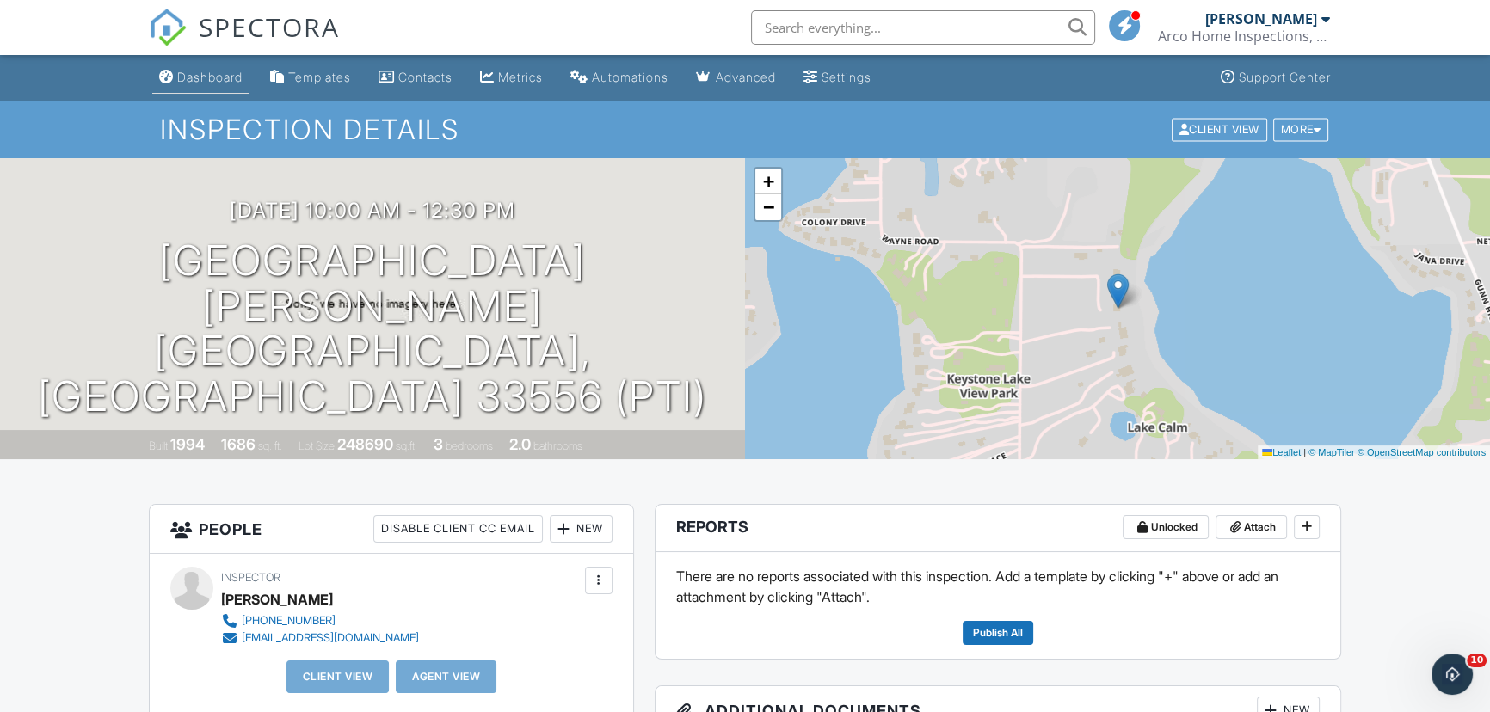
click at [201, 77] on div "Dashboard" at bounding box center [209, 77] width 65 height 15
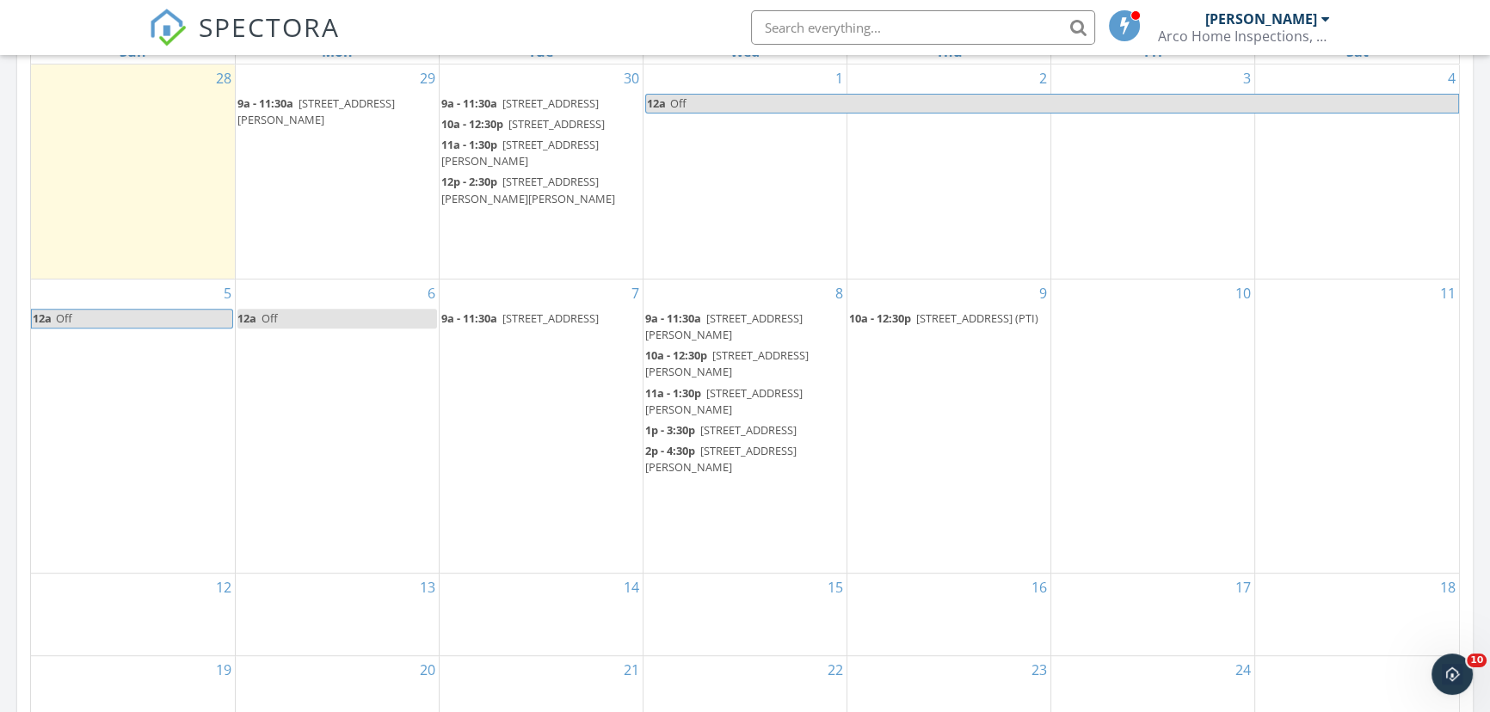
scroll to position [860, 0]
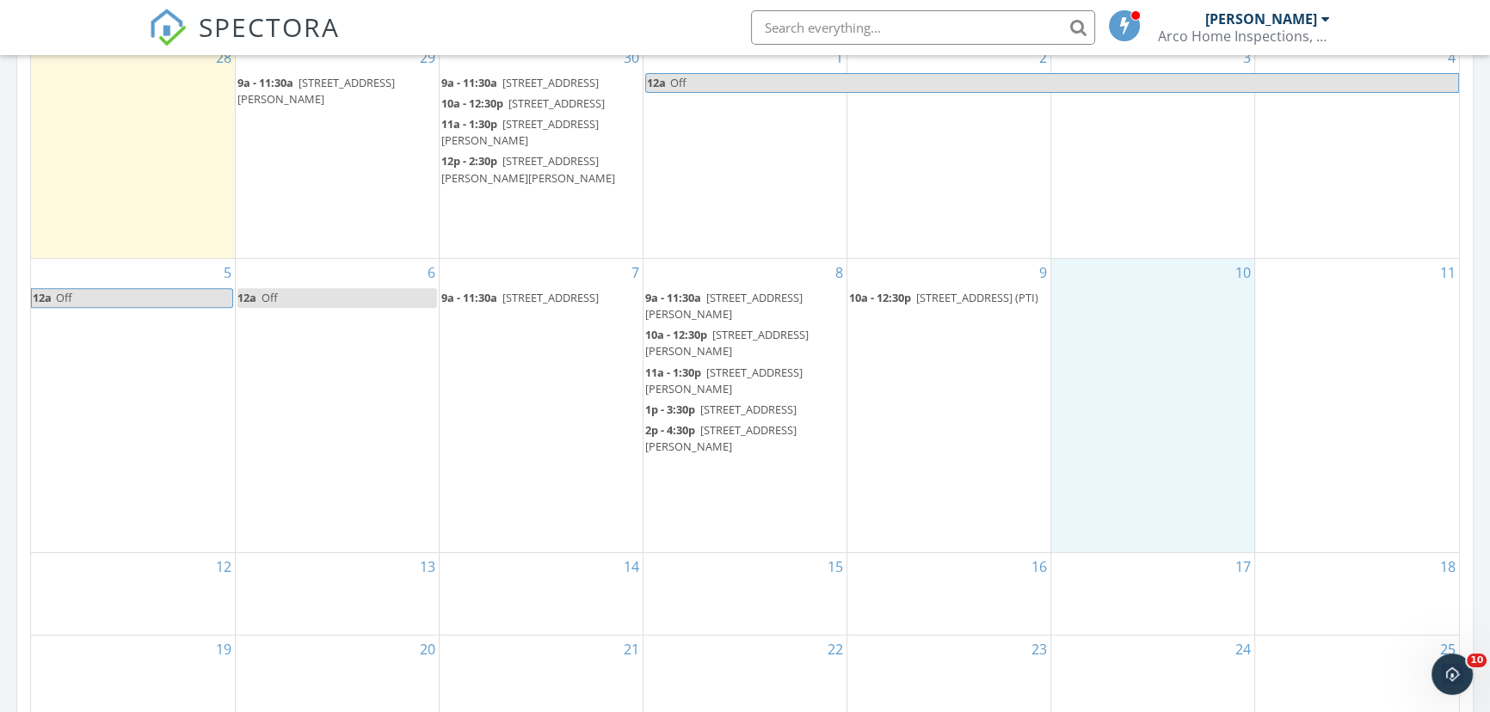
click at [1110, 327] on div "10" at bounding box center [1152, 405] width 203 height 293
click at [1145, 255] on link "Inspection" at bounding box center [1149, 257] width 89 height 28
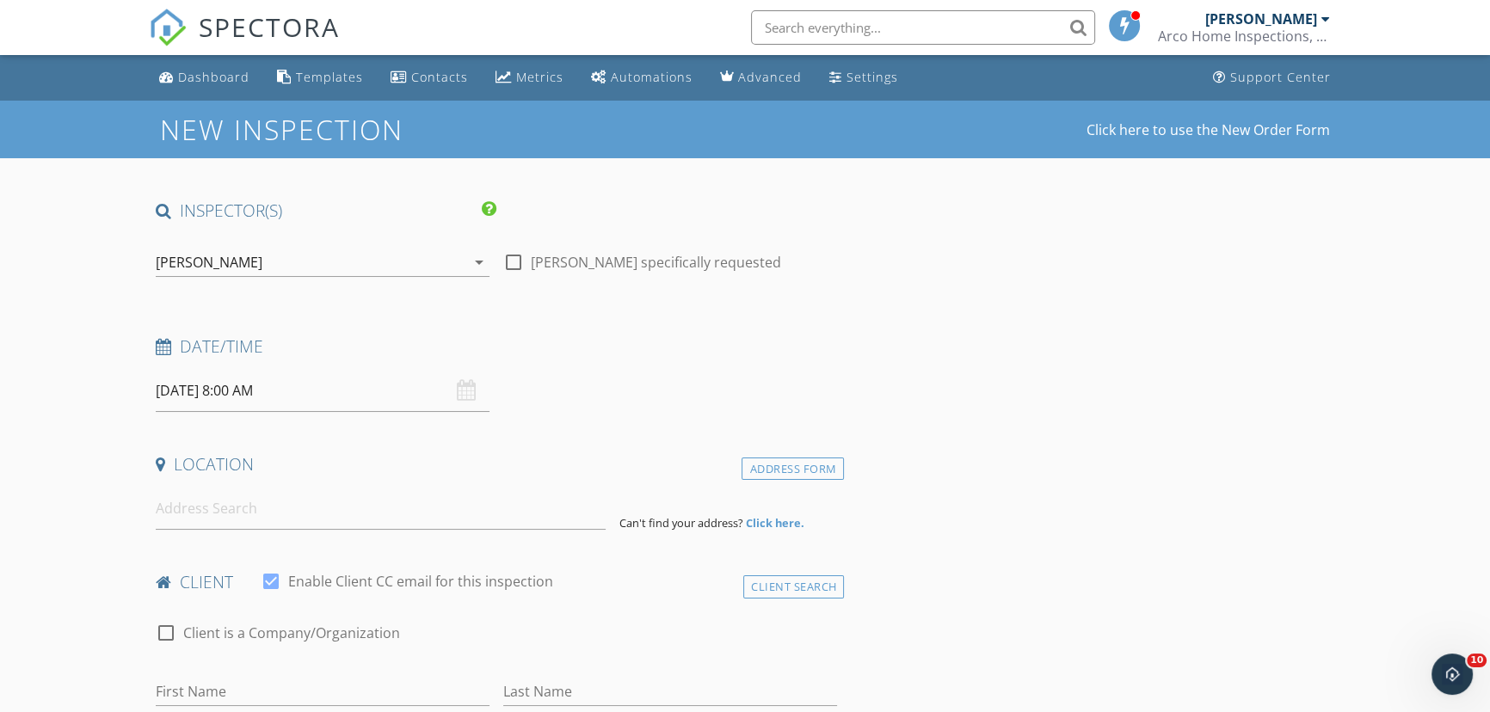
click at [348, 390] on input "[DATE] 8:00 AM" at bounding box center [323, 391] width 334 height 42
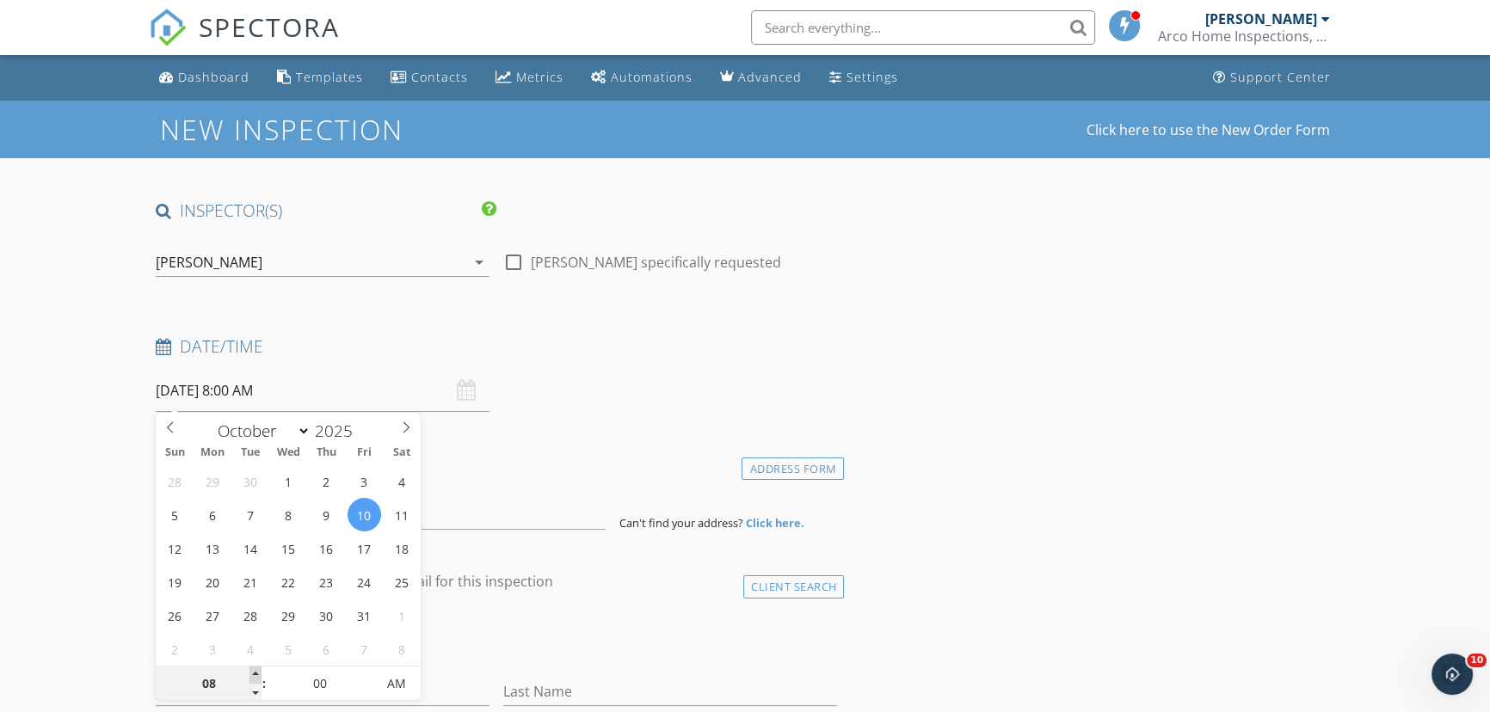
type input "09"
type input "10/10/2025 9:00 AM"
click at [256, 670] on span at bounding box center [255, 675] width 12 height 17
click at [452, 516] on input at bounding box center [381, 509] width 450 height 42
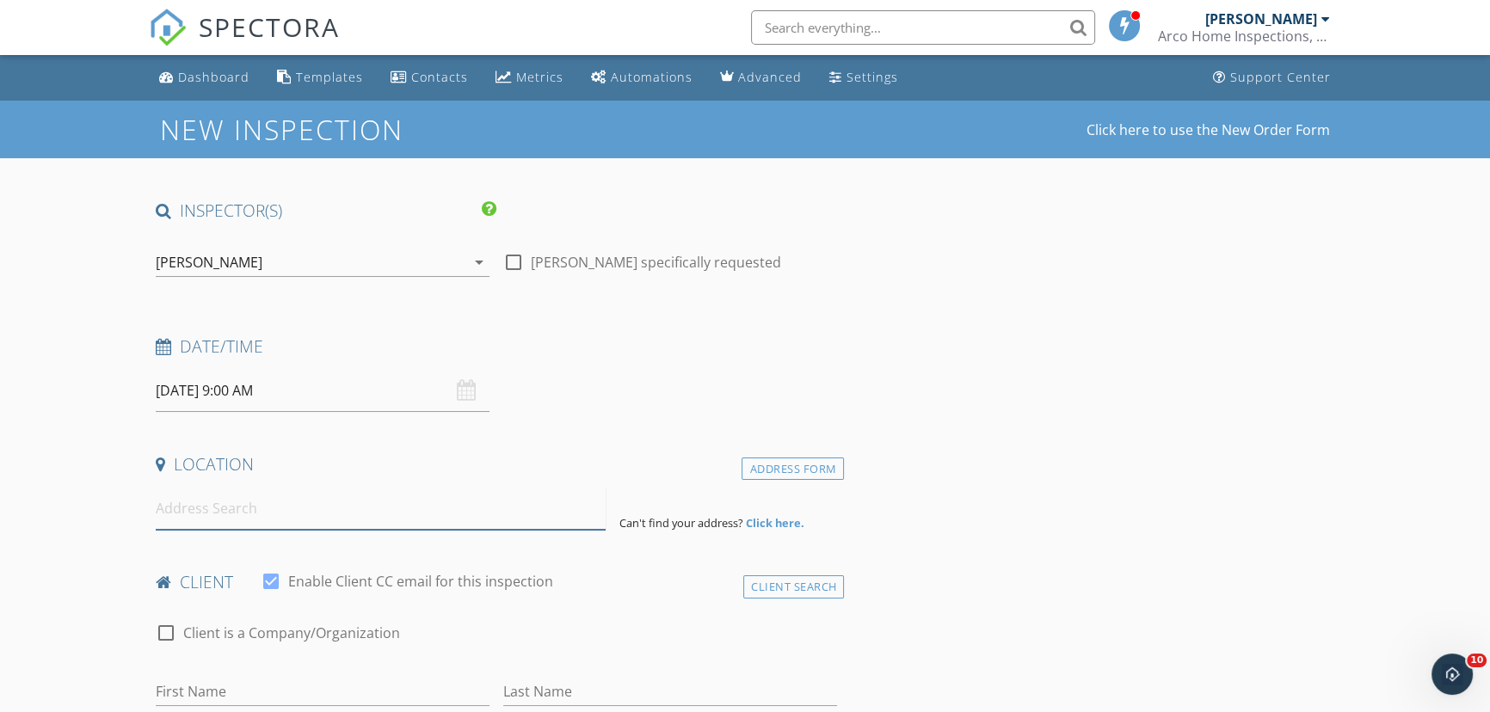
paste input "11603 McLeod St , Spring Hill,"
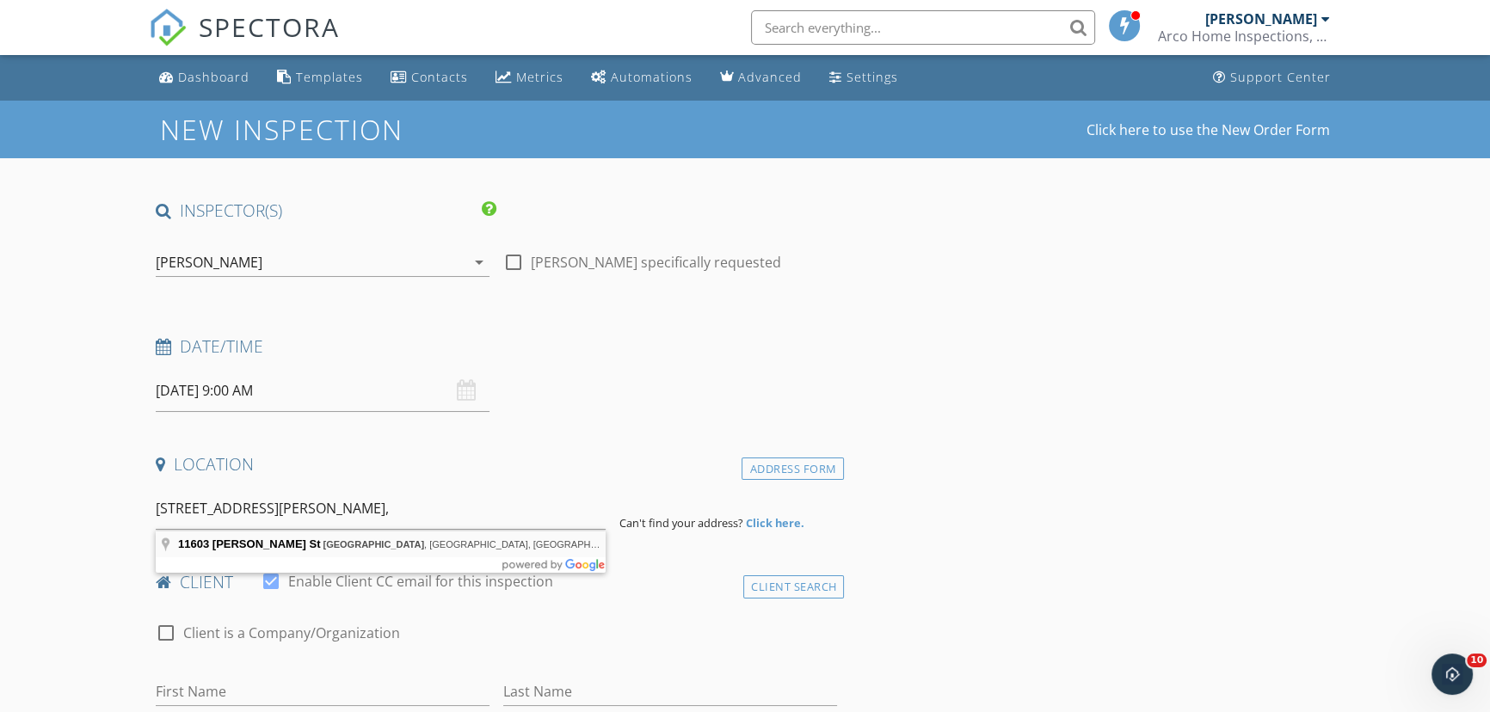
type input "11603 McLeod St, Spring Hill, FL, USA"
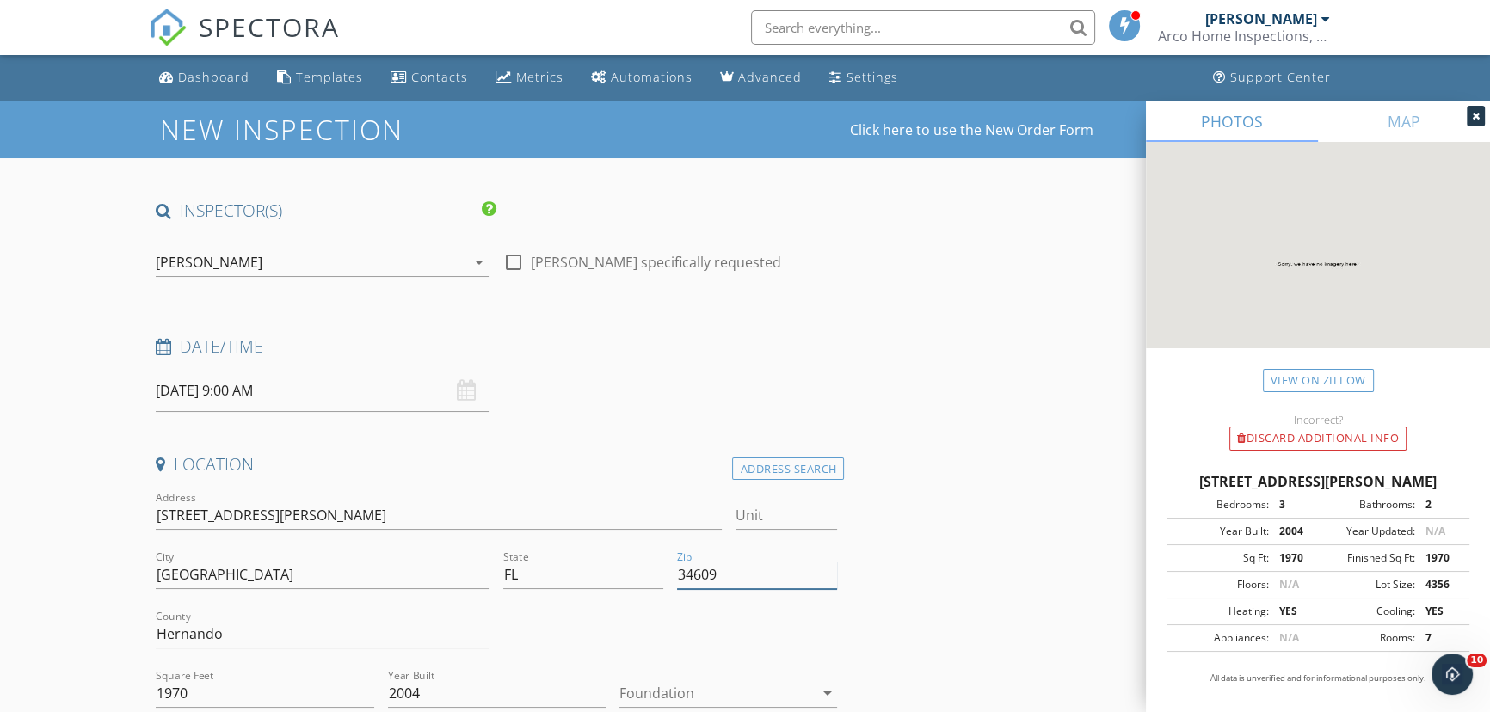
click at [731, 579] on input "34609" at bounding box center [757, 575] width 160 height 28
type input "34609 (PTI)"
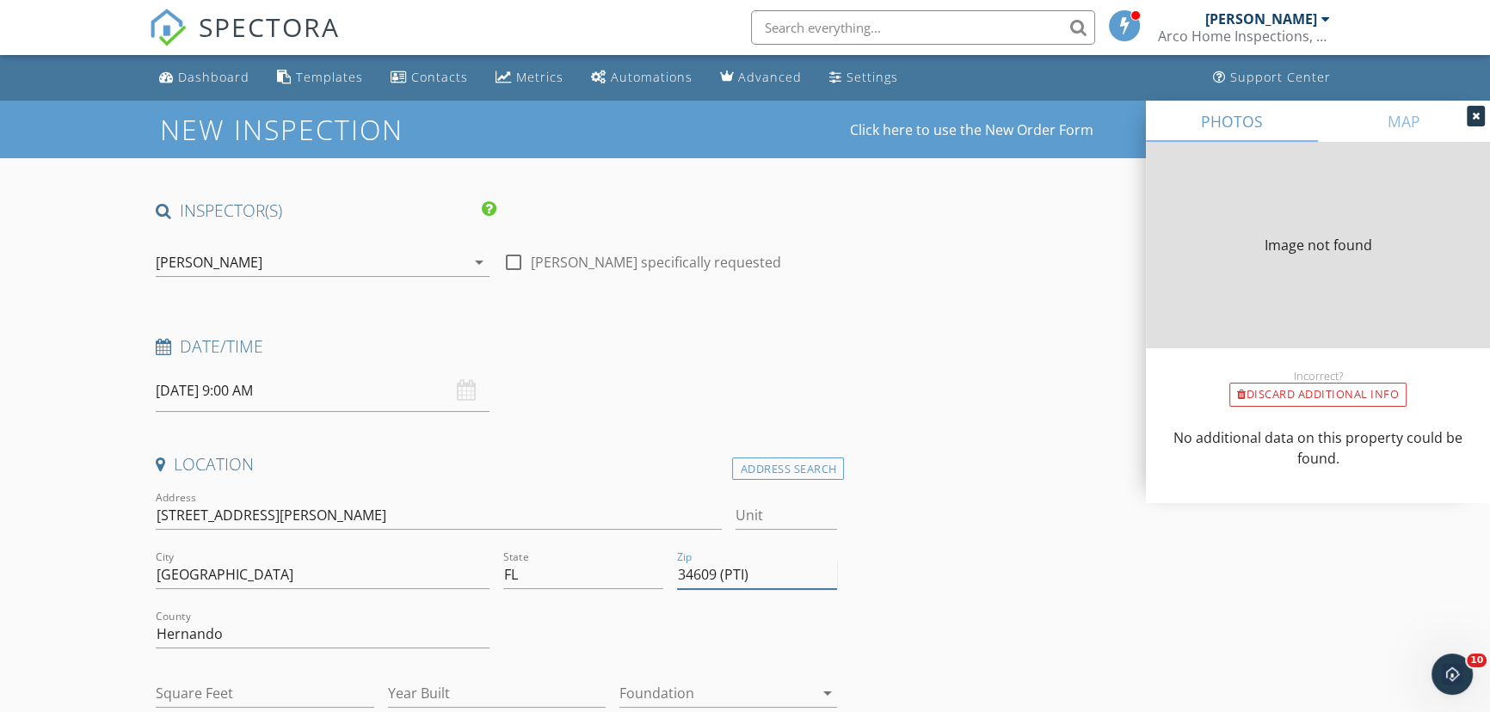
type input "1970"
type input "2004"
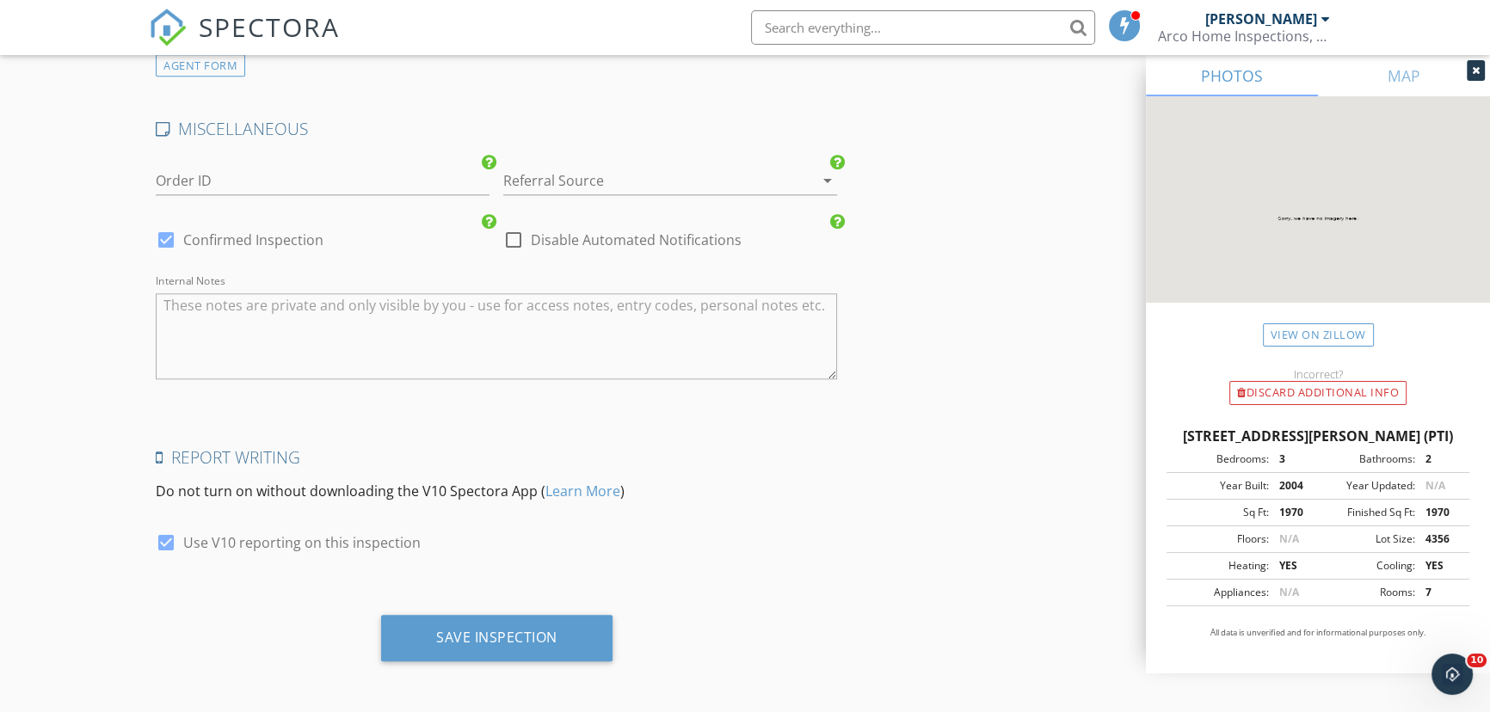
scroll to position [2347, 0]
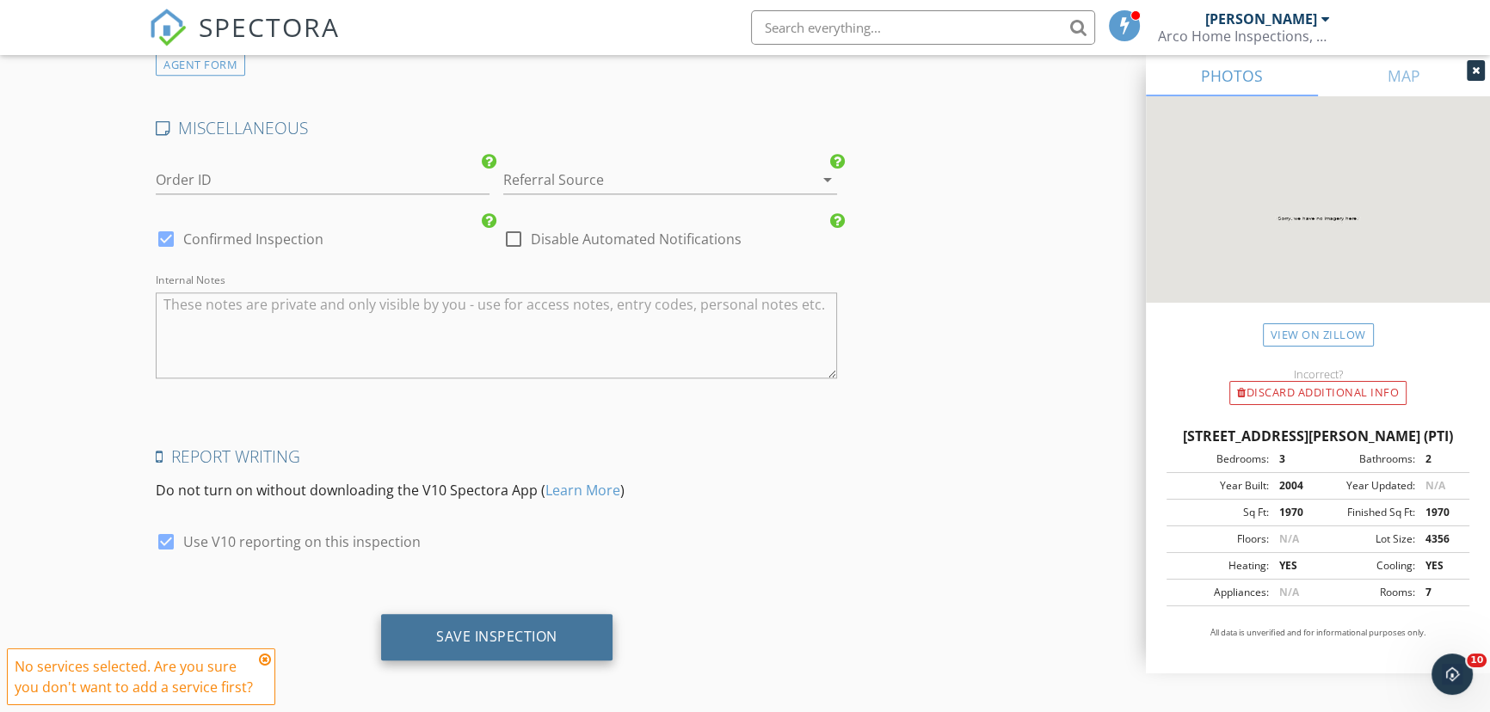
click at [477, 642] on div "Save Inspection" at bounding box center [496, 636] width 121 height 17
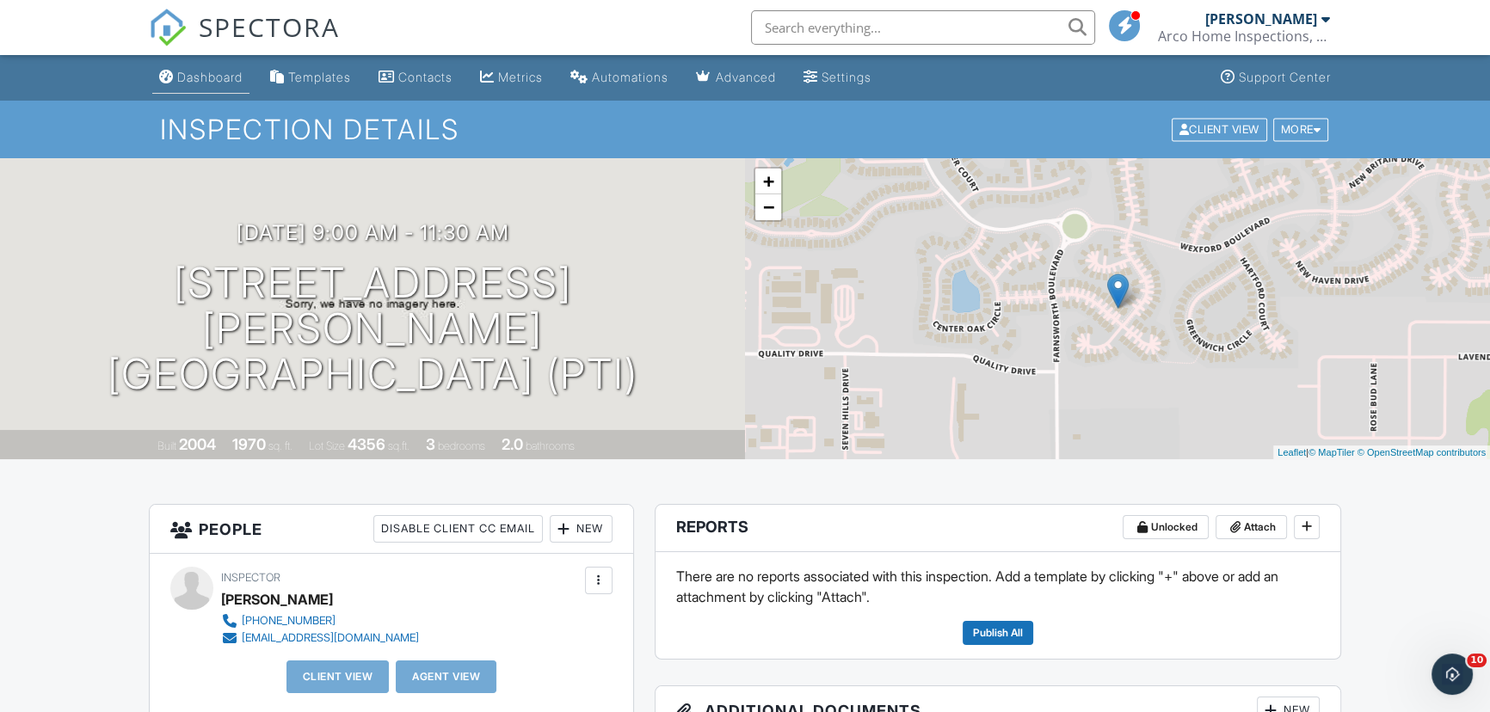
click at [200, 79] on div "Dashboard" at bounding box center [209, 77] width 65 height 15
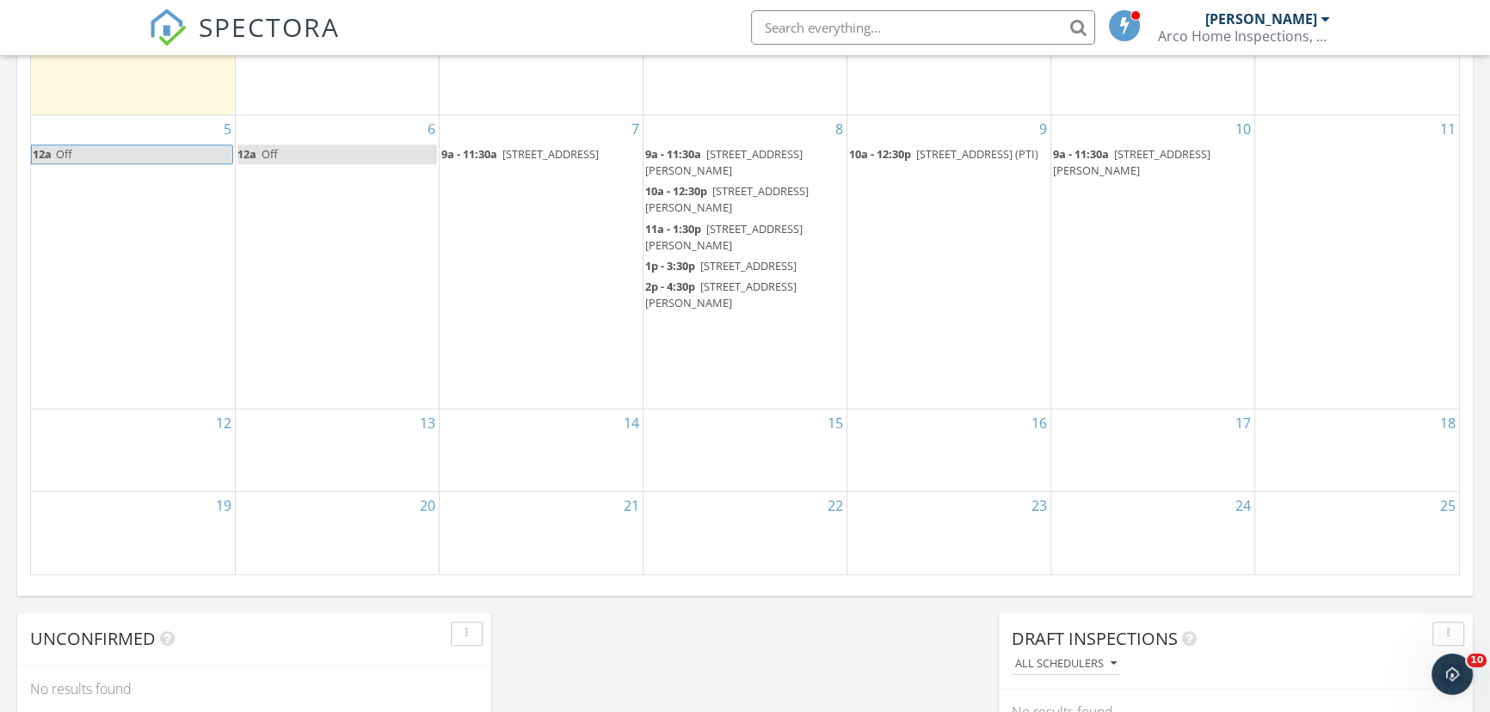
scroll to position [1016, 0]
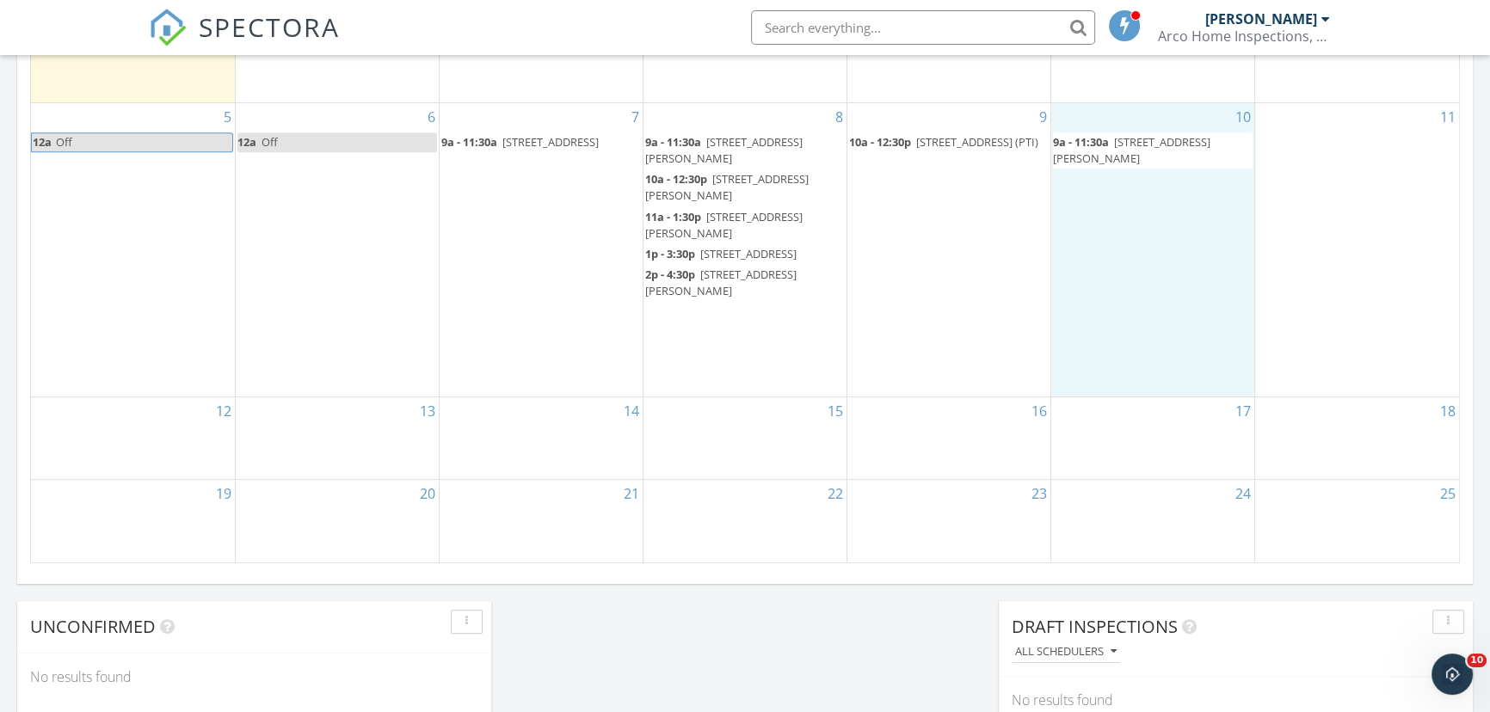
click at [1139, 284] on div "10 9a - 11:30a [STREET_ADDRESS][PERSON_NAME]" at bounding box center [1152, 249] width 203 height 293
click at [1133, 213] on link "Inspection" at bounding box center [1149, 214] width 89 height 28
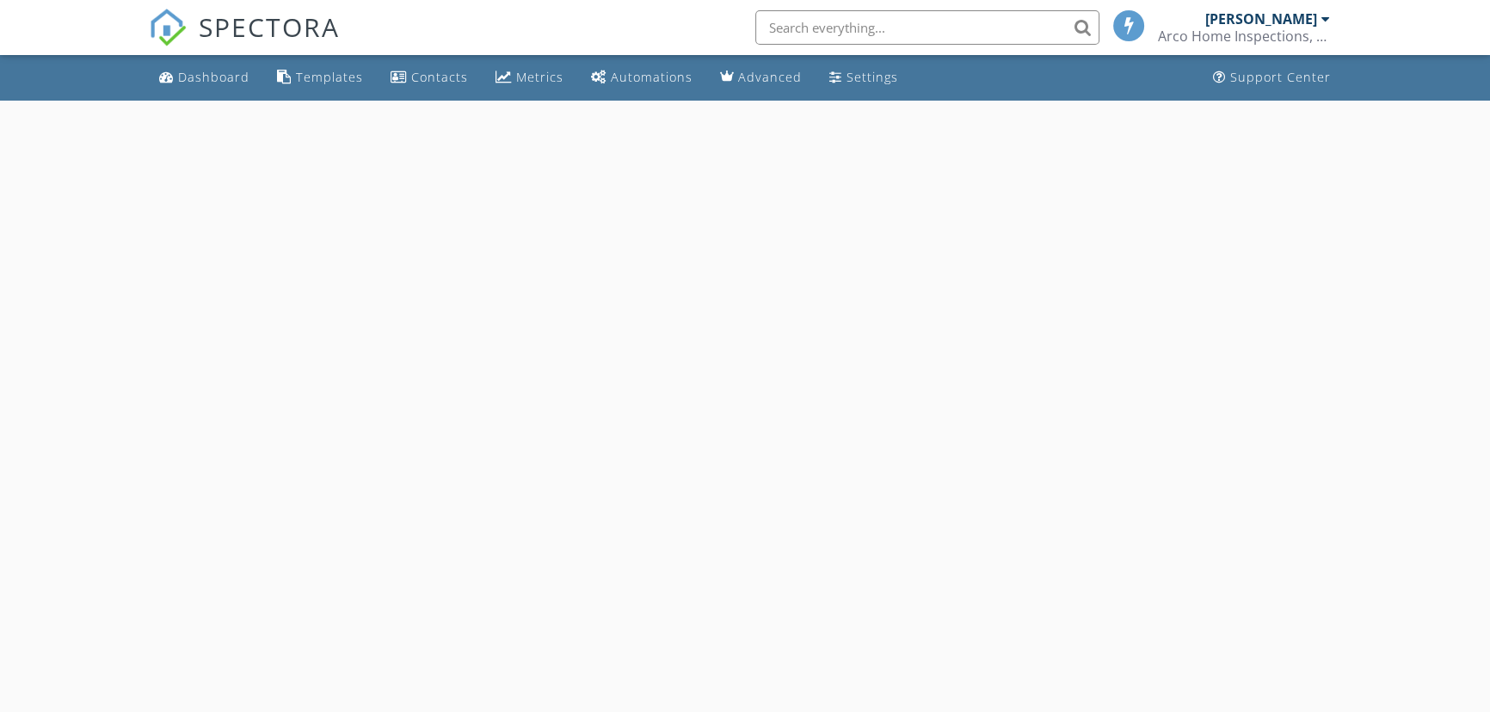
select select "9"
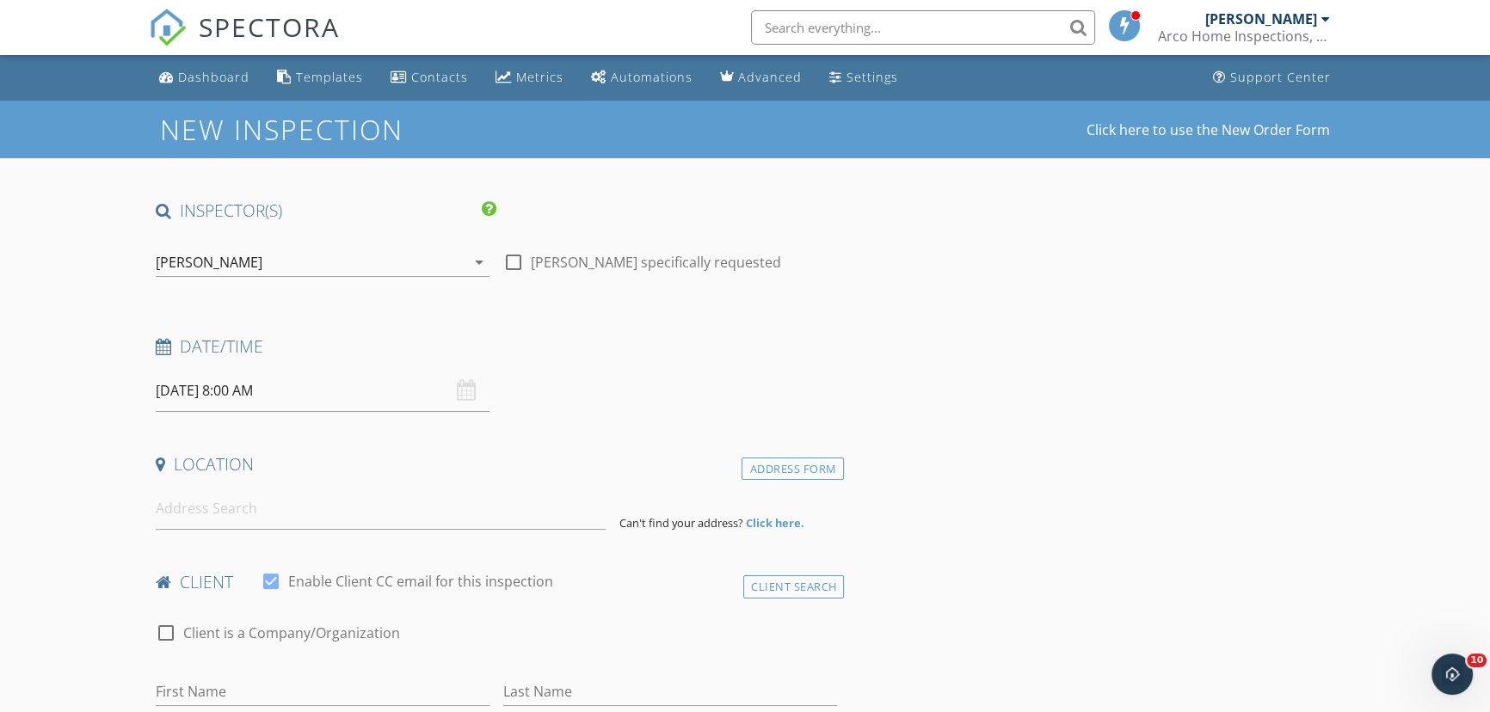
click at [315, 397] on input "[DATE] 8:00 AM" at bounding box center [323, 391] width 334 height 42
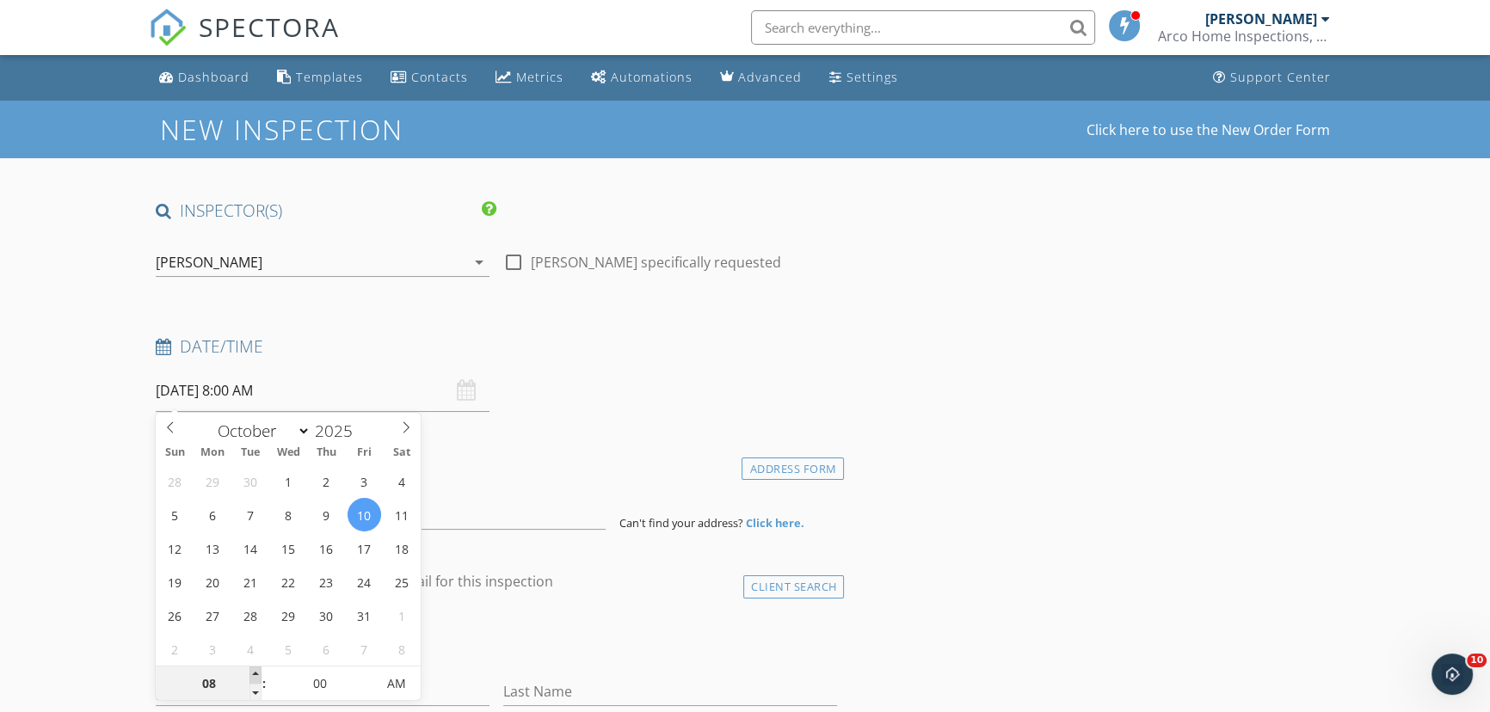
type input "09"
type input "[DATE] 9:00 AM"
click at [255, 672] on span at bounding box center [255, 675] width 12 height 17
type input "10"
type input "[DATE] 10:00 AM"
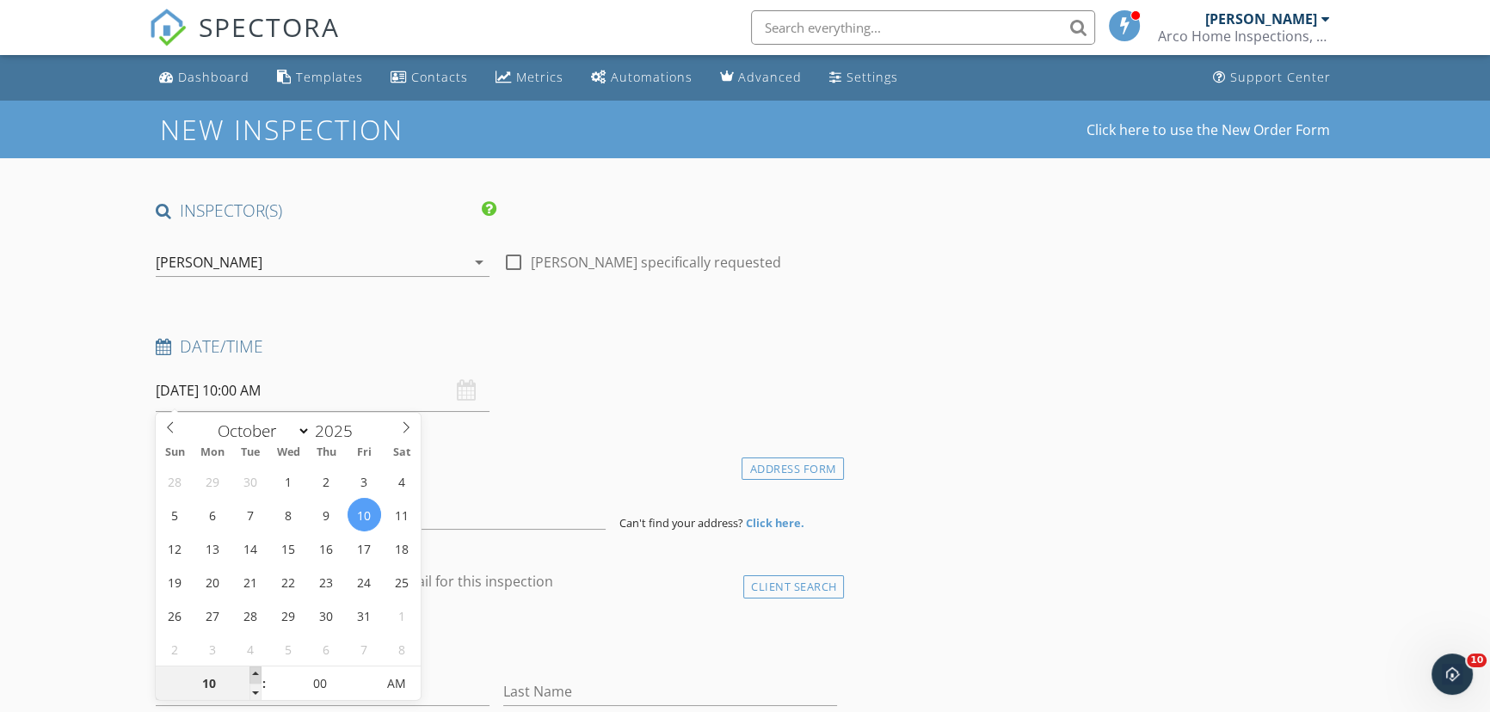
click at [255, 672] on span at bounding box center [255, 675] width 12 height 17
click at [465, 525] on input at bounding box center [381, 509] width 450 height 42
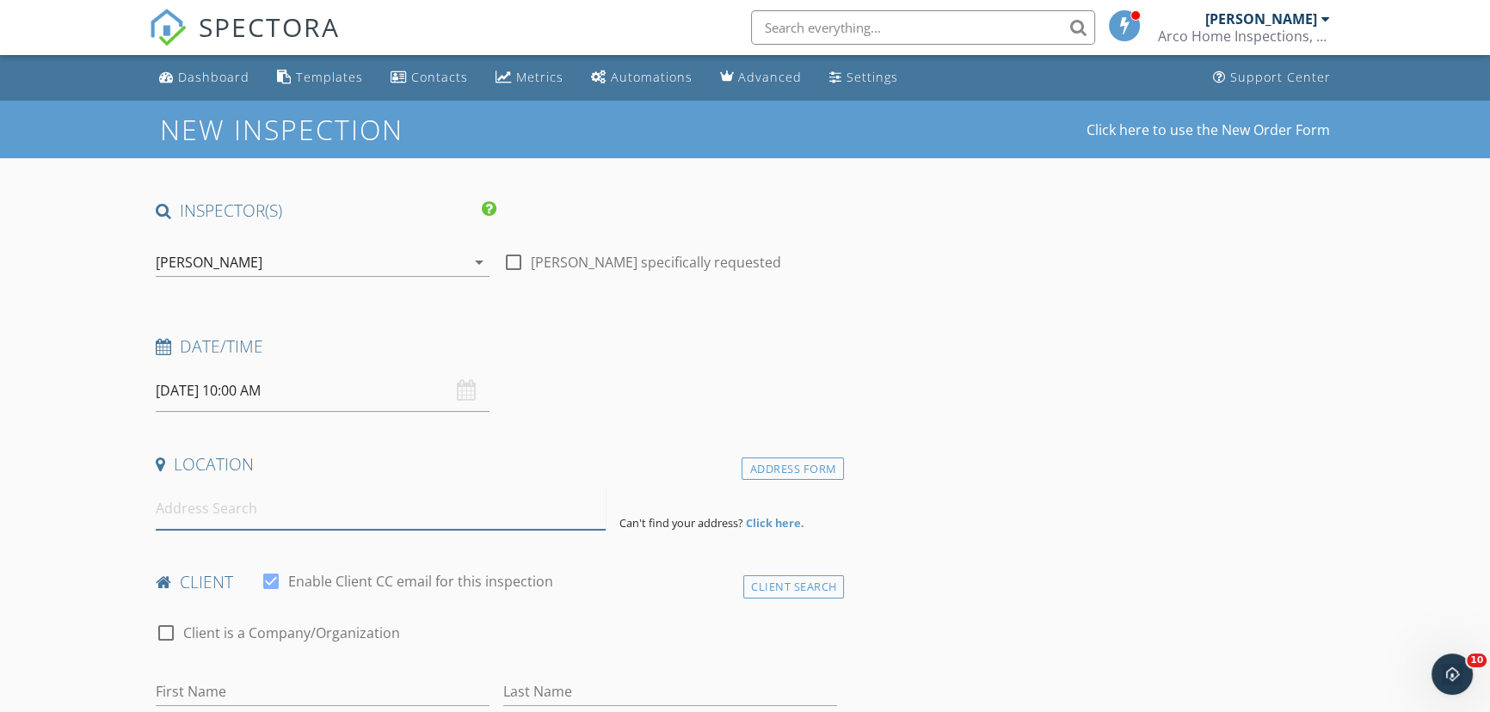
paste input "[STREET_ADDRESS][PERSON_NAME]"
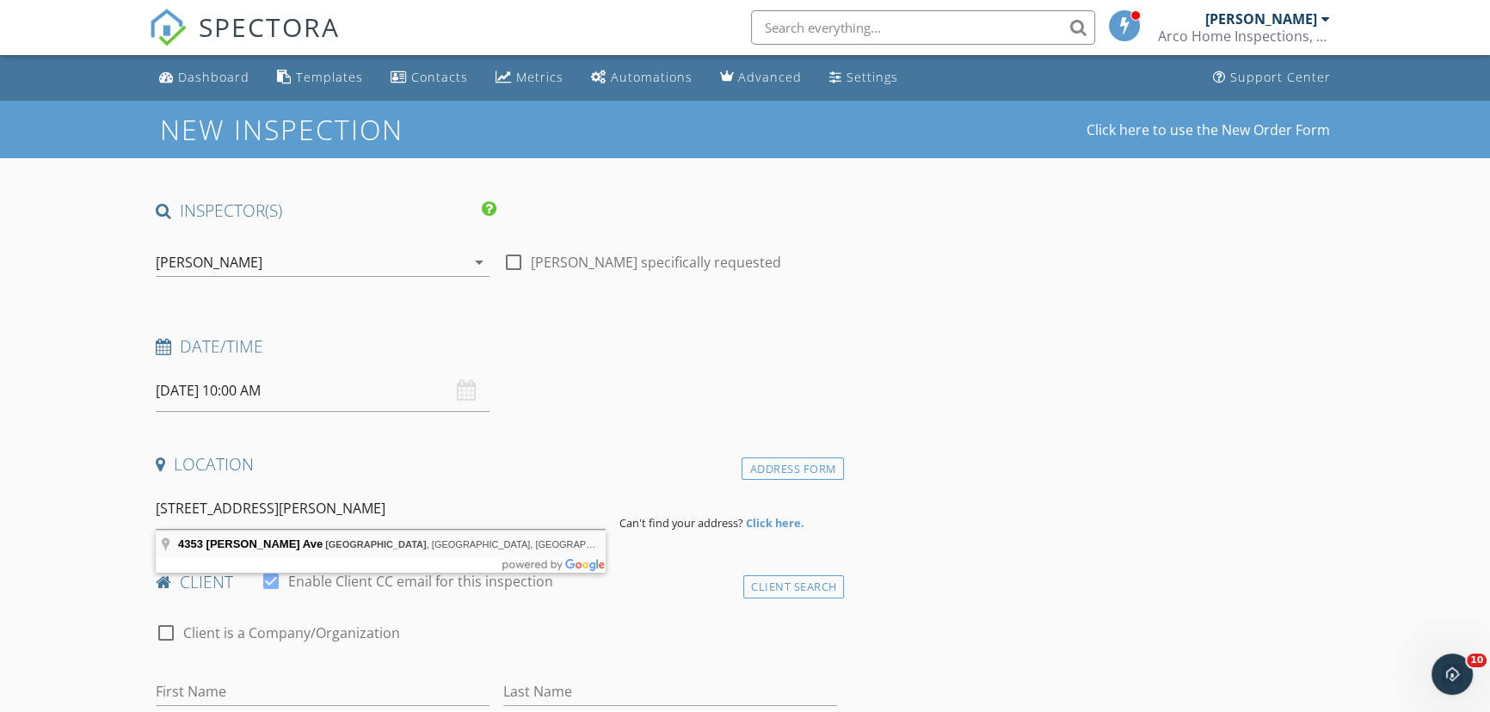
type input "[STREET_ADDRESS][PERSON_NAME]"
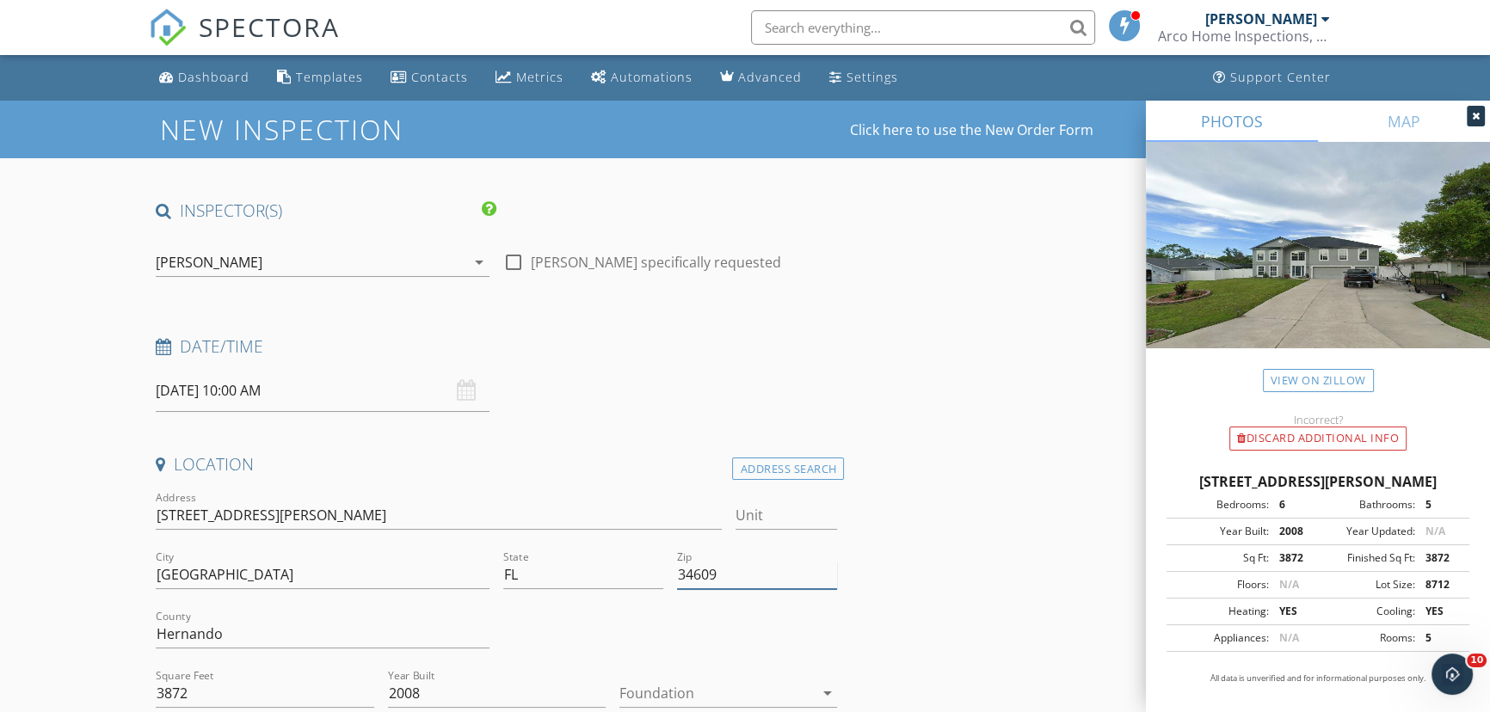
click at [727, 575] on input "34609" at bounding box center [757, 575] width 160 height 28
type input "34609 (PTI)"
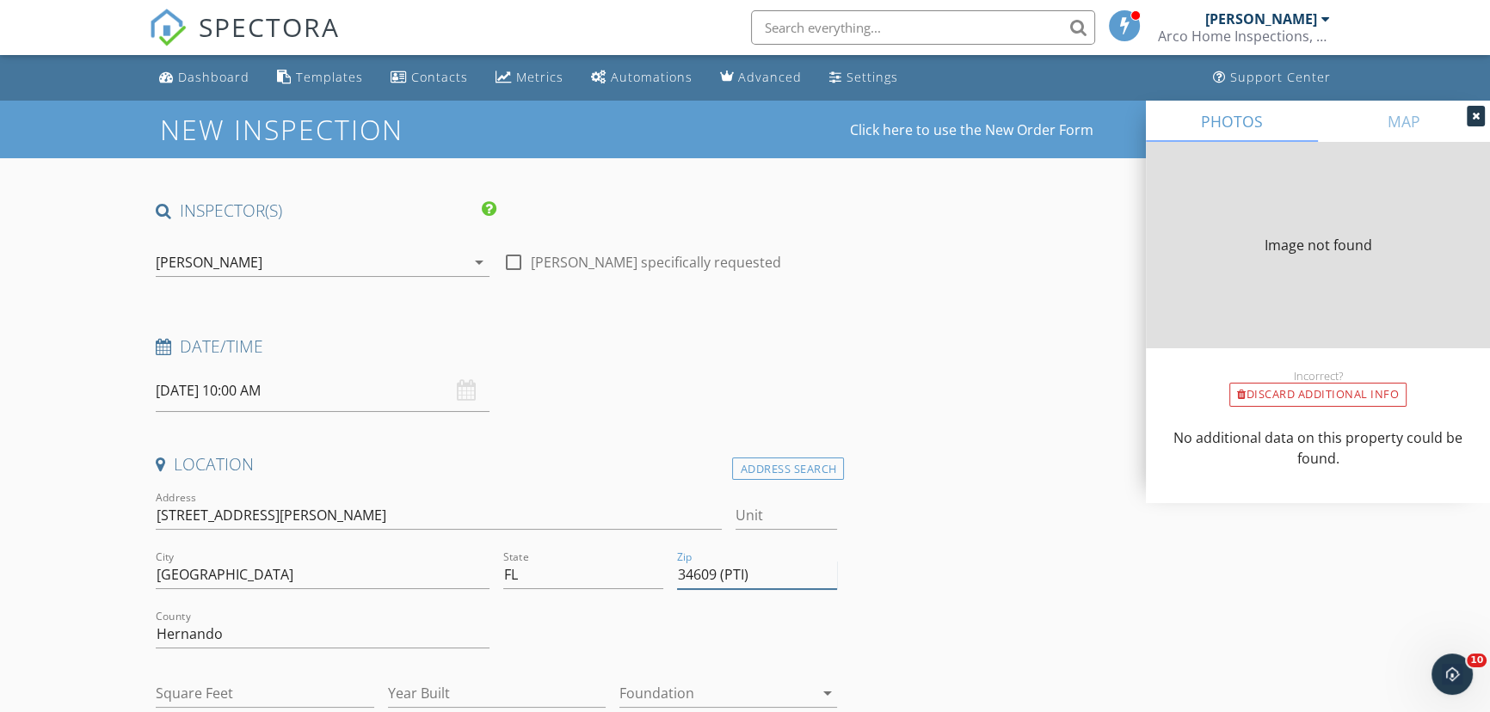
type input "3872"
type input "2008"
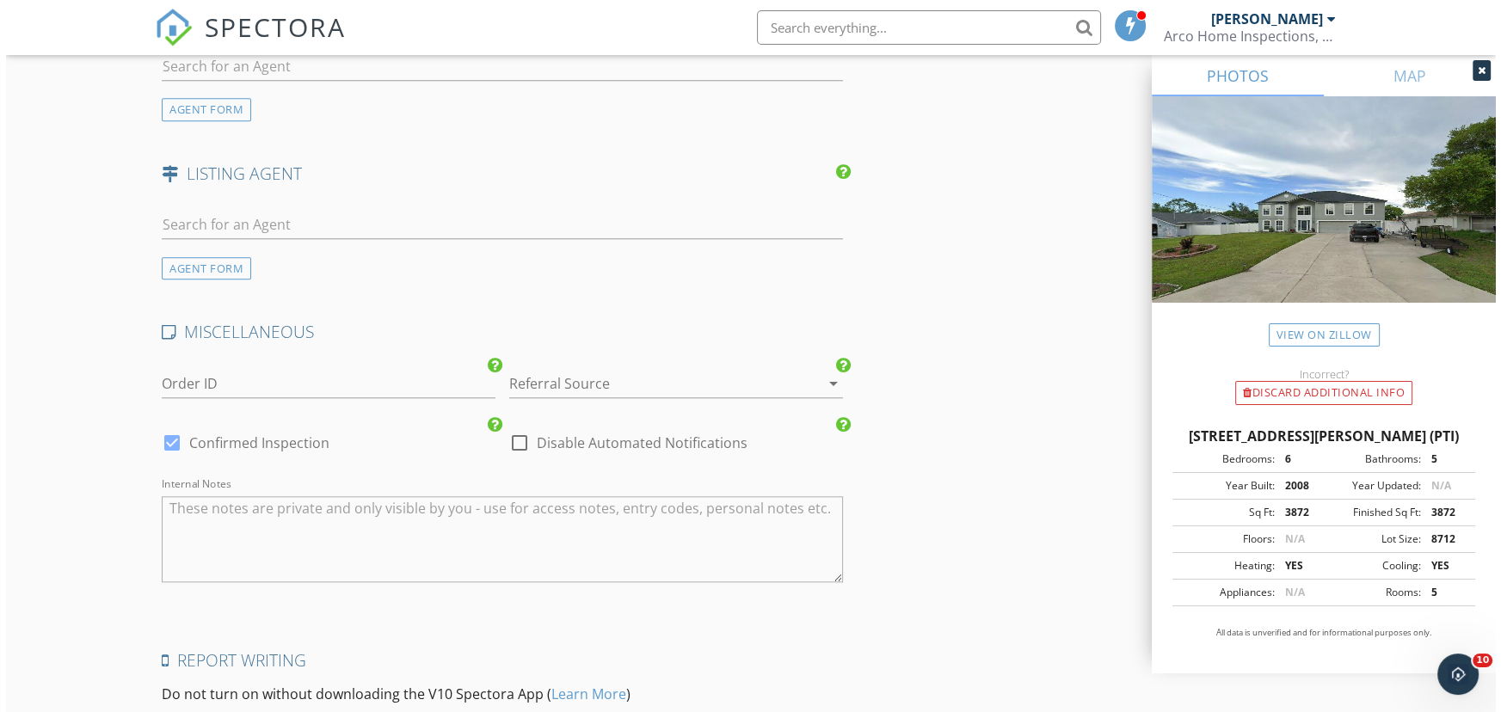
scroll to position [2347, 0]
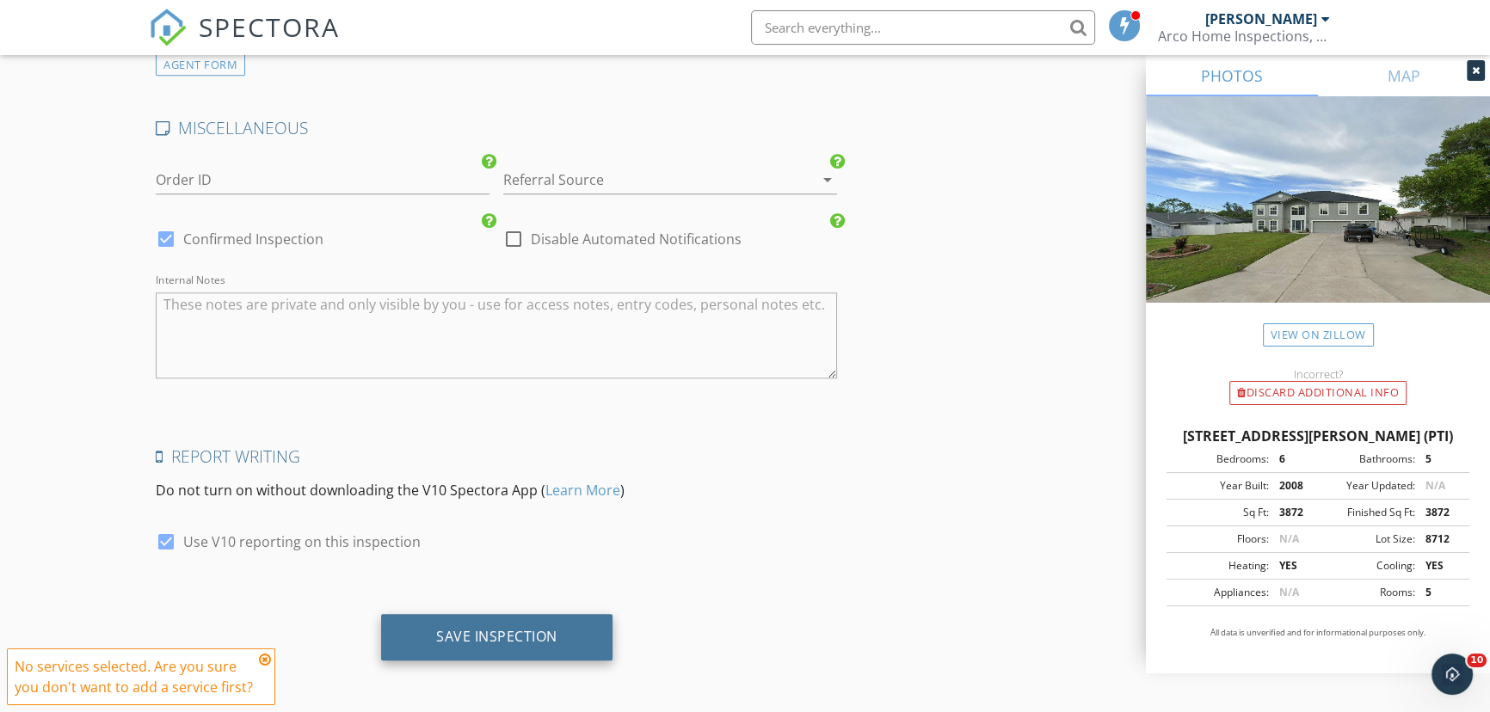
click at [487, 631] on div "Save Inspection" at bounding box center [496, 636] width 121 height 17
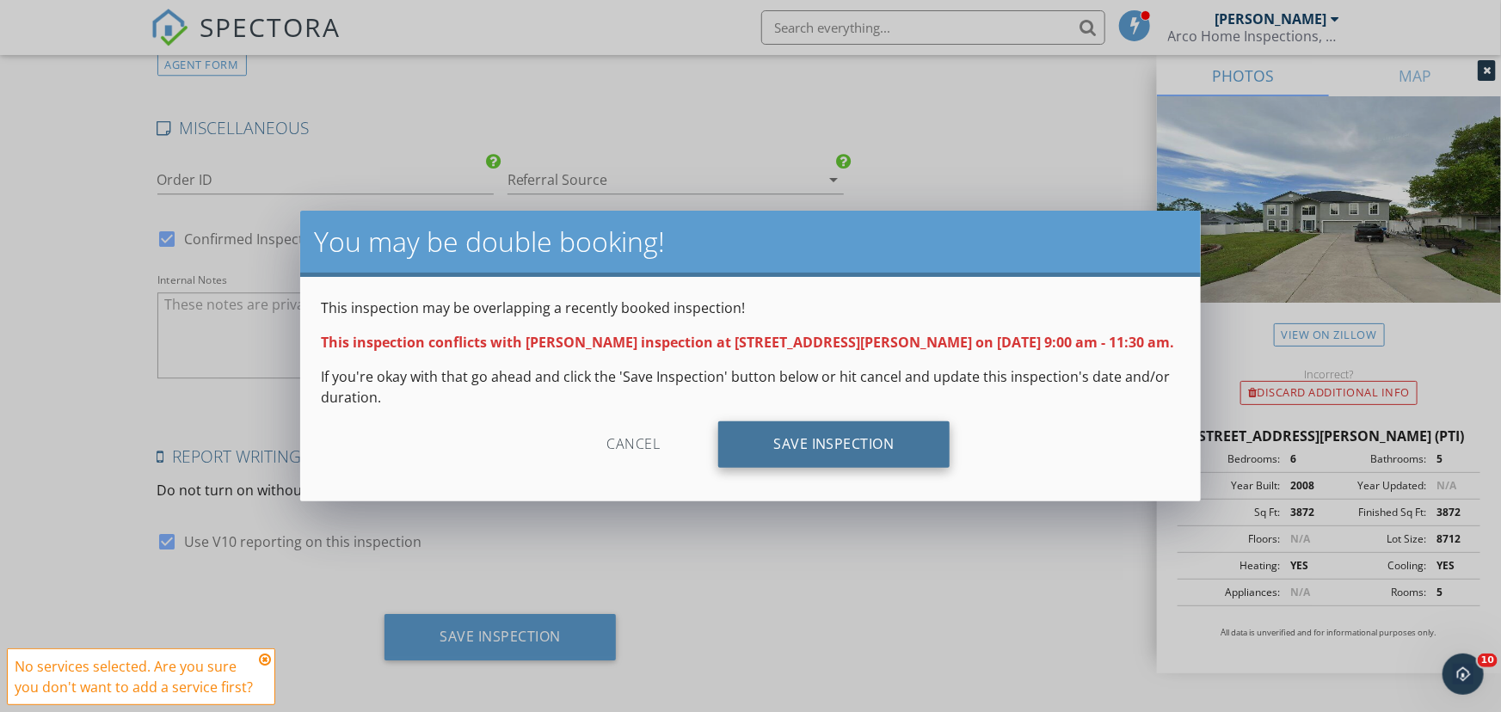
click at [766, 449] on div "Save Inspection" at bounding box center [833, 444] width 231 height 46
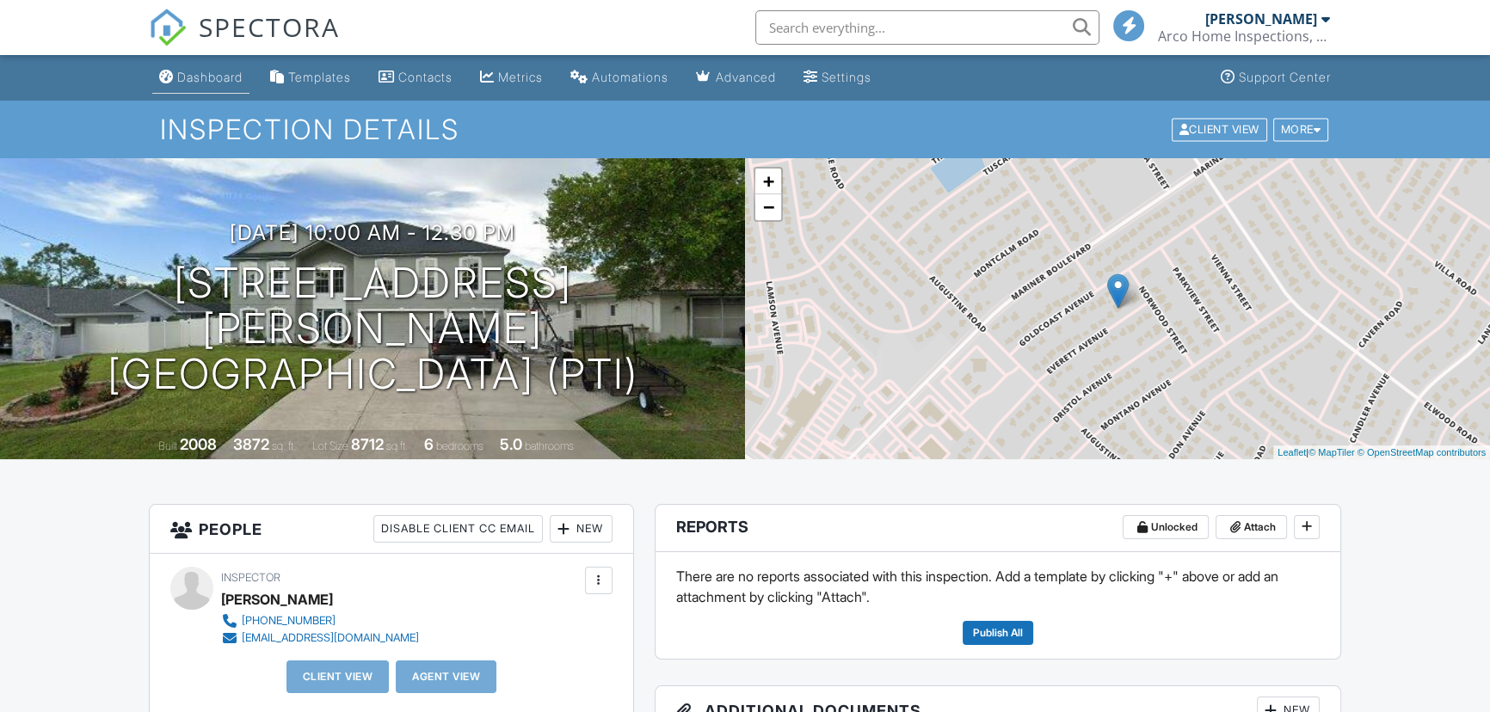
click at [203, 72] on div "Dashboard" at bounding box center [209, 77] width 65 height 15
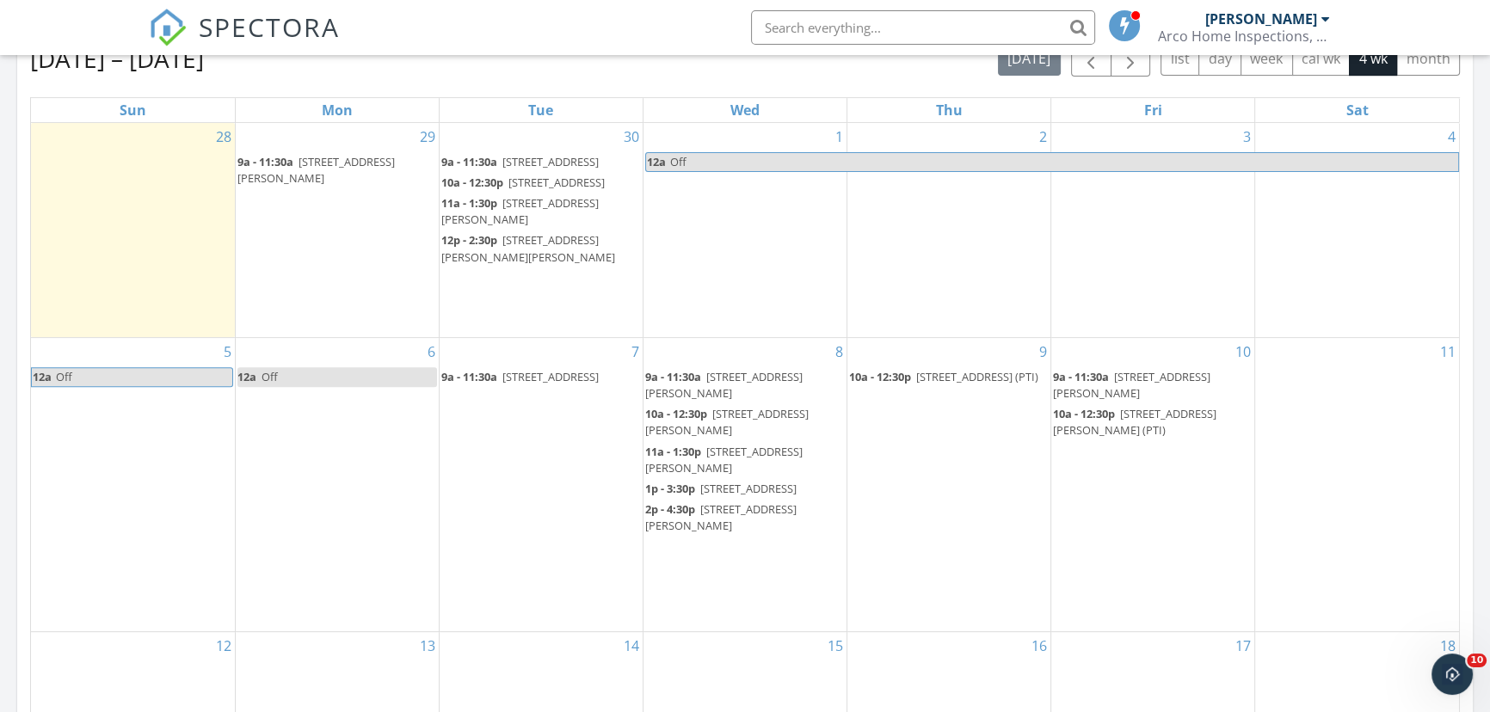
scroll to position [782, 0]
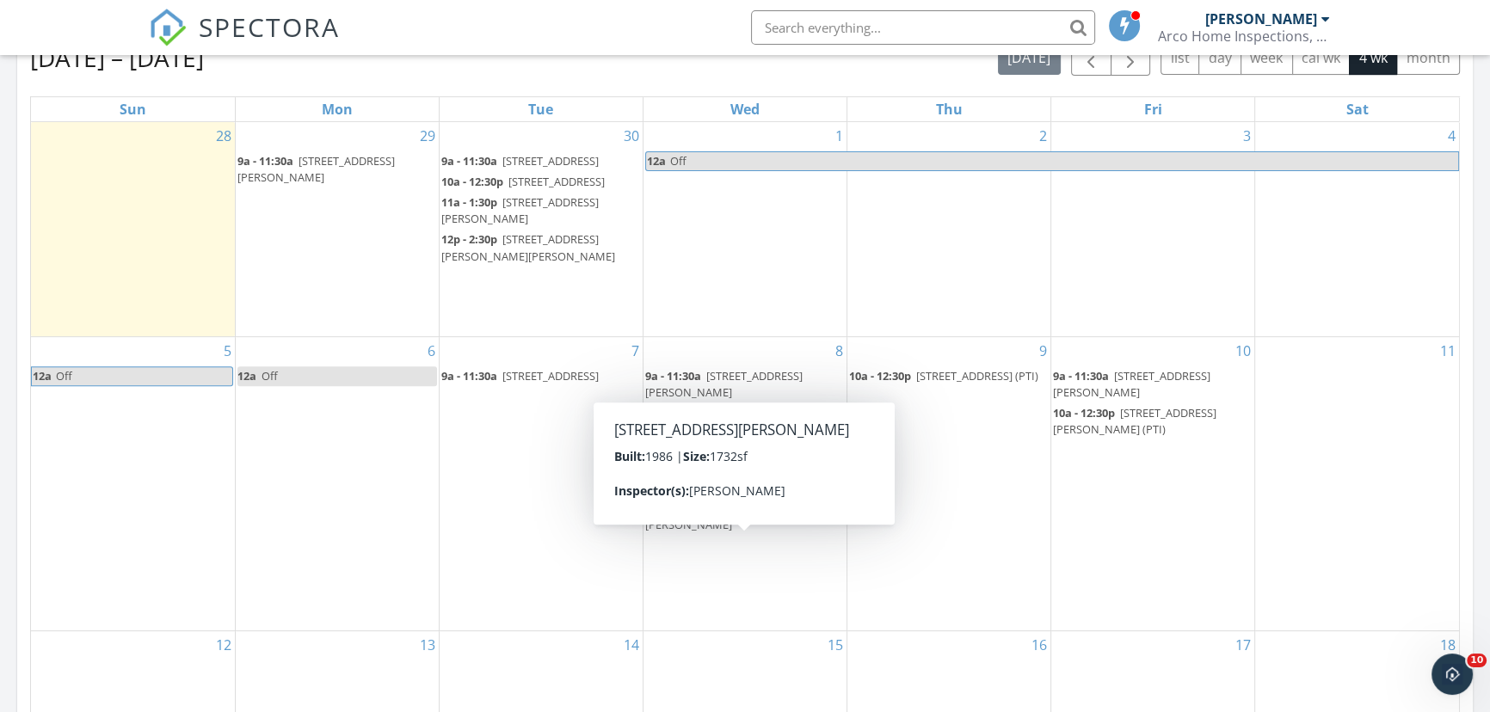
click at [1094, 510] on div "10 9a - 11:30a 11603 McLeod St, Spring Hill 34609 (PTI) 10a - 12:30p 4353 Evere…" at bounding box center [1152, 483] width 203 height 293
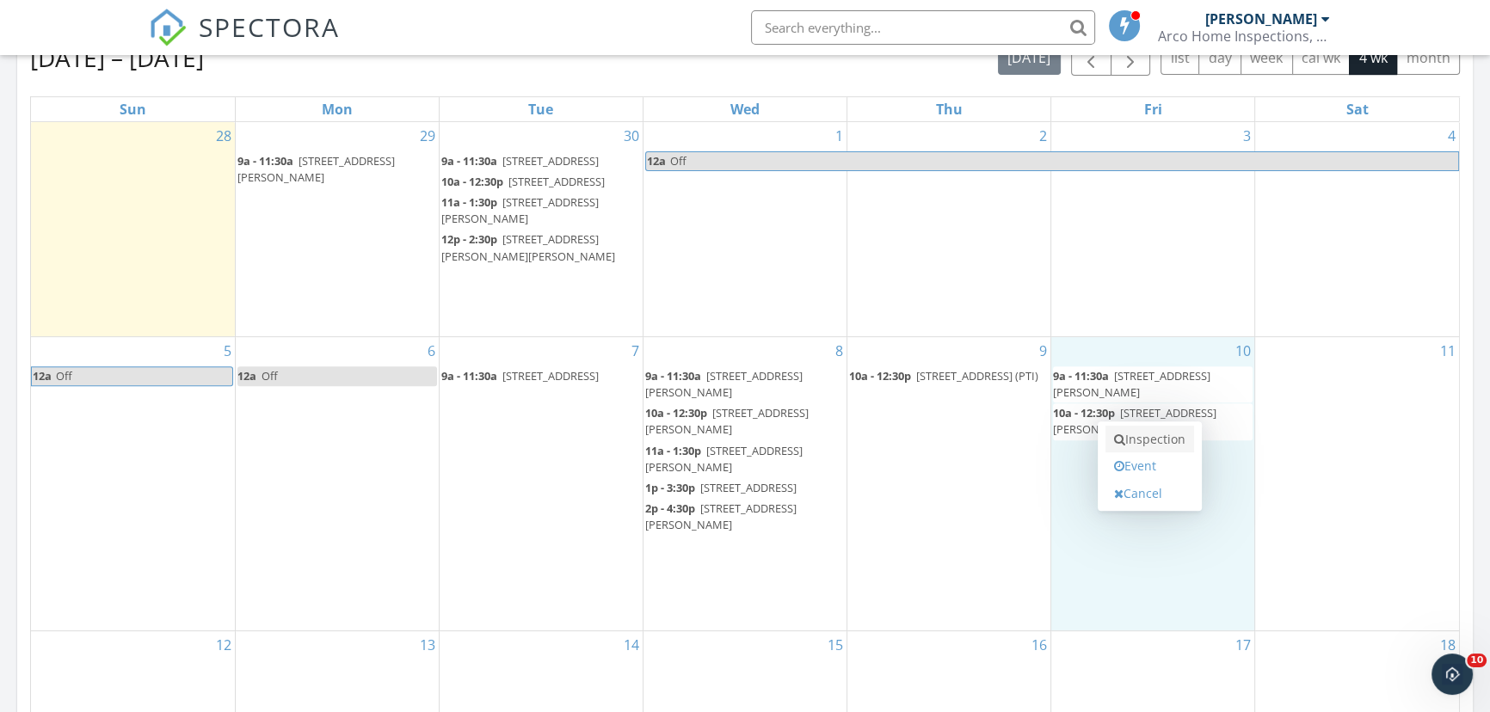
click at [1141, 439] on link "Inspection" at bounding box center [1149, 440] width 89 height 28
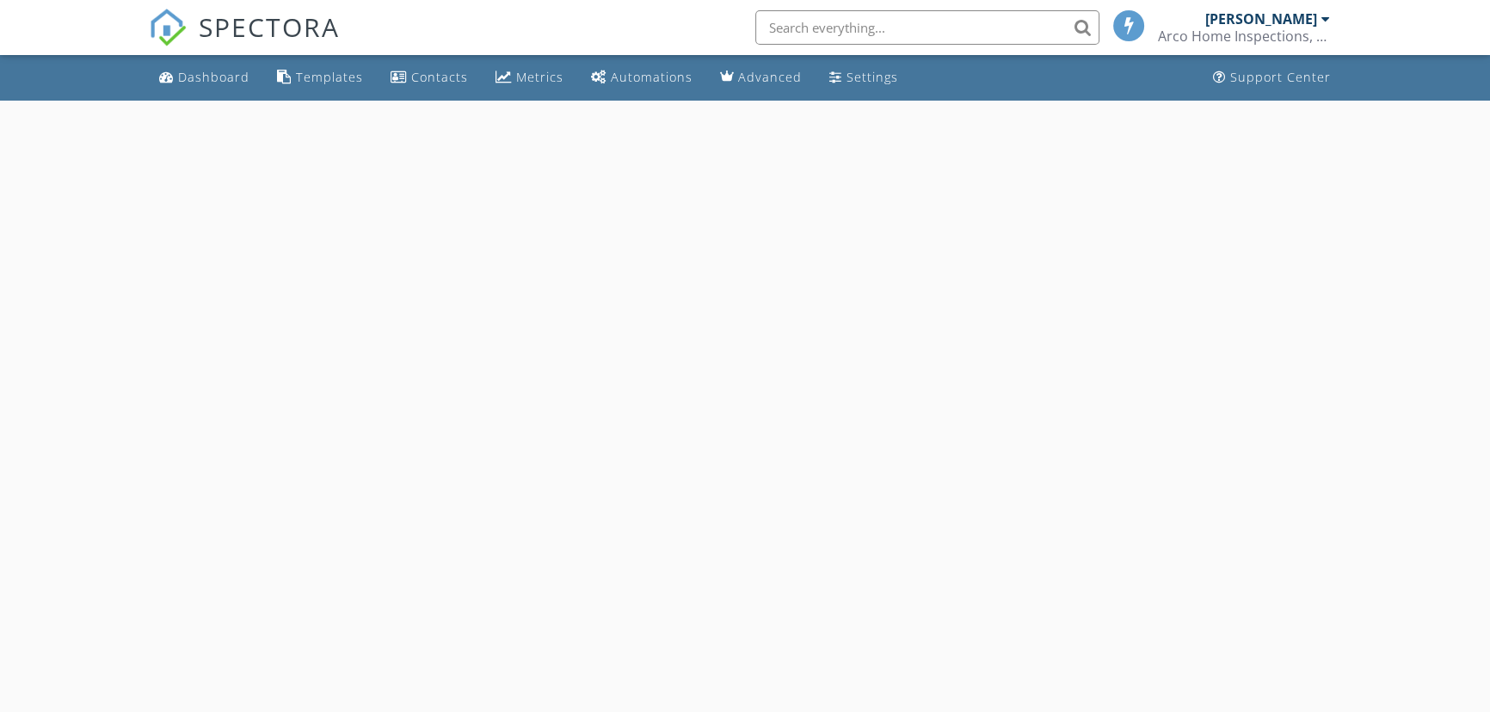
select select "9"
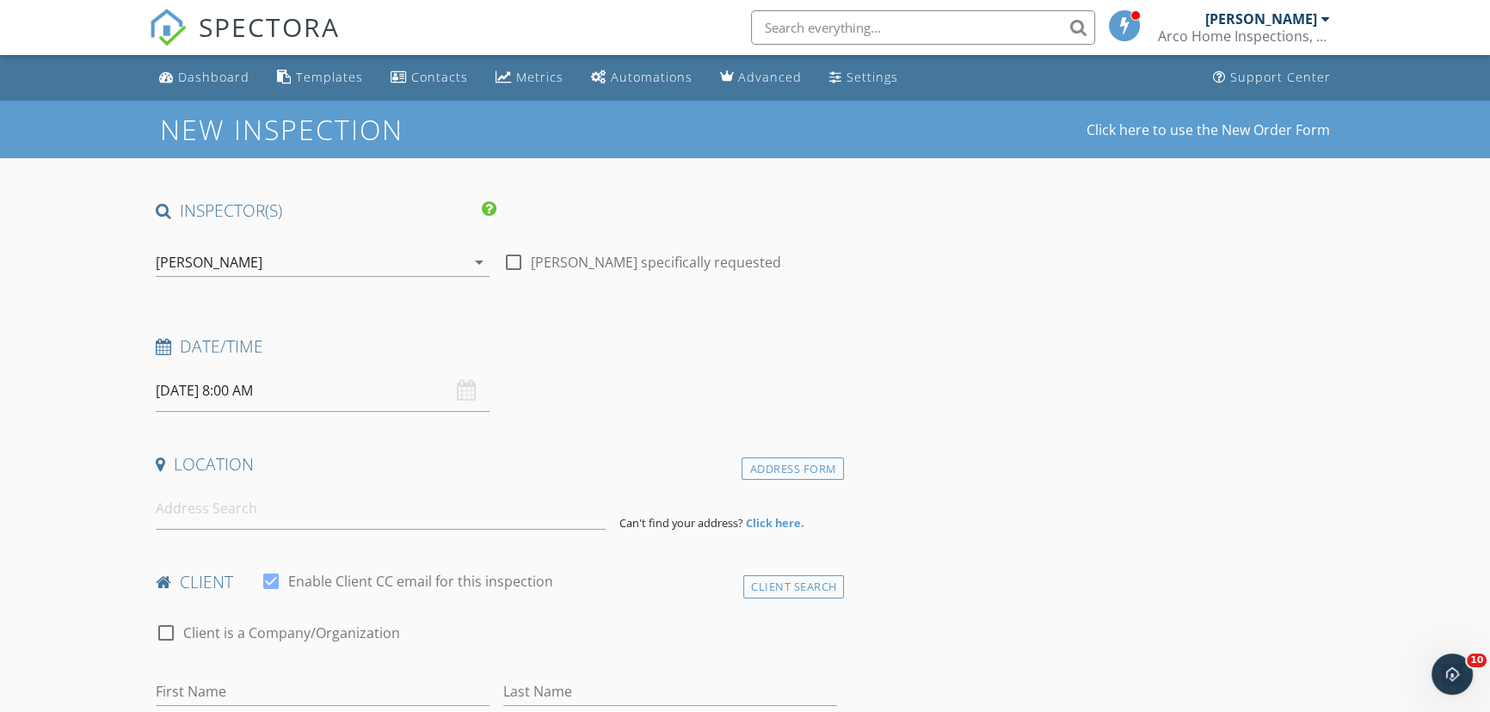
click at [304, 394] on input "[DATE] 8:00 AM" at bounding box center [323, 391] width 334 height 42
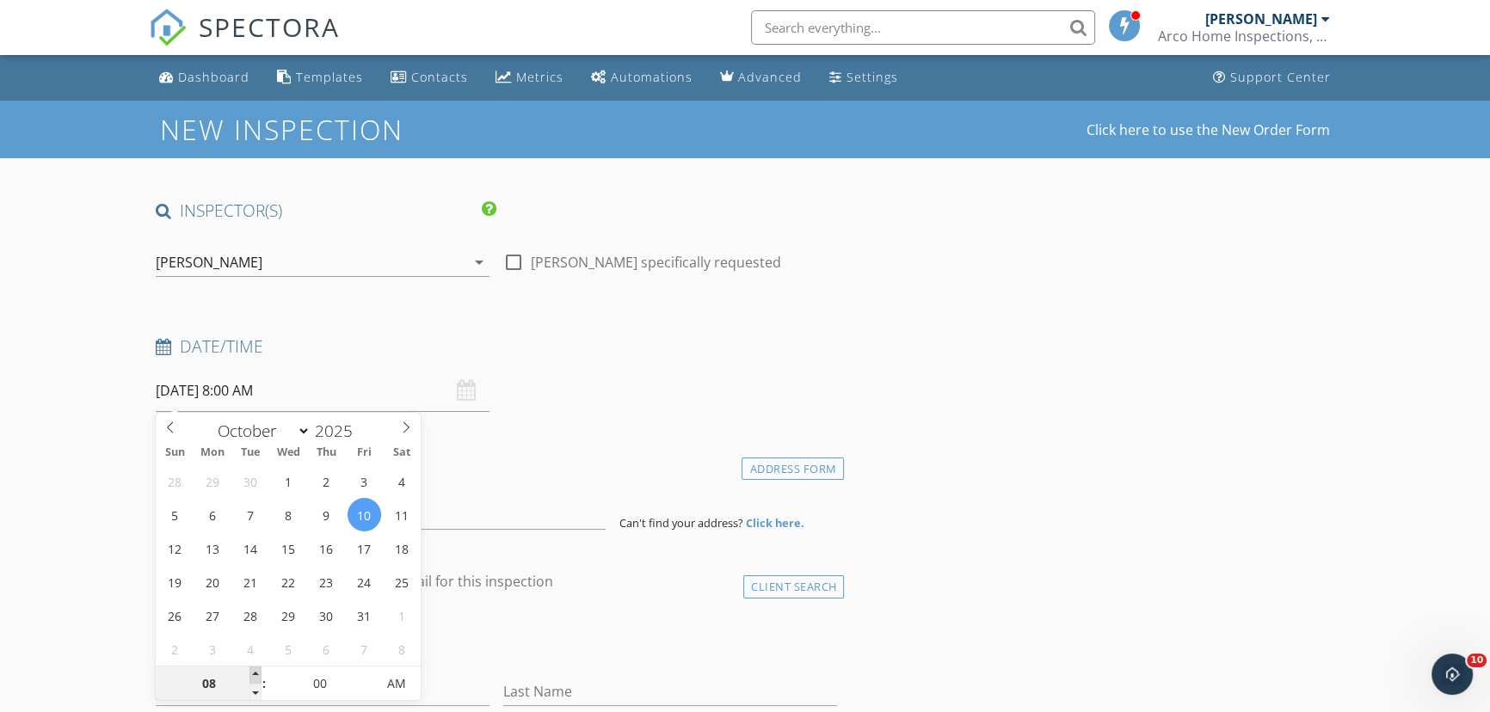
type input "09"
type input "[DATE] 9:00 AM"
click at [255, 671] on span at bounding box center [255, 675] width 12 height 17
type input "10"
type input "[DATE] 10:00 AM"
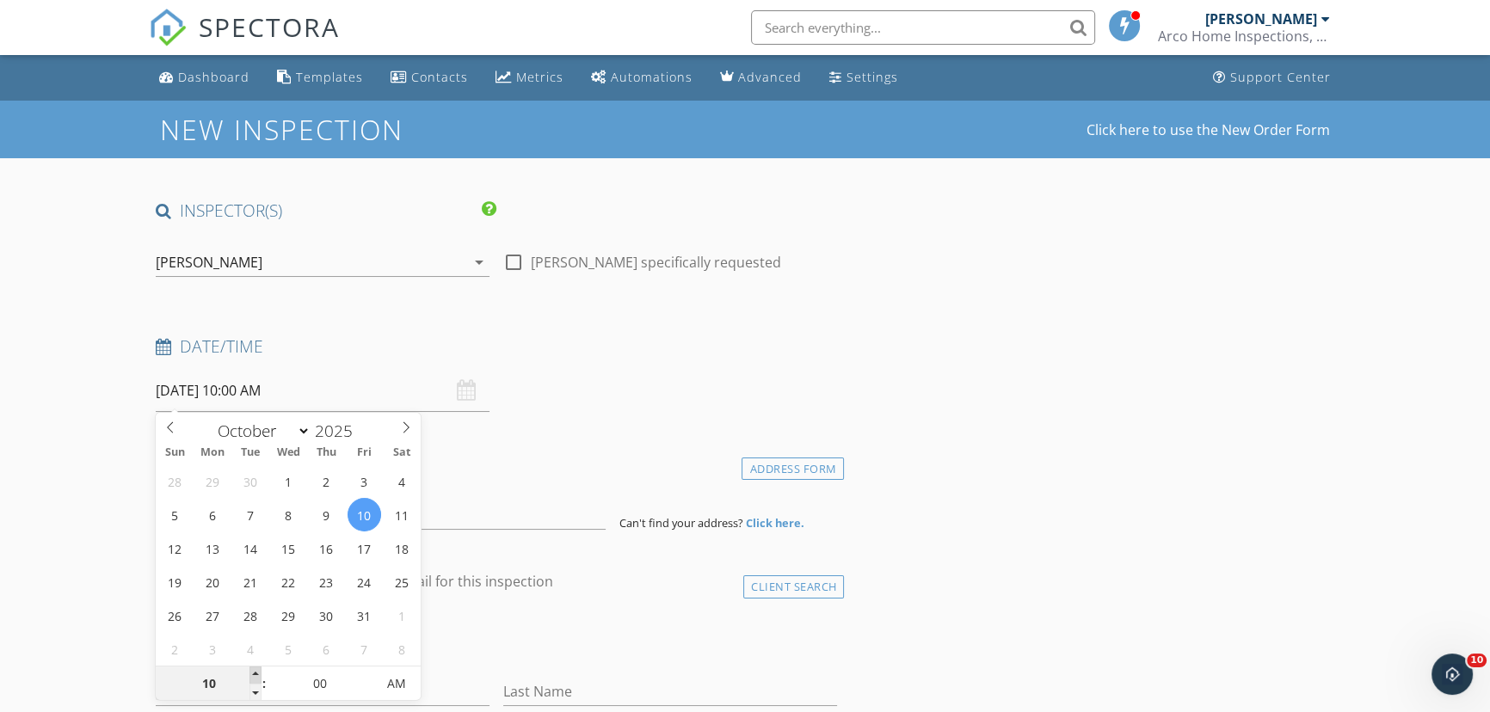
click at [255, 671] on span at bounding box center [255, 675] width 12 height 17
type input "11"
type input "[DATE] 11:00 AM"
click at [255, 671] on span at bounding box center [255, 675] width 12 height 17
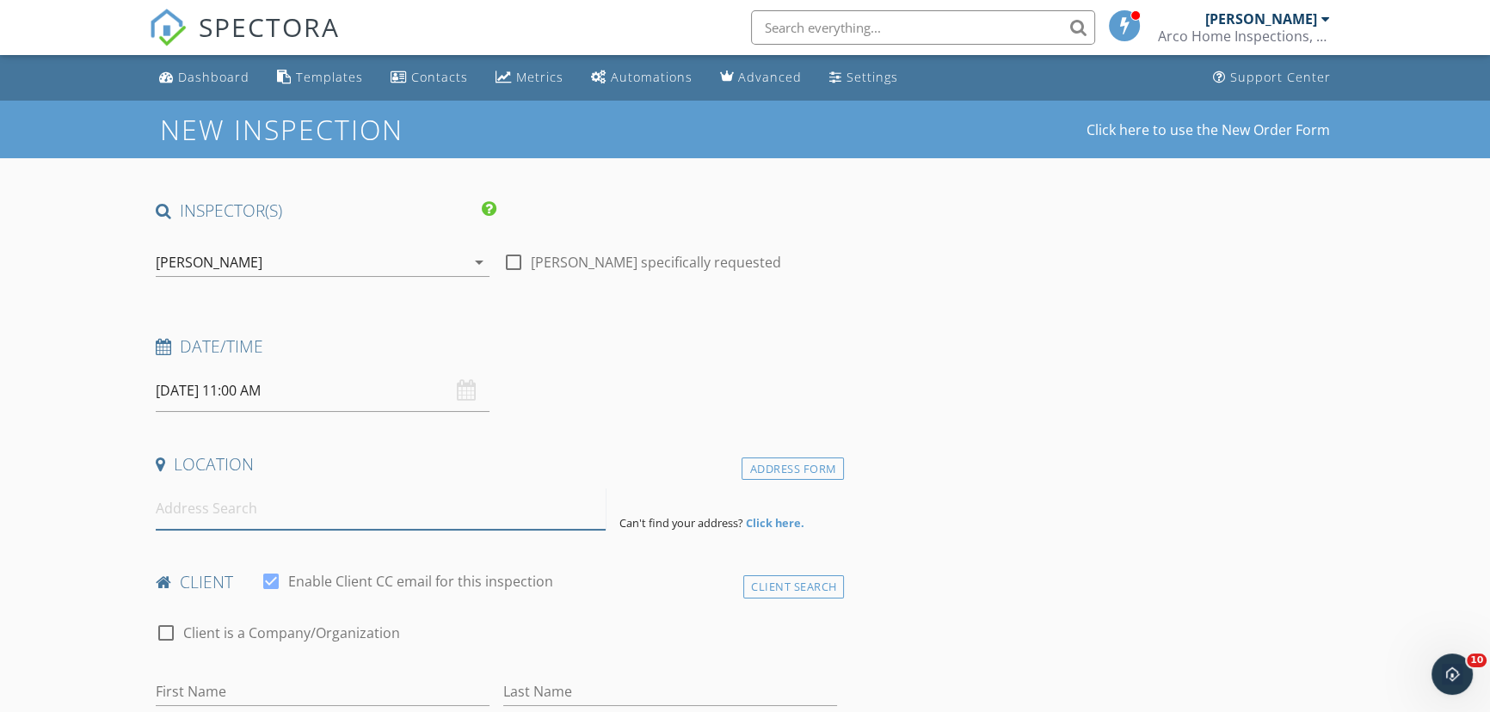
click at [530, 516] on input at bounding box center [381, 509] width 450 height 42
paste input "6273 Mariner Blvd , Spring Hill"
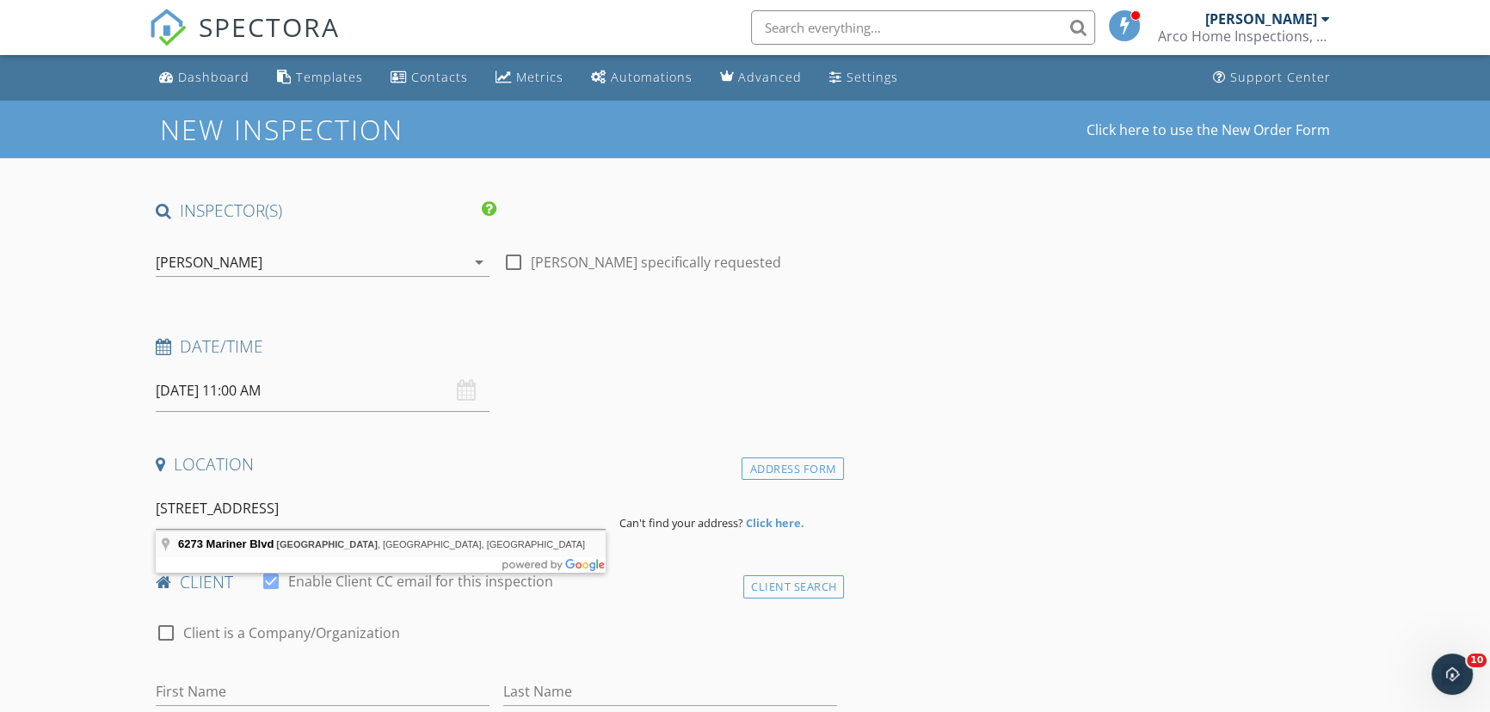
type input "6273 Mariner Blvd, Spring Hill, FL, USA"
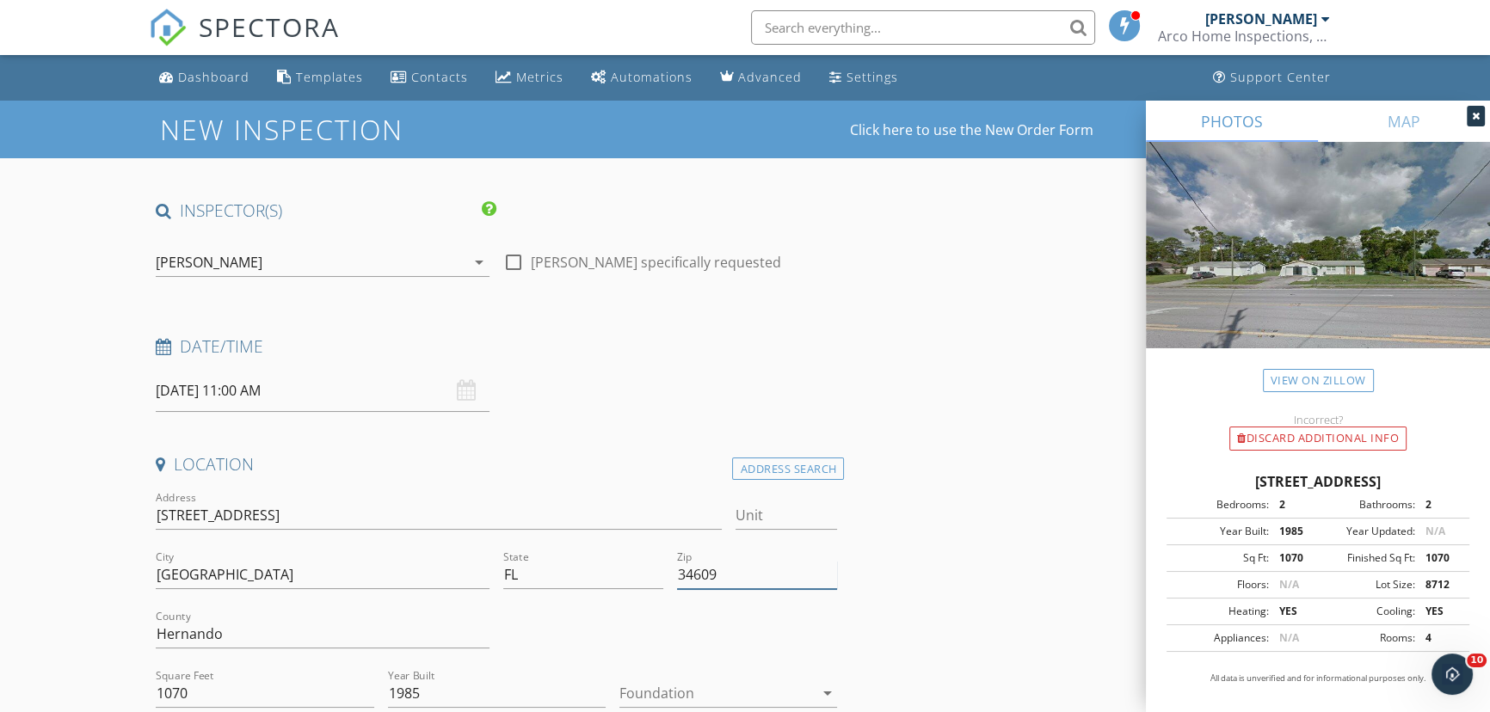
click at [734, 576] on input "34609" at bounding box center [757, 575] width 160 height 28
type input "34609 (PTI)"
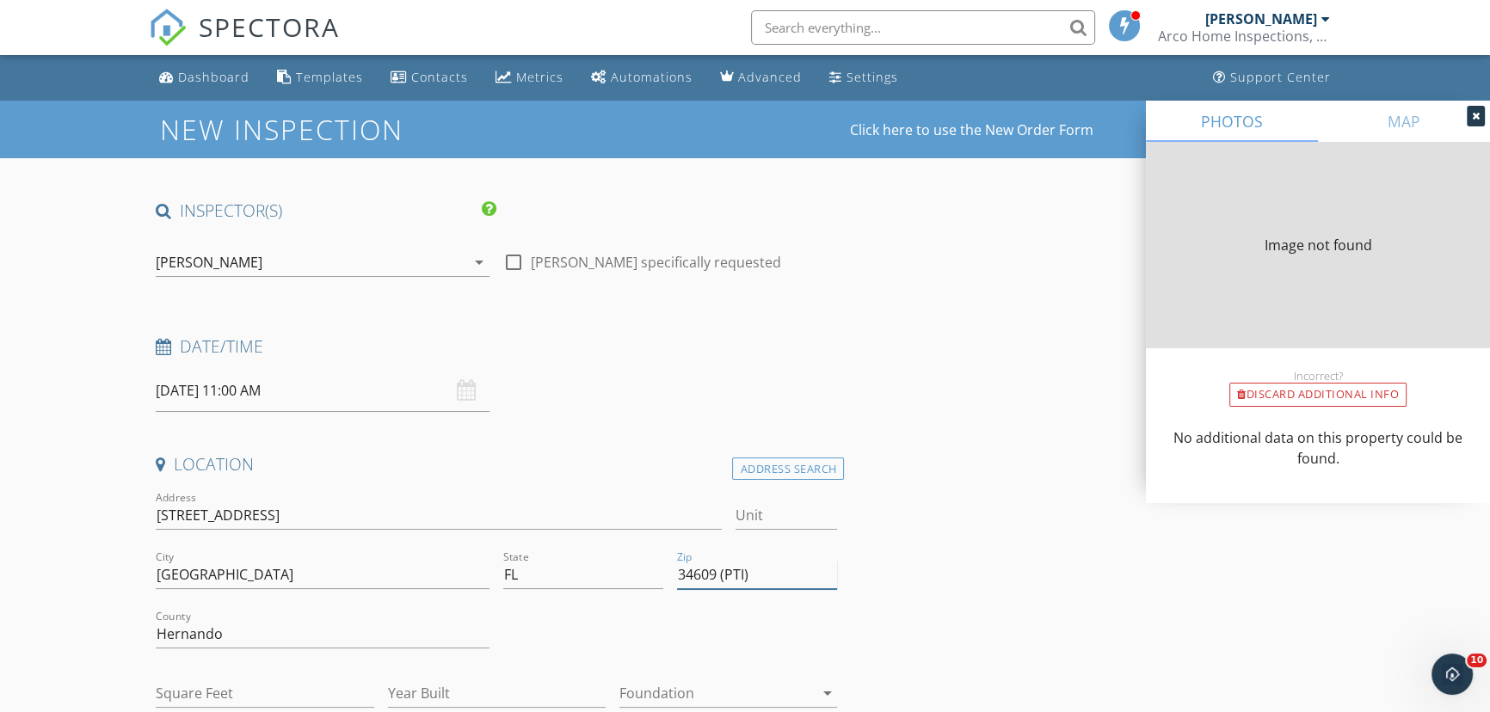
type input "1070"
type input "1985"
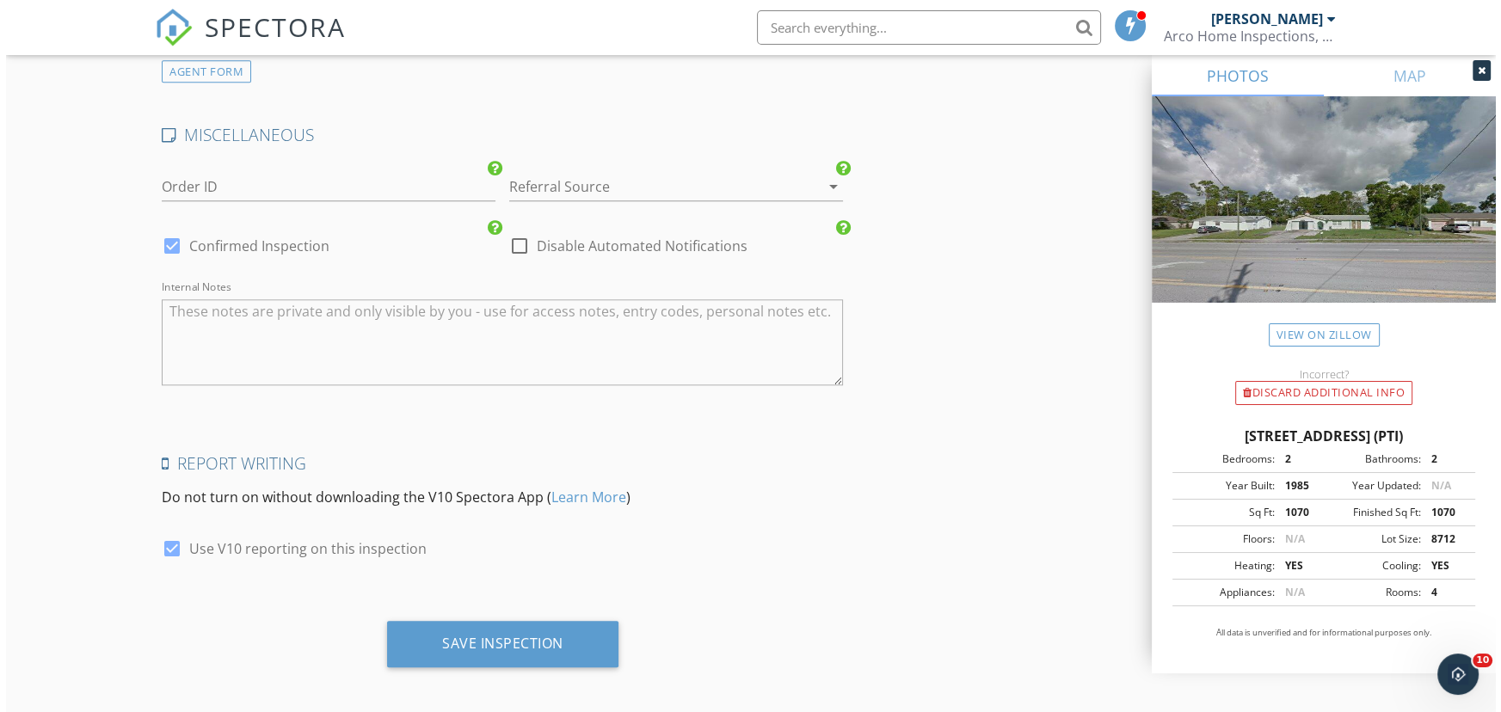
scroll to position [2347, 0]
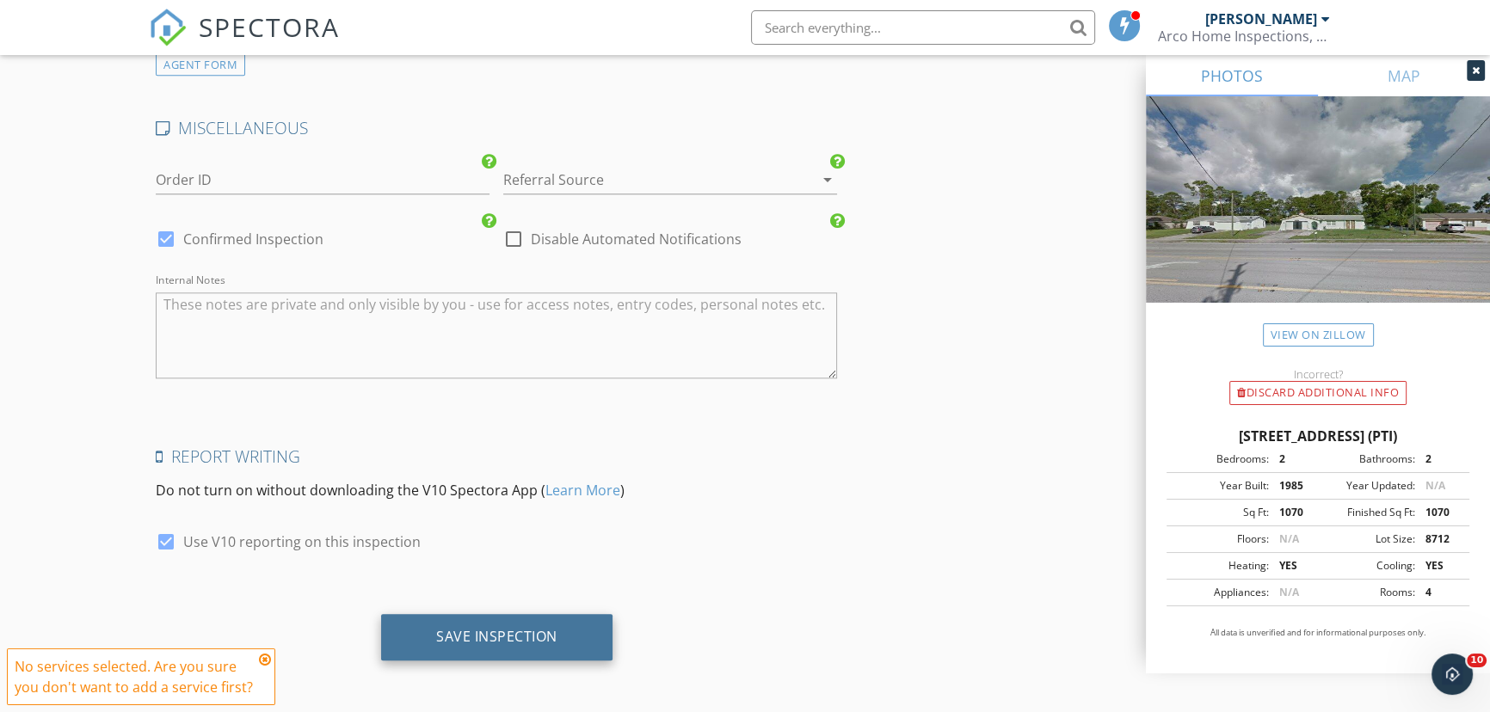
click at [464, 637] on div "Save Inspection" at bounding box center [496, 636] width 121 height 17
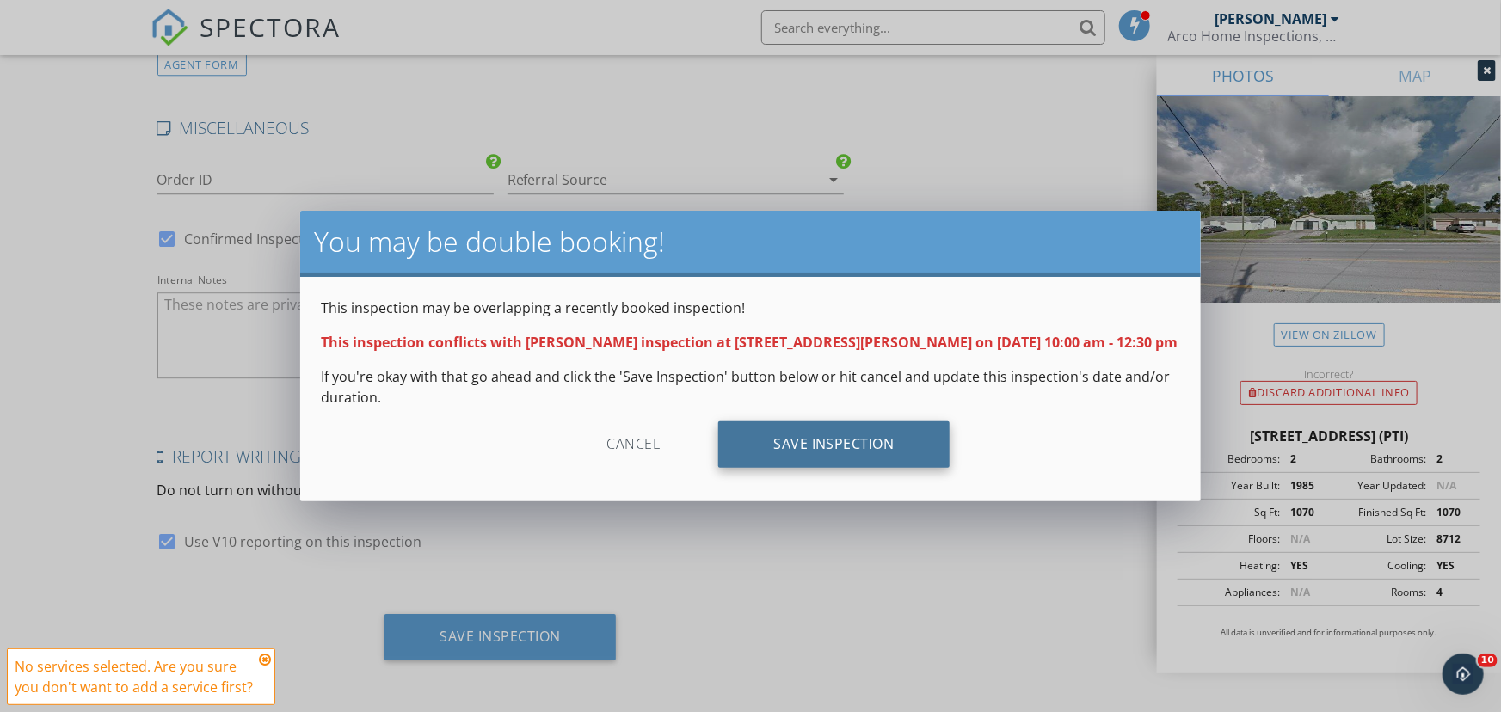
click at [792, 443] on div "Save Inspection" at bounding box center [833, 444] width 231 height 46
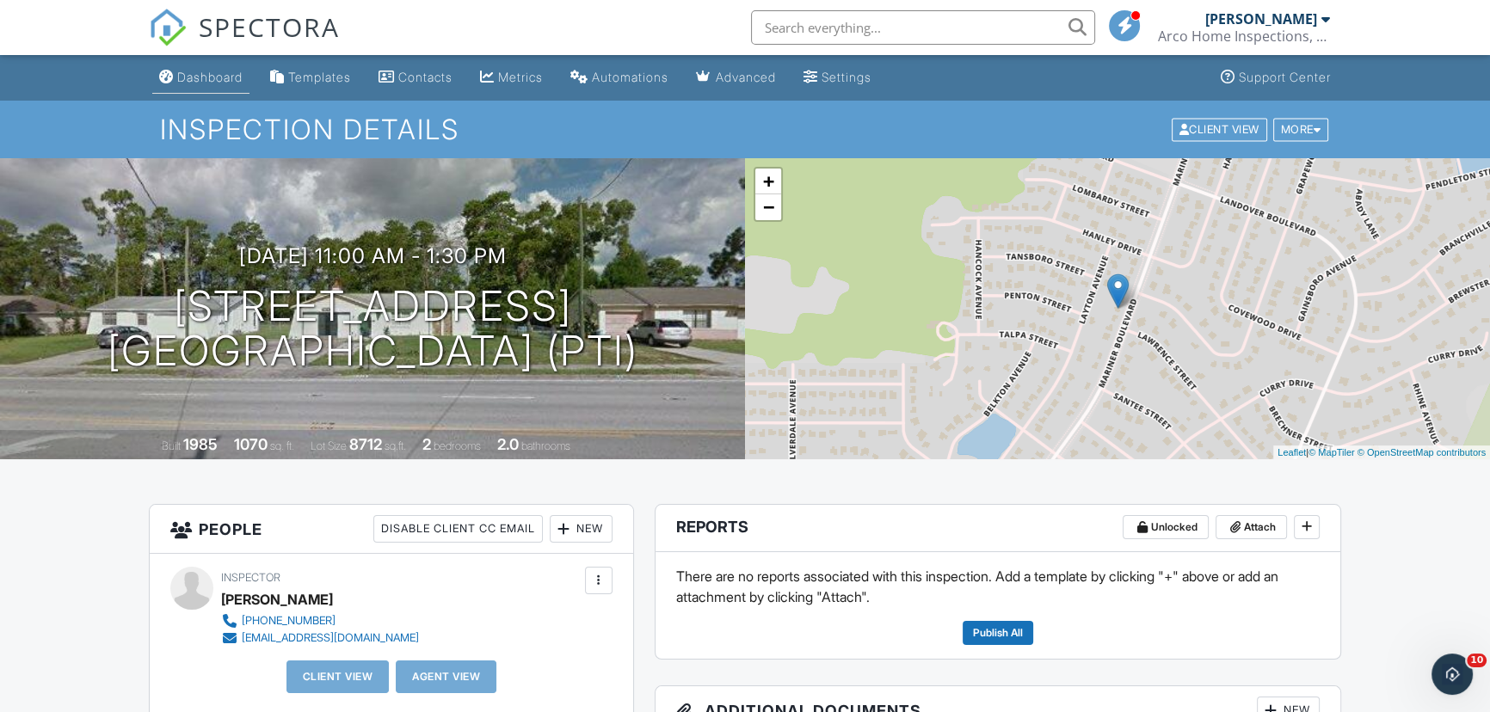
click at [188, 77] on div "Dashboard" at bounding box center [209, 77] width 65 height 15
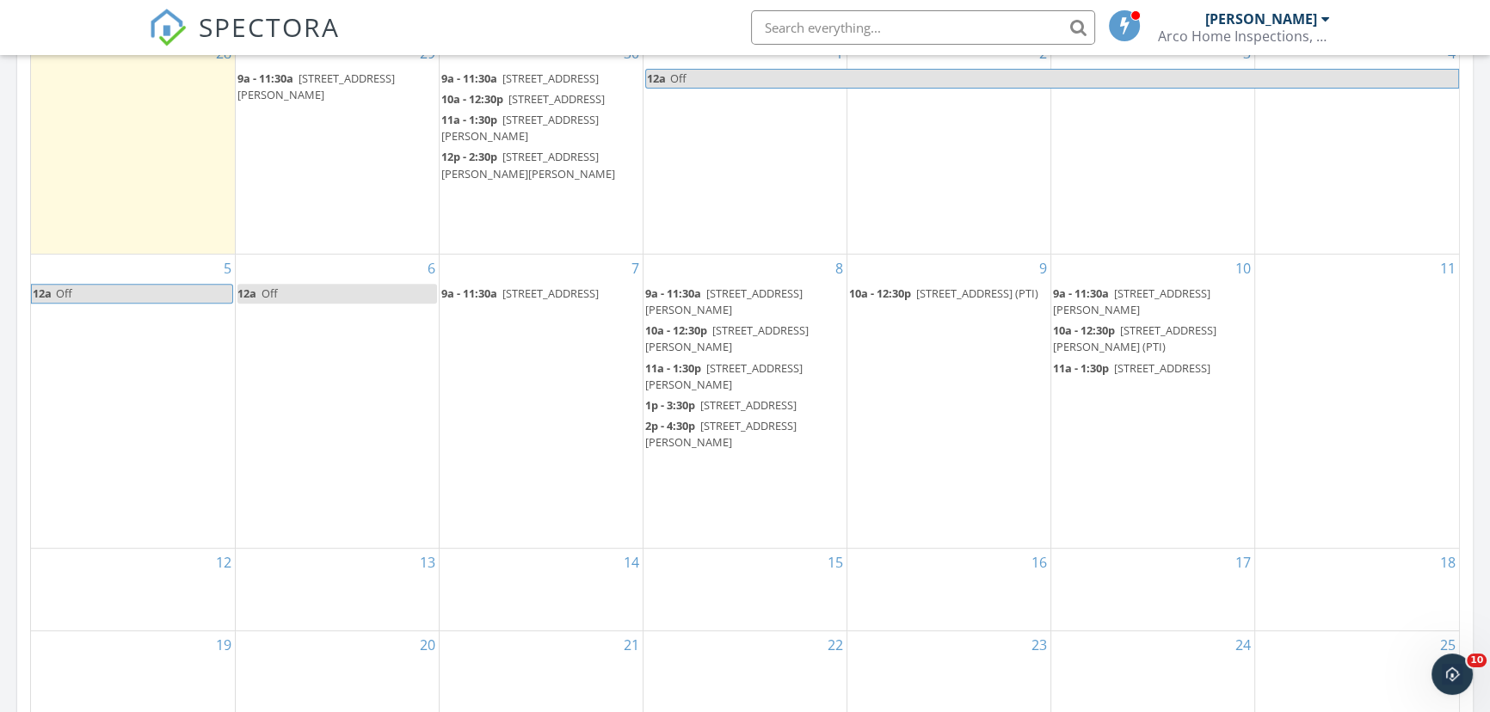
scroll to position [938, 0]
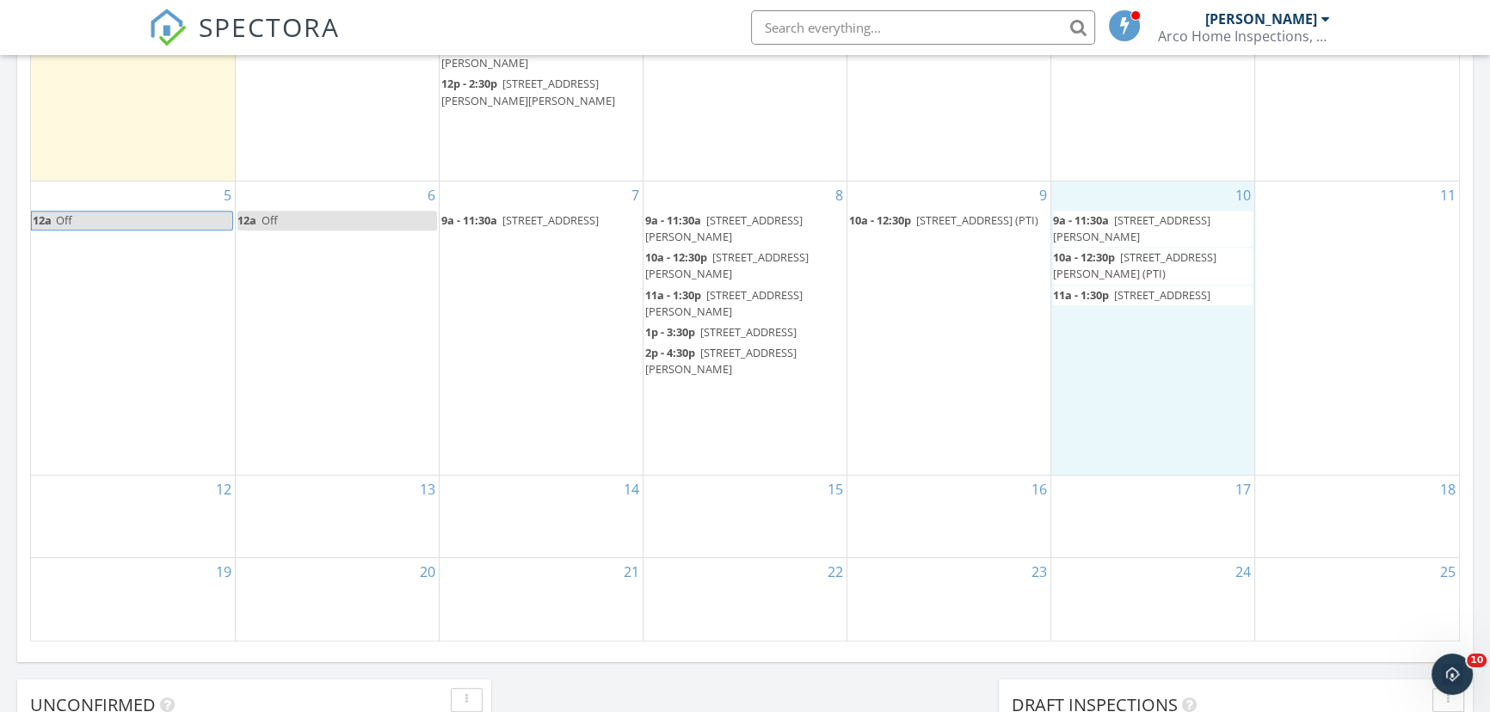
click at [1080, 397] on div "10 9a - 11:30a [STREET_ADDRESS][PERSON_NAME] 10a - 12:30p [STREET_ADDRESS][PERS…" at bounding box center [1152, 327] width 203 height 293
click at [1135, 325] on link "Inspection" at bounding box center [1149, 327] width 89 height 28
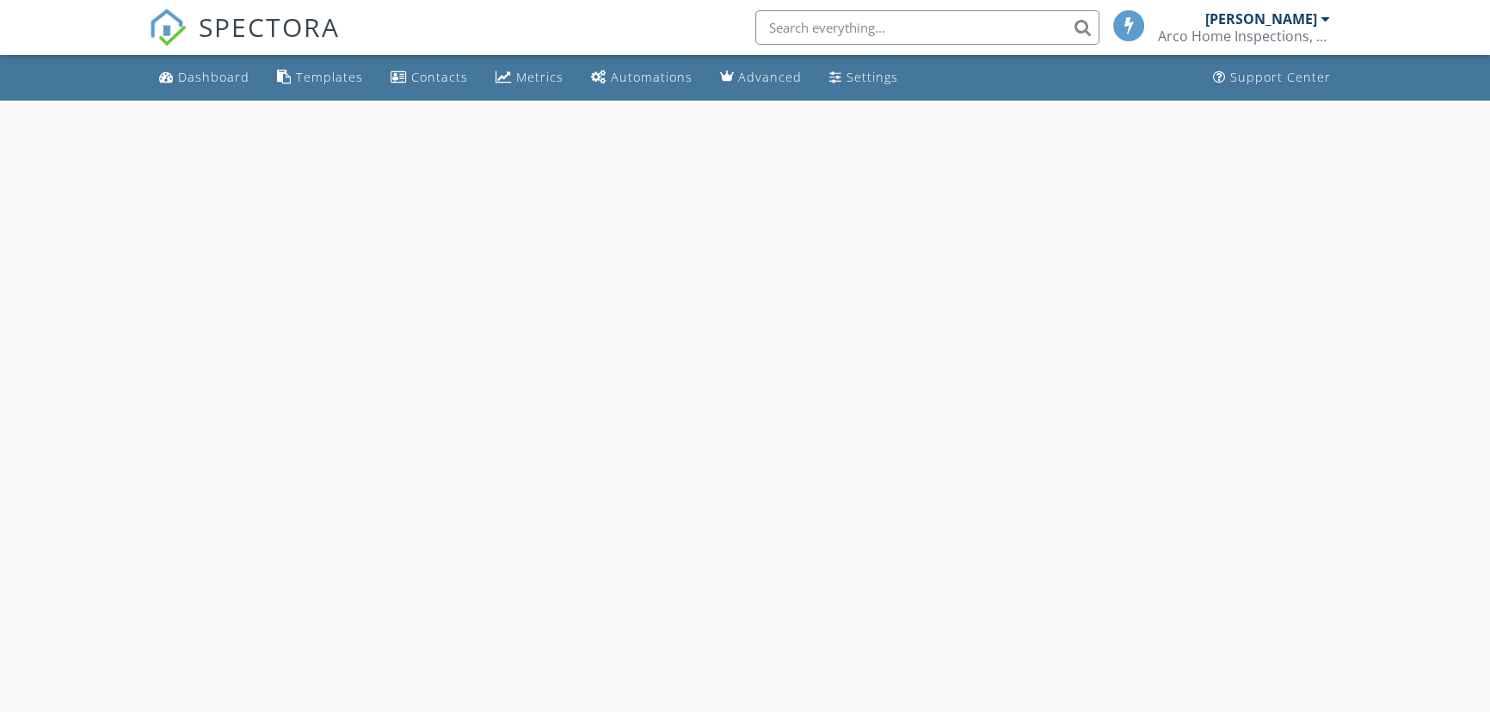
select select "9"
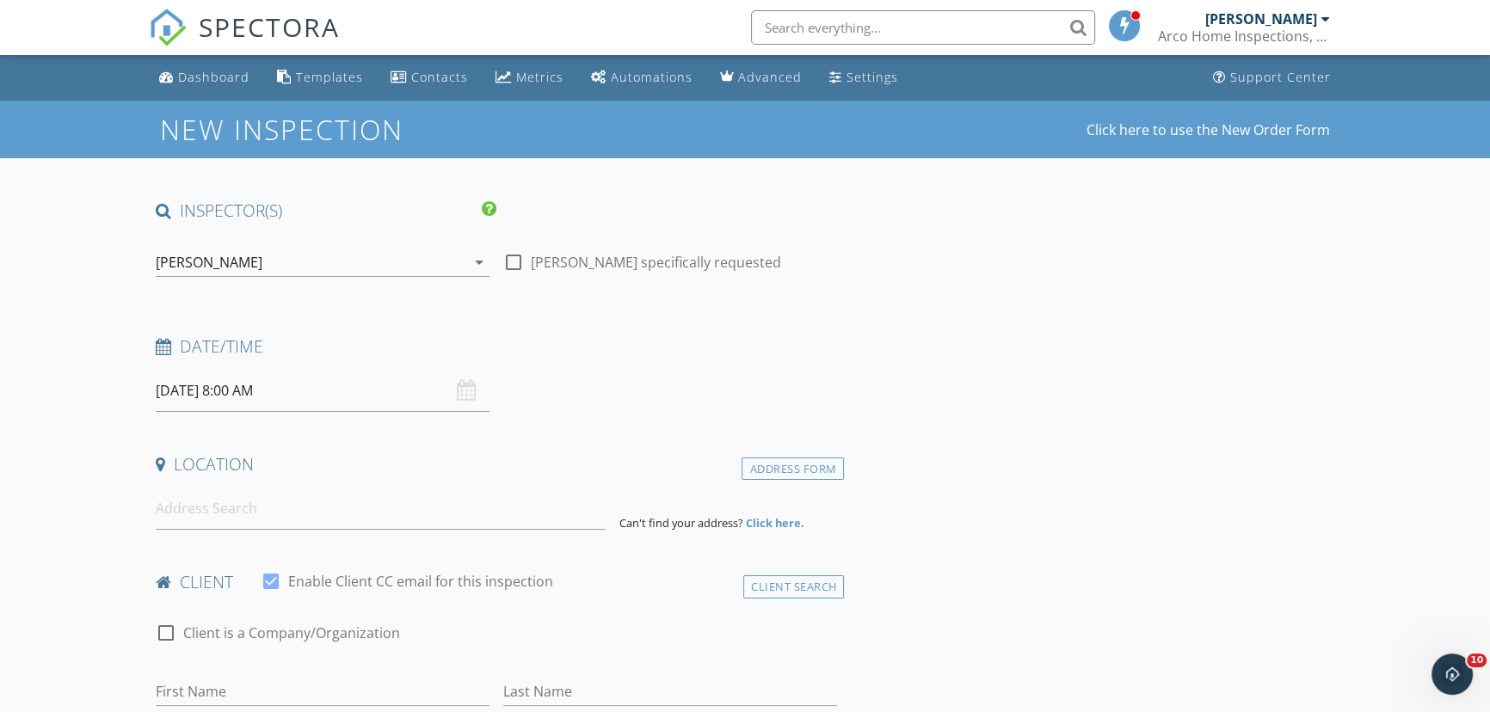
click at [311, 398] on input "10/10/2025 8:00 AM" at bounding box center [323, 391] width 334 height 42
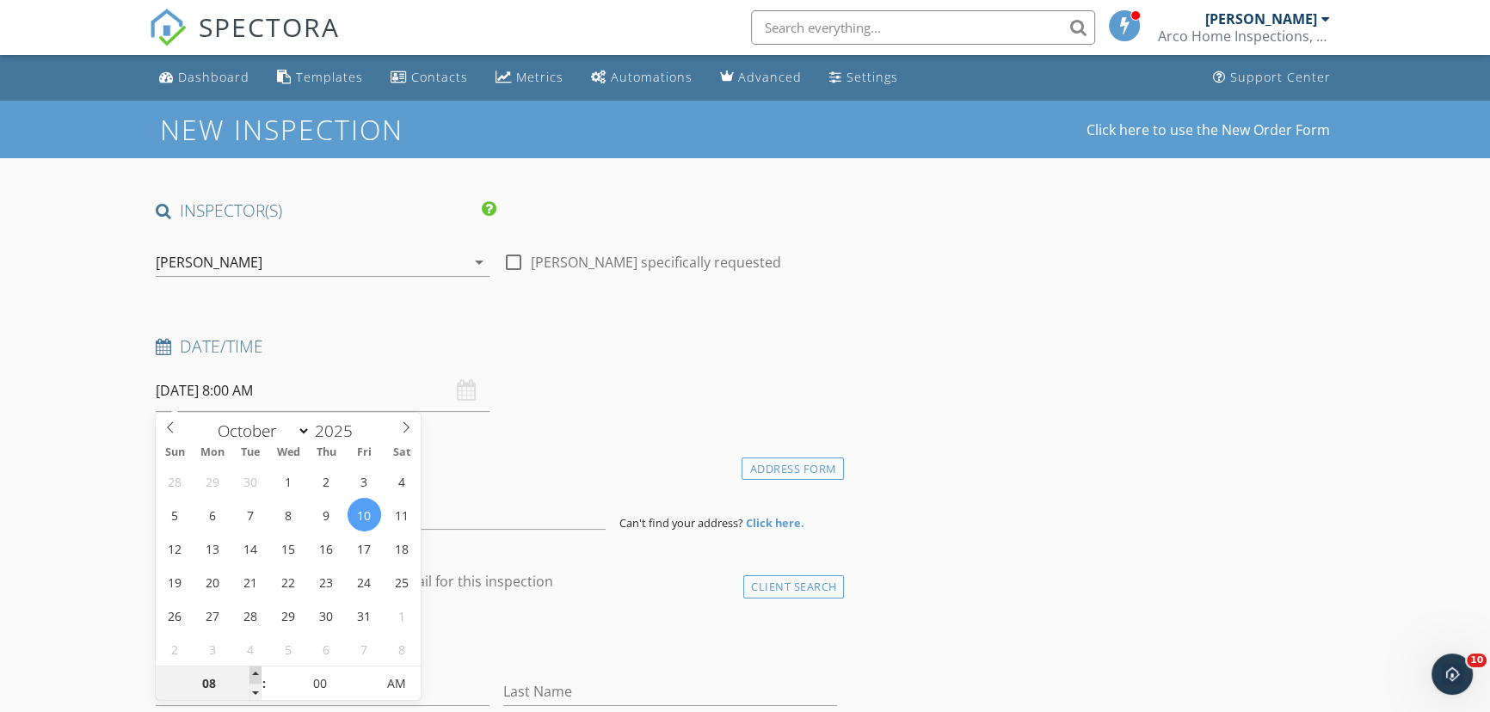
type input "09"
type input "[DATE] 9:00 AM"
click at [255, 674] on span at bounding box center [255, 675] width 12 height 17
type input "10"
type input "[DATE] 10:00 AM"
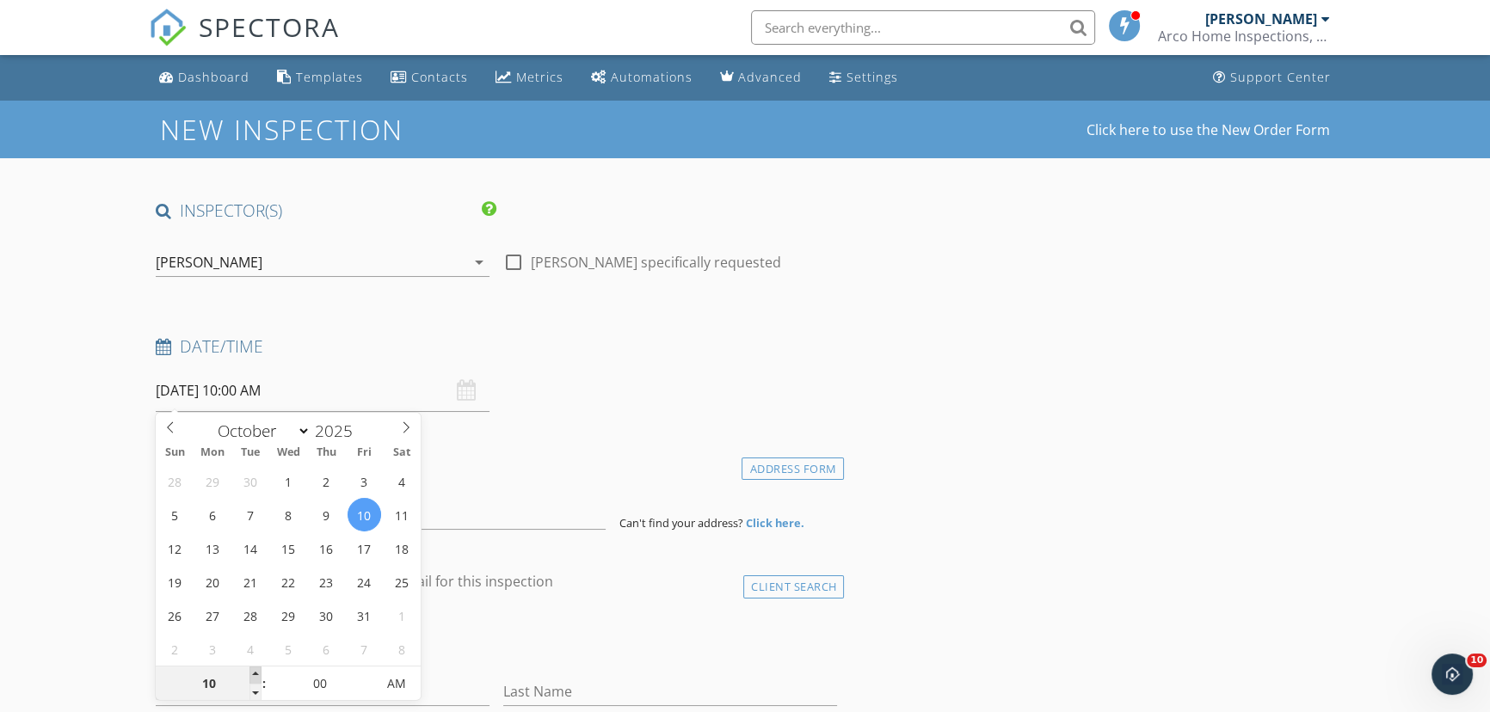
click at [255, 674] on span at bounding box center [255, 675] width 12 height 17
type input "11"
type input "[DATE] 11:00 AM"
click at [255, 674] on span at bounding box center [255, 675] width 12 height 17
type input "12"
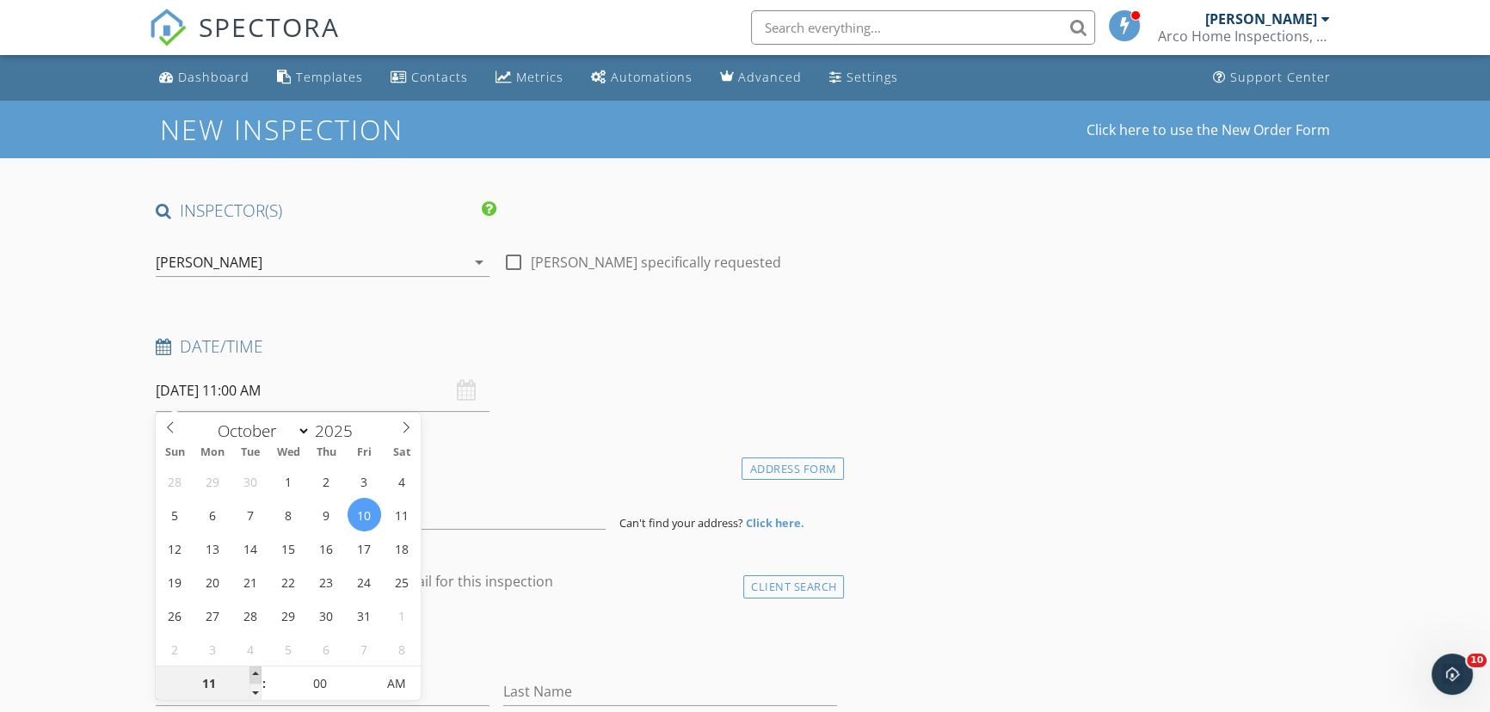
type input "10/10/2025 12:00 PM"
click at [255, 674] on span at bounding box center [255, 675] width 12 height 17
click at [429, 522] on input at bounding box center [381, 509] width 450 height 42
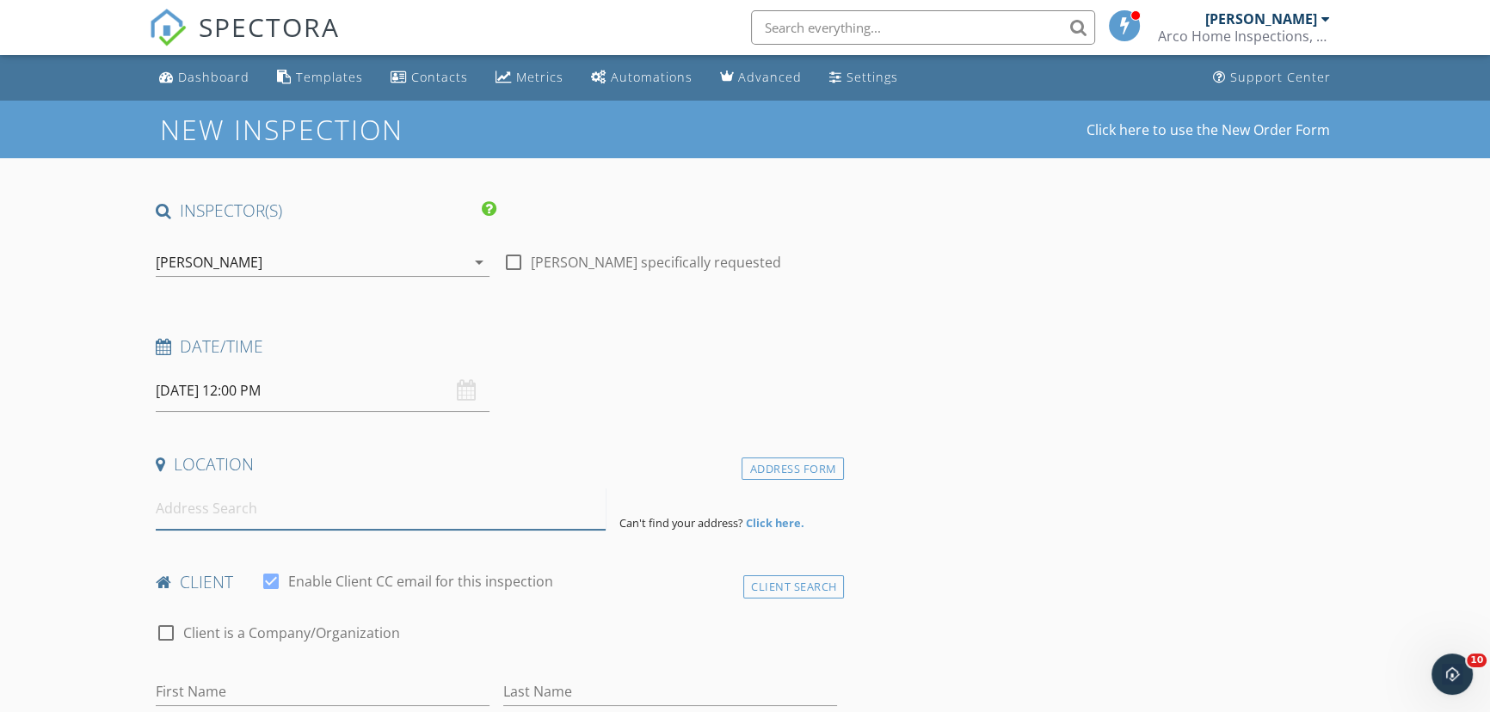
paste input "13311 Barlington St , Spring Hill,"
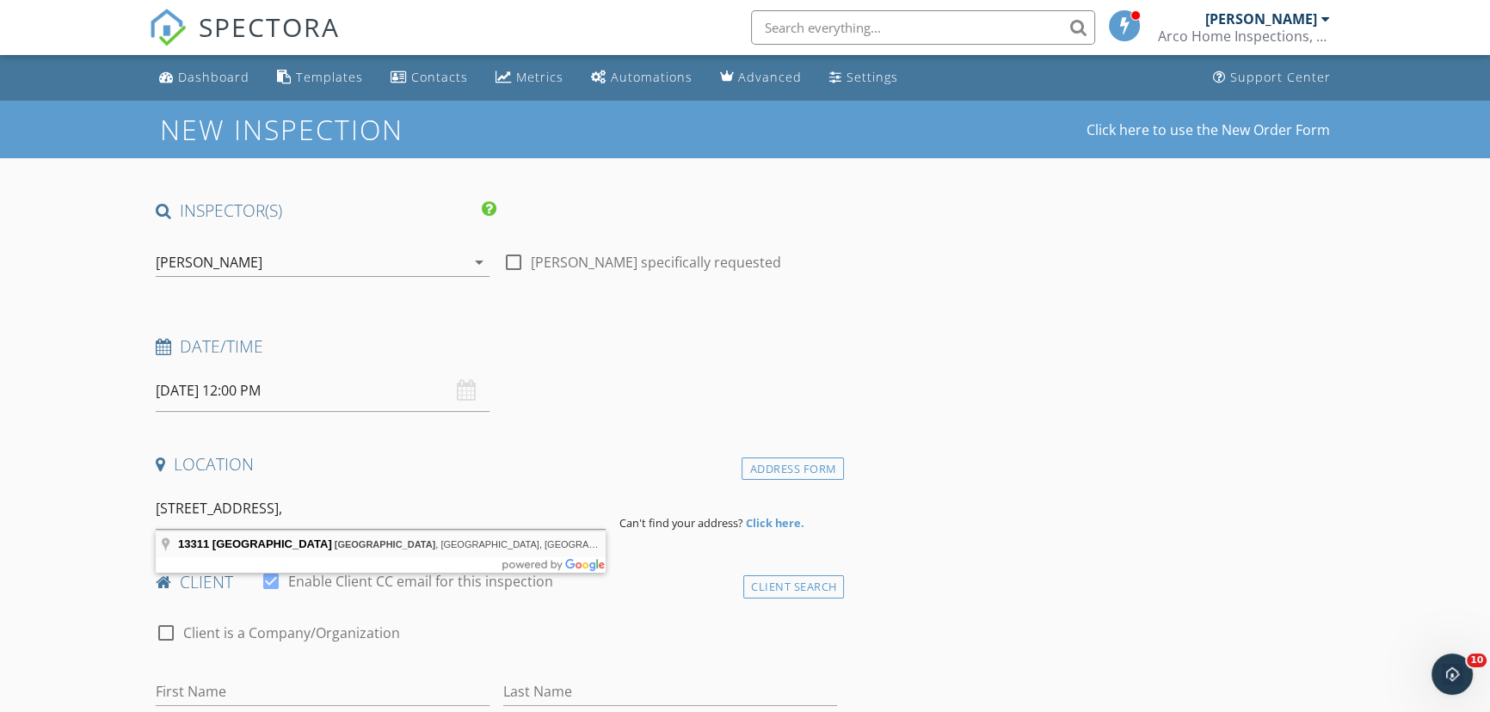
type input "13311 Barlington St, Spring Hill, FL, USA"
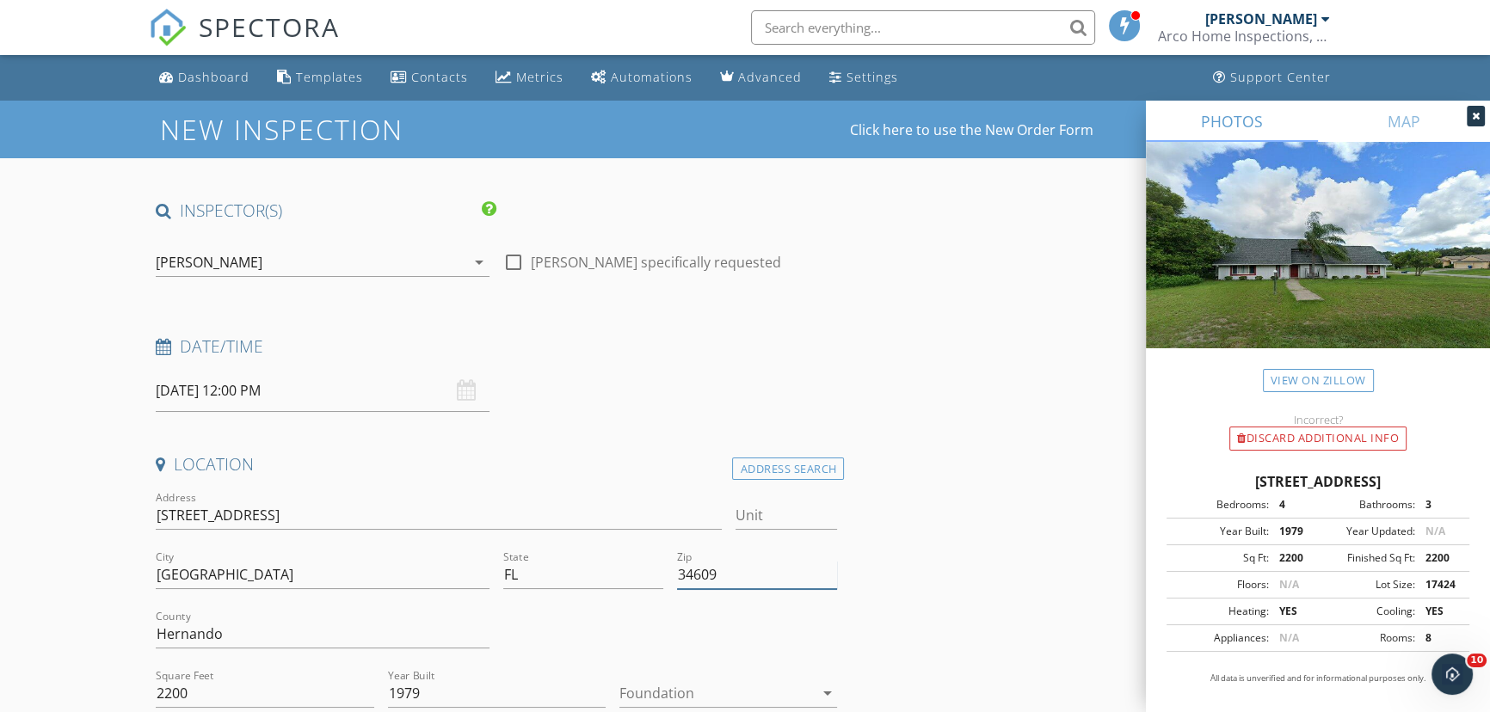
click at [747, 577] on input "34609" at bounding box center [757, 575] width 160 height 28
type input "34609 (PTI)"
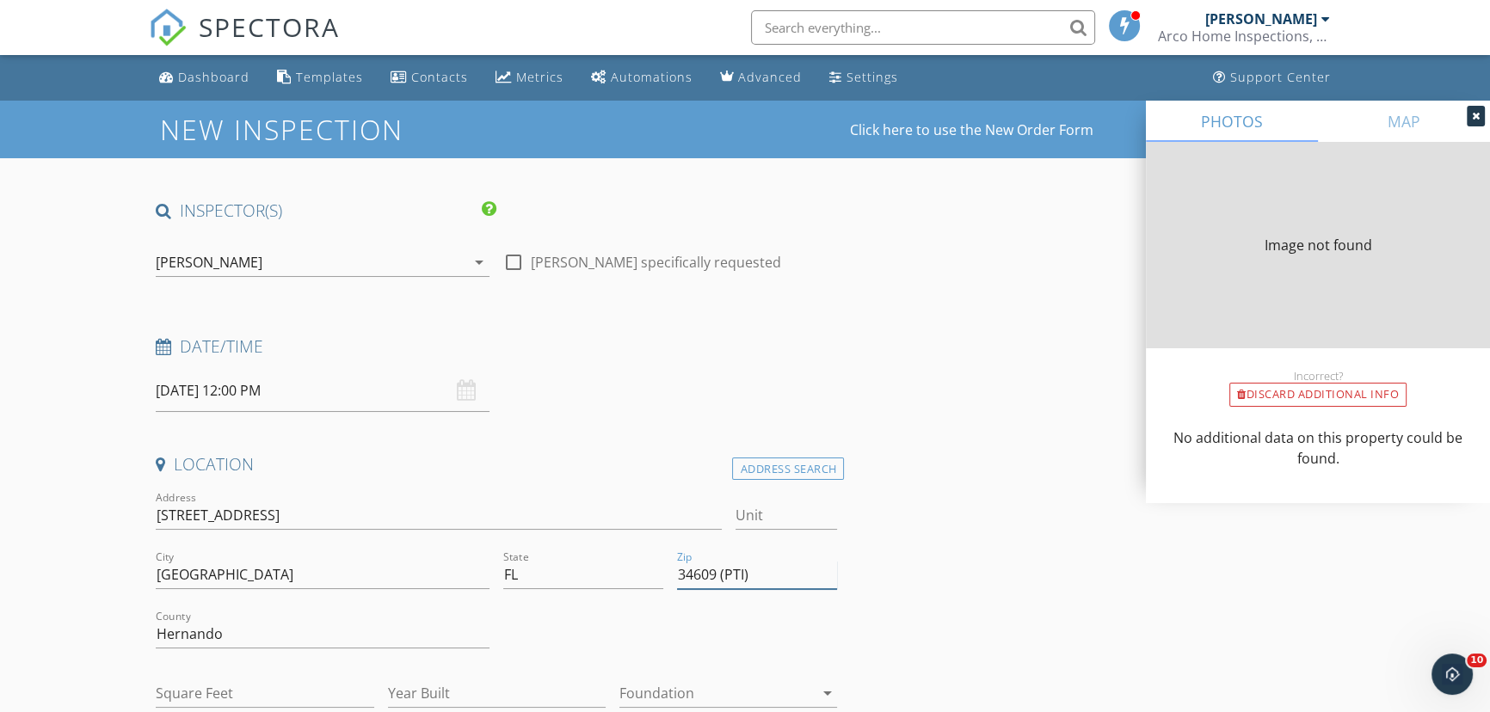
type input "2200"
type input "1979"
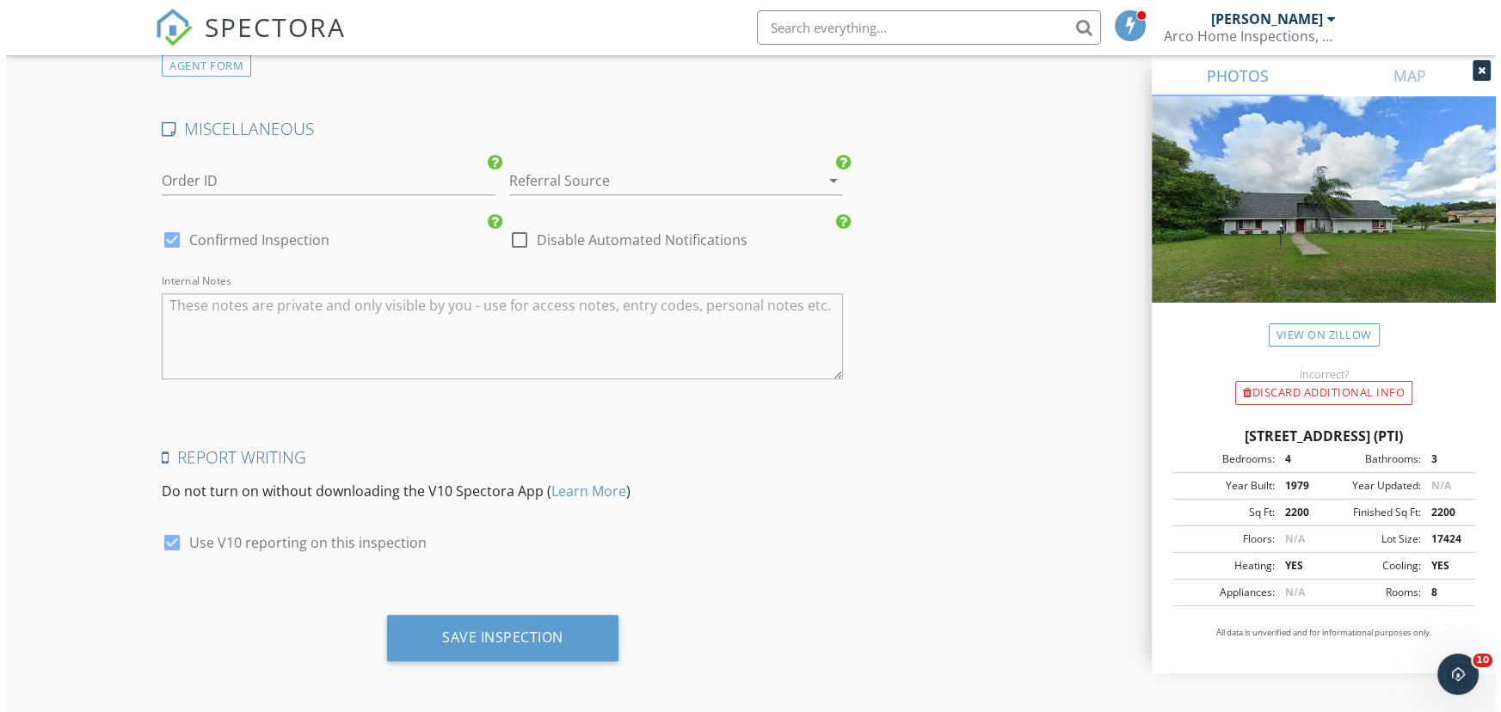
scroll to position [2347, 0]
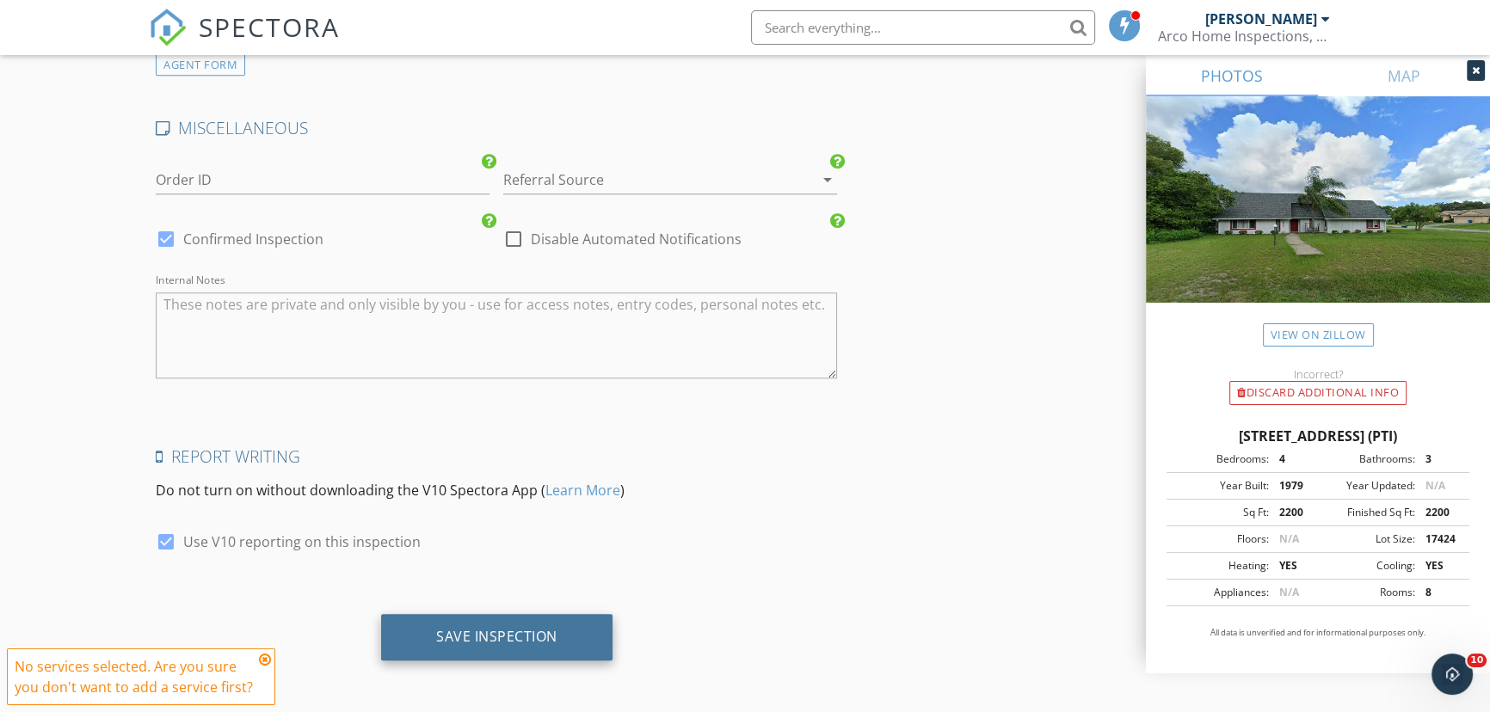
click at [477, 638] on div "Save Inspection" at bounding box center [496, 636] width 121 height 17
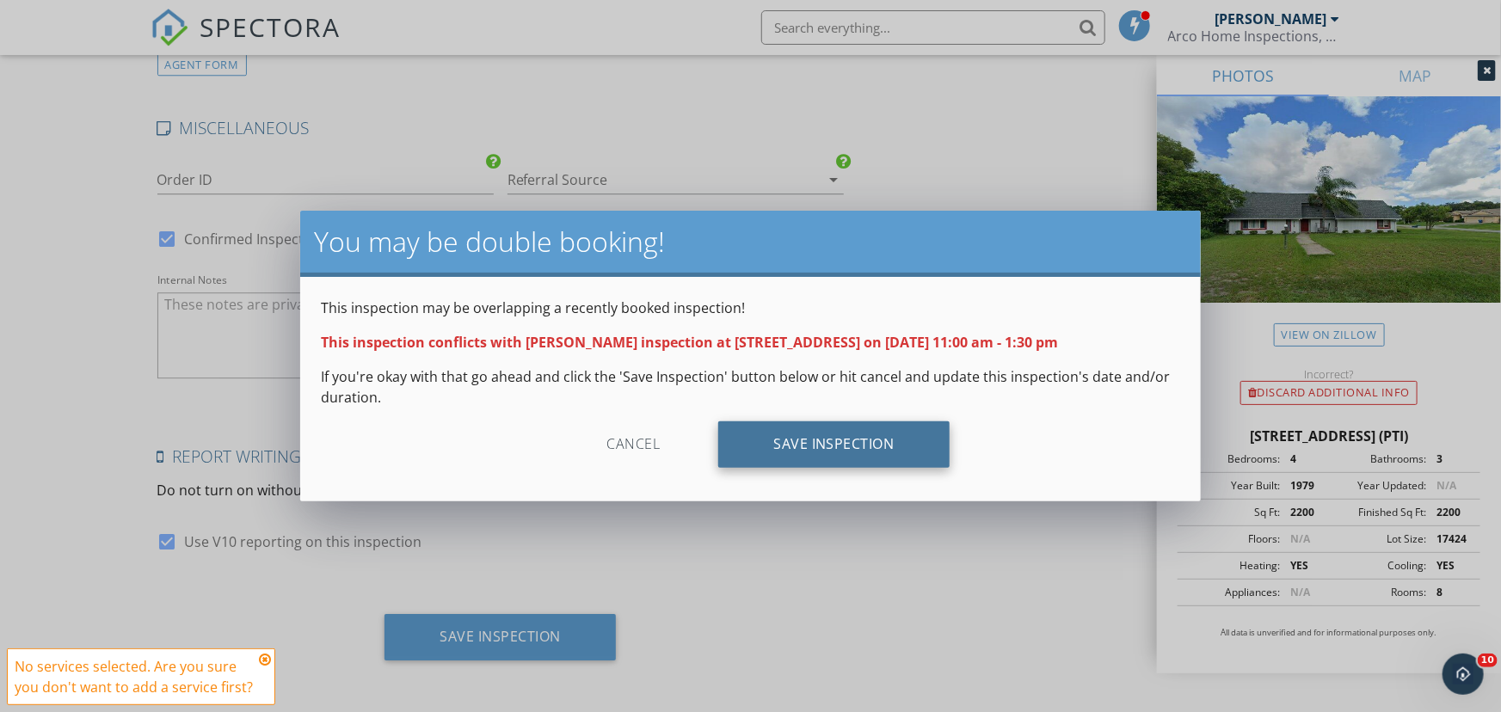
click at [792, 450] on div "Save Inspection" at bounding box center [833, 444] width 231 height 46
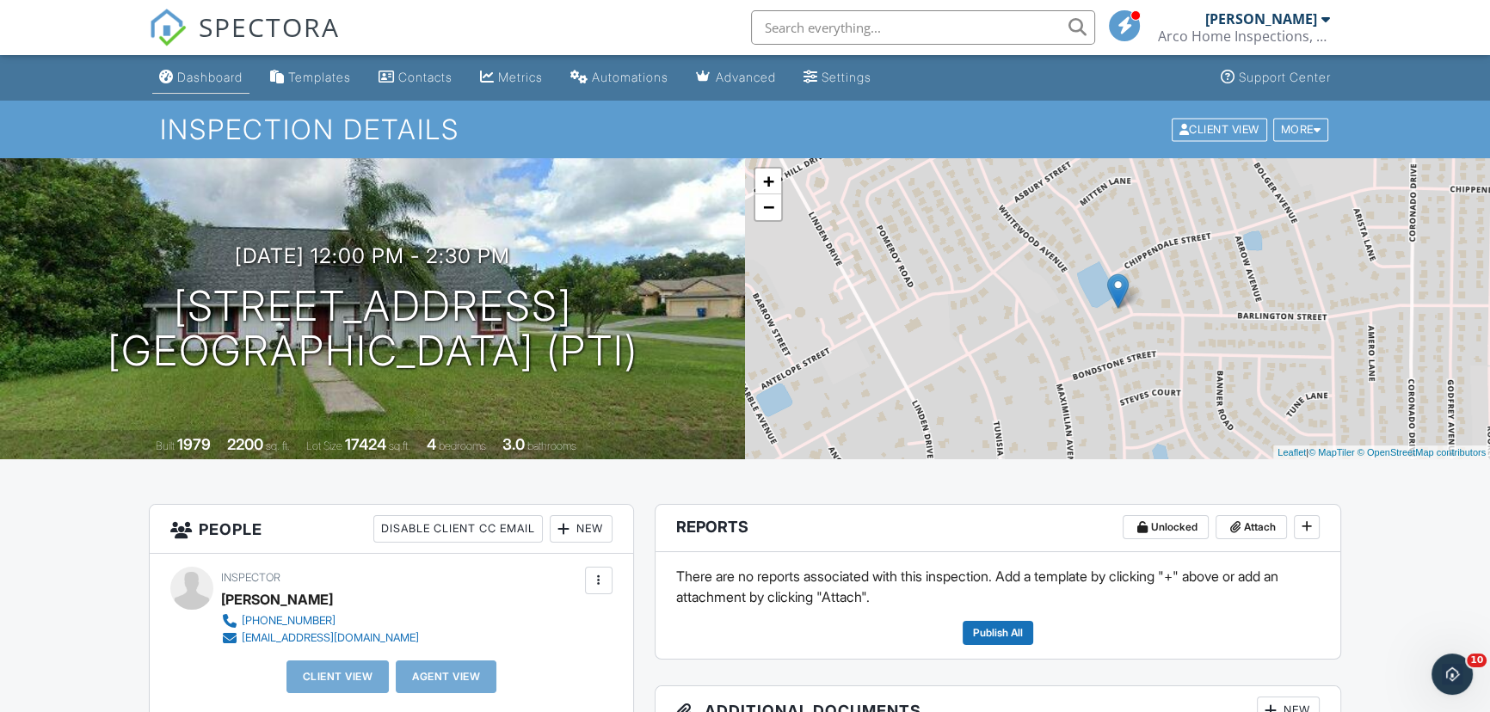
click at [198, 78] on div "Dashboard" at bounding box center [209, 77] width 65 height 15
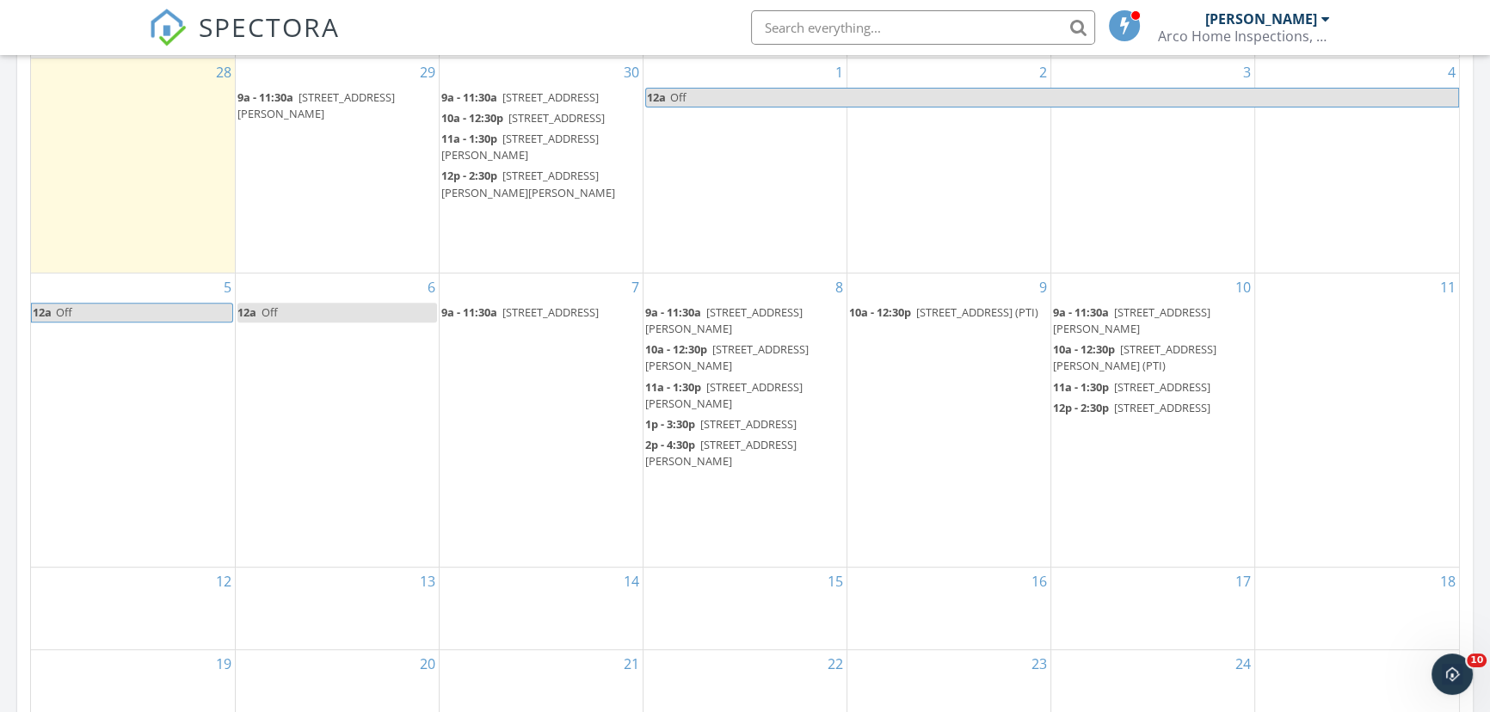
scroll to position [860, 0]
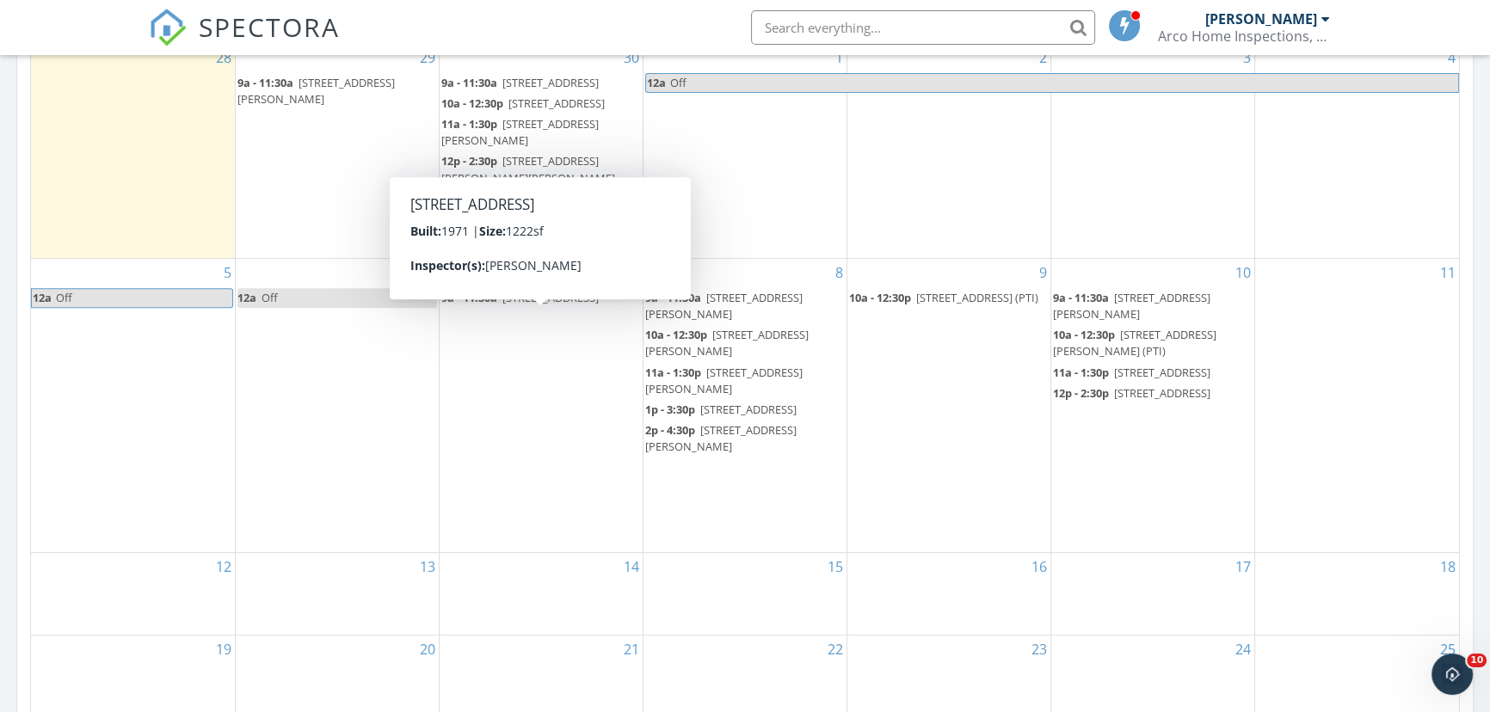
click at [1070, 512] on div "10 9a - 11:30a [STREET_ADDRESS][PERSON_NAME] 10a - 12:30p [STREET_ADDRESS][PERS…" at bounding box center [1152, 405] width 203 height 293
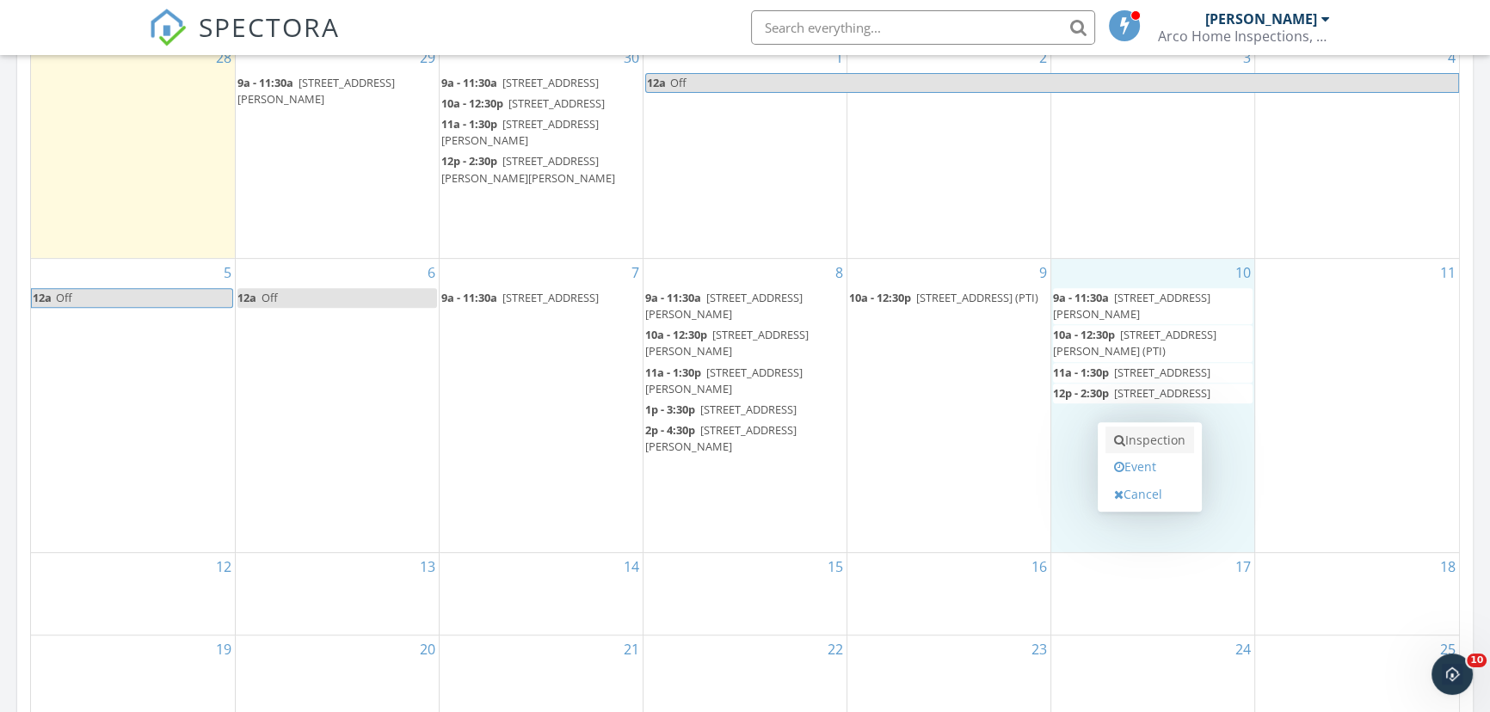
click at [1141, 441] on link "Inspection" at bounding box center [1149, 441] width 89 height 28
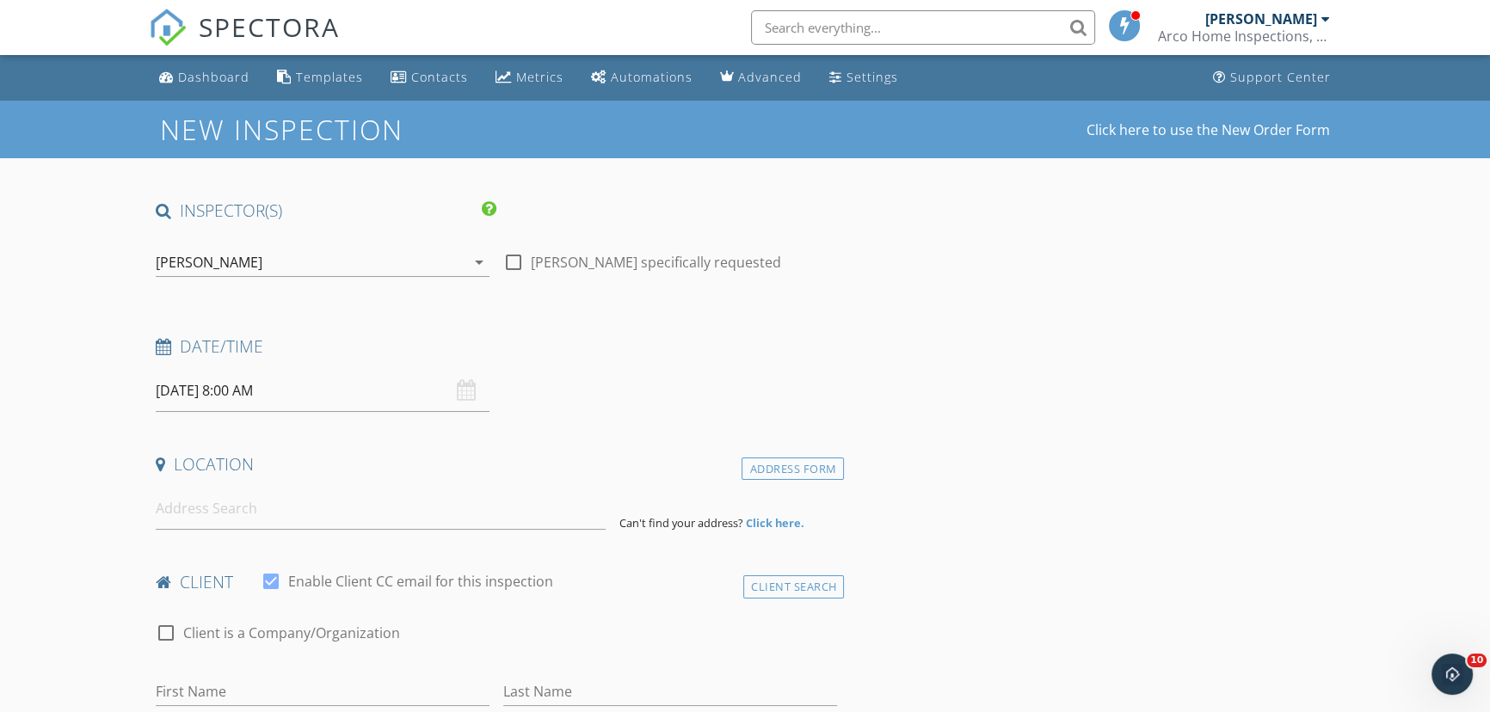
click at [321, 388] on input "[DATE] 8:00 AM" at bounding box center [323, 391] width 334 height 42
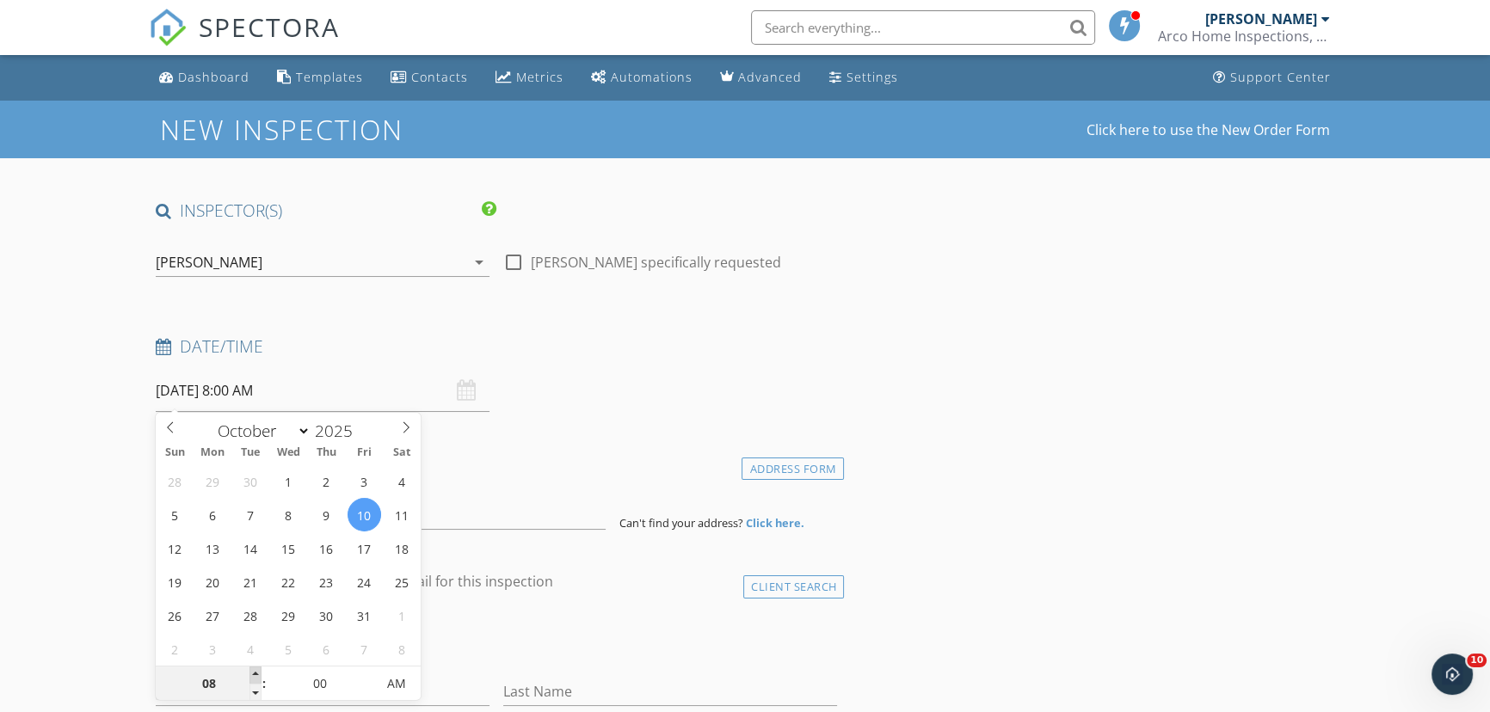
type input "09"
type input "[DATE] 9:00 AM"
click at [255, 676] on span at bounding box center [255, 675] width 12 height 17
type input "10"
type input "[DATE] 10:00 AM"
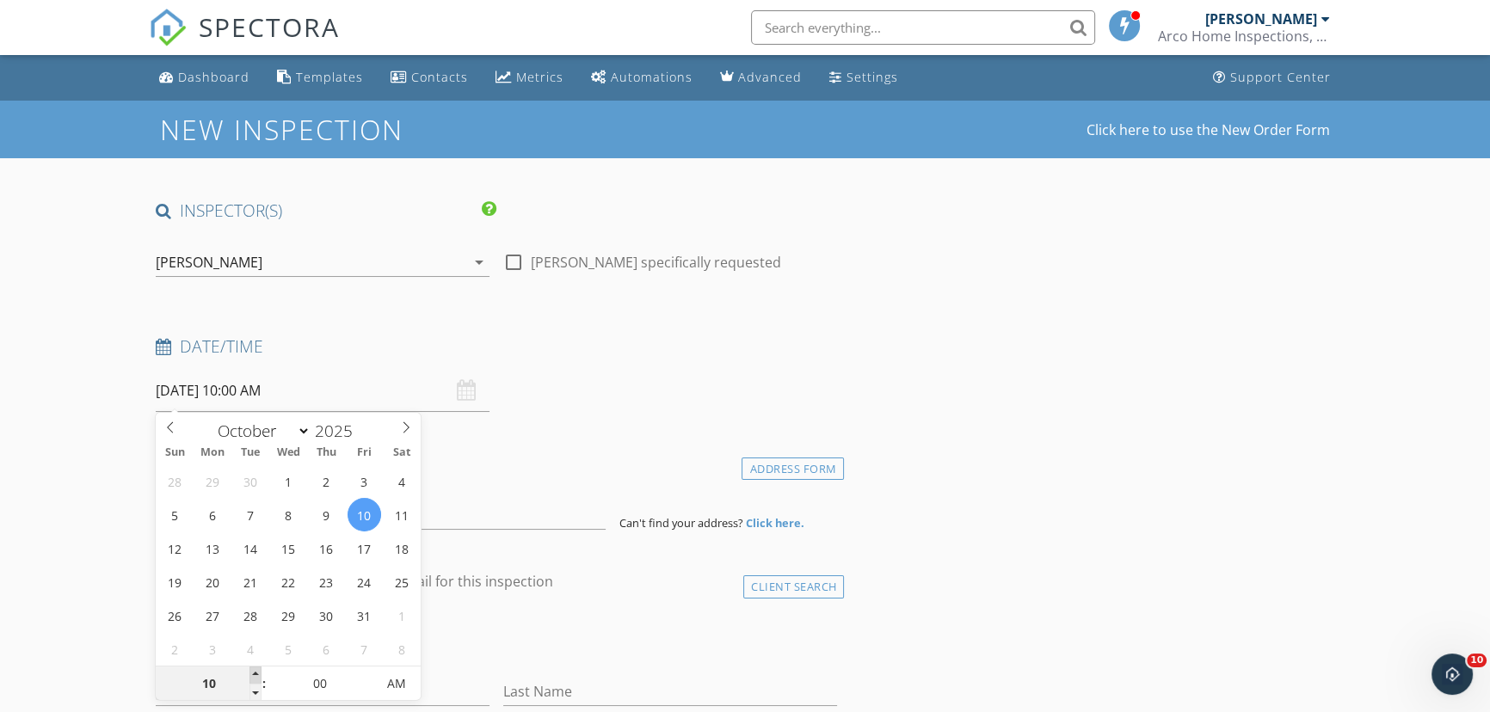
click at [255, 676] on span at bounding box center [255, 675] width 12 height 17
type input "11"
type input "[DATE] 11:00 AM"
click at [255, 676] on span at bounding box center [255, 675] width 12 height 17
type input "12"
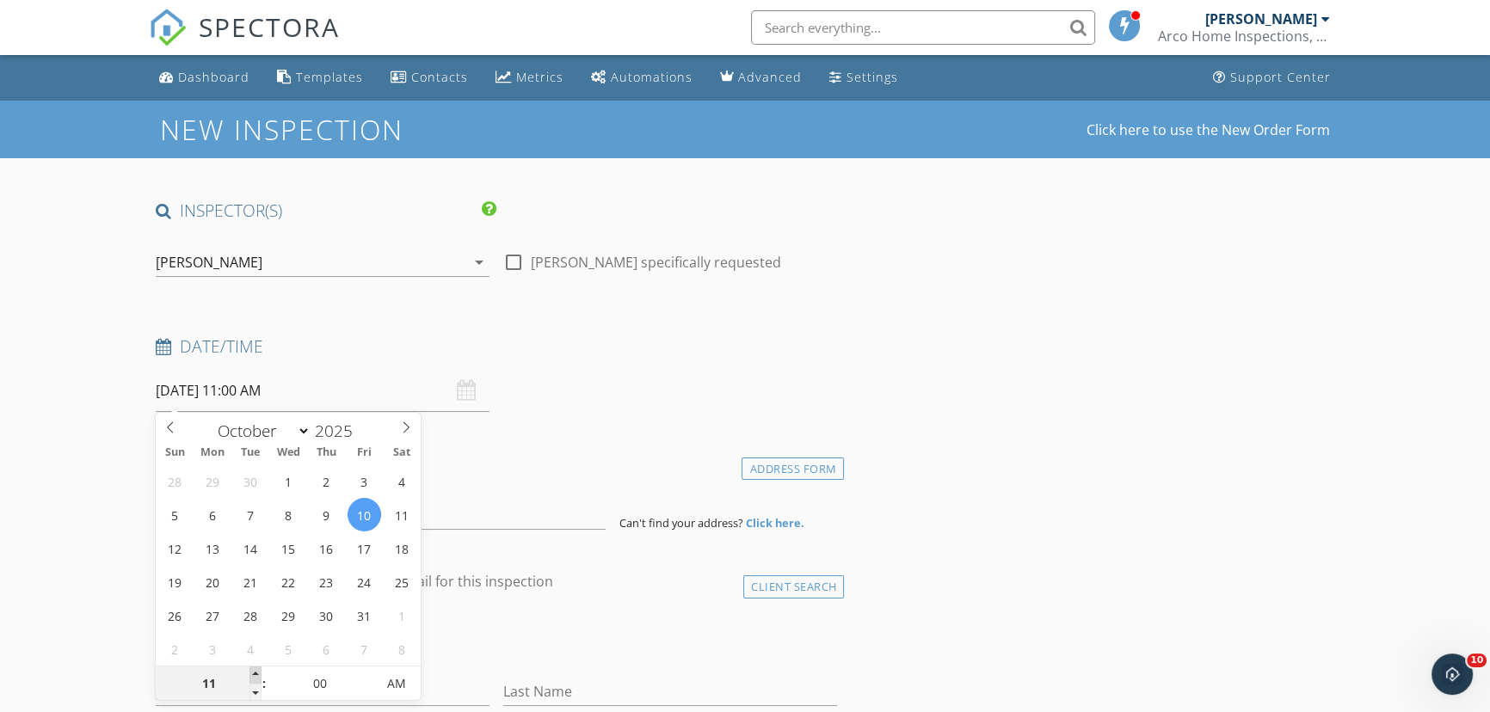
type input "[DATE] 12:00 PM"
click at [255, 676] on span at bounding box center [255, 675] width 12 height 17
type input "01"
type input "[DATE] 1:00 PM"
click at [255, 674] on span at bounding box center [255, 675] width 12 height 17
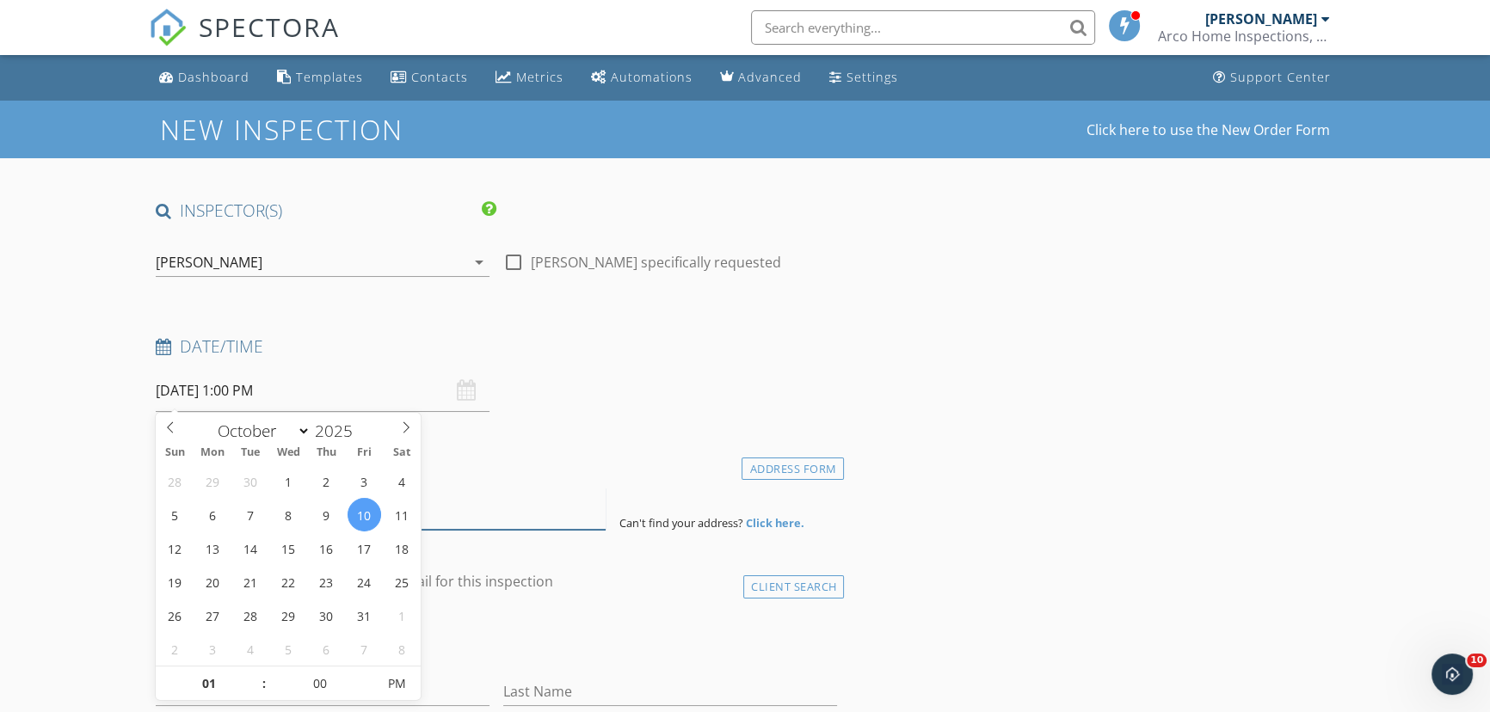
click at [501, 522] on input at bounding box center [381, 509] width 450 height 42
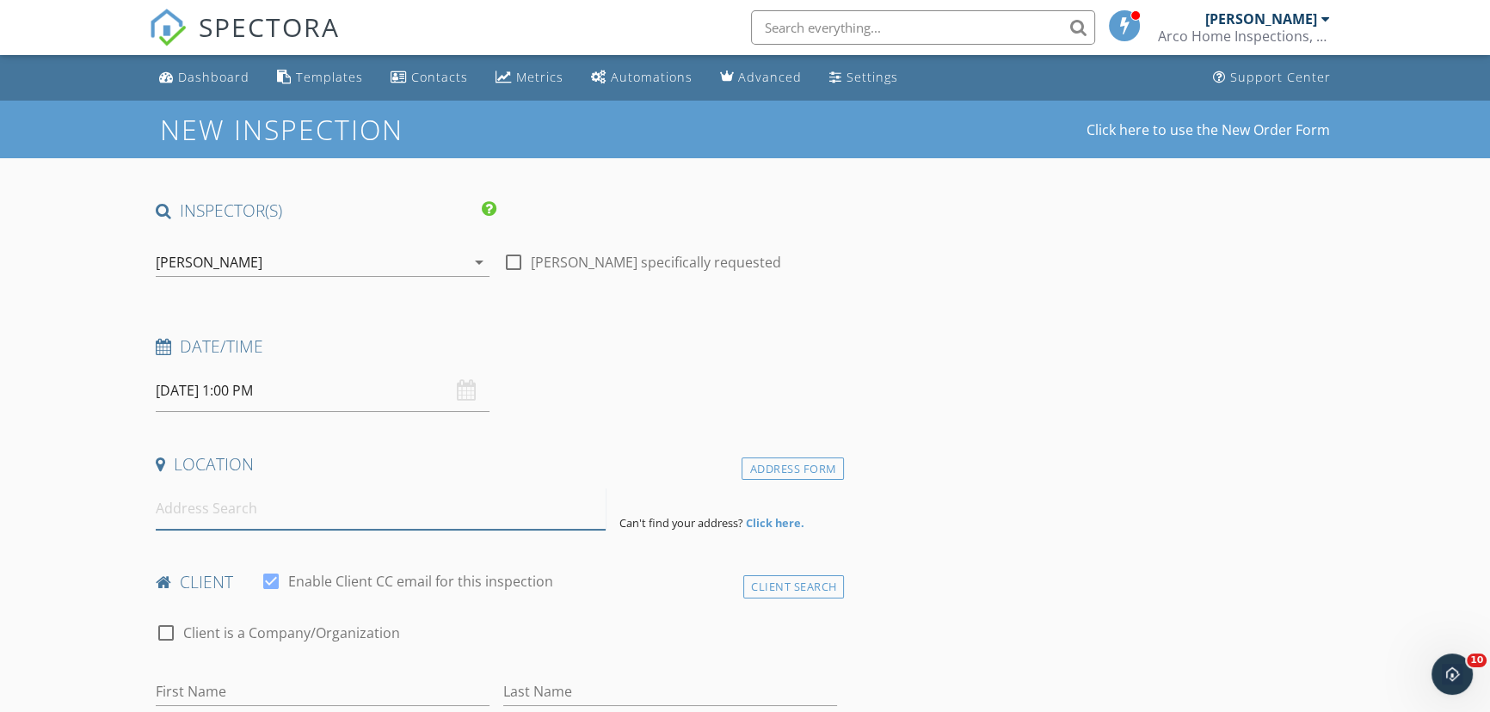
paste input ": 2488 Coronet Ct , Spring Hill,"
type input "2488 Coronet Ct, Spring Hill, FL, USA"
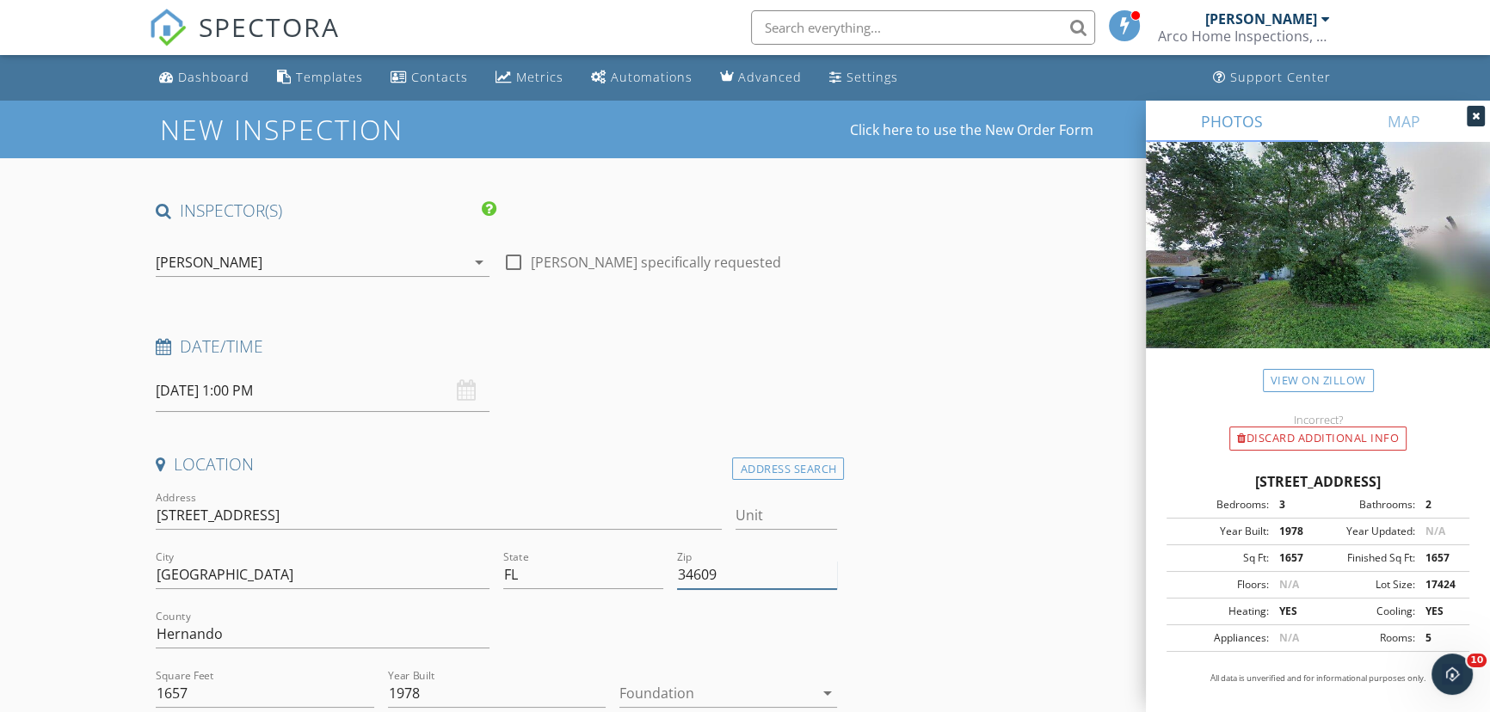
click at [741, 578] on input "34609" at bounding box center [757, 575] width 160 height 28
type input "34609 (PTI)"
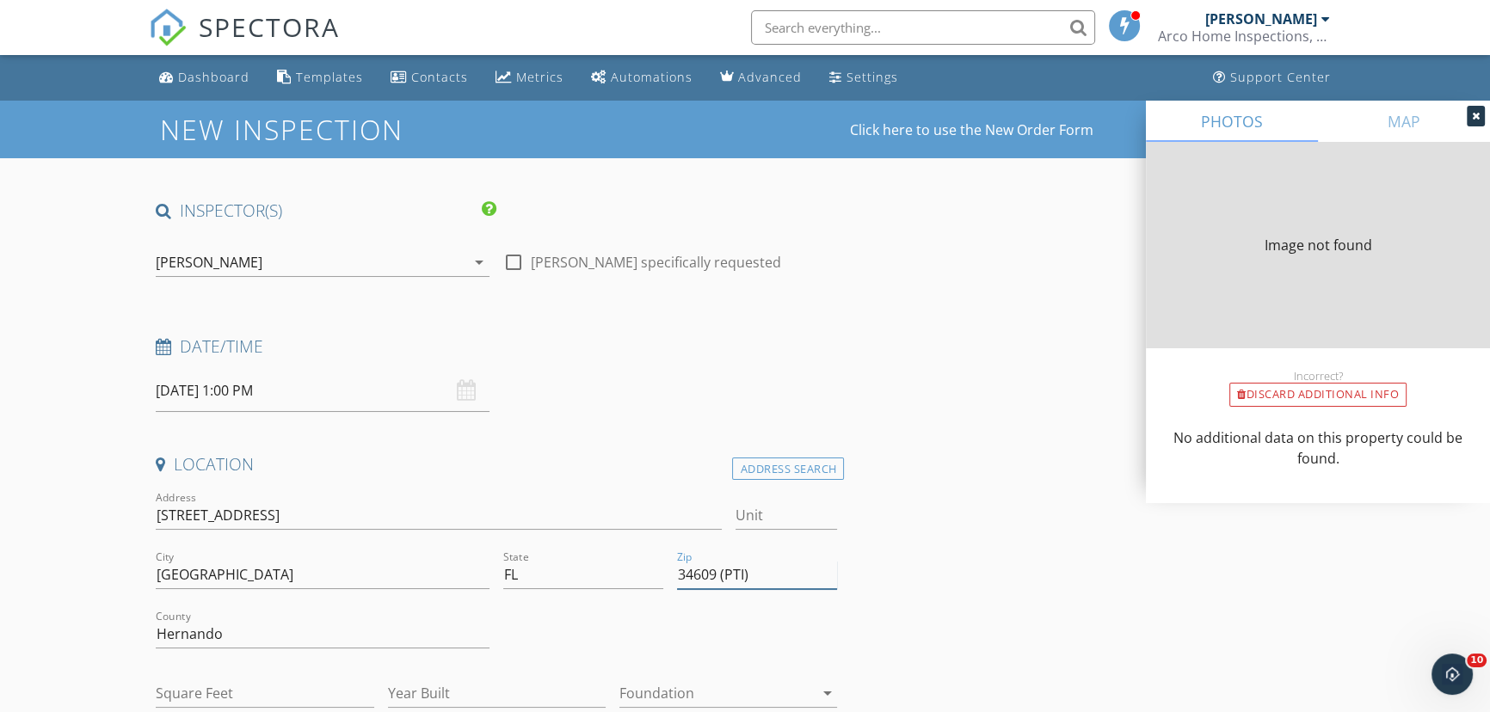
type input "1657"
type input "1978"
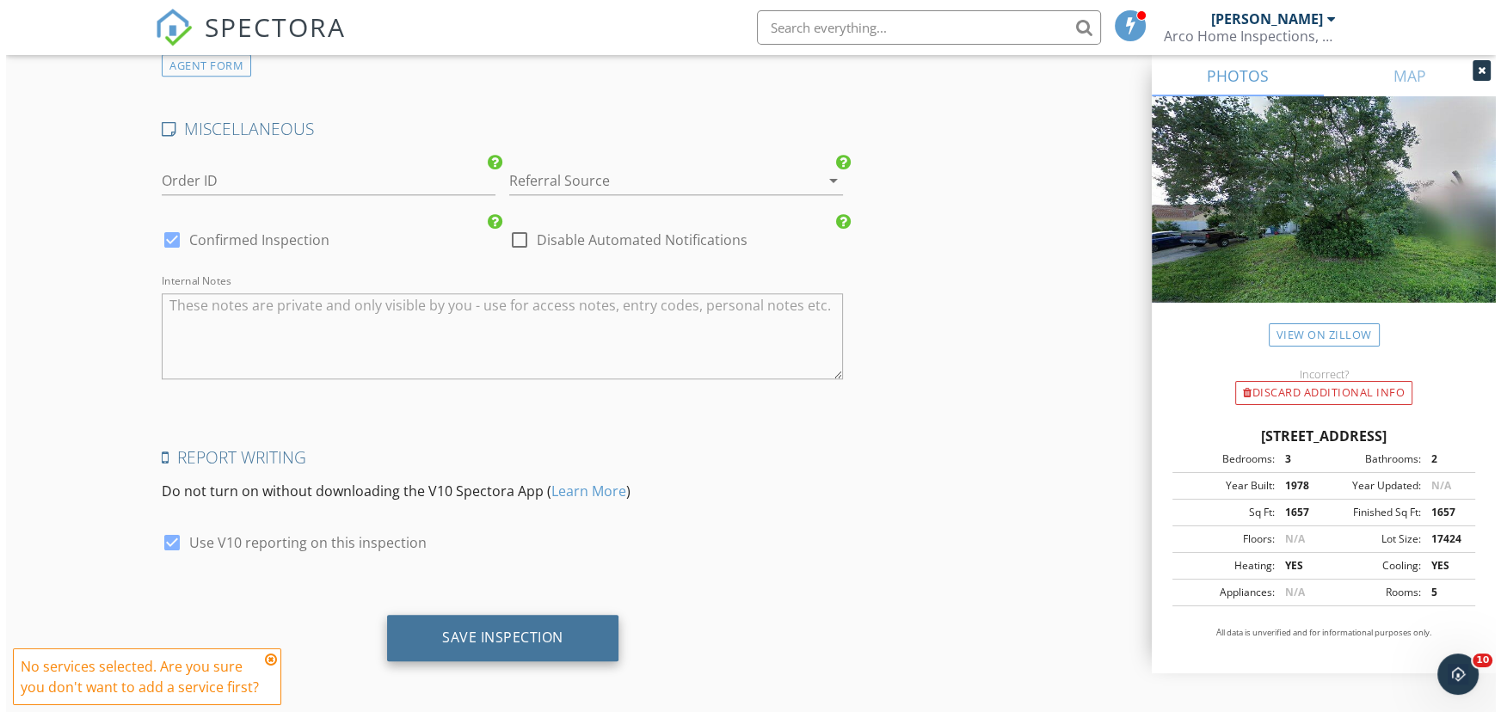
scroll to position [2347, 0]
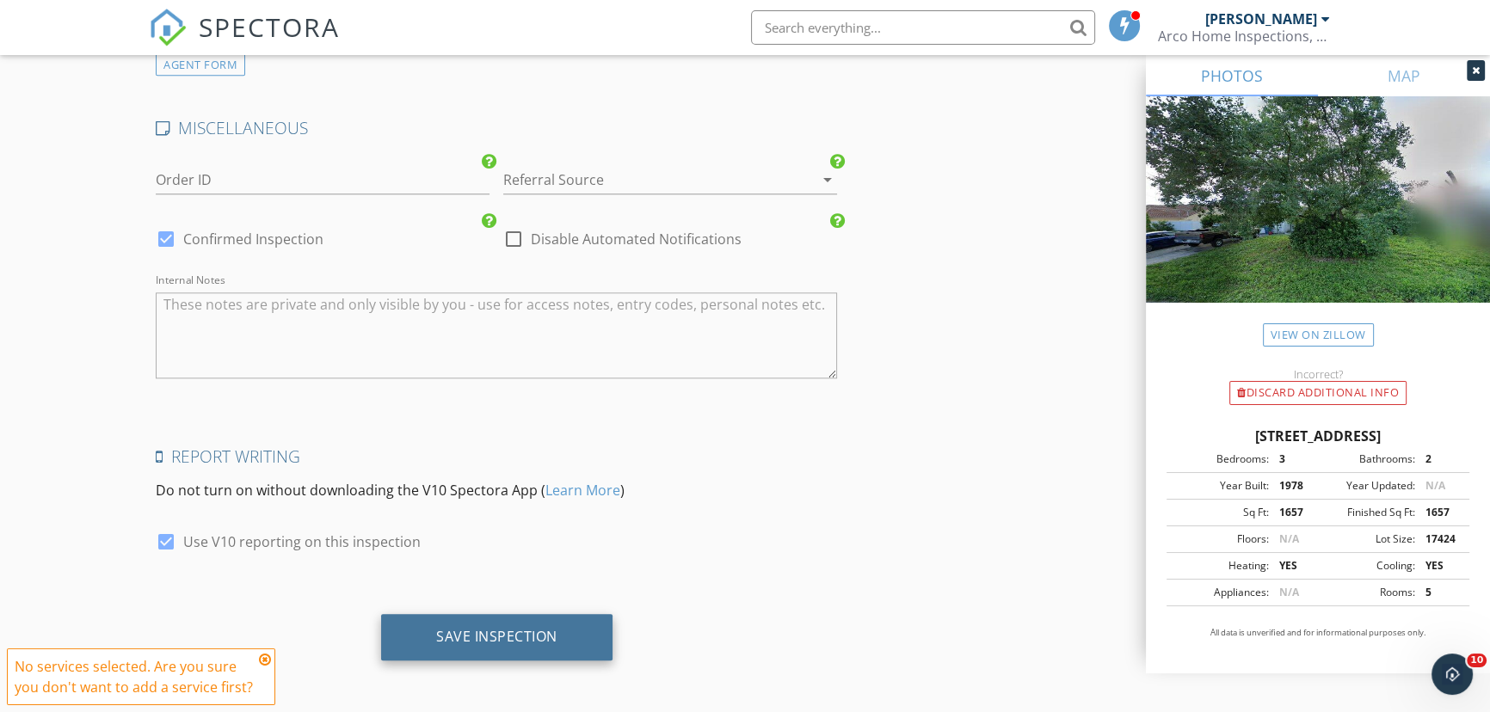
click at [458, 633] on div "Save Inspection" at bounding box center [496, 636] width 121 height 17
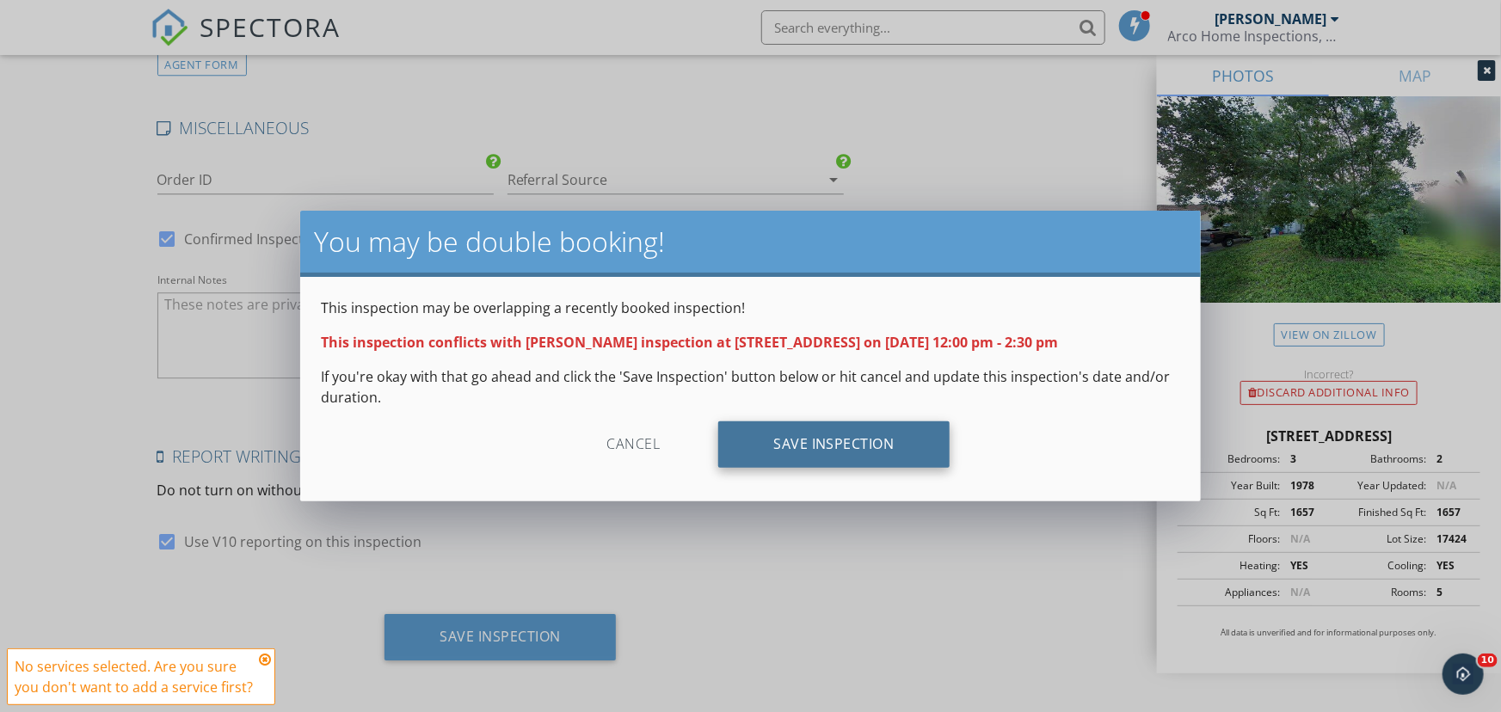
click at [840, 446] on div "Save Inspection" at bounding box center [833, 444] width 231 height 46
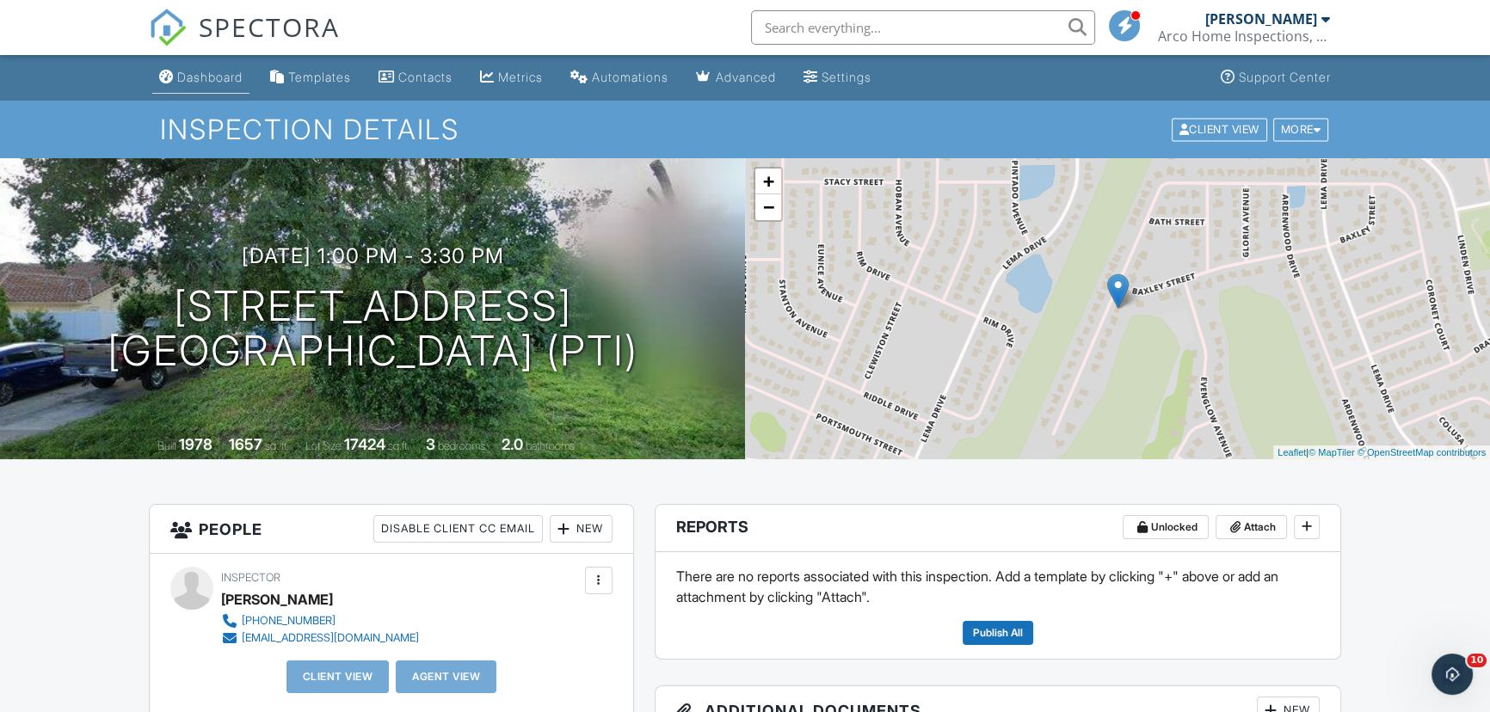
click at [195, 77] on div "Dashboard" at bounding box center [209, 77] width 65 height 15
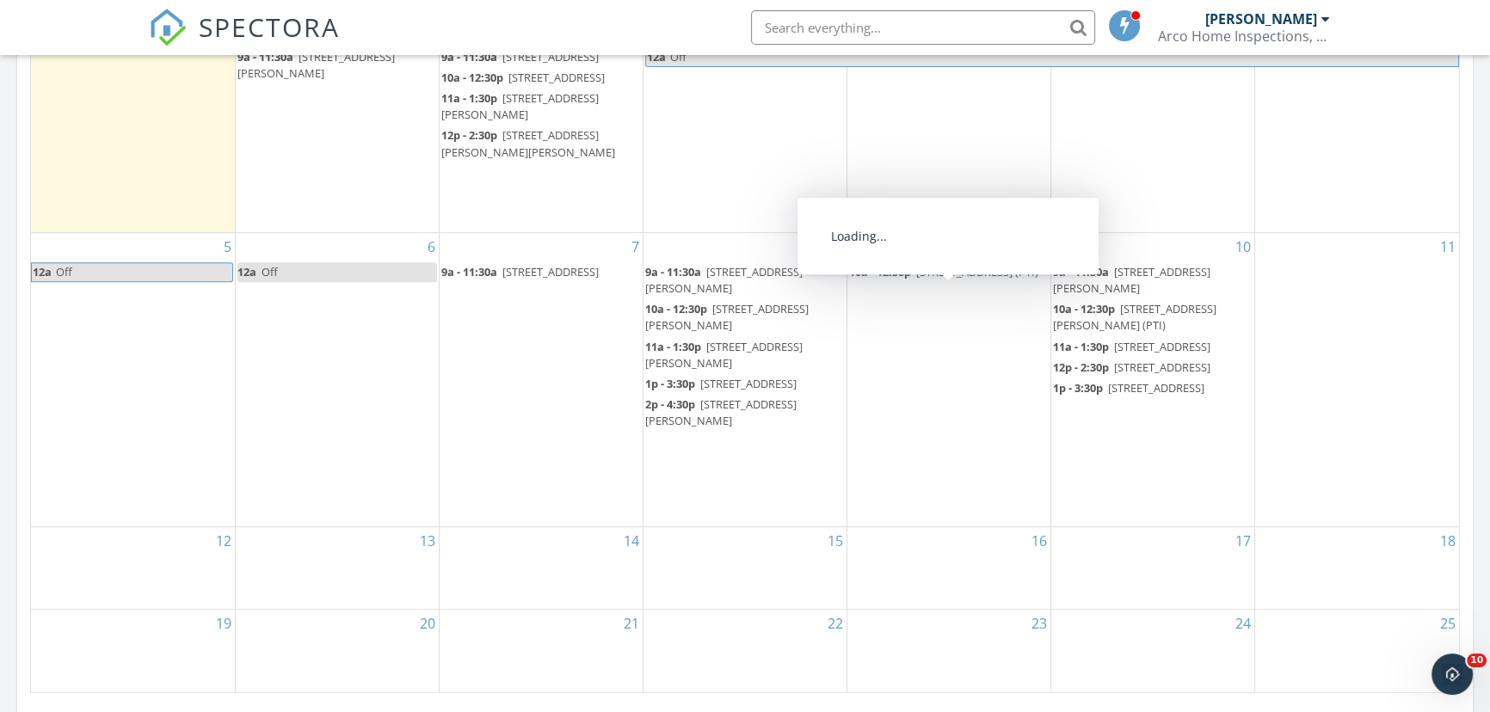
scroll to position [938, 0]
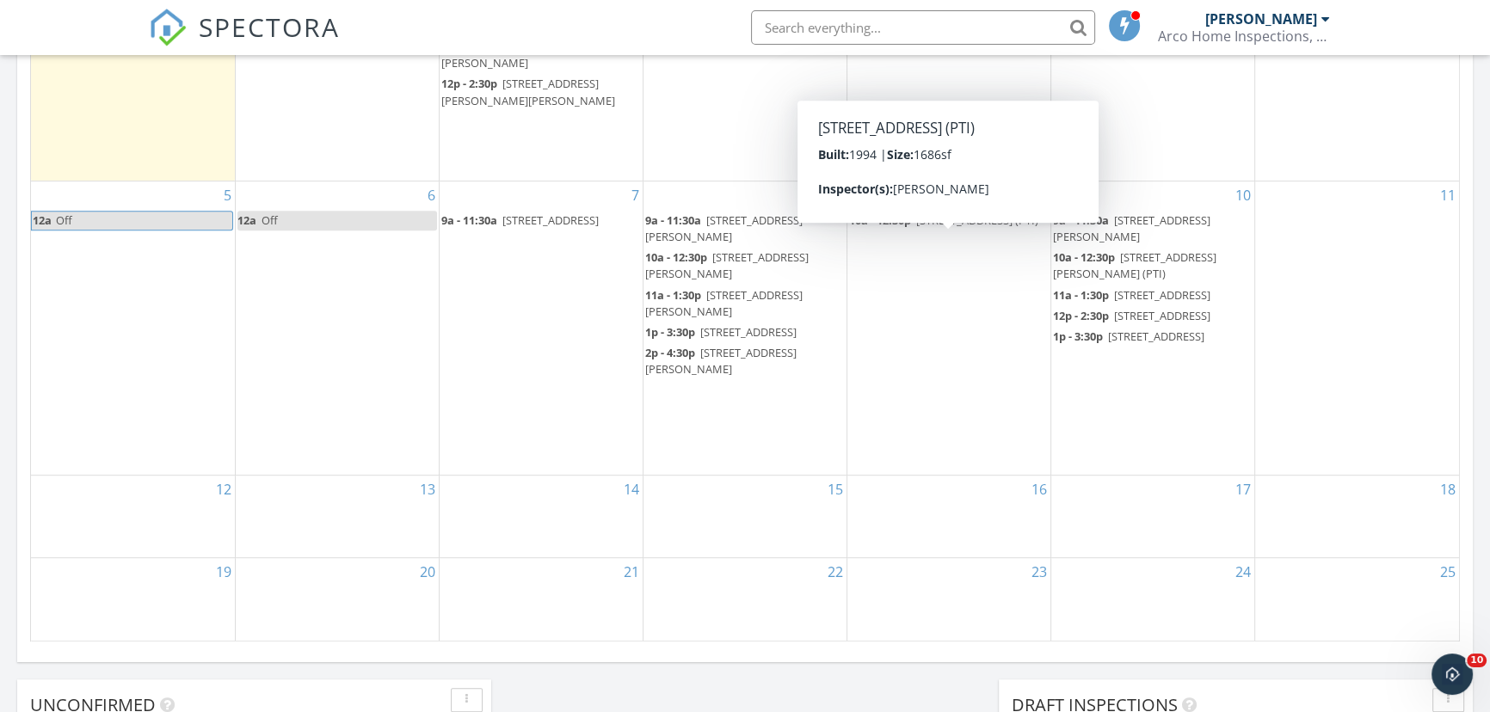
click at [1110, 456] on div "10 9a - 11:30a 11603 McLeod St, Spring Hill 34609 (PTI) 10a - 12:30p 4353 Evere…" at bounding box center [1152, 327] width 203 height 293
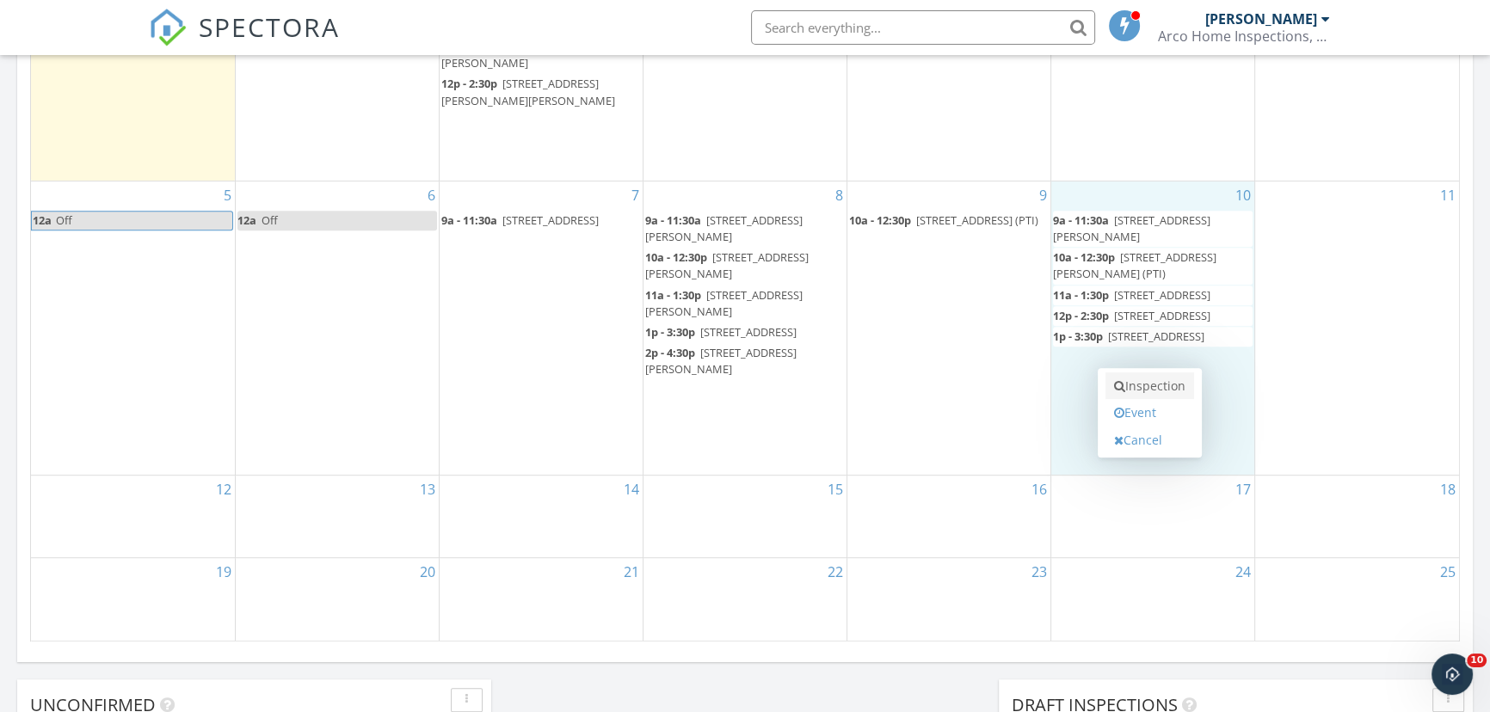
click at [1144, 384] on link "Inspection" at bounding box center [1149, 386] width 89 height 28
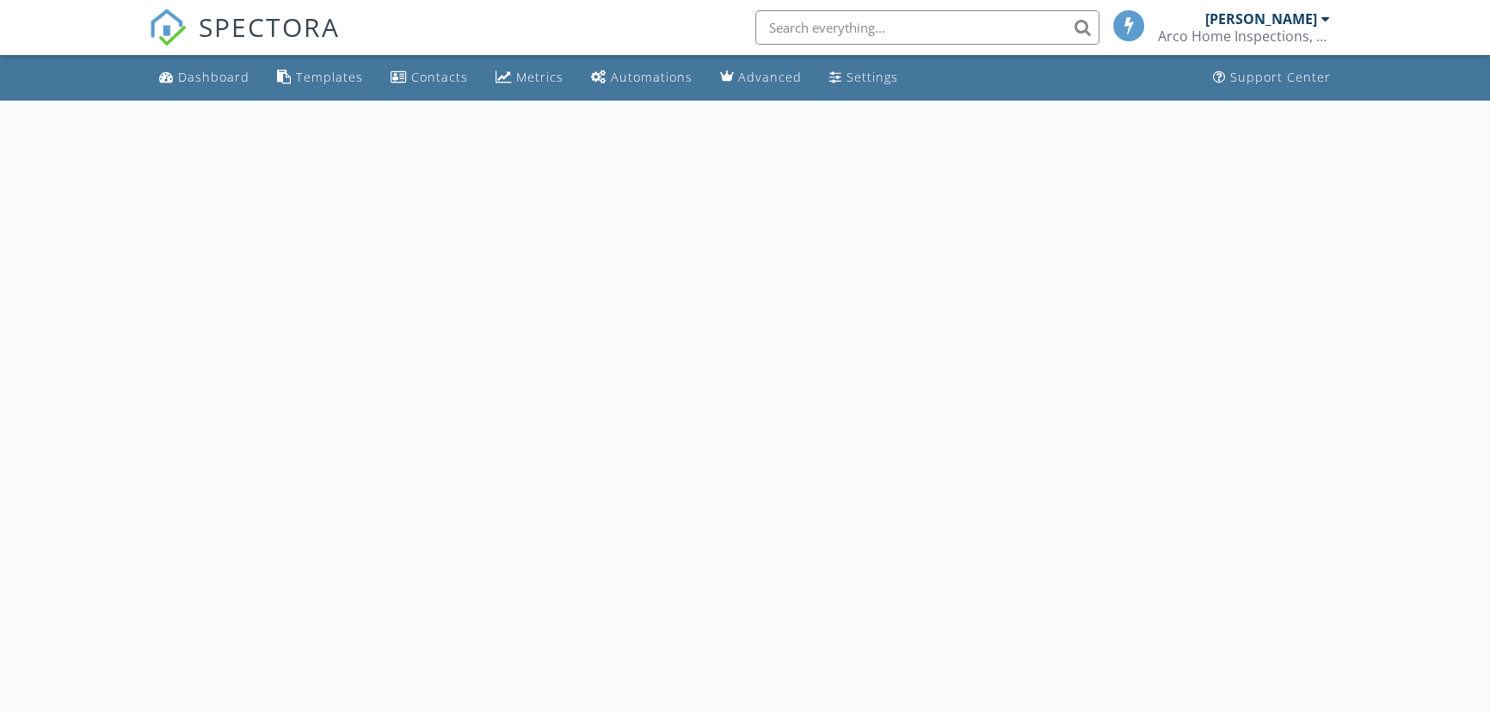
select select "9"
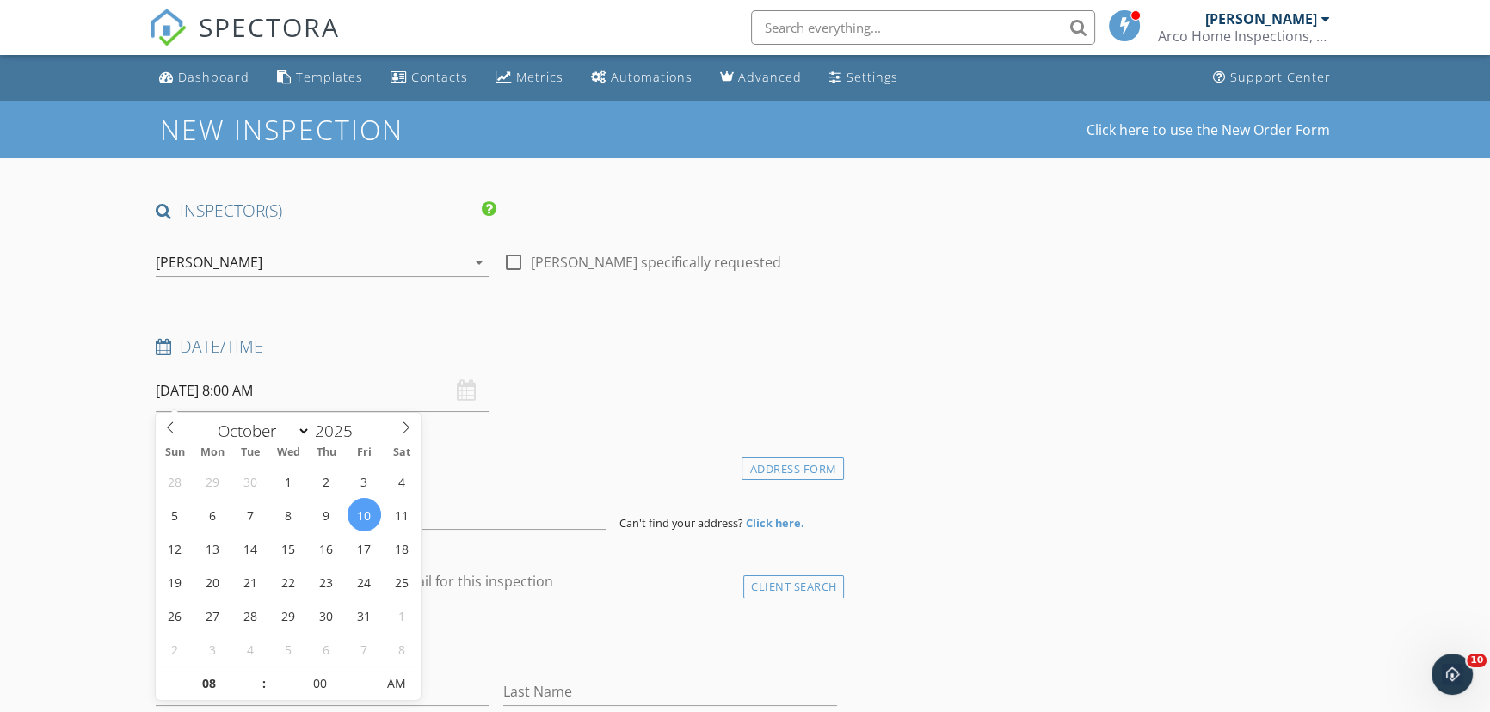
click at [324, 390] on input "[DATE] 8:00 AM" at bounding box center [323, 391] width 334 height 42
type input "09"
type input "[DATE] 9:00 AM"
click at [254, 674] on span at bounding box center [255, 675] width 12 height 17
type input "10"
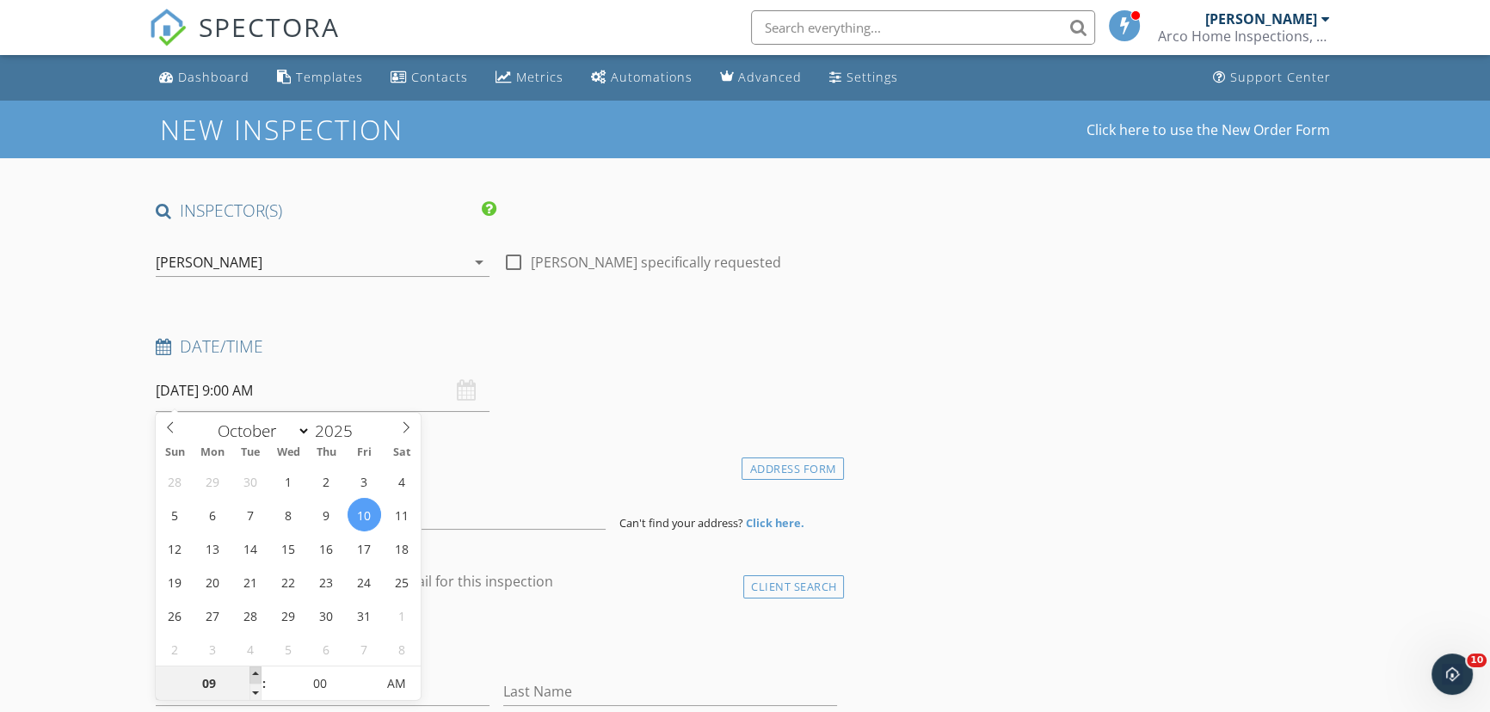
type input "[DATE] 10:00 AM"
click at [254, 674] on span at bounding box center [255, 675] width 12 height 17
type input "11"
type input "[DATE] 11:00 AM"
click at [254, 674] on span at bounding box center [255, 675] width 12 height 17
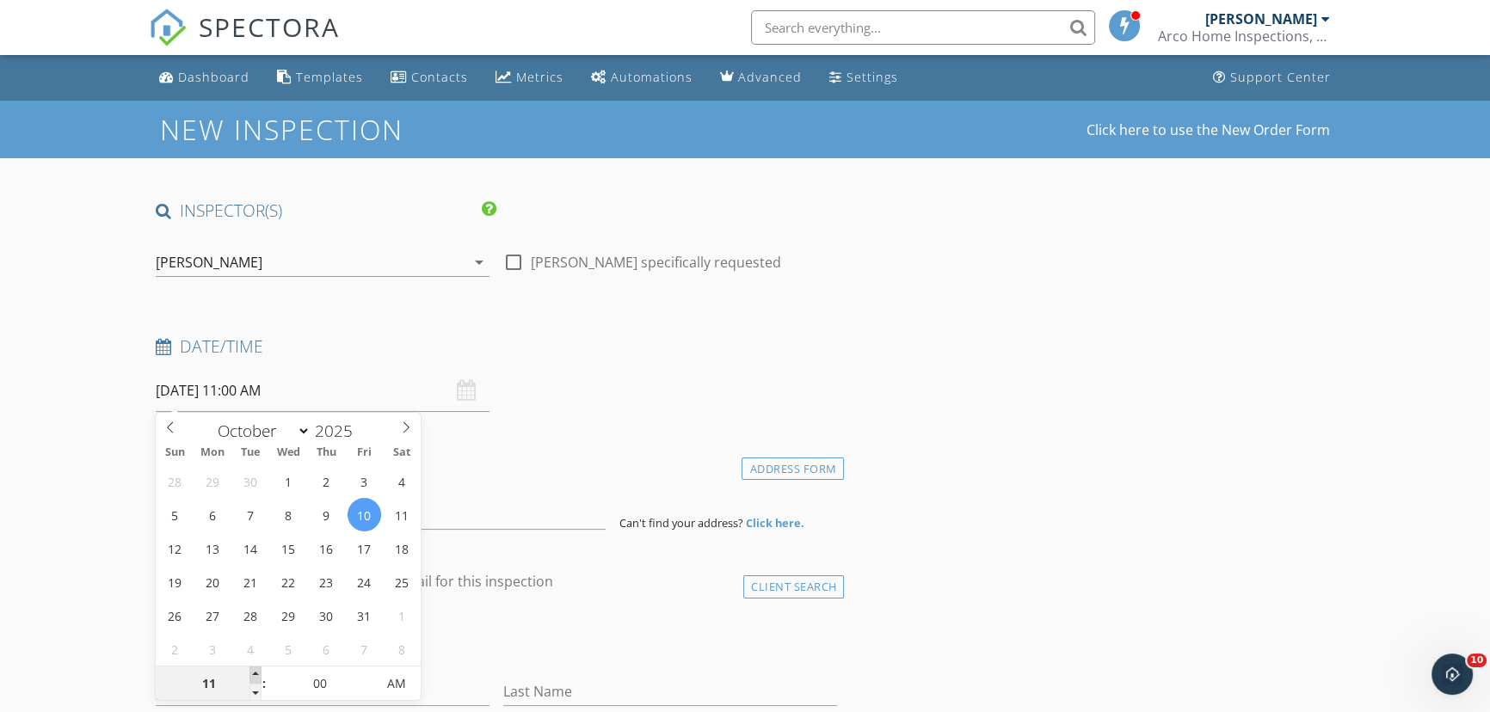
type input "12"
type input "[DATE] 12:00 PM"
click at [254, 674] on span at bounding box center [255, 675] width 12 height 17
type input "01"
type input "[DATE] 1:00 PM"
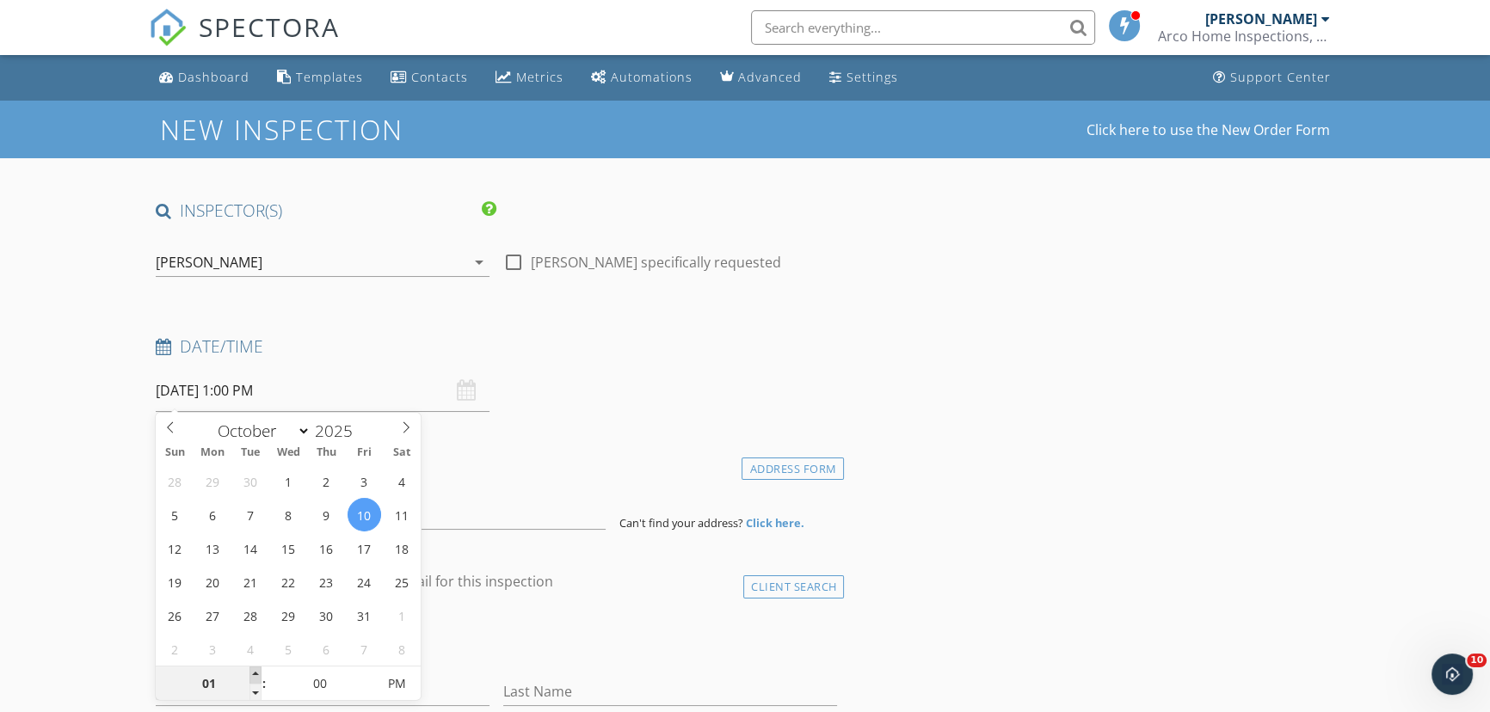
click at [254, 674] on span at bounding box center [255, 675] width 12 height 17
type input "02"
type input "[DATE] 2:00 PM"
click at [254, 674] on span at bounding box center [255, 675] width 12 height 17
click at [470, 522] on input at bounding box center [381, 509] width 450 height 42
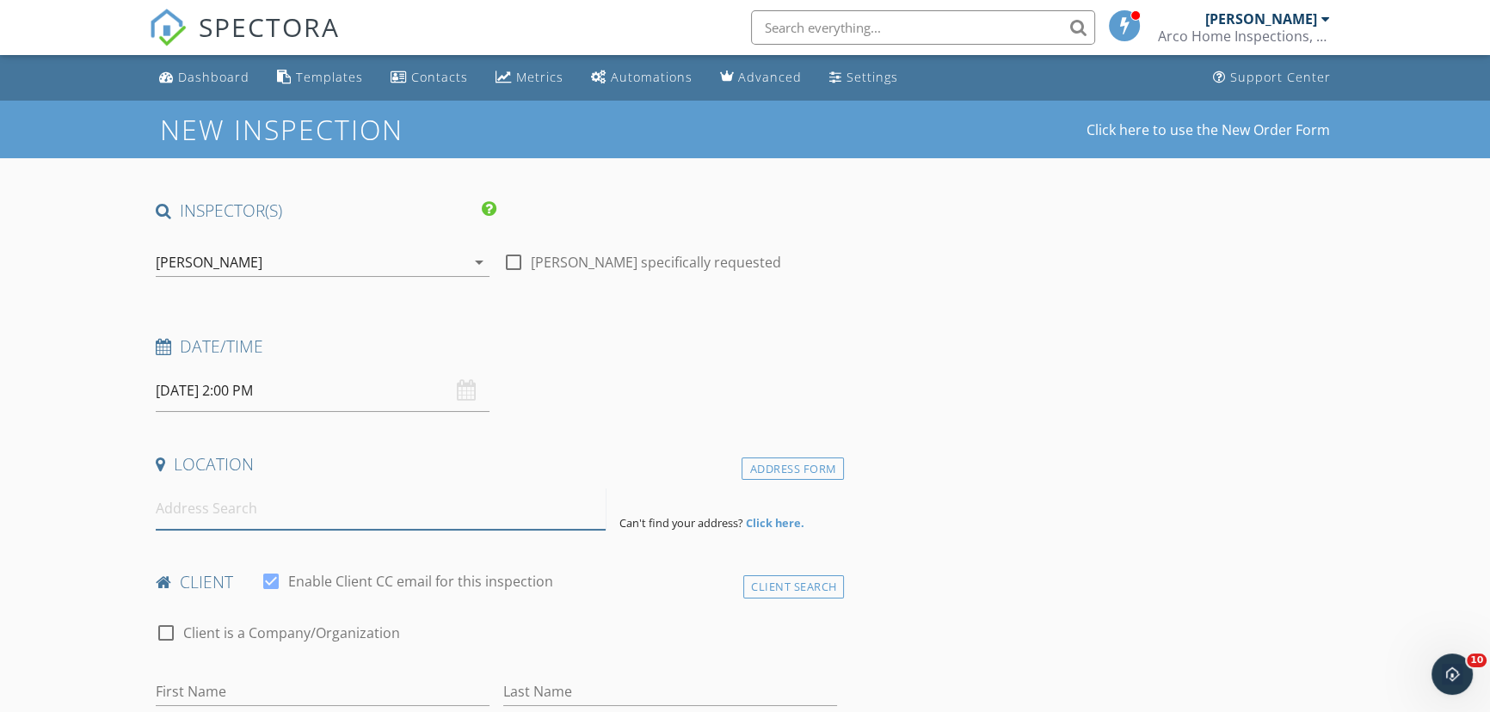
paste input "1063 Cambay Ln , Spring Hill"
type input "1063 Cambay Ln, Spring Hill, FL, USA"
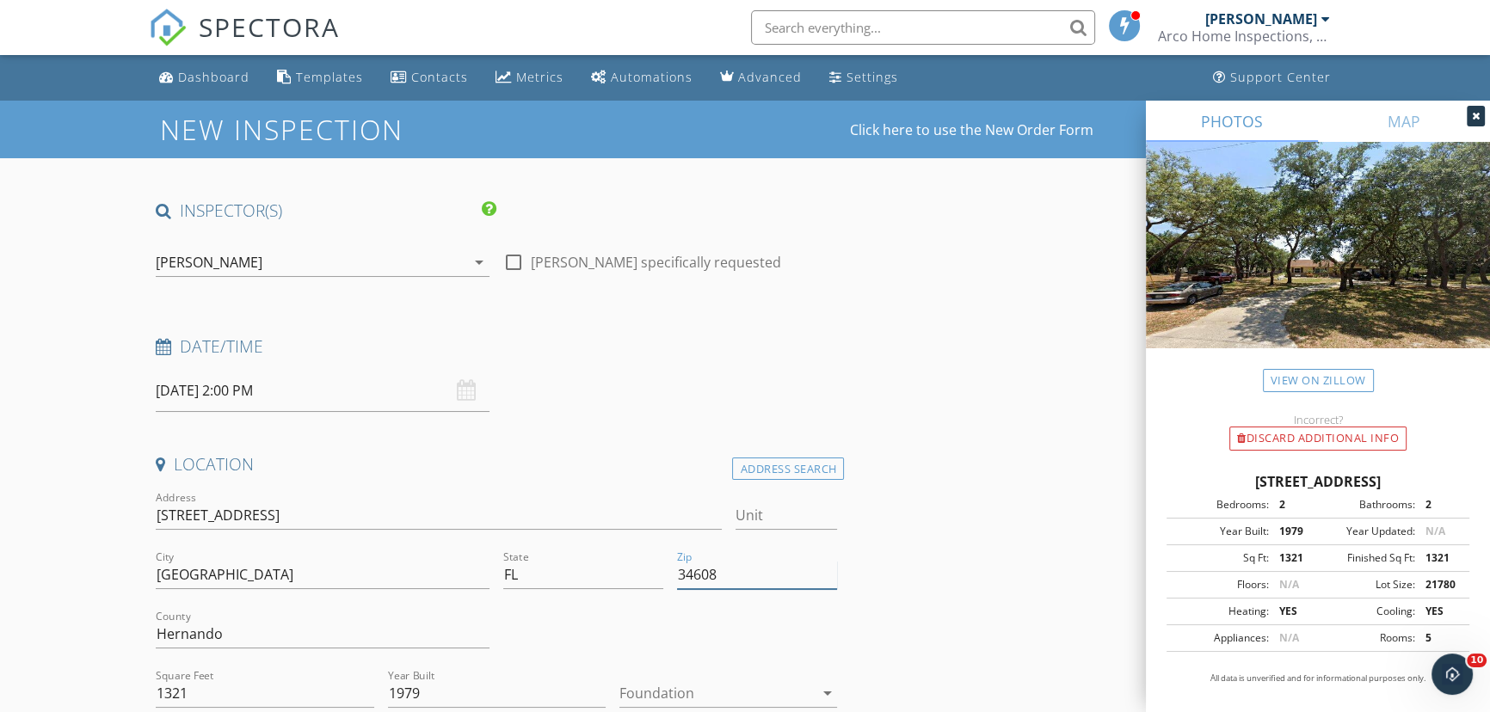
click at [739, 577] on input "34608" at bounding box center [757, 575] width 160 height 28
type input "34608 (PTI)"
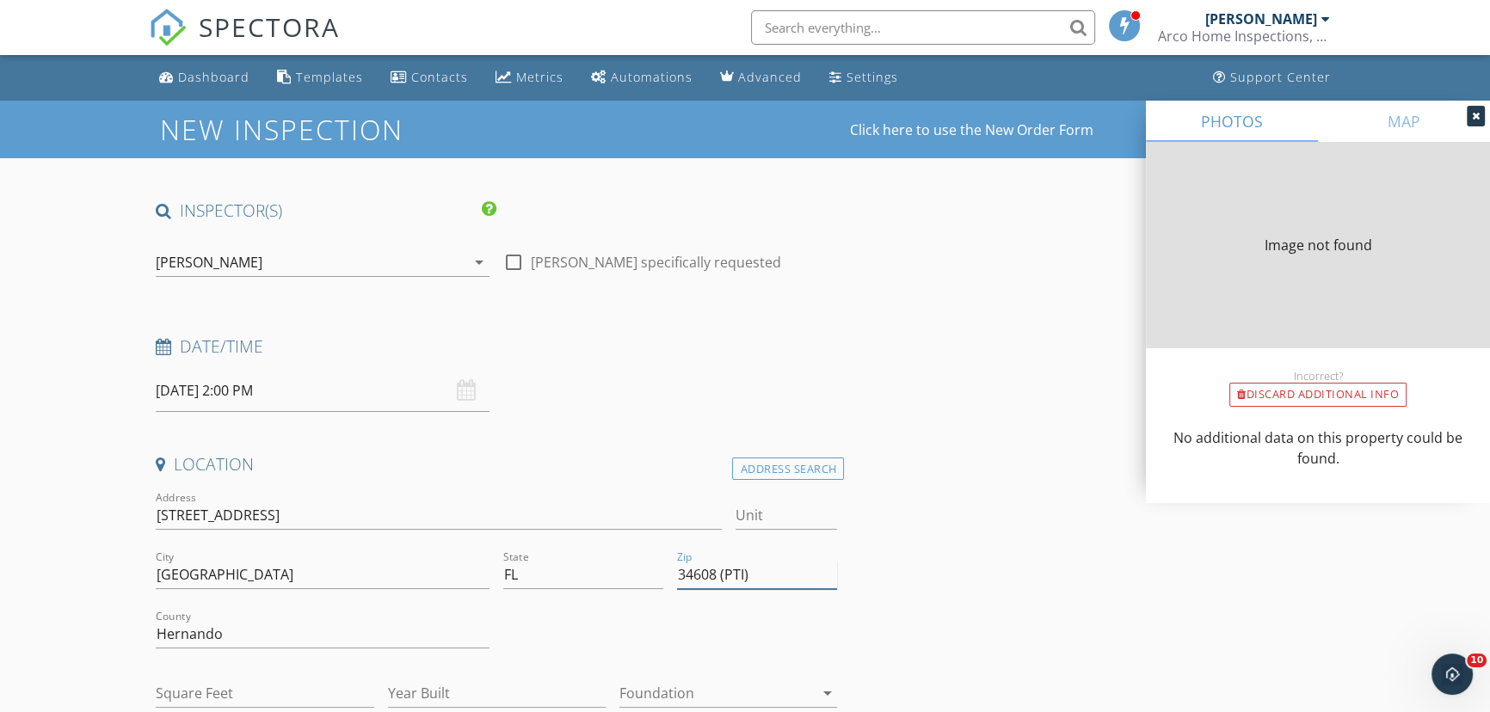
type input "1321"
type input "1979"
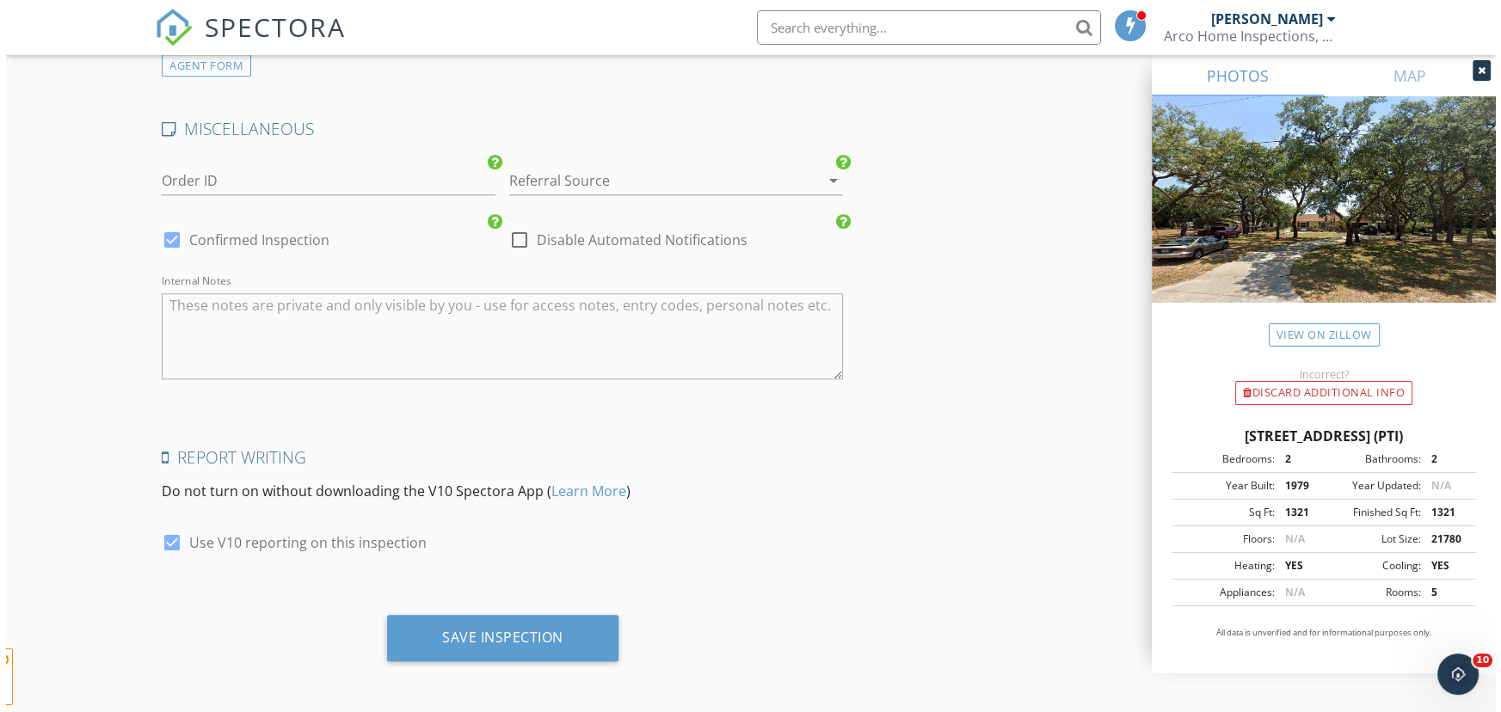
scroll to position [2347, 0]
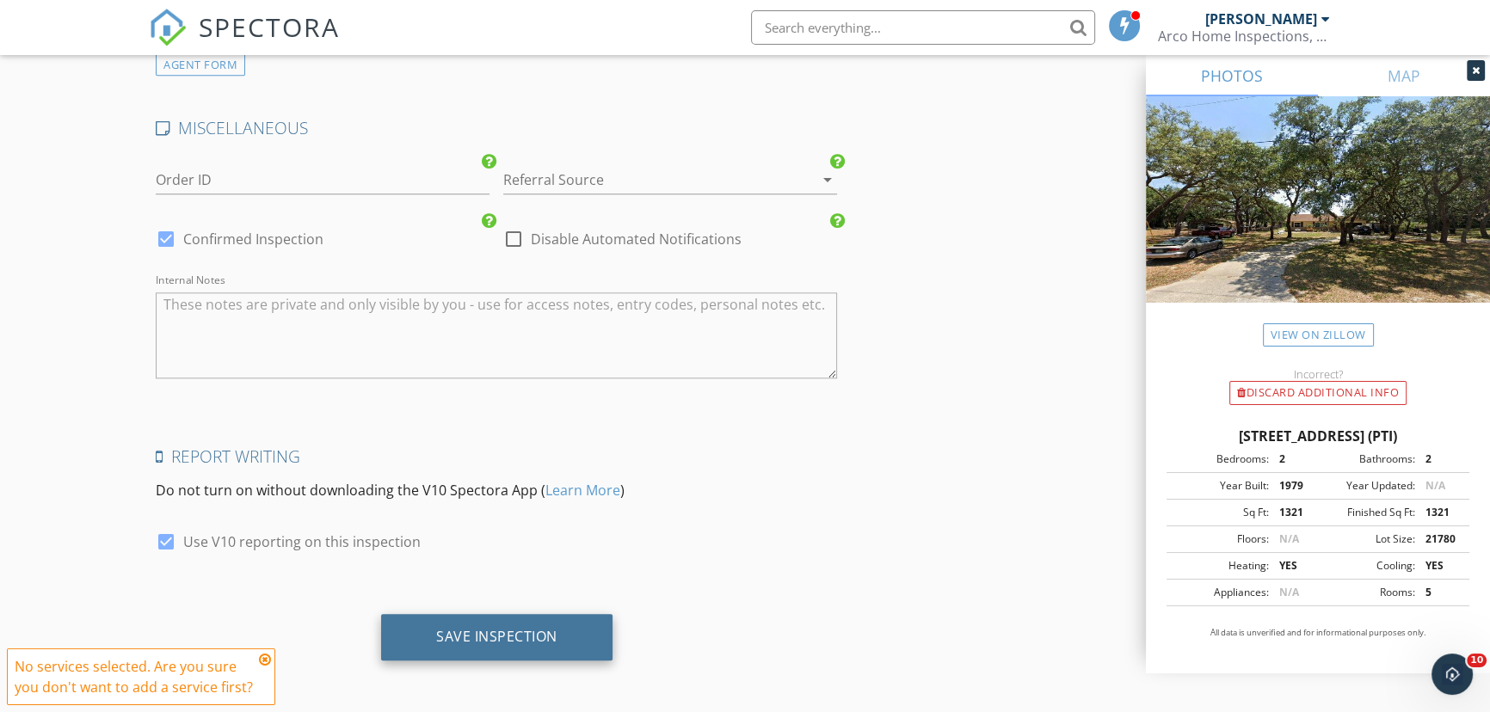
click at [471, 631] on div "Save Inspection" at bounding box center [496, 636] width 121 height 17
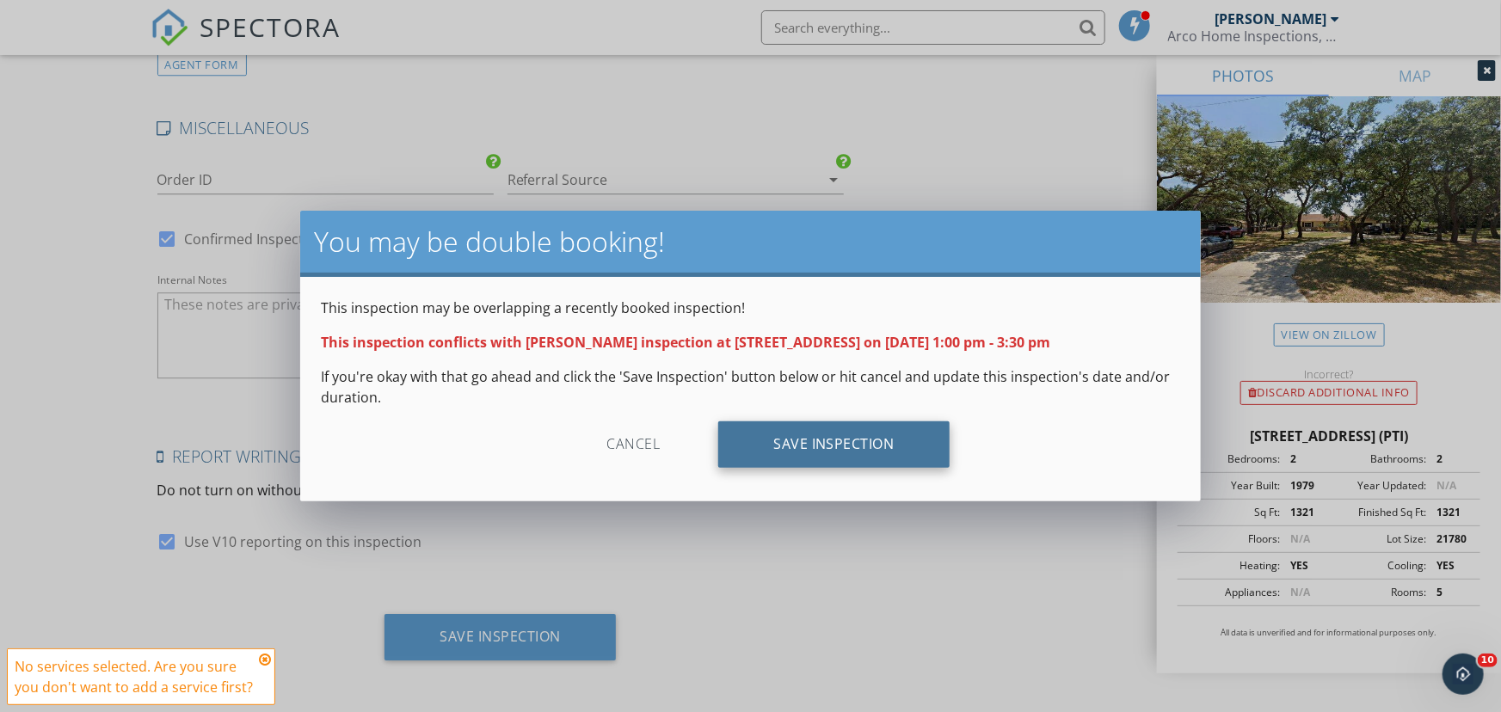
click at [850, 455] on div "Save Inspection" at bounding box center [833, 444] width 231 height 46
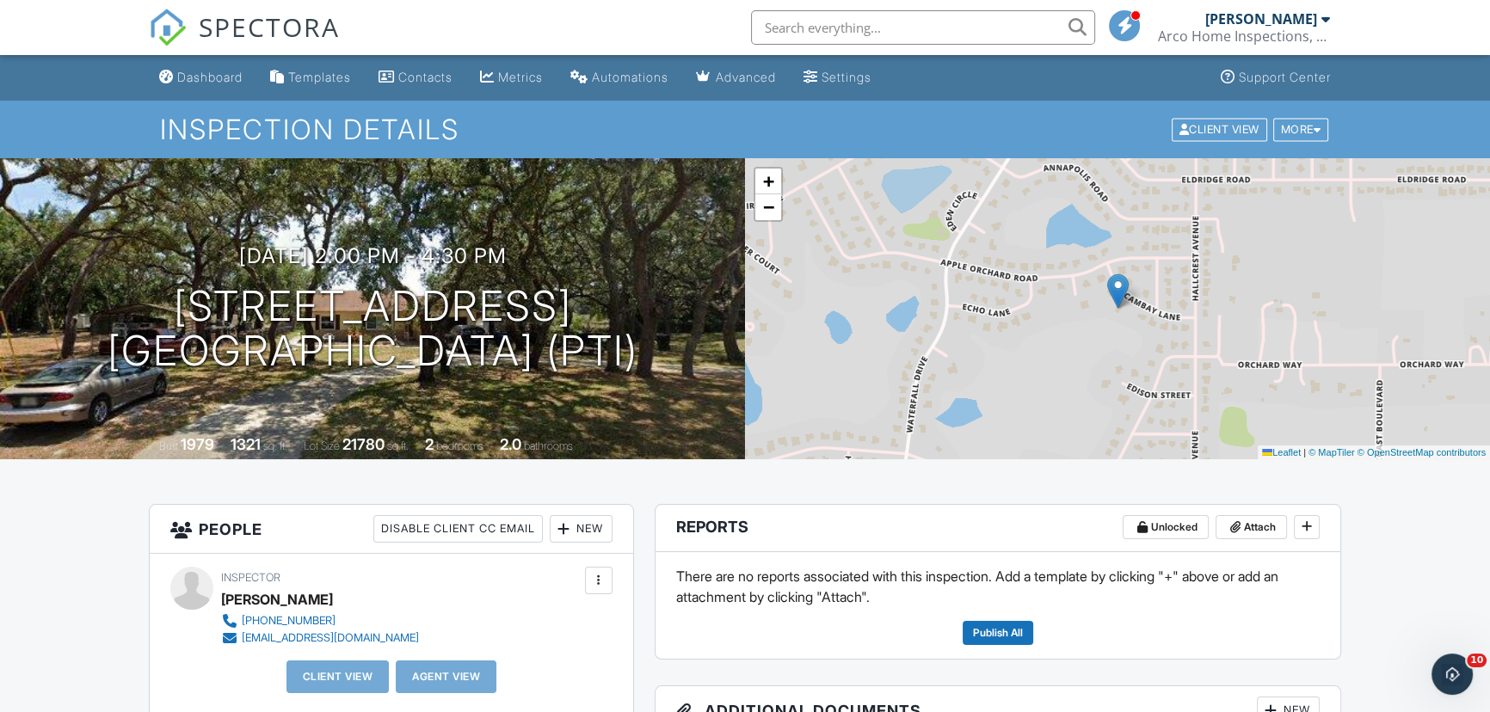
click at [208, 77] on div "Dashboard" at bounding box center [209, 77] width 65 height 15
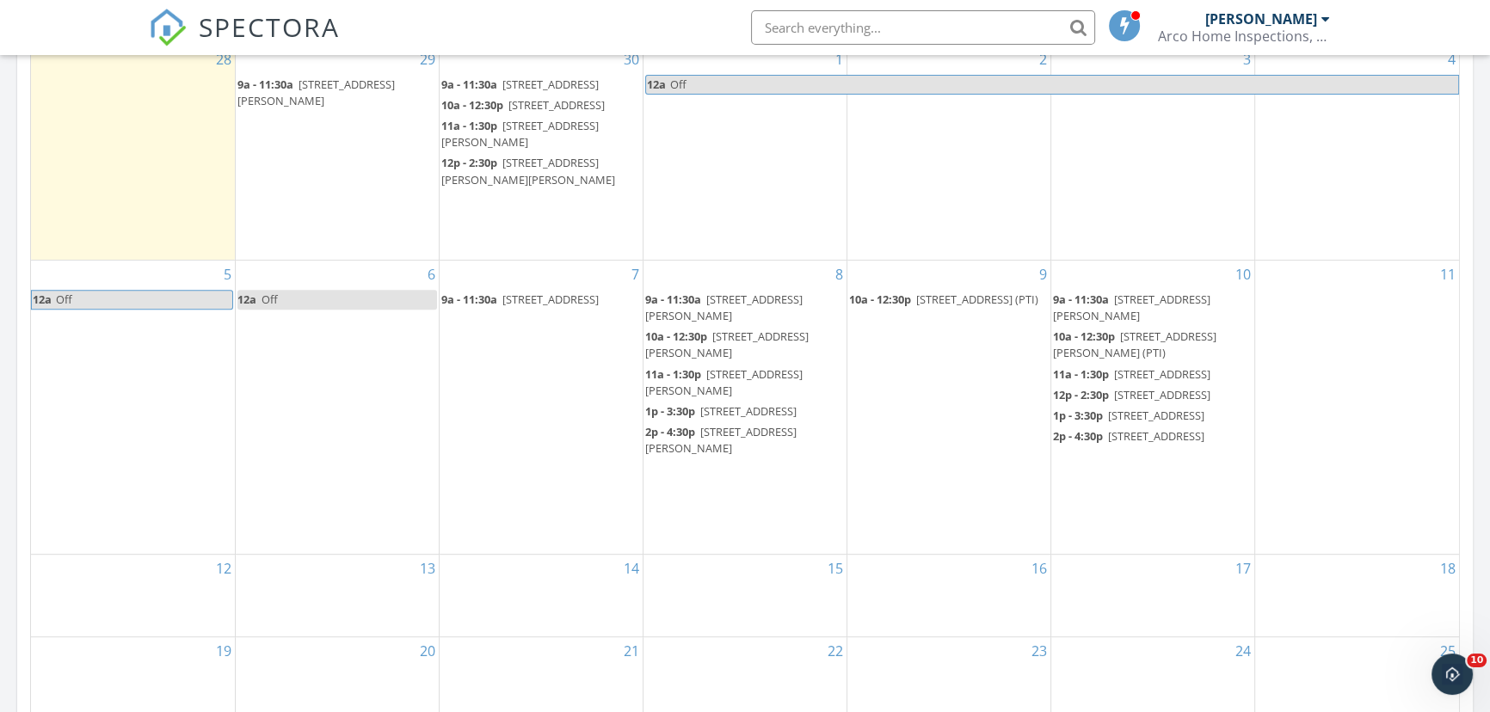
scroll to position [938, 0]
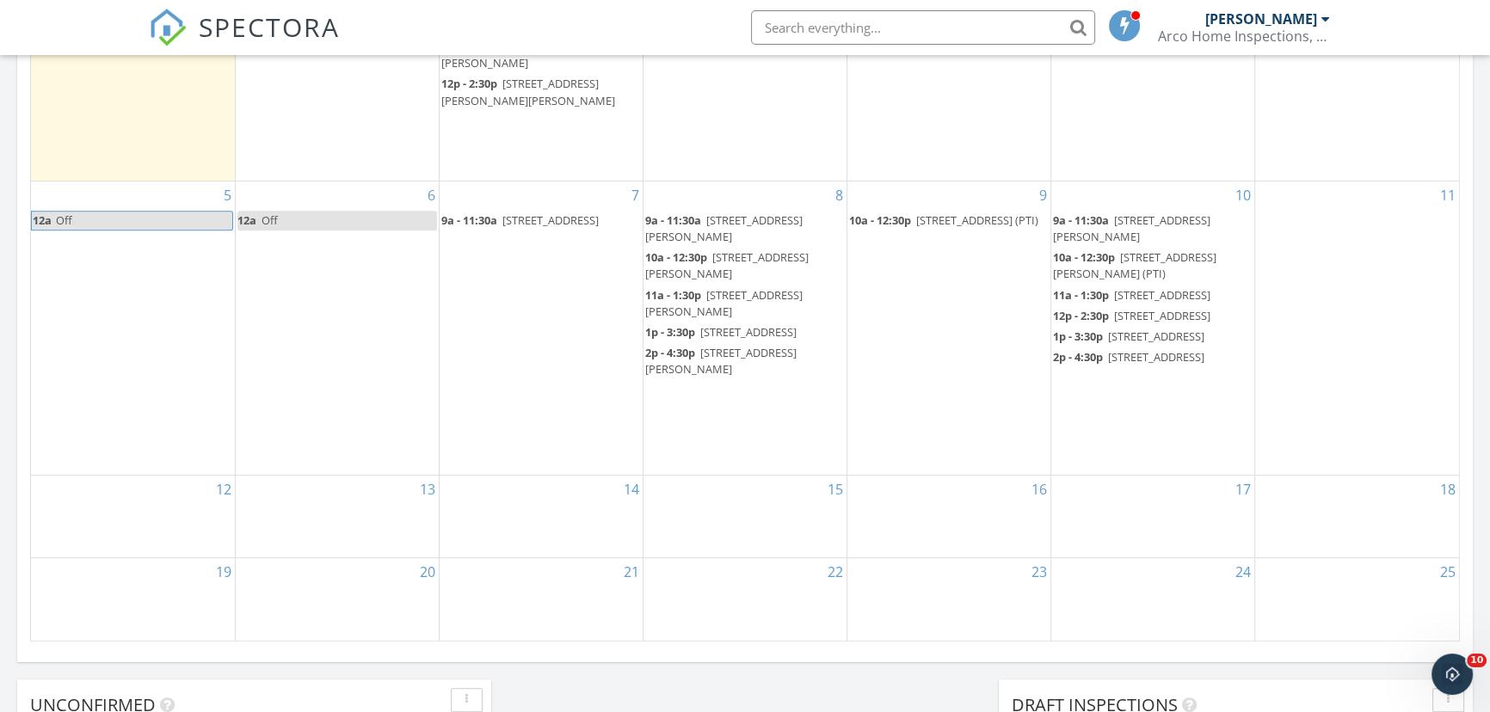
click at [1087, 475] on div "10 9a - 11:30a [STREET_ADDRESS][PERSON_NAME] 10a - 12:30p [STREET_ADDRESS][PERS…" at bounding box center [1152, 327] width 203 height 293
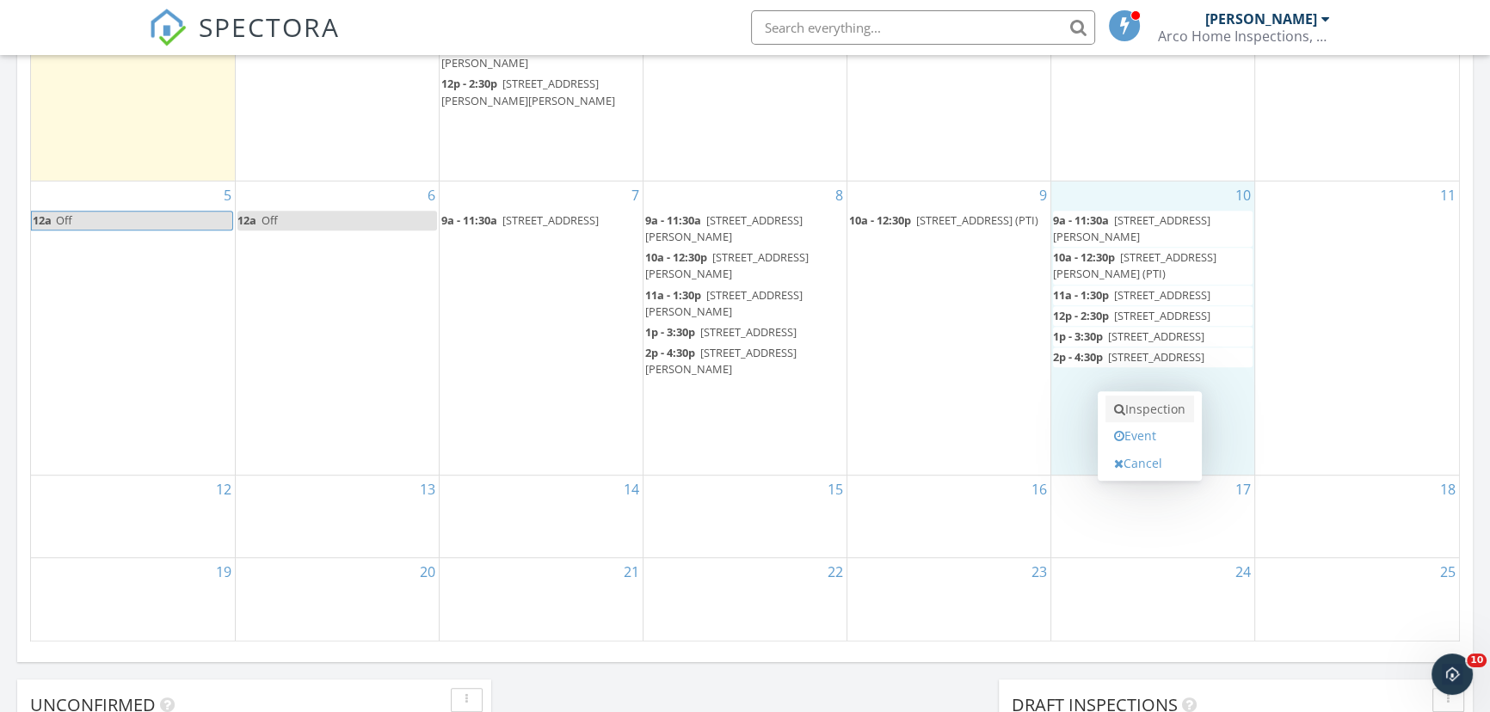
click at [1145, 412] on link "Inspection" at bounding box center [1149, 410] width 89 height 28
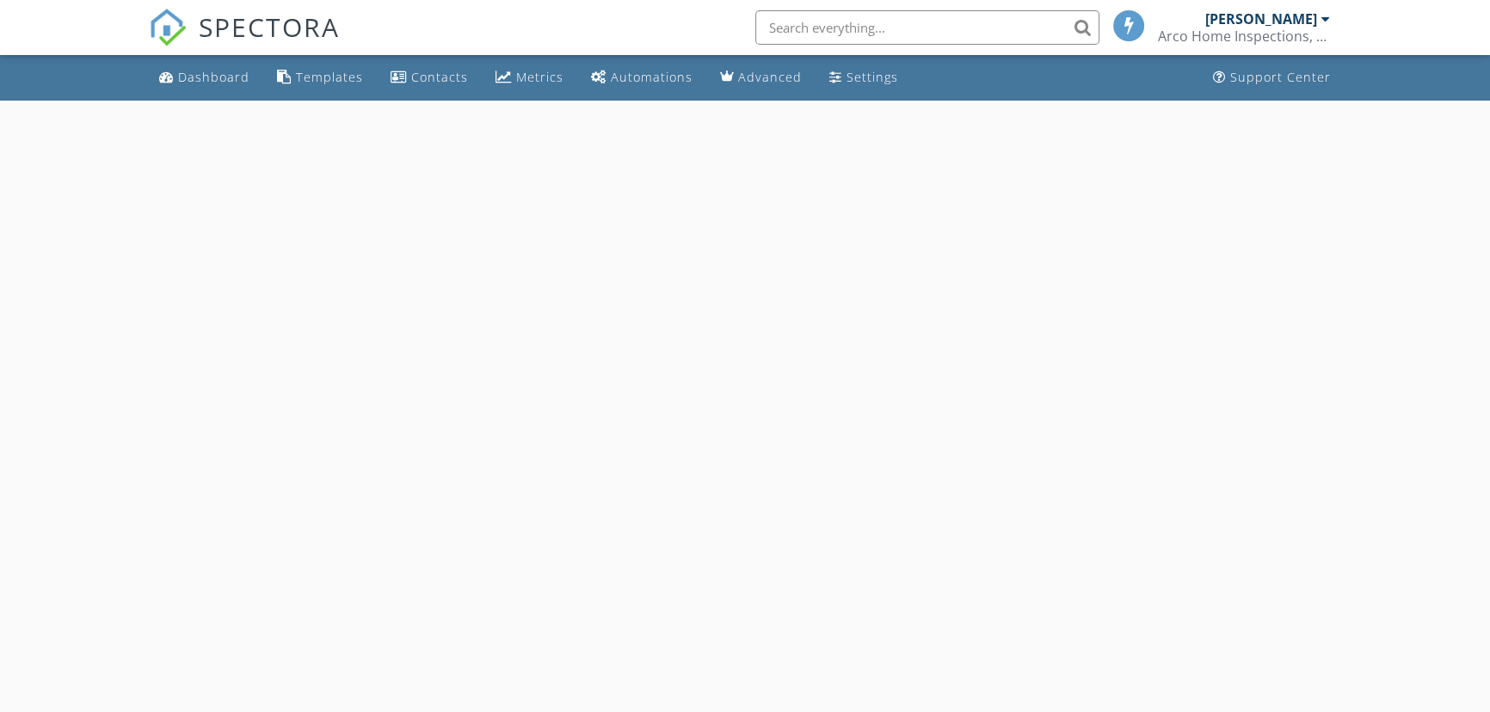
select select "9"
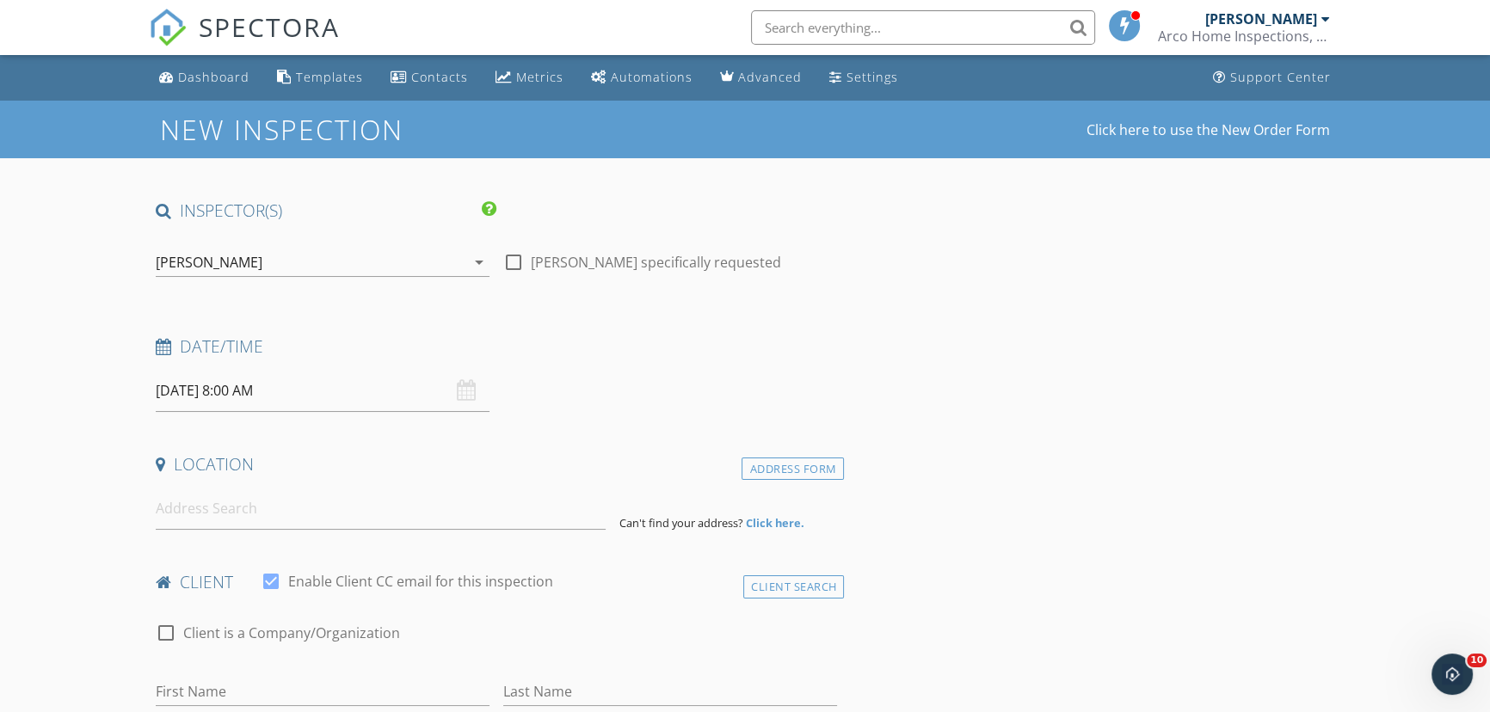
click at [322, 389] on input "10/10/2025 8:00 AM" at bounding box center [323, 391] width 334 height 42
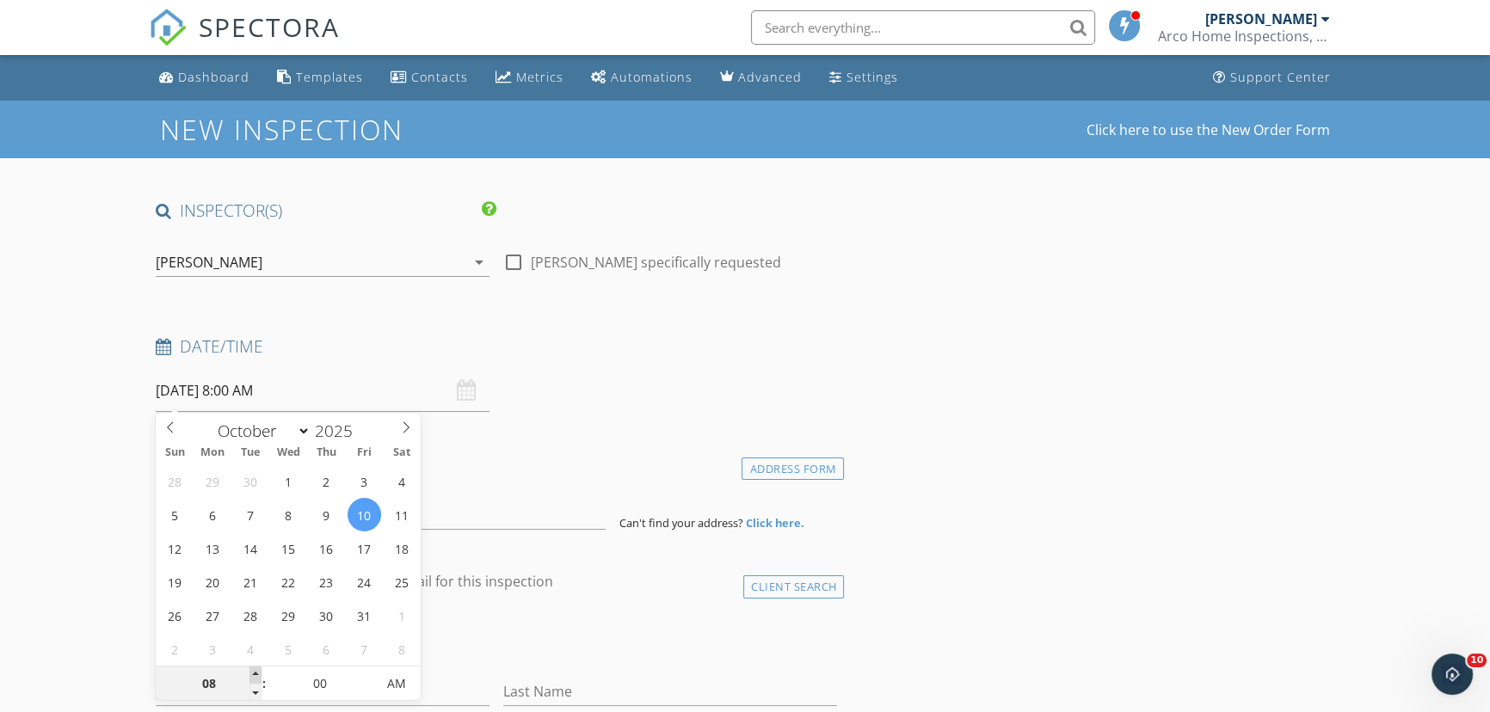
type input "09"
type input "10/10/2025 9:00 AM"
click at [255, 672] on span at bounding box center [255, 675] width 12 height 17
type input "10"
type input "10/10/2025 10:00 AM"
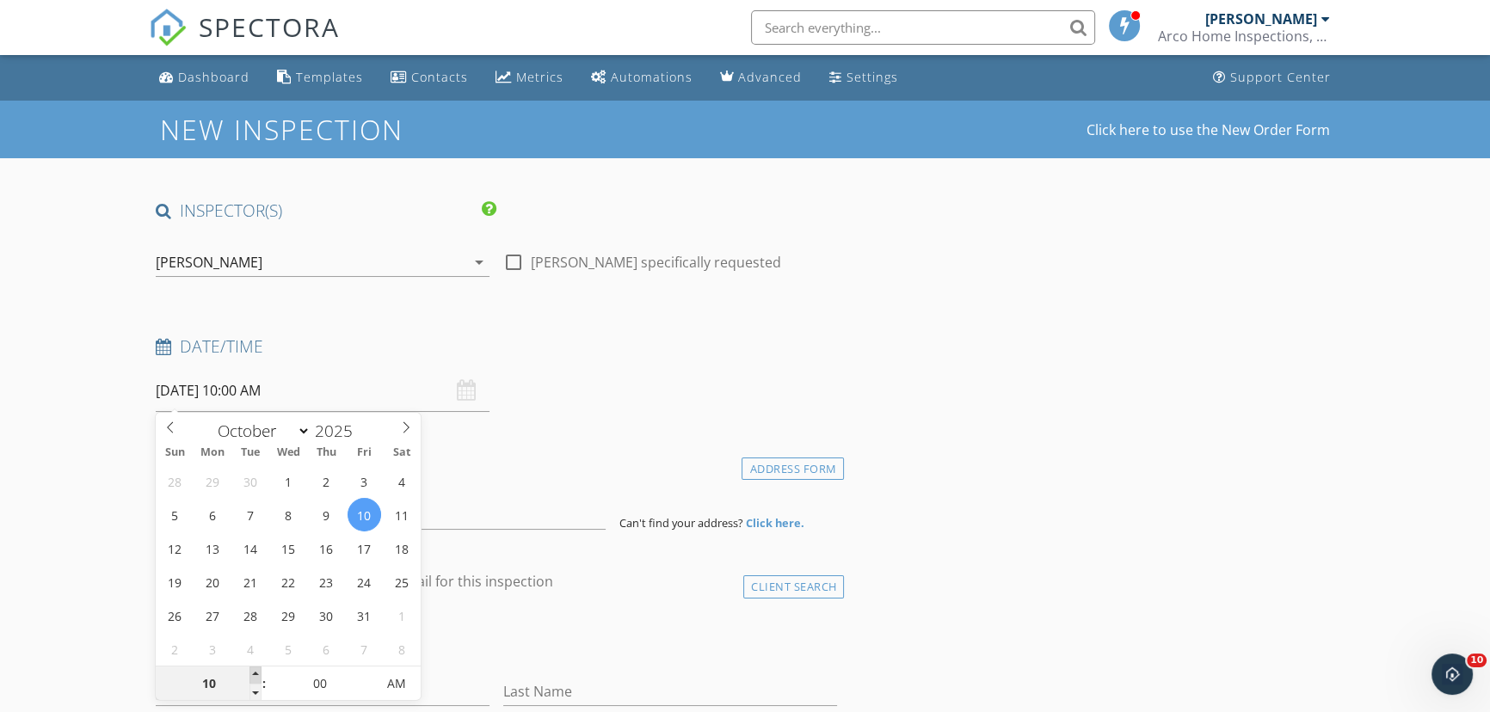
click at [255, 672] on span at bounding box center [255, 675] width 12 height 17
type input "11"
type input "10/10/2025 11:00 AM"
click at [255, 672] on span at bounding box center [255, 675] width 12 height 17
type input "12"
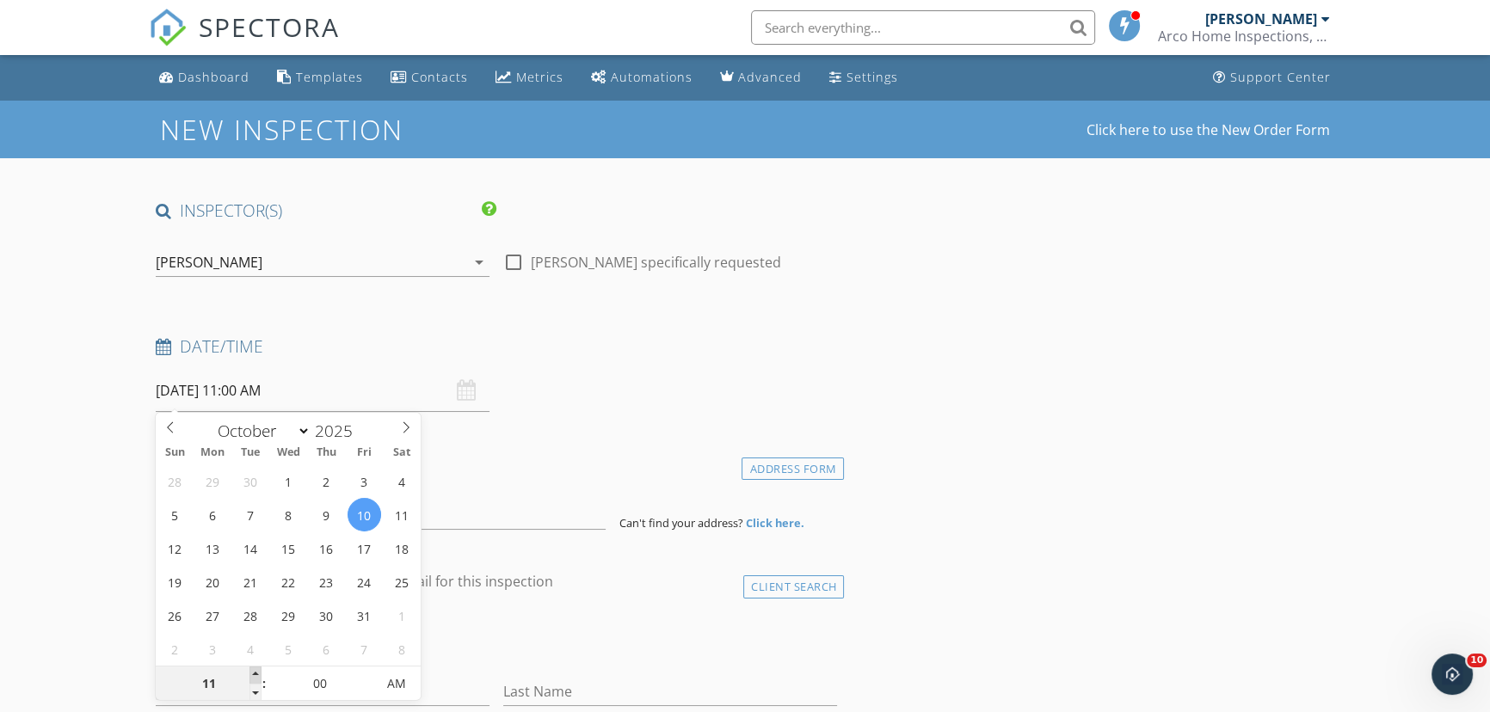
type input "10/10/2025 12:00 PM"
click at [255, 672] on span at bounding box center [255, 675] width 12 height 17
type input "01"
type input "10/10/2025 1:00 PM"
click at [255, 672] on span at bounding box center [255, 675] width 12 height 17
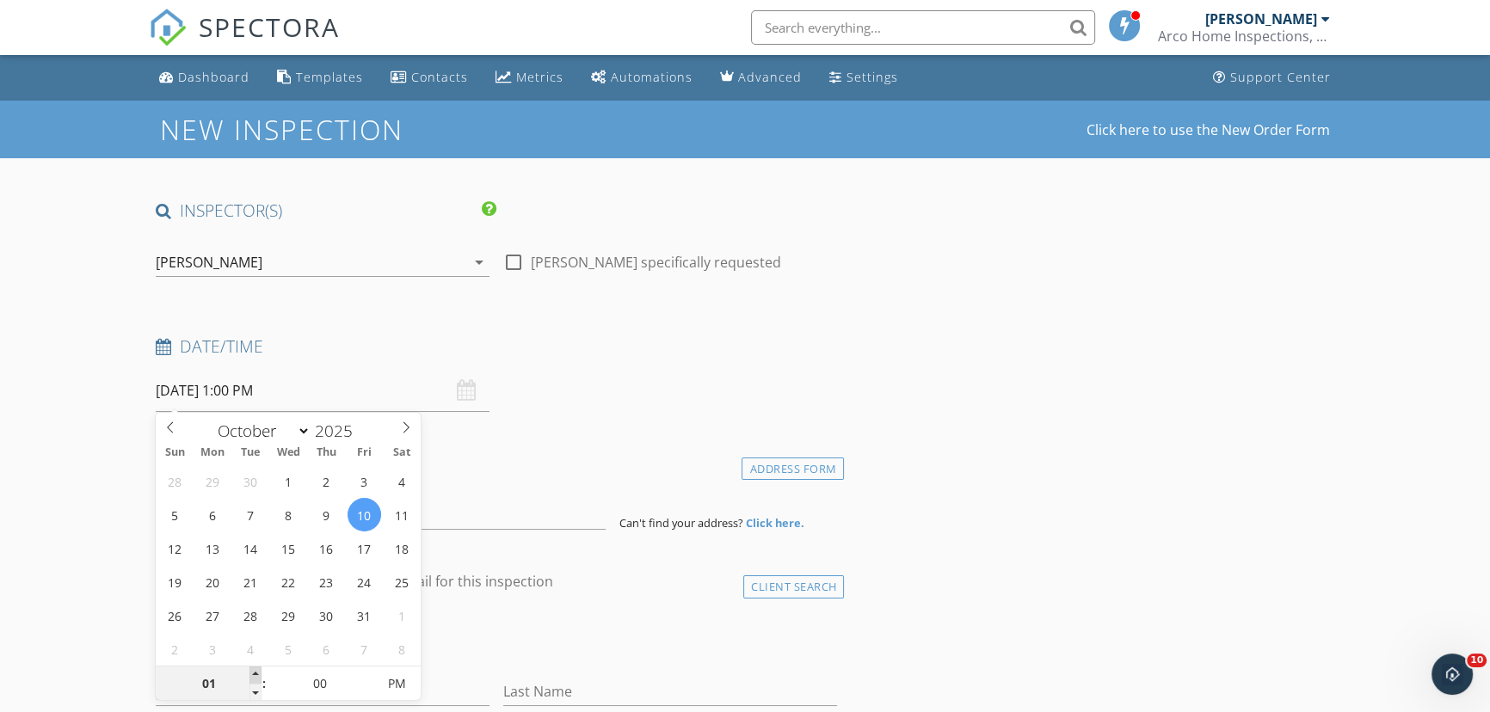
type input "02"
type input "10/10/2025 2:00 PM"
click at [255, 672] on span at bounding box center [255, 675] width 12 height 17
type input "03"
type input "10/10/2025 3:00 PM"
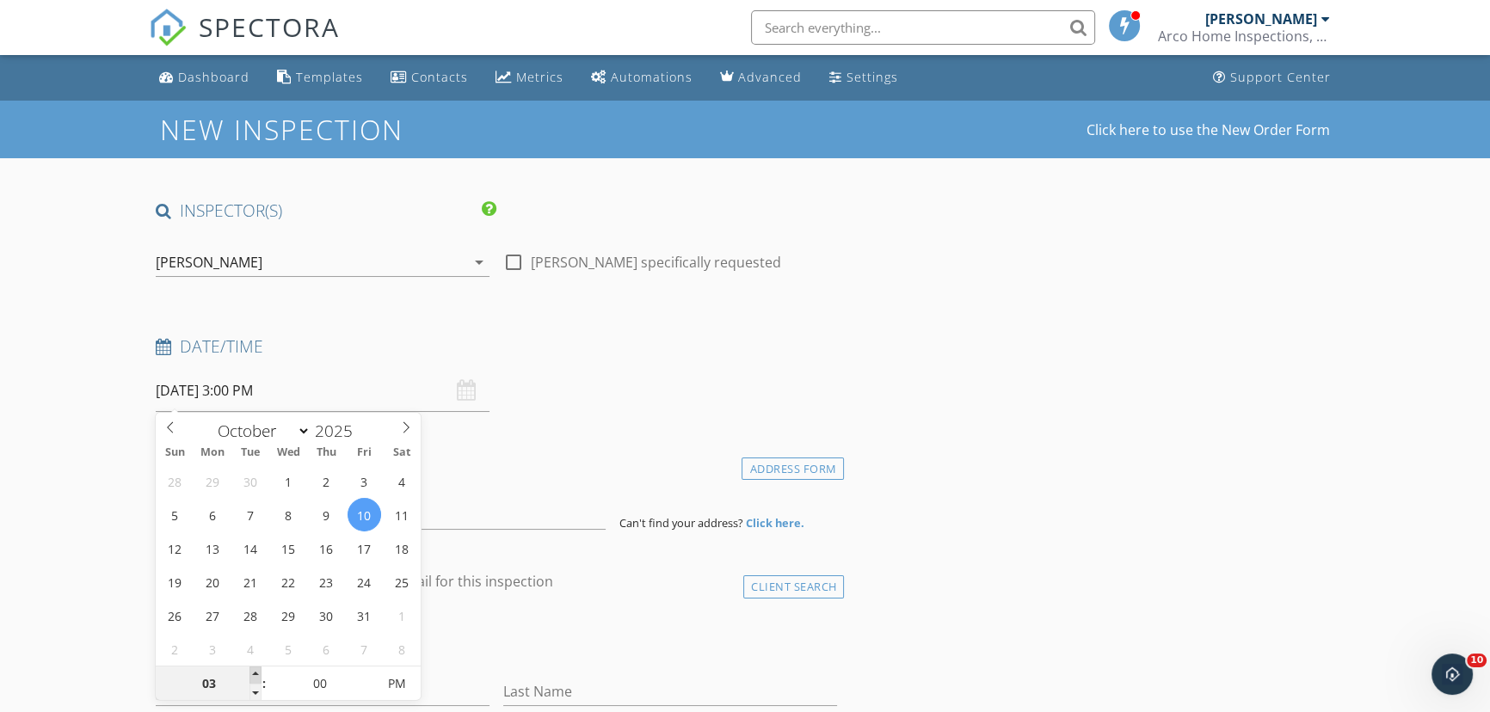
click at [255, 672] on span at bounding box center [255, 675] width 12 height 17
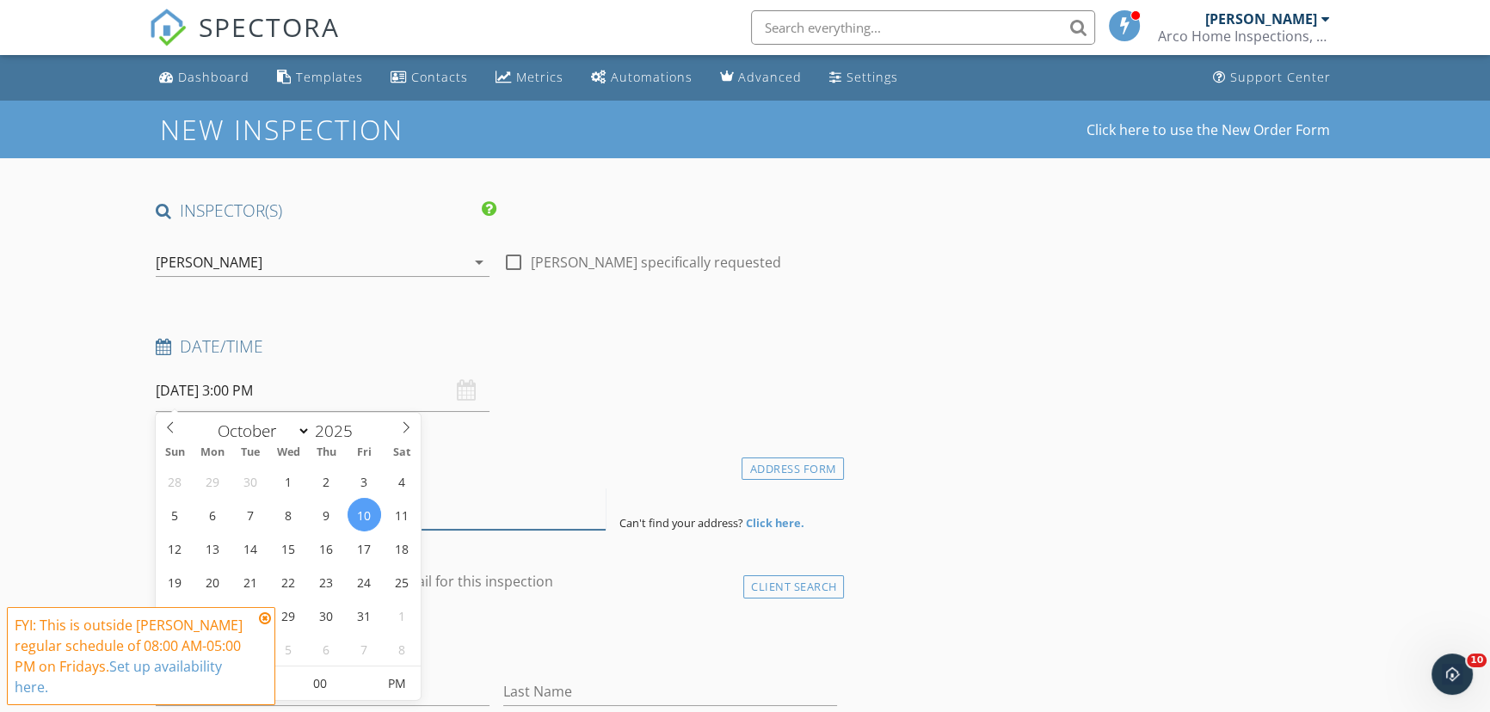
click at [464, 507] on input at bounding box center [381, 509] width 450 height 42
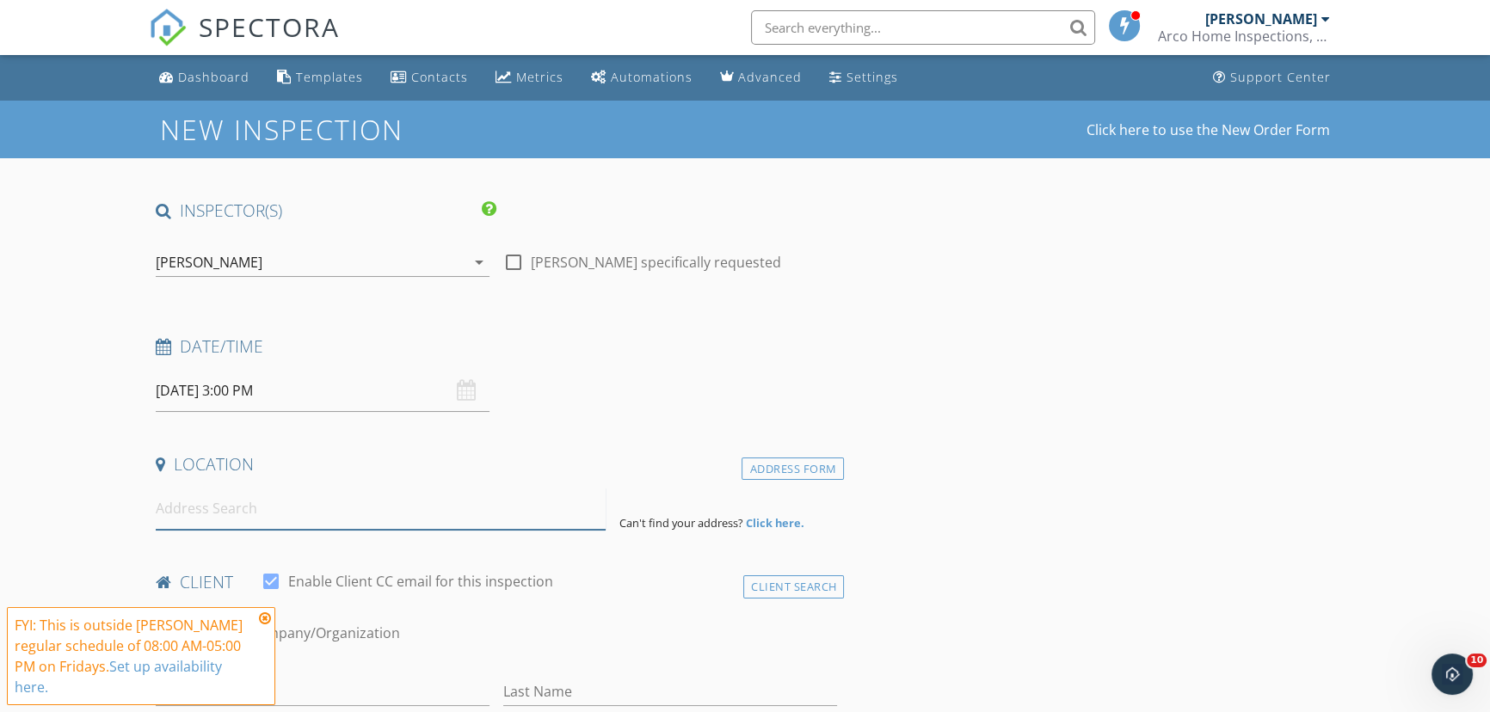
paste input "14646 Coronado Dr , Spring Hill,"
type input "14646 Coronado Dr, Spring Hill, FL, USA"
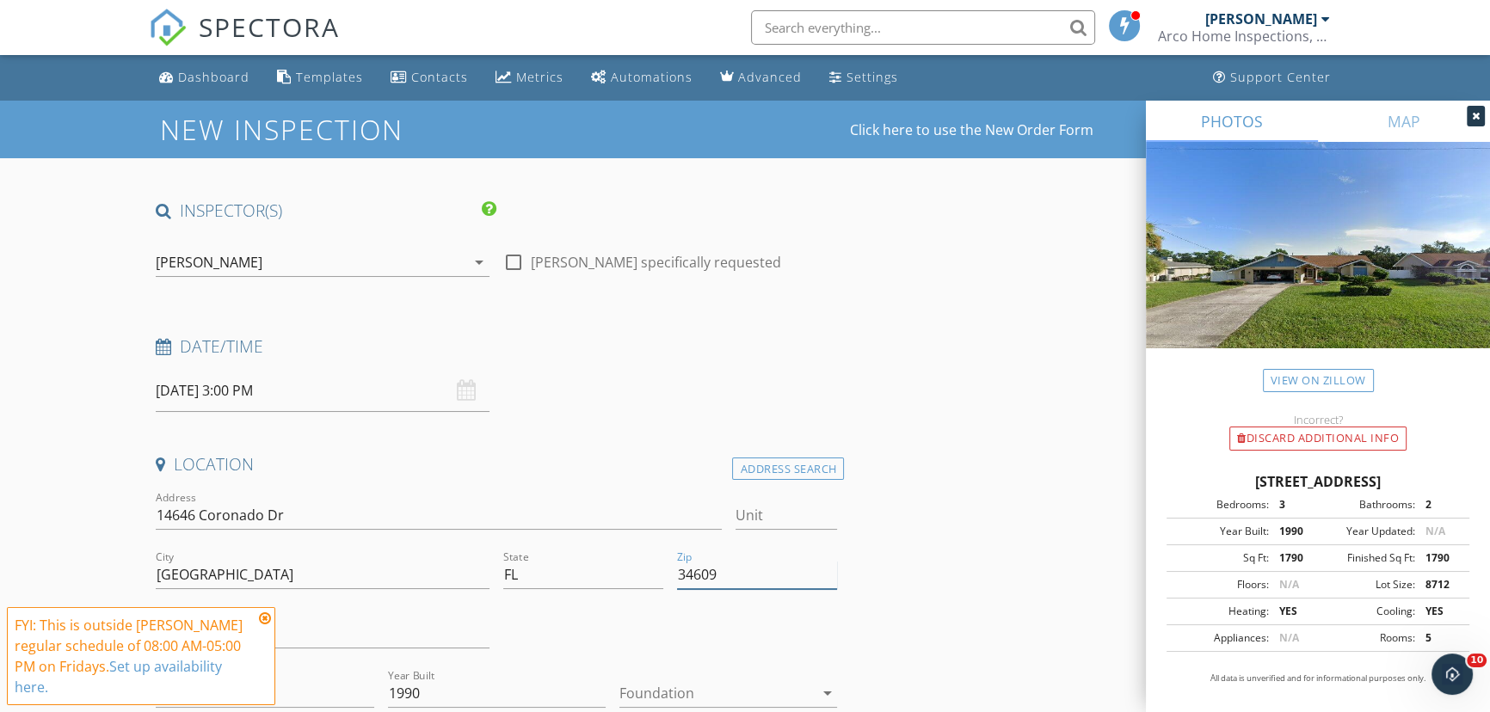
click at [752, 577] on input "34609" at bounding box center [757, 575] width 160 height 28
type input "34609 (PTI)"
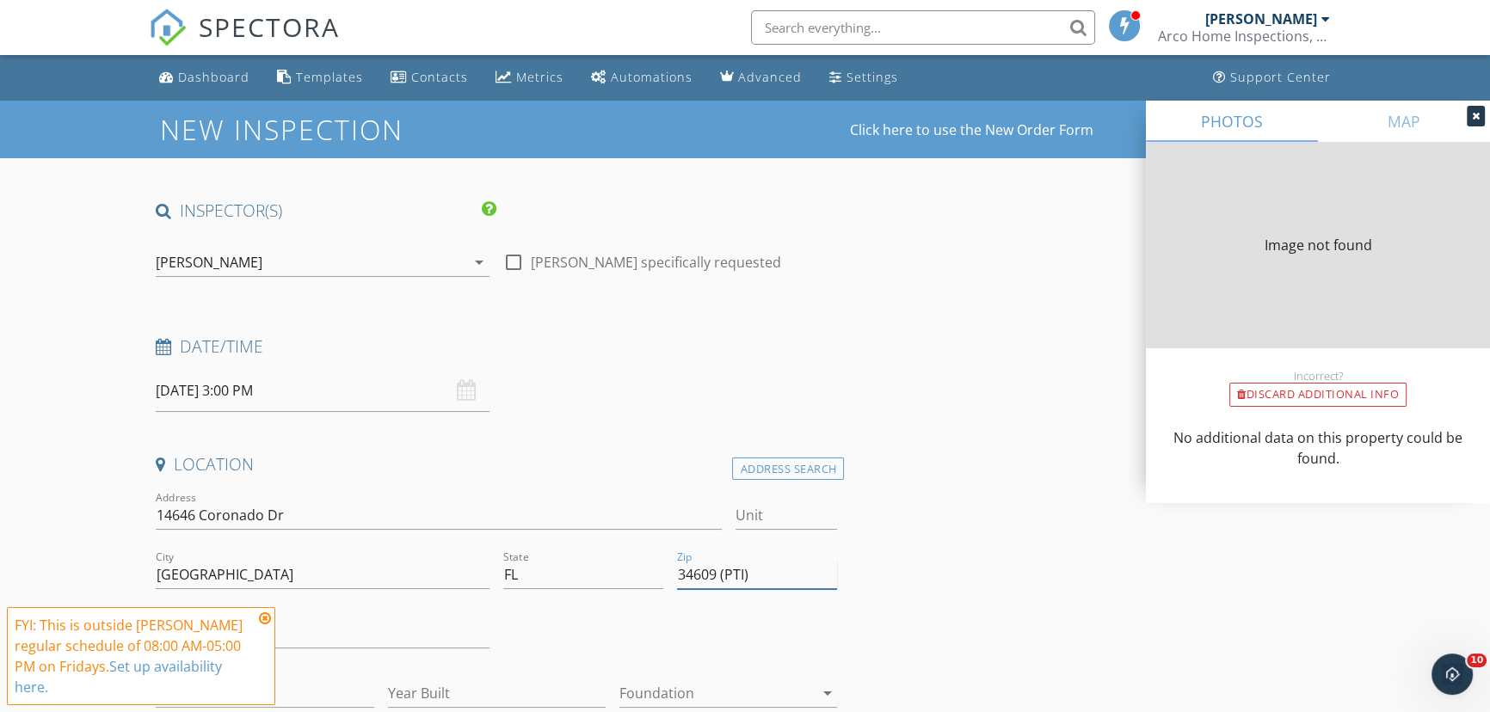
type input "1790"
type input "1990"
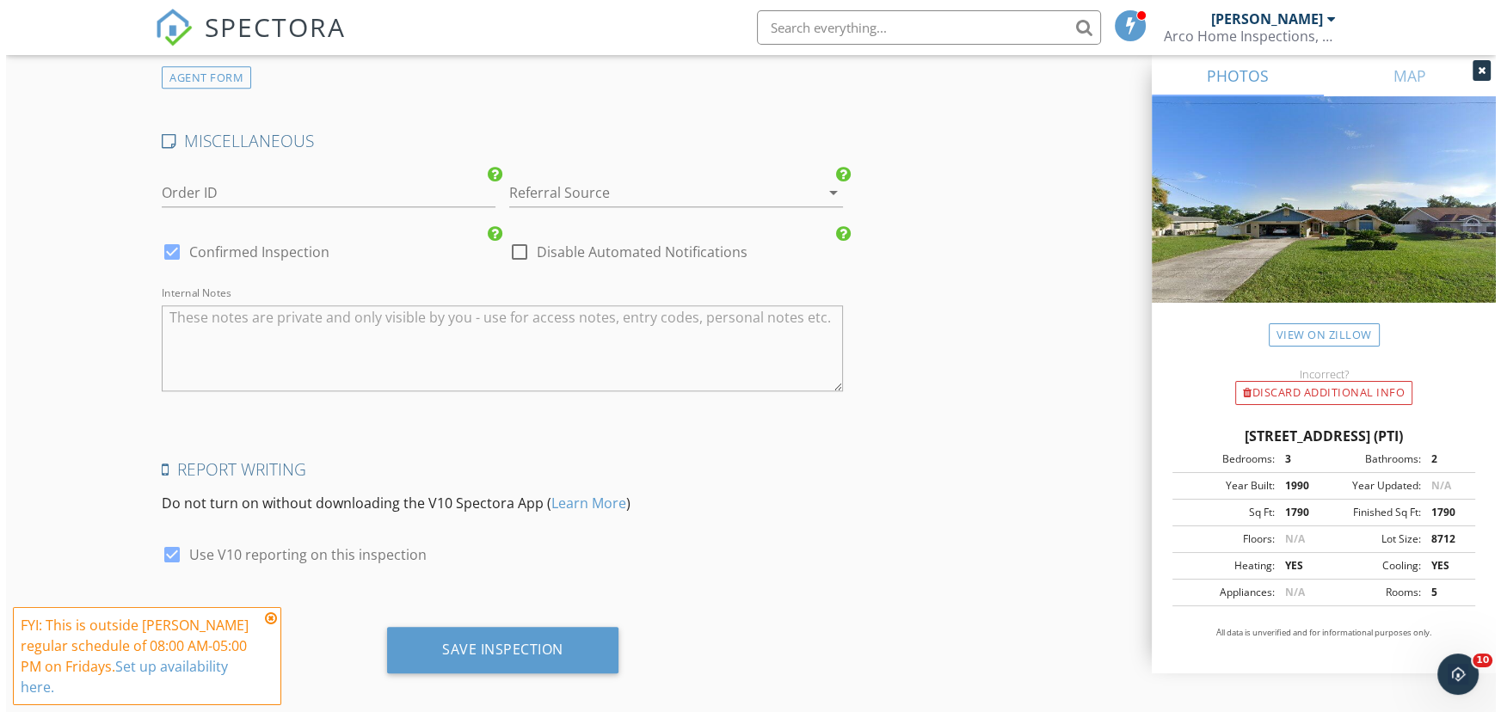
scroll to position [2347, 0]
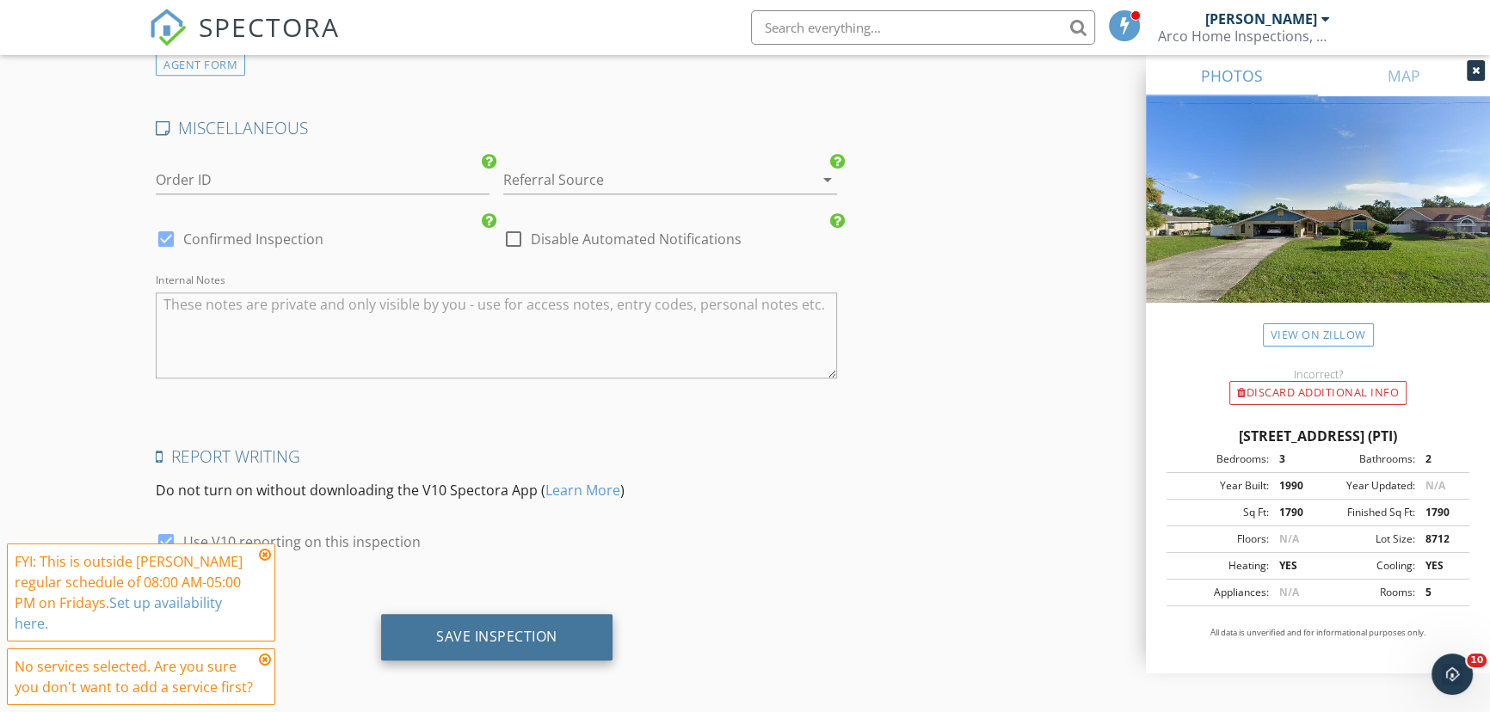
click at [471, 637] on div "Save Inspection" at bounding box center [496, 636] width 121 height 17
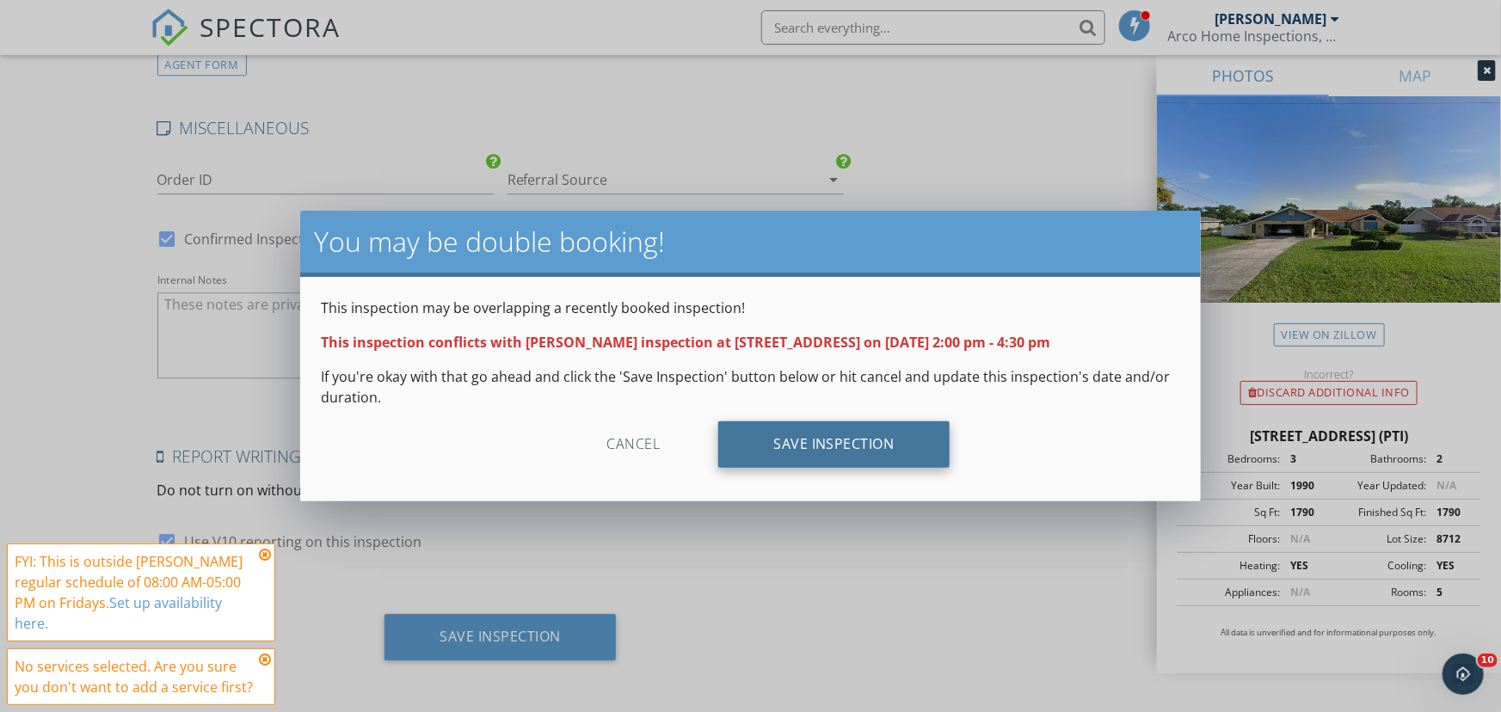
click at [822, 453] on div "Save Inspection" at bounding box center [833, 444] width 231 height 46
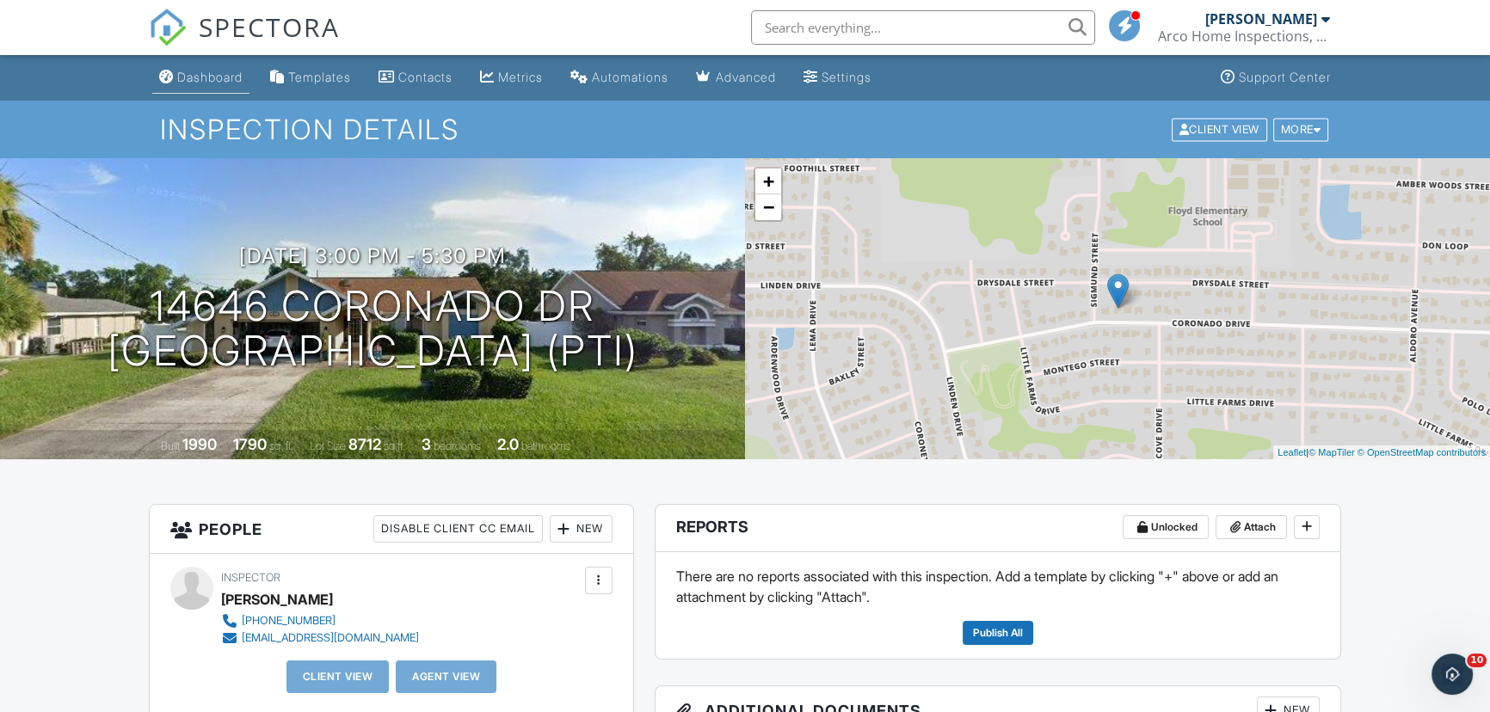
click at [197, 77] on div "Dashboard" at bounding box center [209, 77] width 65 height 15
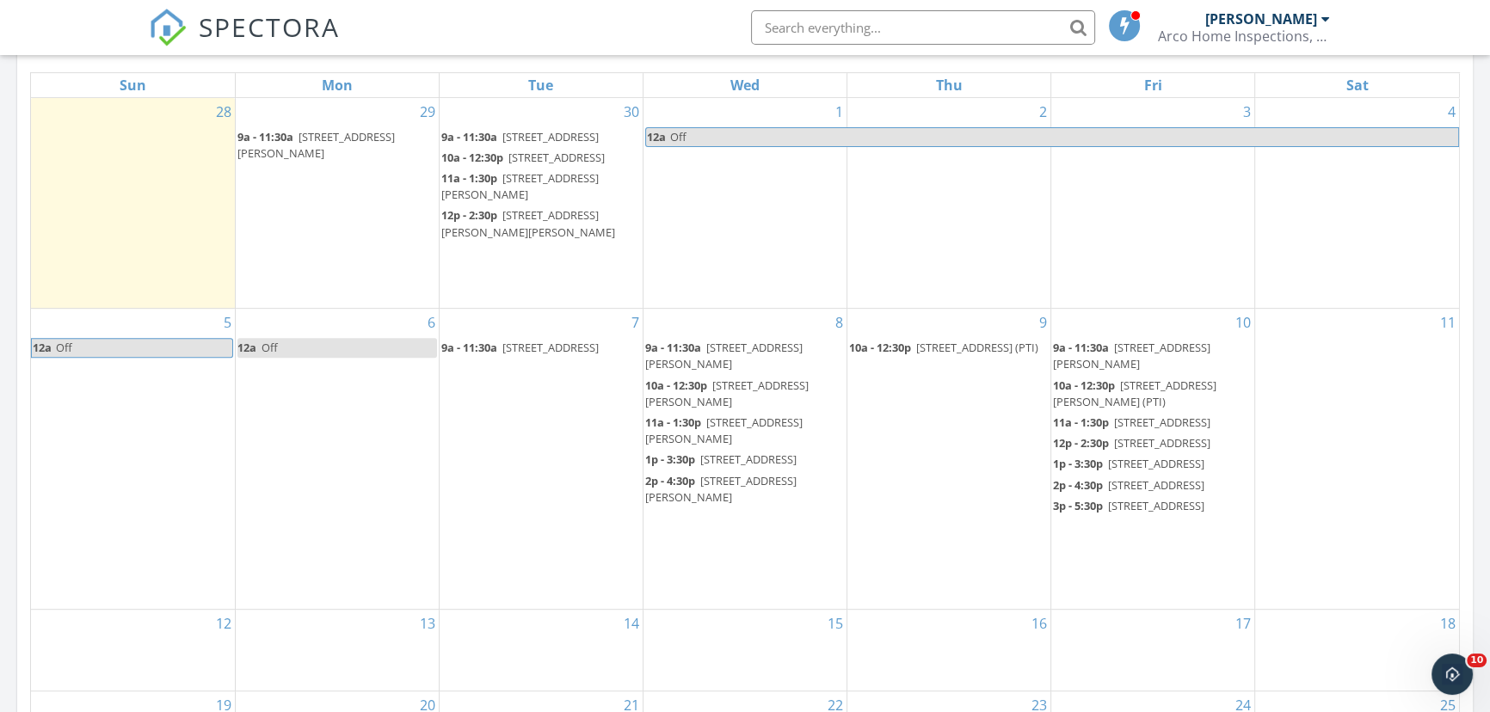
scroll to position [938, 0]
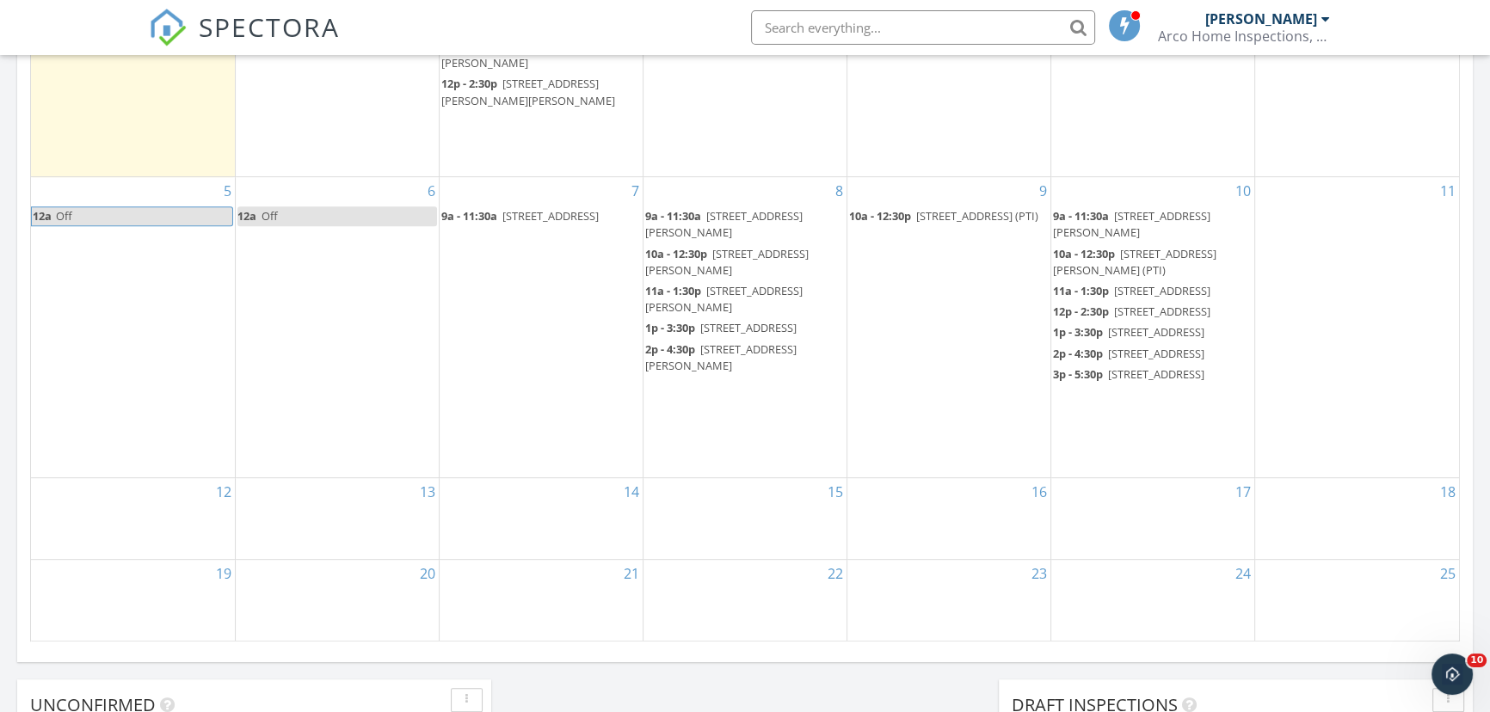
click at [1079, 477] on div "10 9a - 11:30a [STREET_ADDRESS][PERSON_NAME] 10a - 12:30p [STREET_ADDRESS][PERS…" at bounding box center [1152, 327] width 203 height 300
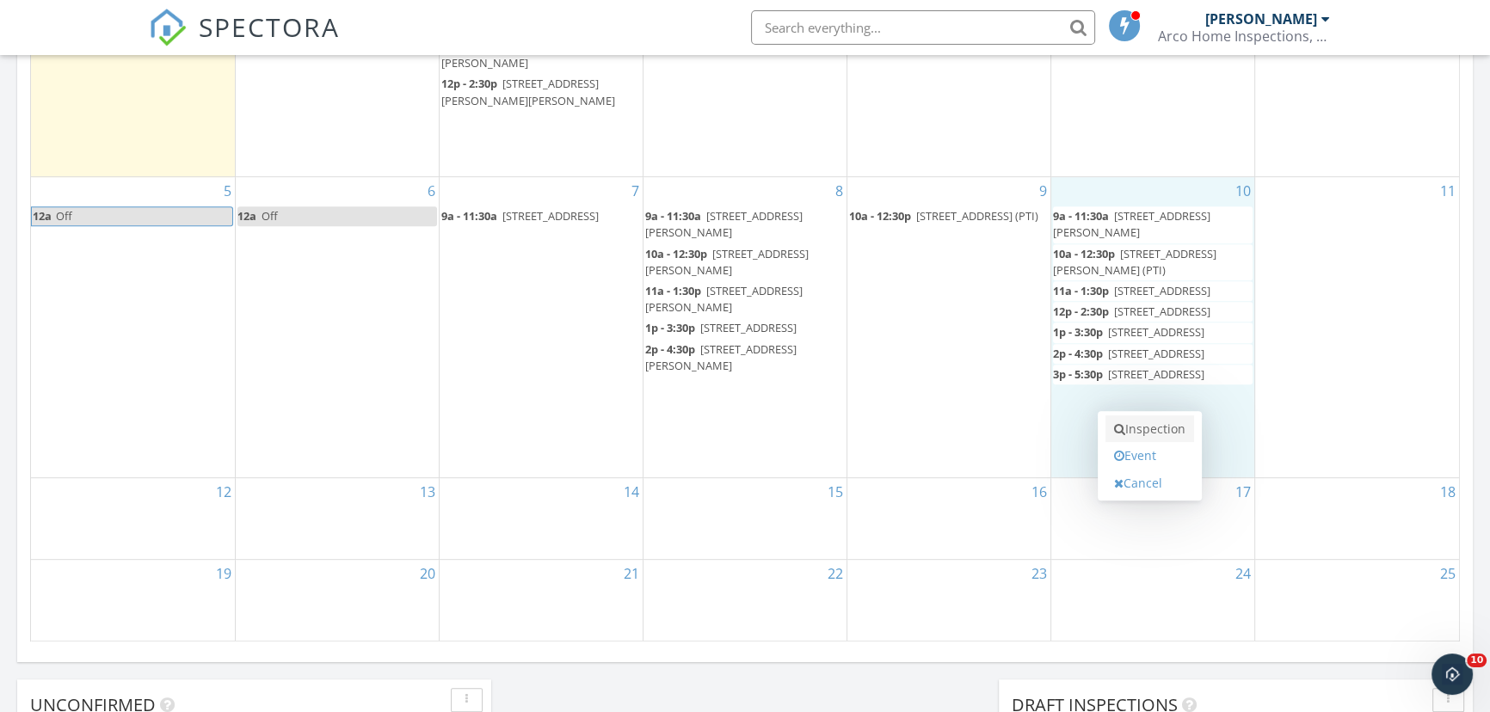
click at [1135, 427] on link "Inspection" at bounding box center [1149, 429] width 89 height 28
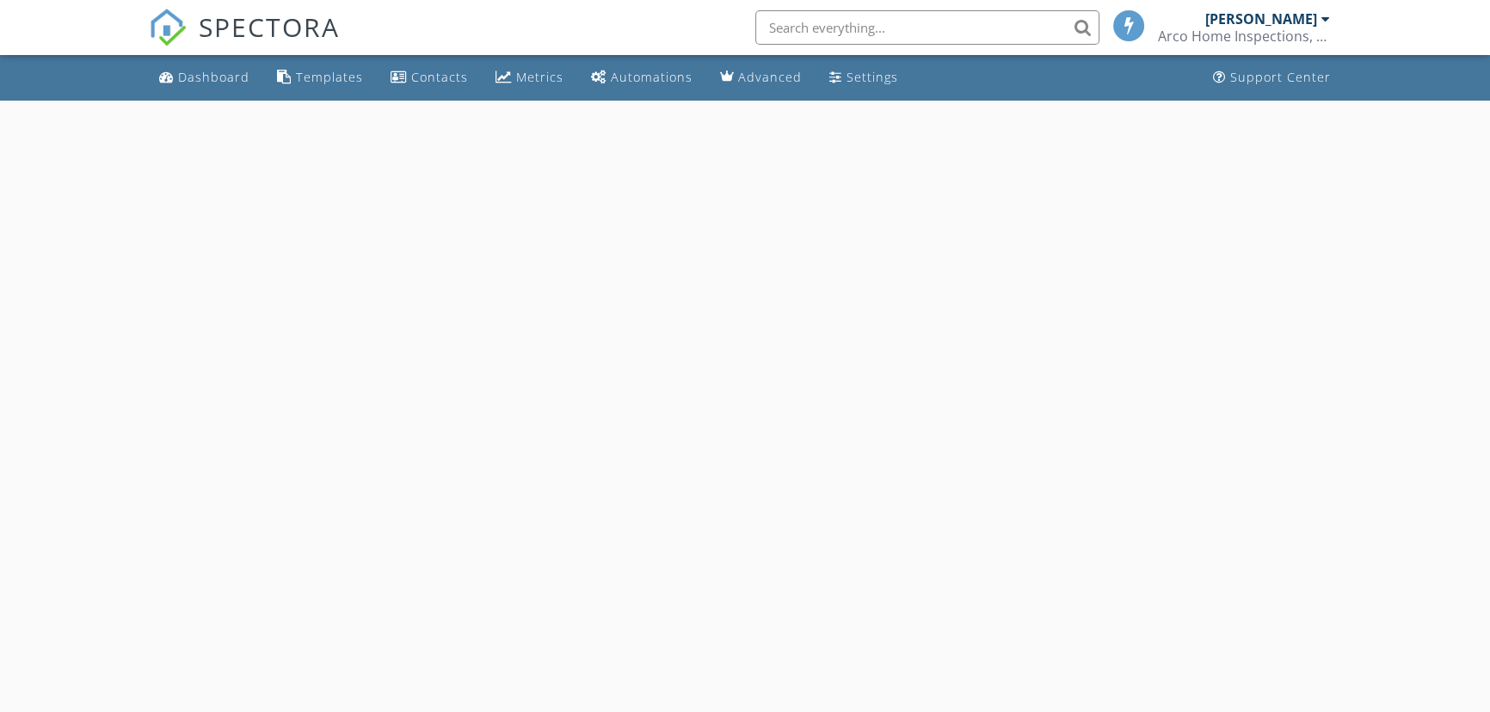
select select "9"
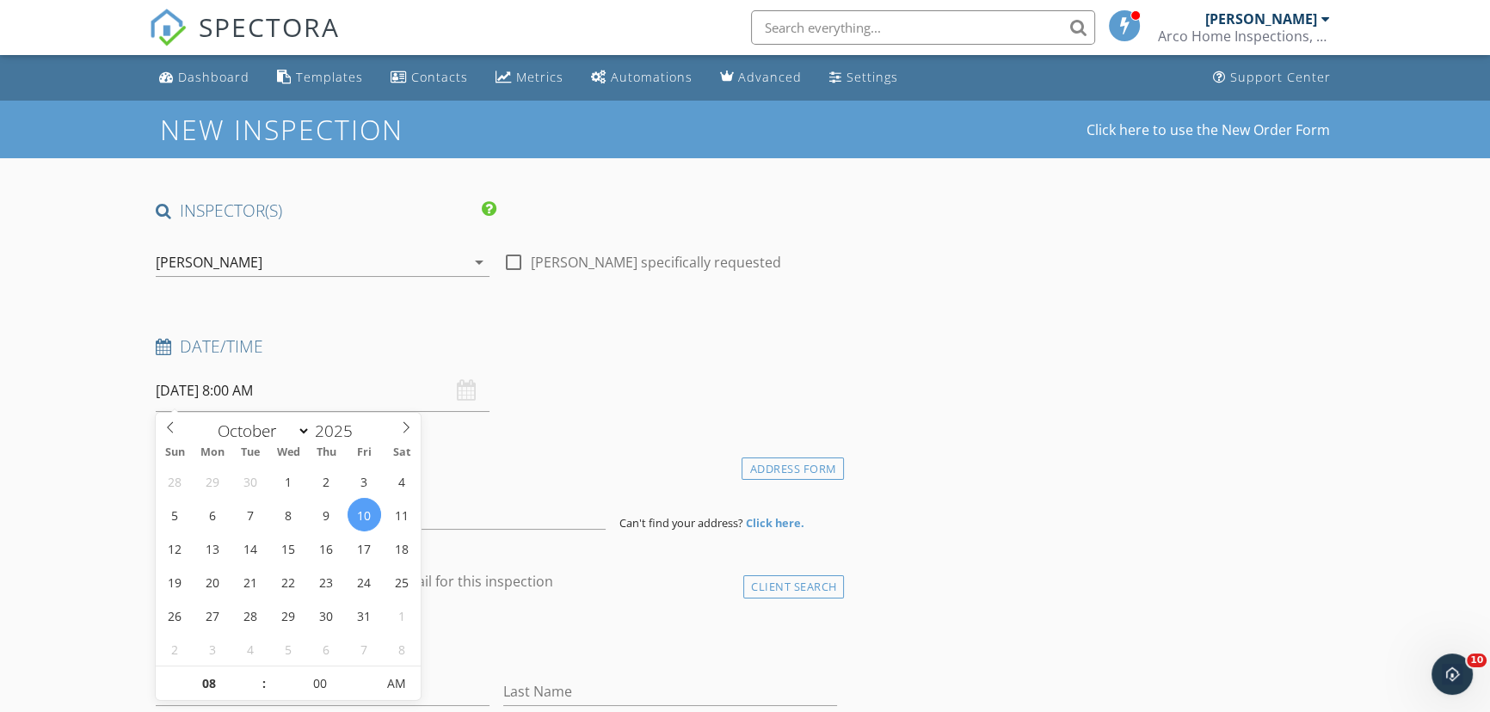
click at [301, 391] on input "10/10/2025 8:00 AM" at bounding box center [323, 391] width 334 height 42
type input "09"
type input "10/10/2025 9:00 AM"
click at [257, 673] on span at bounding box center [255, 675] width 12 height 17
type input "10"
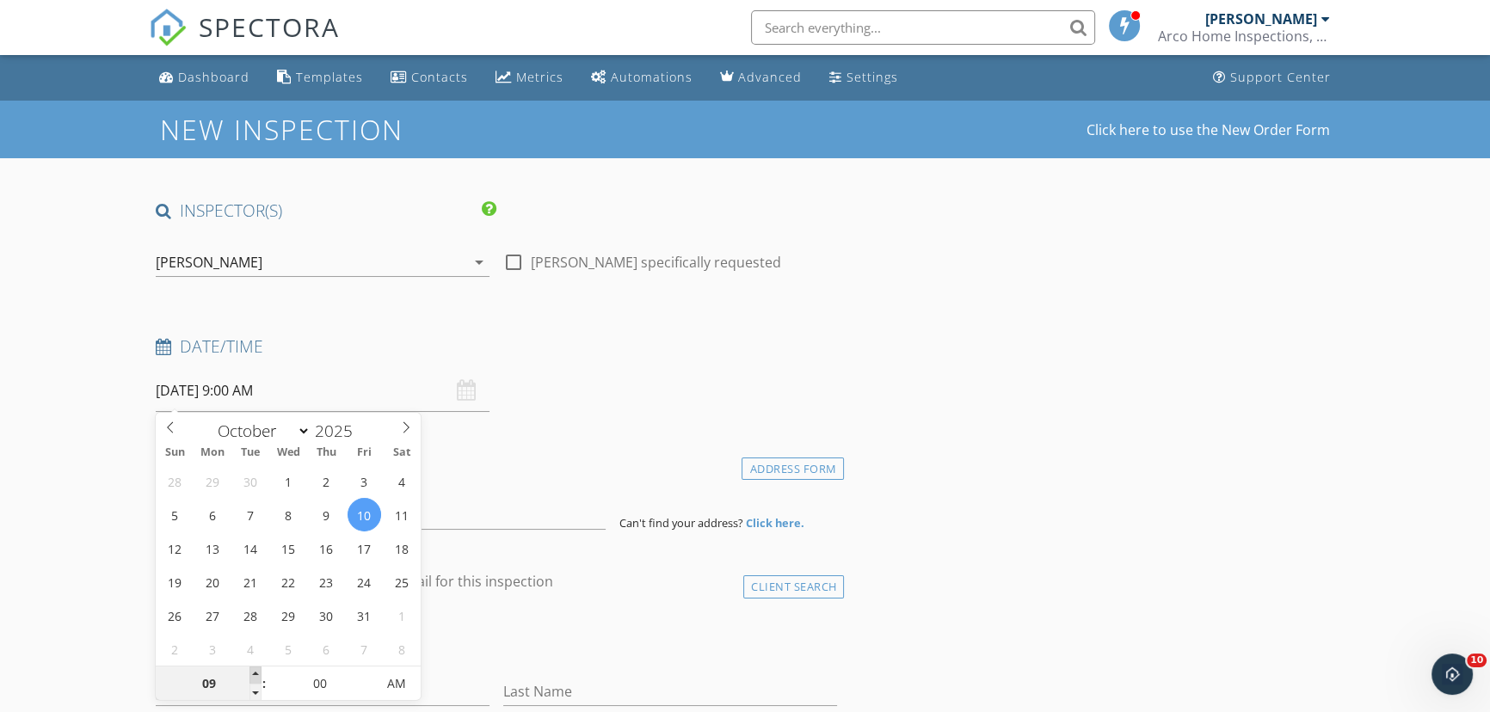
type input "10/10/2025 10:00 AM"
click at [257, 673] on span at bounding box center [255, 675] width 12 height 17
type input "11"
type input "10/10/2025 11:00 AM"
click at [257, 673] on span at bounding box center [255, 675] width 12 height 17
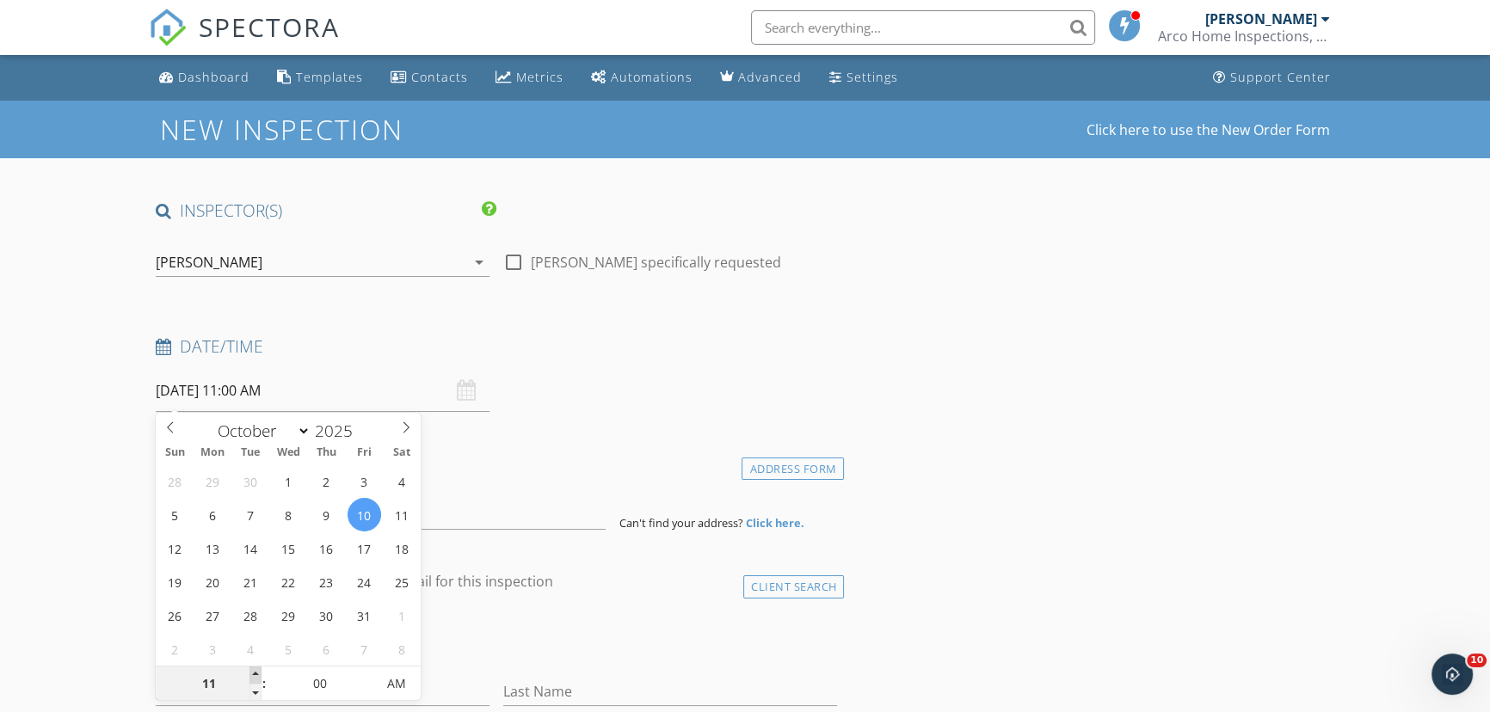
type input "12"
type input "10/10/2025 12:00 PM"
click at [257, 673] on span at bounding box center [255, 675] width 12 height 17
type input "01"
type input "10/10/2025 1:00 PM"
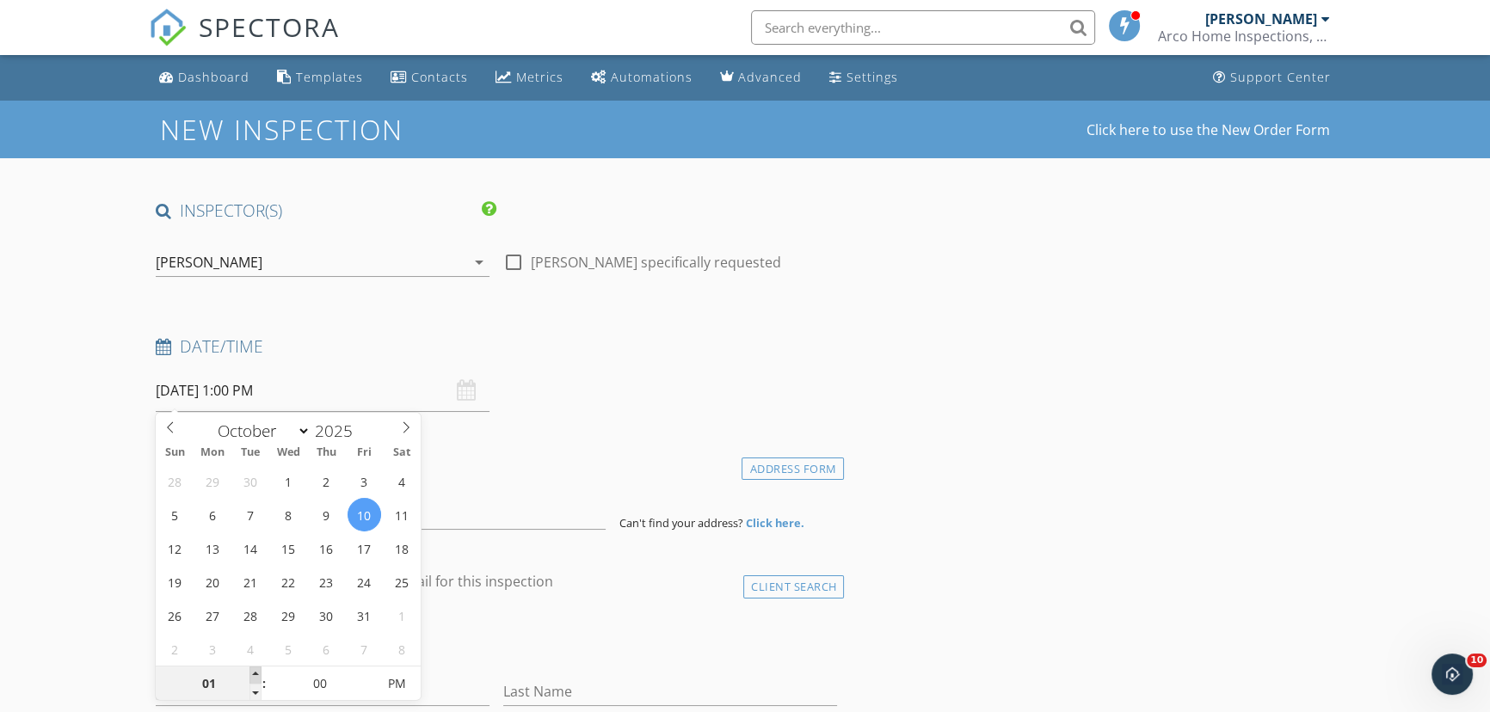
click at [257, 673] on span at bounding box center [255, 675] width 12 height 17
type input "02"
type input "10/10/2025 2:00 PM"
click at [257, 673] on span at bounding box center [255, 675] width 12 height 17
type input "03"
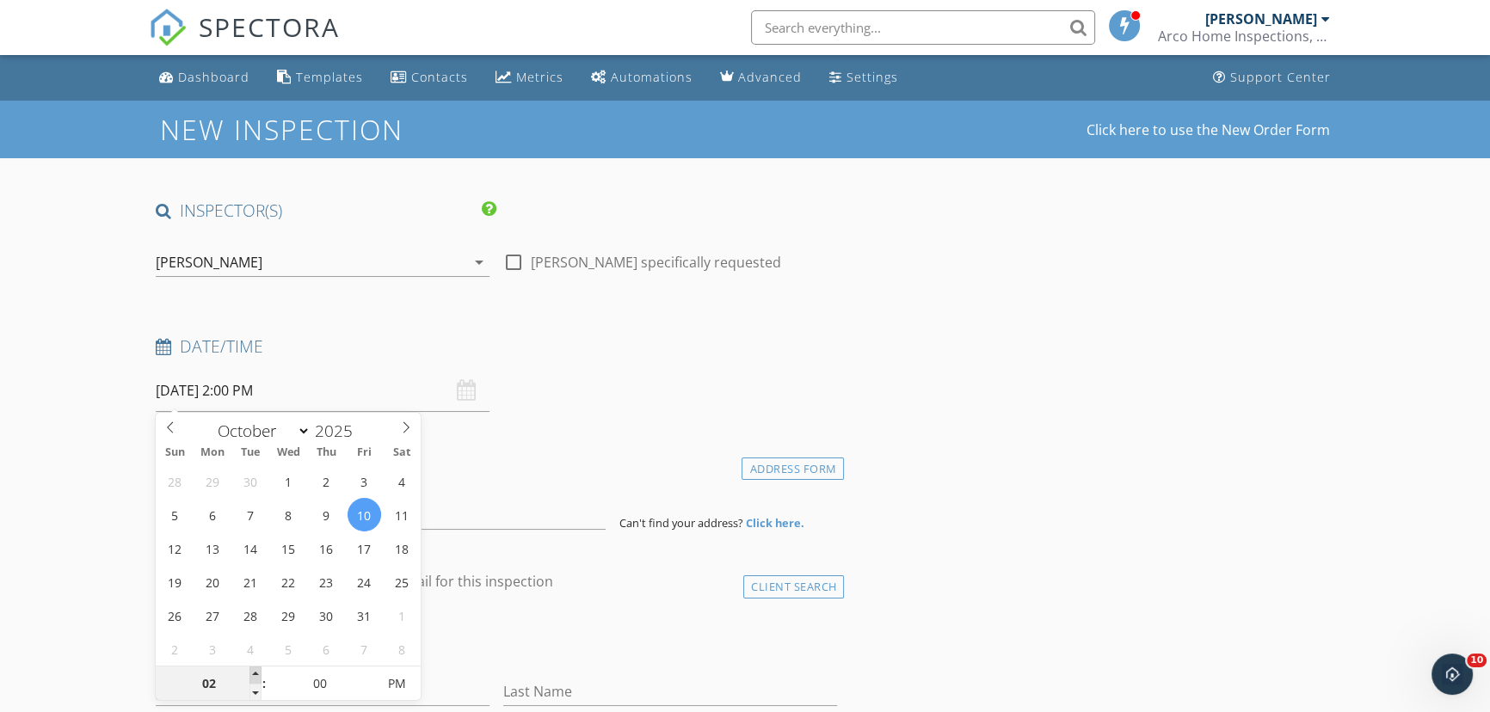
type input "10/10/2025 3:00 PM"
click at [257, 673] on span at bounding box center [255, 675] width 12 height 17
type input "04"
type input "10/10/2025 4:00 PM"
click at [257, 673] on span at bounding box center [255, 675] width 12 height 17
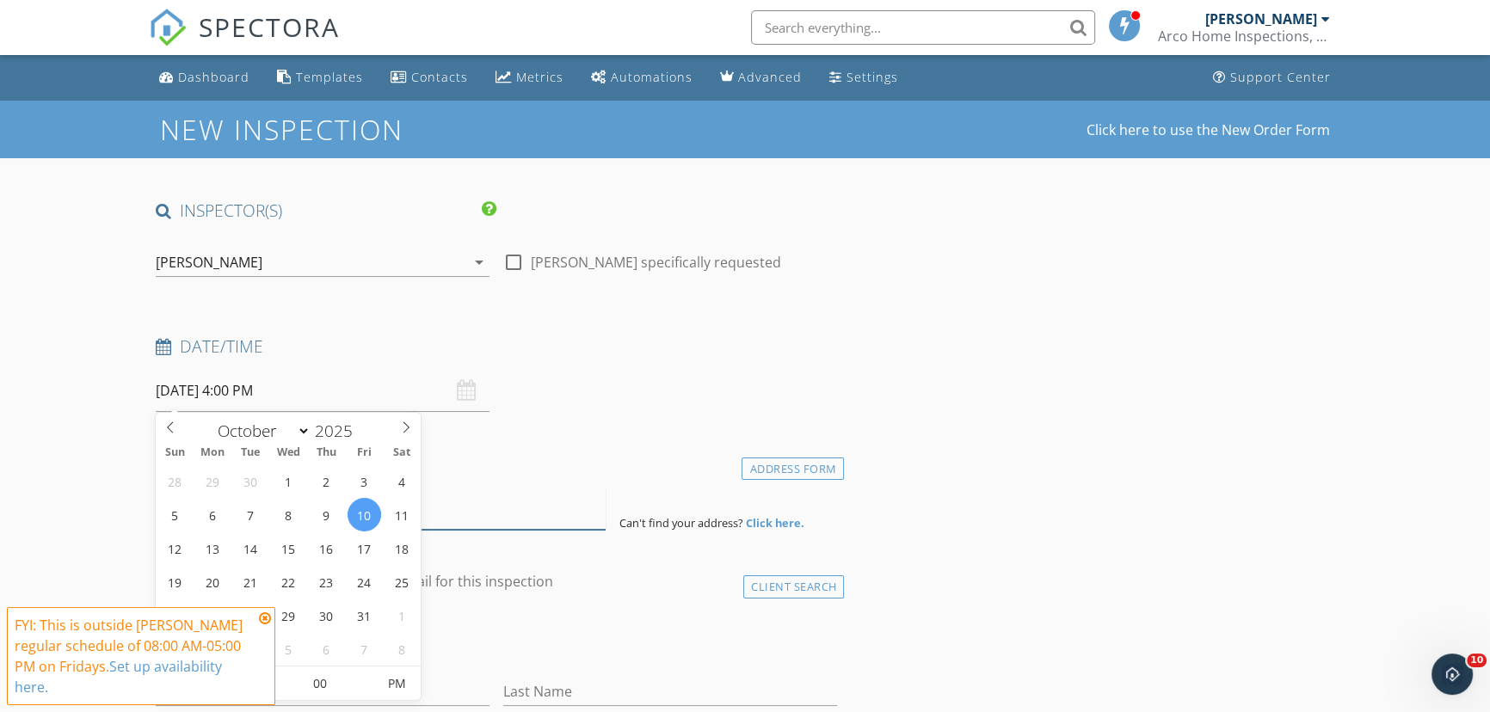
click at [450, 510] on input at bounding box center [381, 509] width 450 height 42
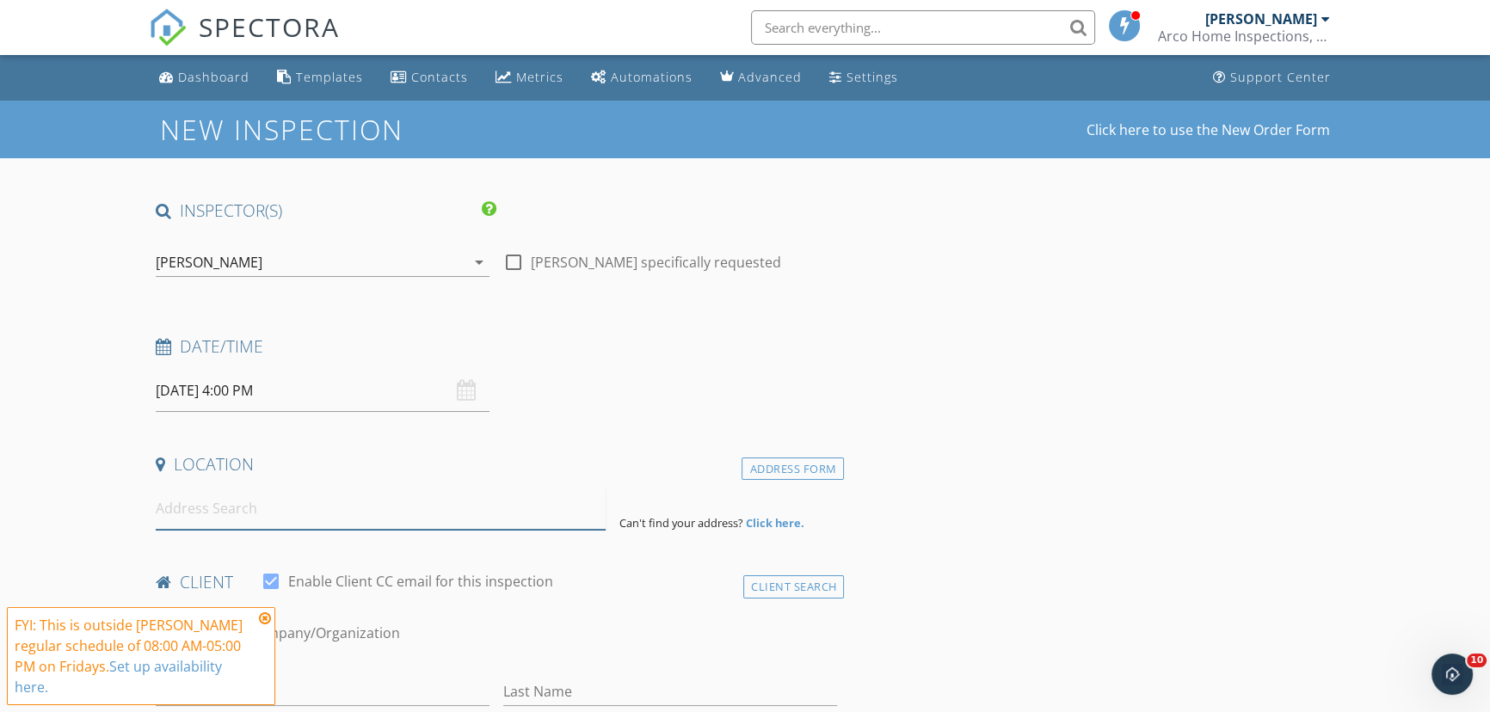
paste input "13425 Bonita Ave , Spring Hill"
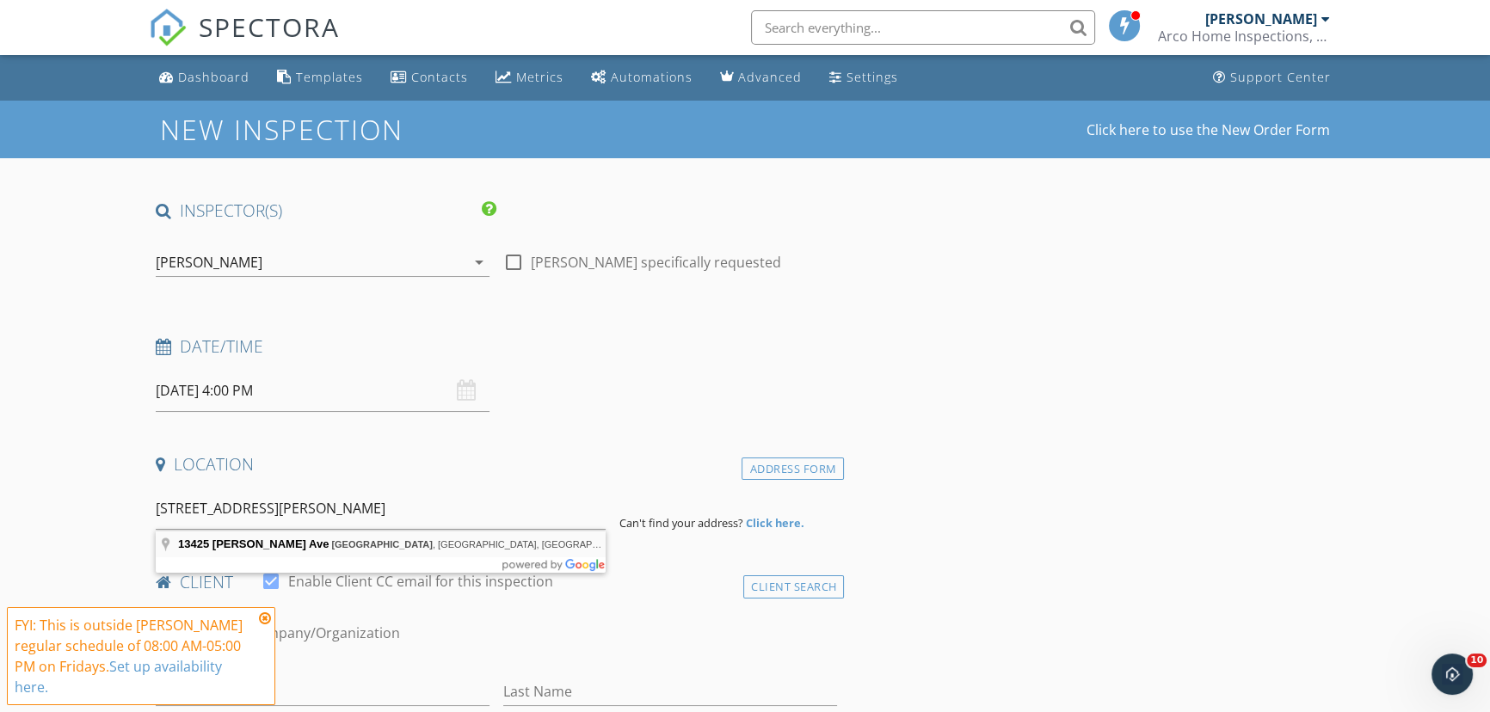
type input "13425 Bonita Ave, Spring Hill, FL, USA"
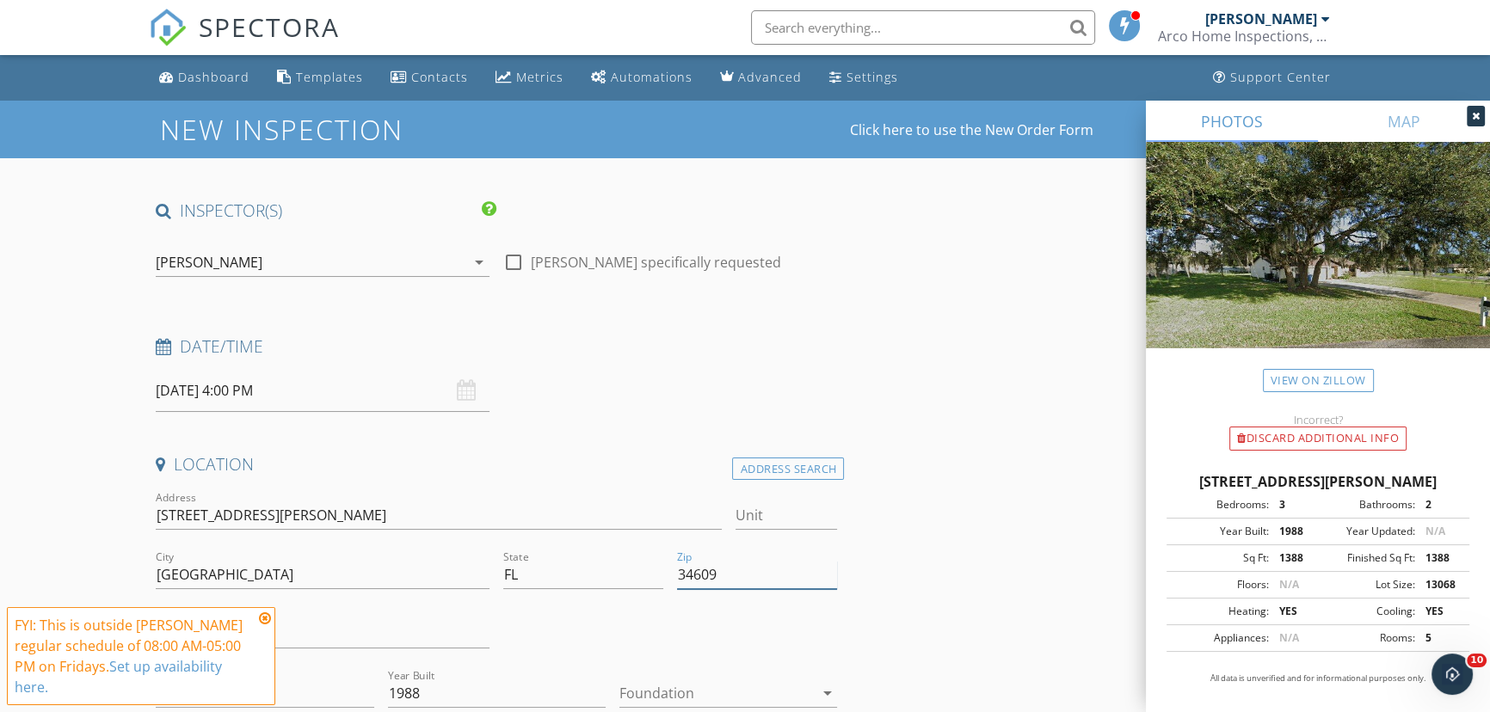
click at [759, 577] on input "34609" at bounding box center [757, 575] width 160 height 28
type input "34609 (PTI)"
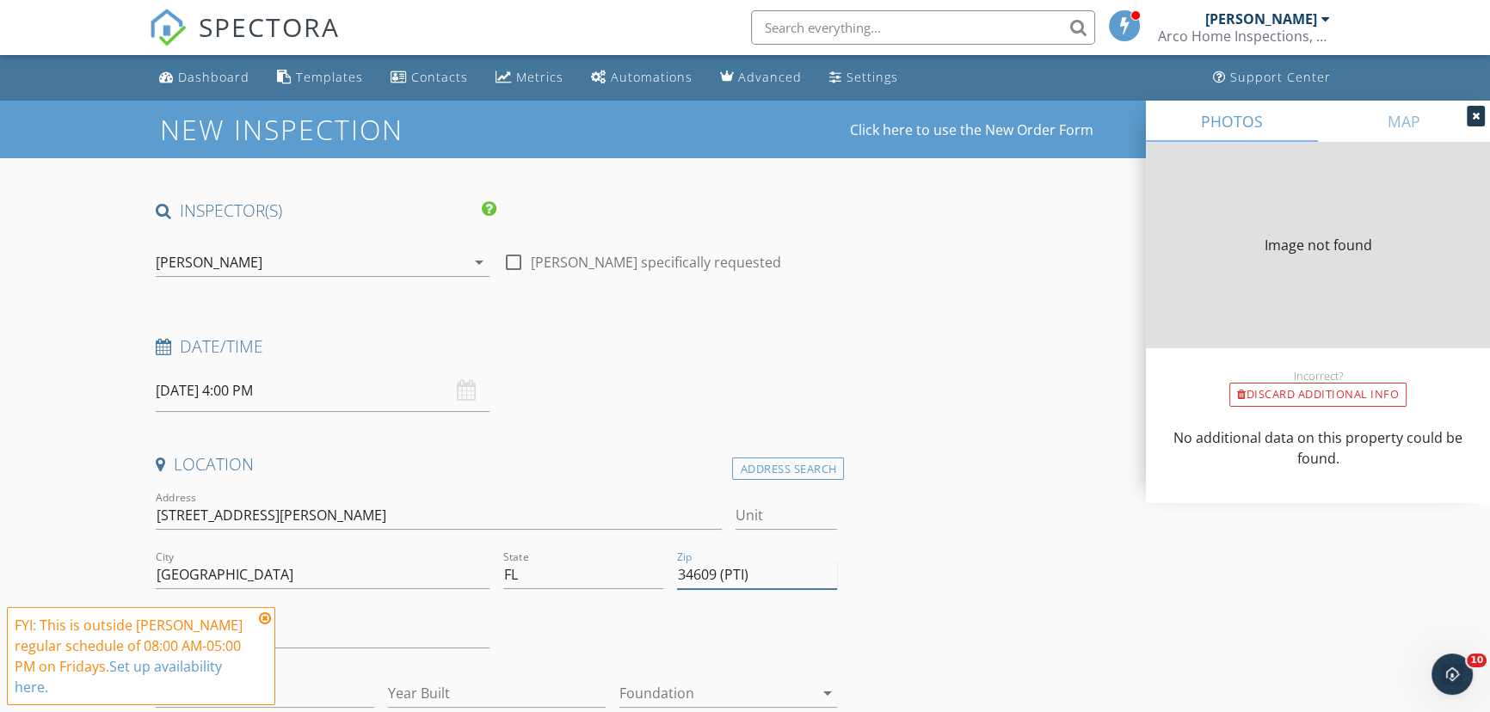
type input "1388"
type input "1988"
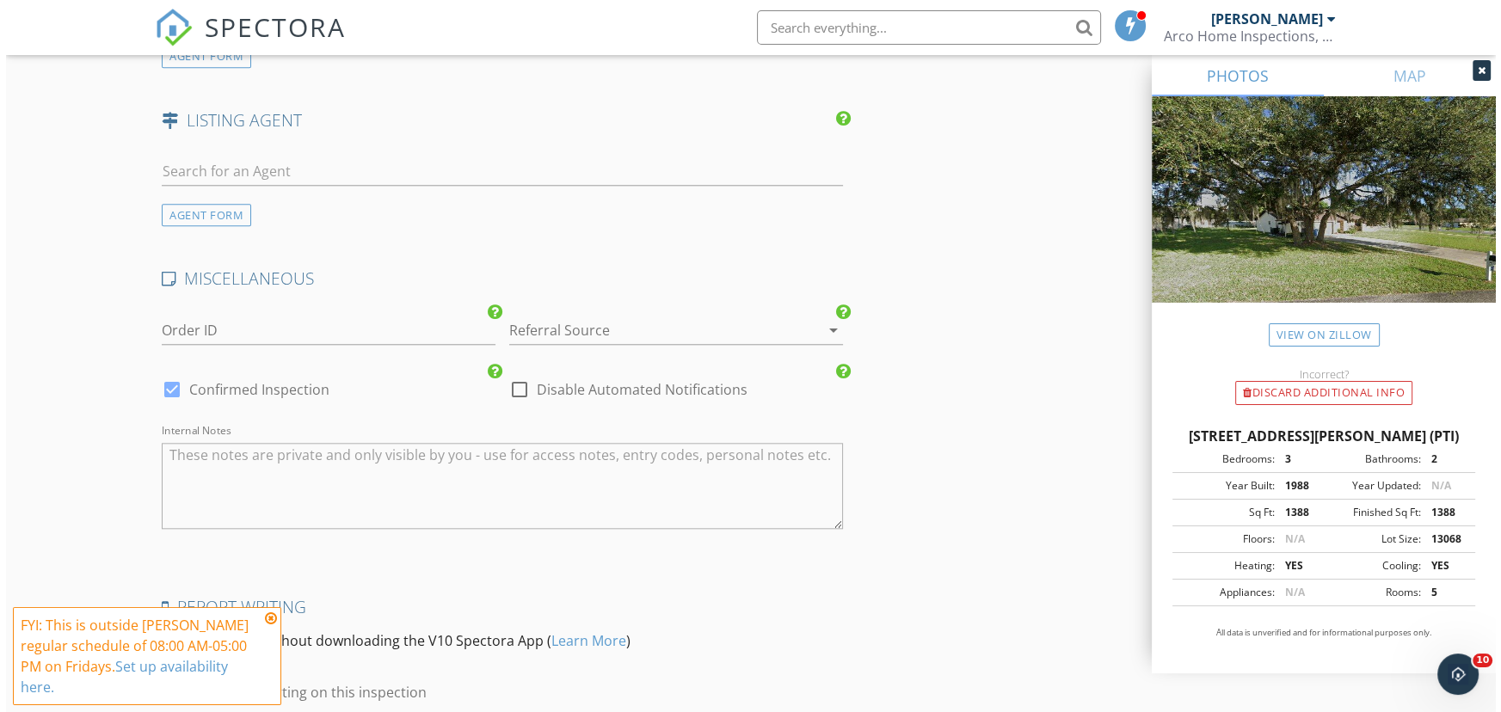
scroll to position [2347, 0]
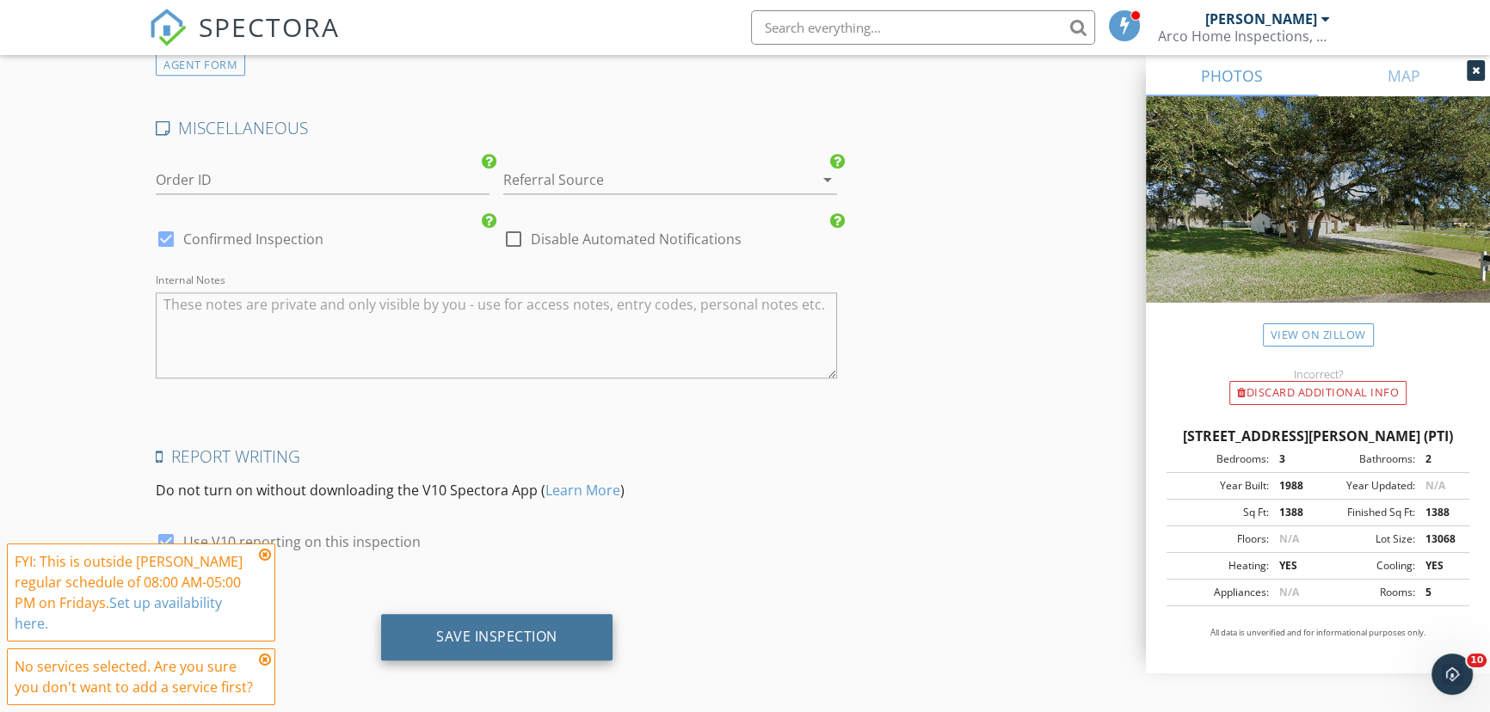
click at [467, 637] on div "Save Inspection" at bounding box center [496, 636] width 121 height 17
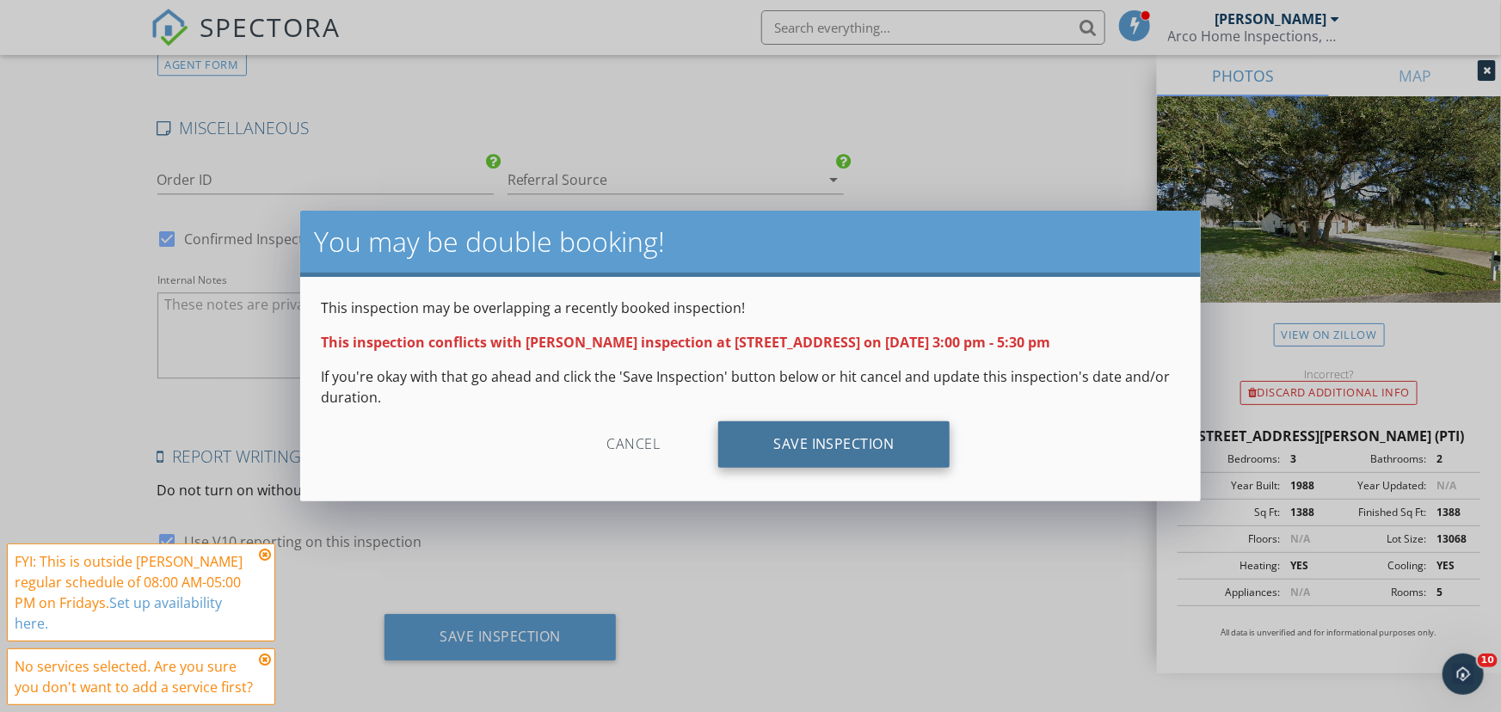
click at [790, 440] on div "Save Inspection" at bounding box center [833, 444] width 231 height 46
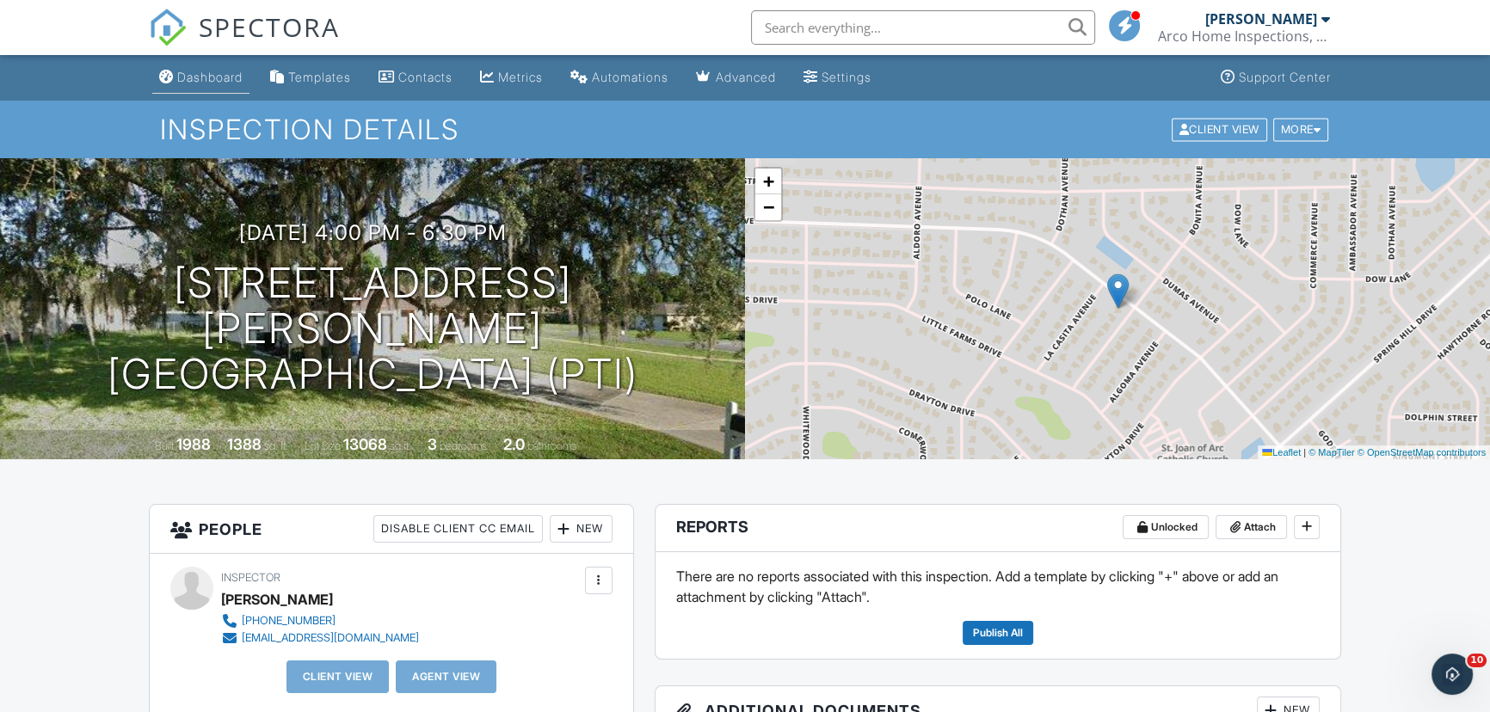
click at [191, 81] on div "Dashboard" at bounding box center [209, 77] width 65 height 15
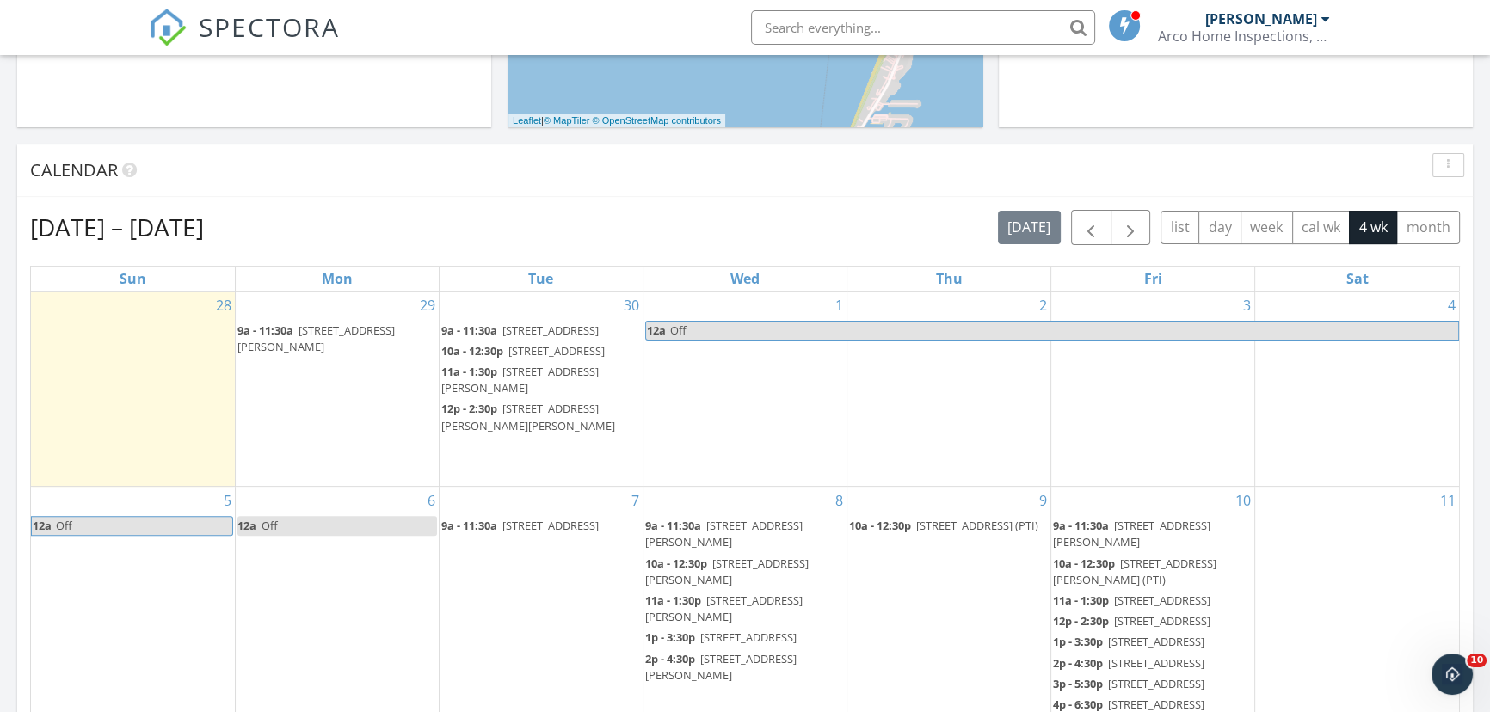
scroll to position [782, 0]
